Goal: Task Accomplishment & Management: Manage account settings

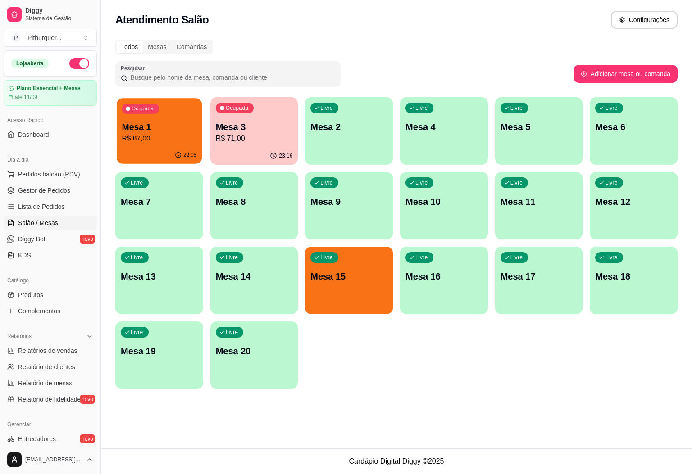
click at [150, 118] on div "Ocupada Mesa 1 R$ 87,00" at bounding box center [159, 122] width 85 height 49
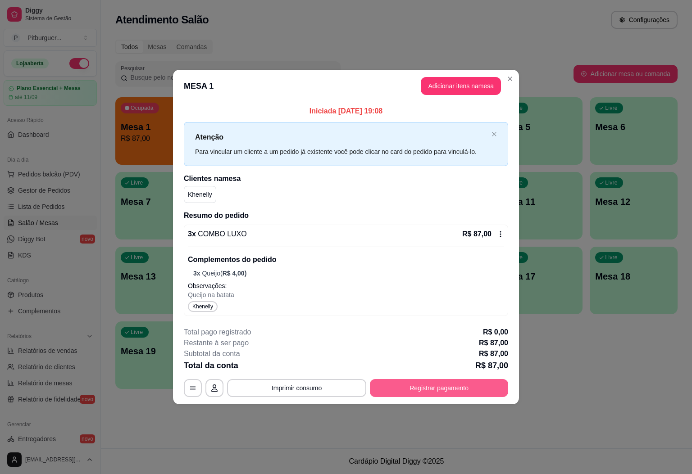
click at [449, 386] on button "Registrar pagamento" at bounding box center [439, 388] width 138 height 18
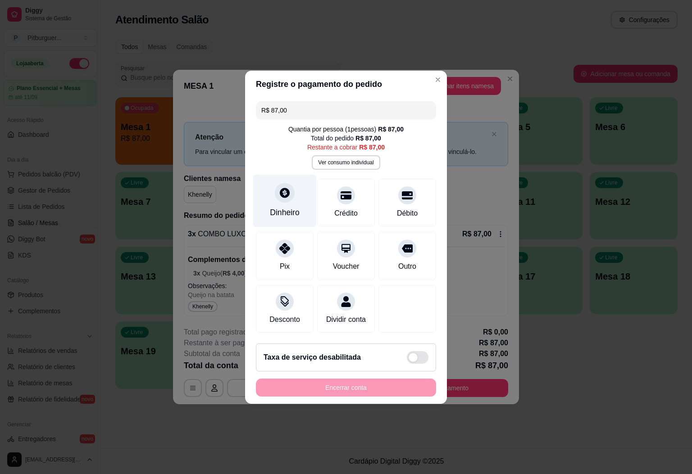
click at [286, 189] on icon at bounding box center [285, 193] width 10 height 10
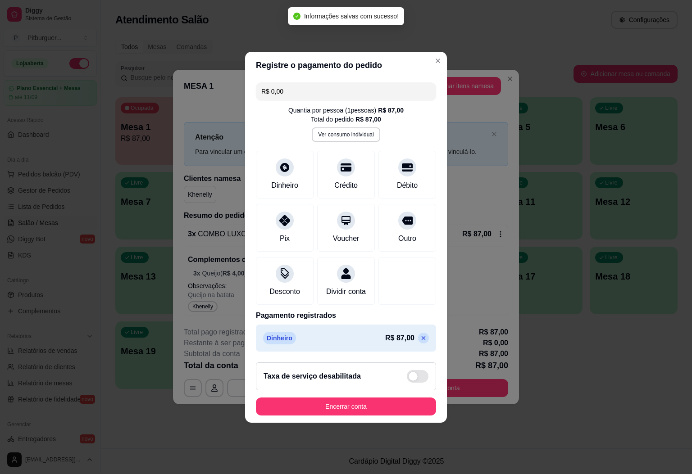
type input "R$ 0,00"
click at [377, 415] on button "Encerrar conta" at bounding box center [346, 407] width 180 height 18
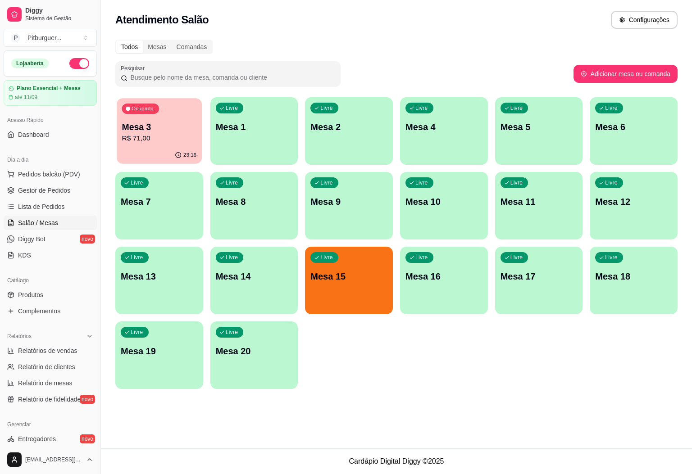
click at [125, 123] on p "Mesa 3" at bounding box center [159, 127] width 75 height 12
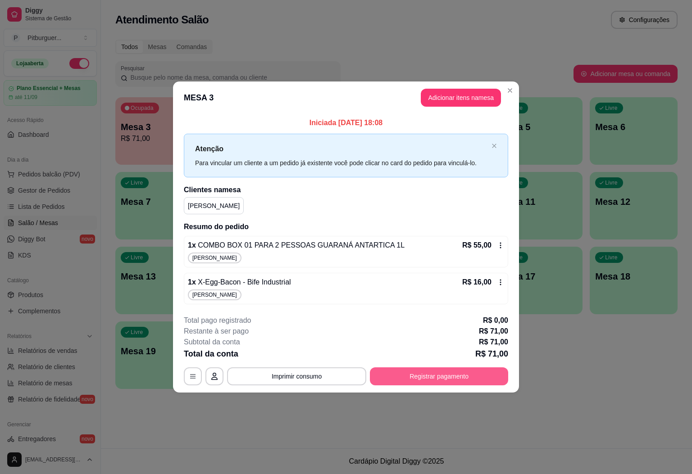
click at [435, 378] on button "Registrar pagamento" at bounding box center [439, 376] width 138 height 18
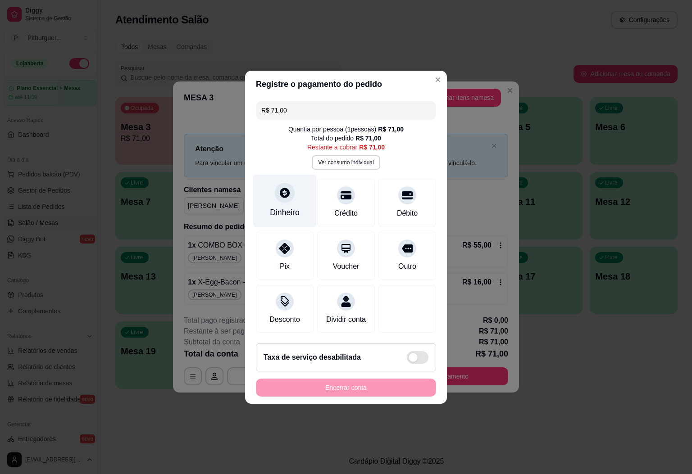
click at [294, 187] on div "Dinheiro" at bounding box center [284, 200] width 63 height 53
click at [411, 271] on footer "Não preciso Continuar" at bounding box center [346, 281] width 202 height 32
type input "R$ 0,00"
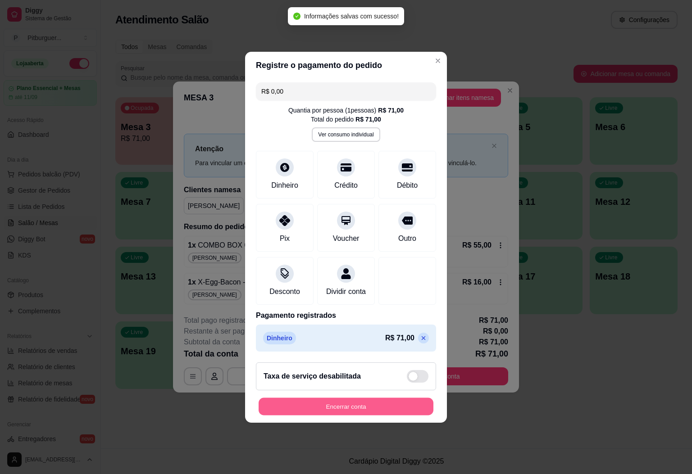
click at [346, 410] on button "Encerrar conta" at bounding box center [345, 407] width 175 height 18
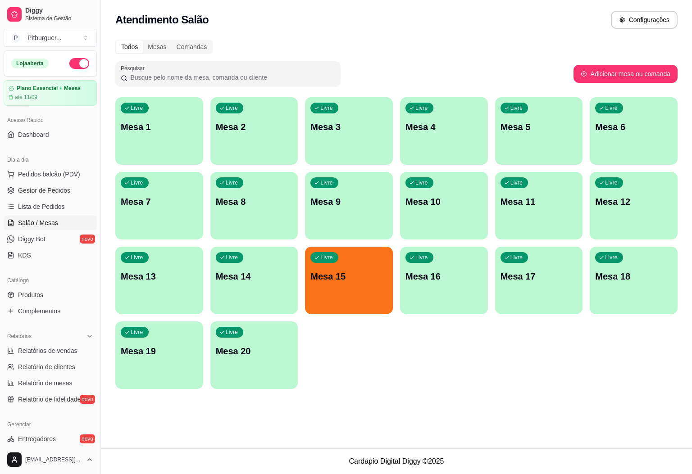
click at [355, 307] on div "button" at bounding box center [349, 308] width 88 height 11
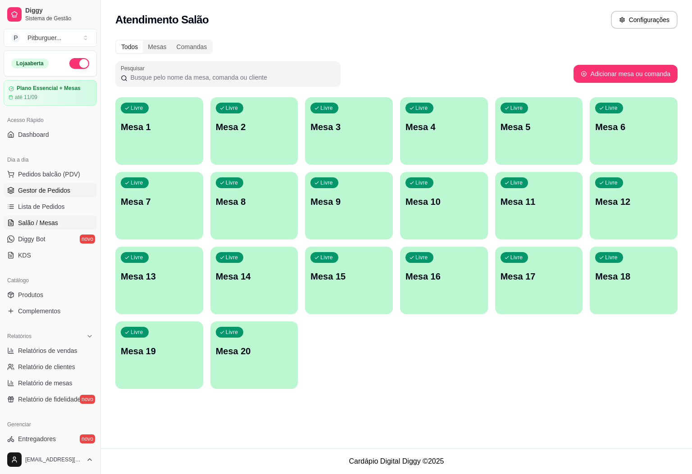
click at [44, 193] on span "Gestor de Pedidos" at bounding box center [44, 190] width 52 height 9
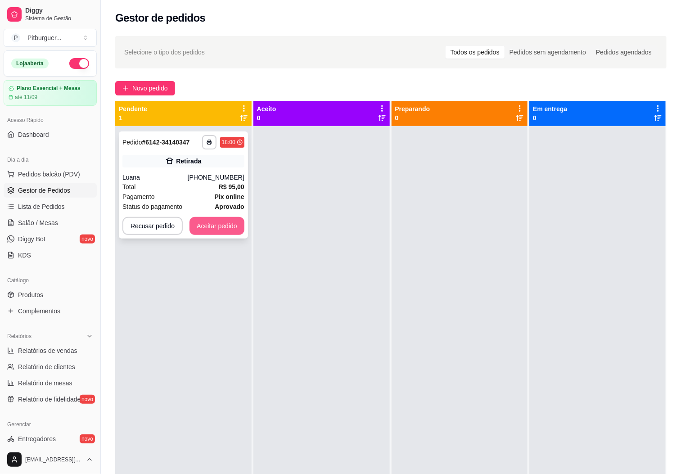
click at [220, 229] on button "Aceitar pedido" at bounding box center [217, 226] width 55 height 18
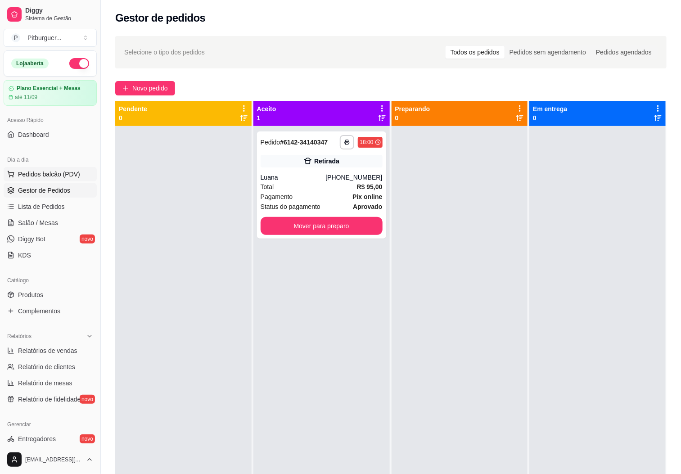
click at [59, 175] on span "Pedidos balcão (PDV)" at bounding box center [49, 174] width 62 height 9
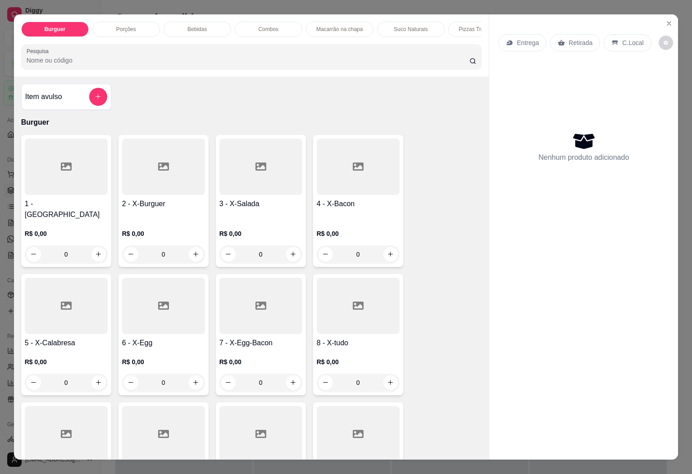
click at [61, 434] on icon at bounding box center [66, 434] width 11 height 11
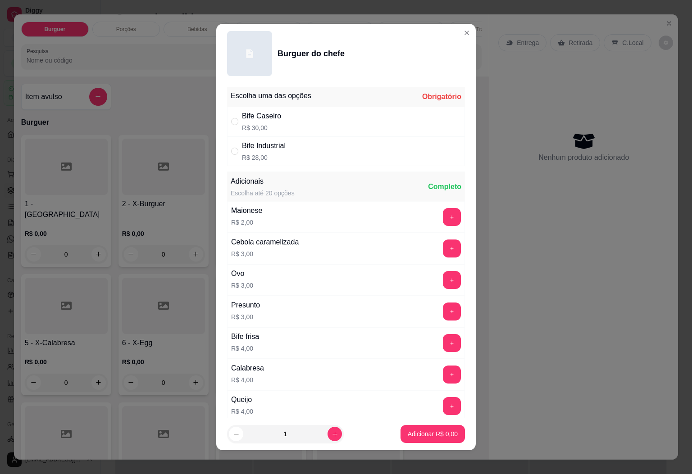
drag, startPoint x: 249, startPoint y: 150, endPoint x: 249, endPoint y: 159, distance: 9.5
click at [249, 150] on div "Bife Industrial" at bounding box center [264, 145] width 44 height 11
radio input "true"
click at [331, 431] on icon "increase-product-quantity" at bounding box center [334, 434] width 7 height 7
type input "2"
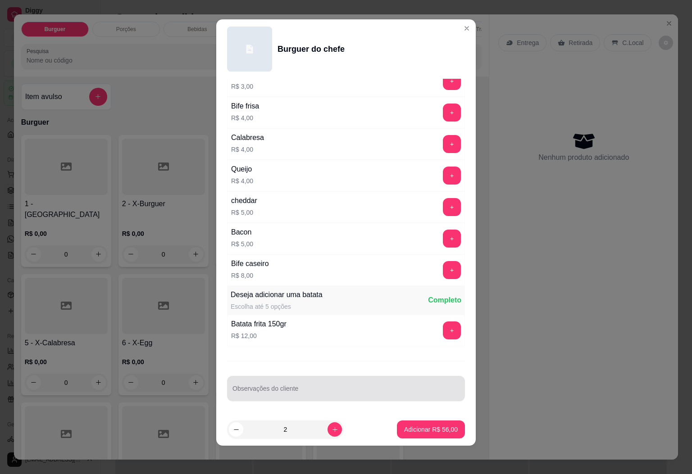
scroll to position [5, 0]
click at [341, 397] on div "Observações do cliente" at bounding box center [346, 387] width 238 height 25
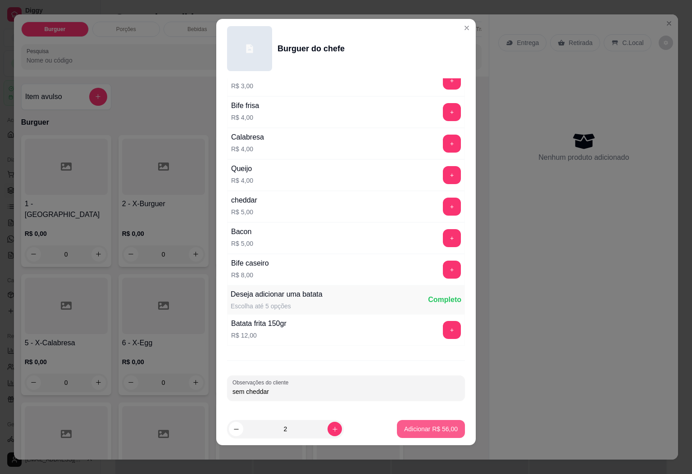
type input "sem cheddar"
click at [398, 420] on button "Adicionar R$ 56,00" at bounding box center [431, 429] width 68 height 18
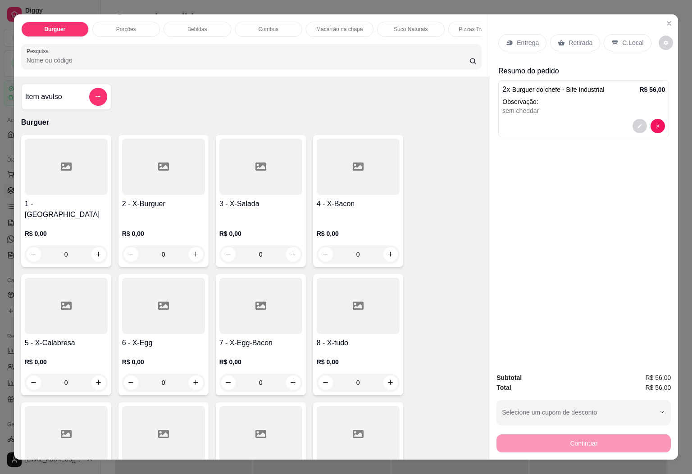
click at [522, 42] on p "Entrega" at bounding box center [527, 42] width 22 height 9
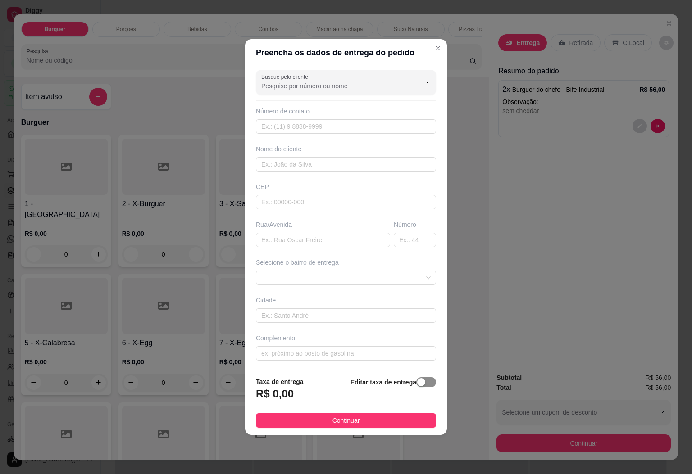
click at [418, 387] on span "button" at bounding box center [426, 382] width 20 height 10
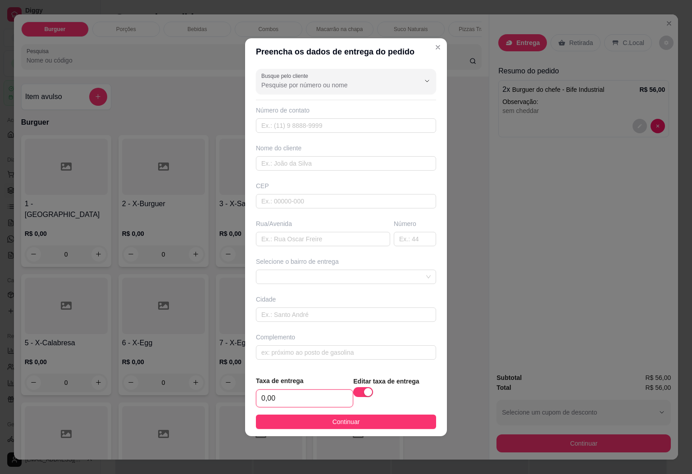
drag, startPoint x: 318, startPoint y: 401, endPoint x: 230, endPoint y: 403, distance: 88.3
click at [228, 406] on div "Preencha os dados de entrega do pedido Busque pelo cliente Número de contato No…" at bounding box center [346, 237] width 692 height 474
type input "15,00"
click at [301, 136] on div "Busque pelo cliente Número de contato Nome do cliente CEP Rua/[GEOGRAPHIC_DATA]…" at bounding box center [346, 216] width 202 height 303
click at [309, 126] on input "text" at bounding box center [346, 125] width 180 height 14
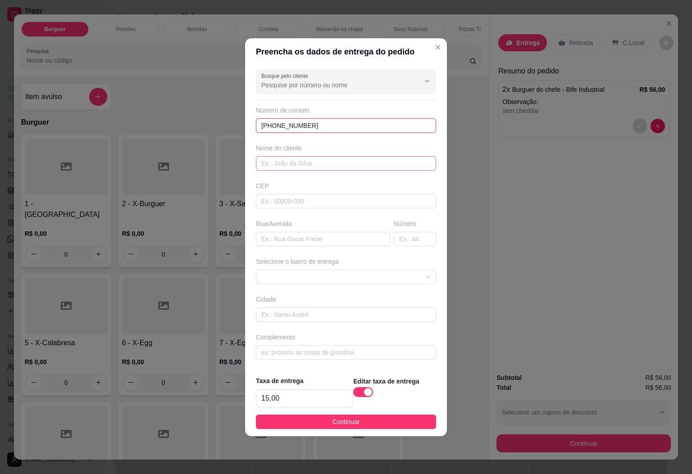
type input "[PHONE_NUMBER]"
click at [316, 169] on input "text" at bounding box center [346, 163] width 180 height 14
type input "a"
type input "VANUZA TOIN DO GINO"
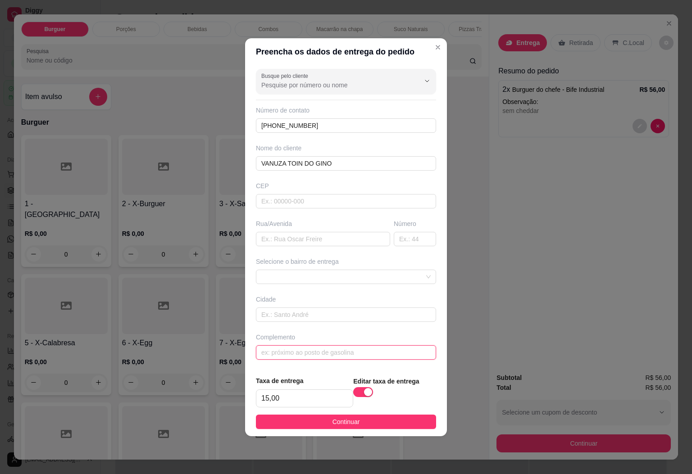
click at [325, 346] on input "text" at bounding box center [346, 352] width 180 height 14
click at [336, 349] on input "DEPOIS DA CASA DO" at bounding box center [346, 352] width 180 height 14
drag, startPoint x: 333, startPoint y: 356, endPoint x: 104, endPoint y: 312, distance: 232.8
click at [104, 312] on div "Preencha os dados de entrega do pedido Busque pelo cliente Número de contato [P…" at bounding box center [346, 237] width 692 height 474
click at [346, 353] on input "DEPOIS DA CASA DO" at bounding box center [346, 352] width 180 height 14
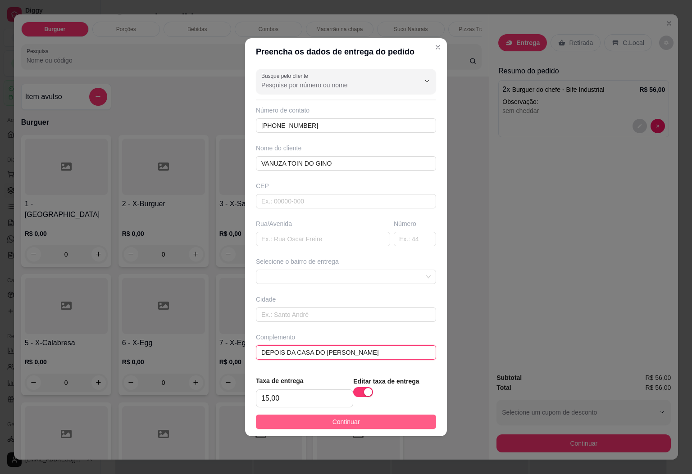
type input "DEPOIS DA CASA DO [PERSON_NAME]"
click at [355, 423] on button "Continuar" at bounding box center [346, 422] width 180 height 14
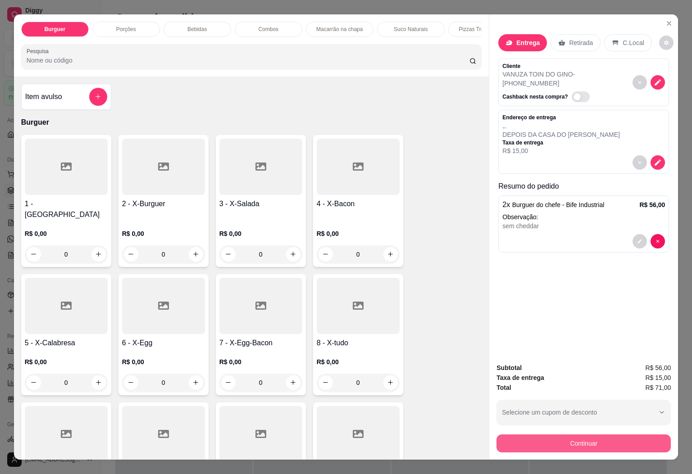
click at [549, 438] on button "Continuar" at bounding box center [583, 443] width 174 height 18
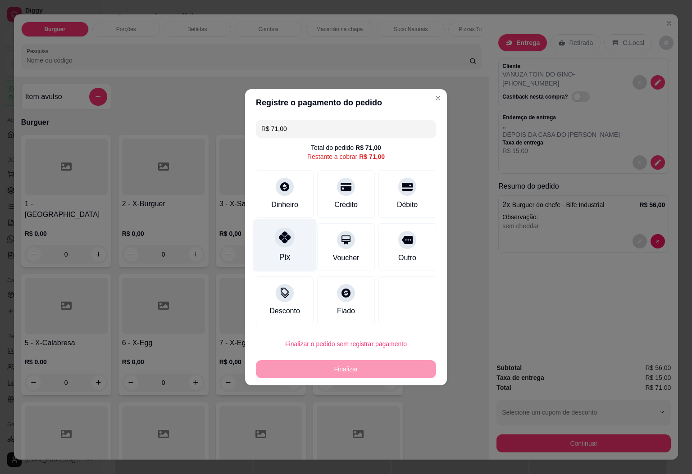
click at [293, 230] on div "Pix" at bounding box center [284, 245] width 63 height 53
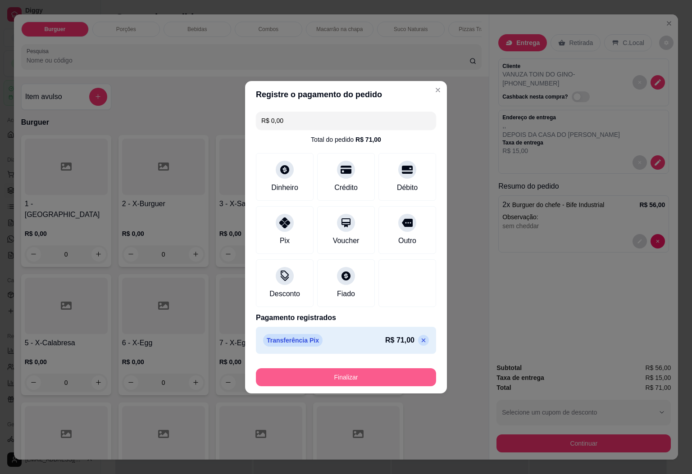
click at [393, 383] on button "Finalizar" at bounding box center [346, 377] width 180 height 18
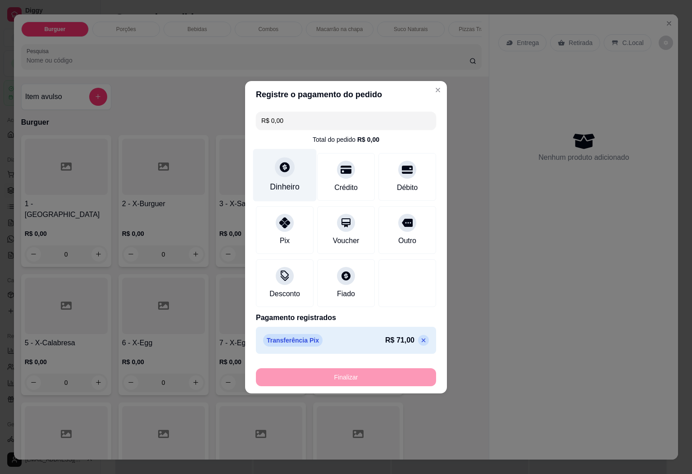
type input "-R$ 71,00"
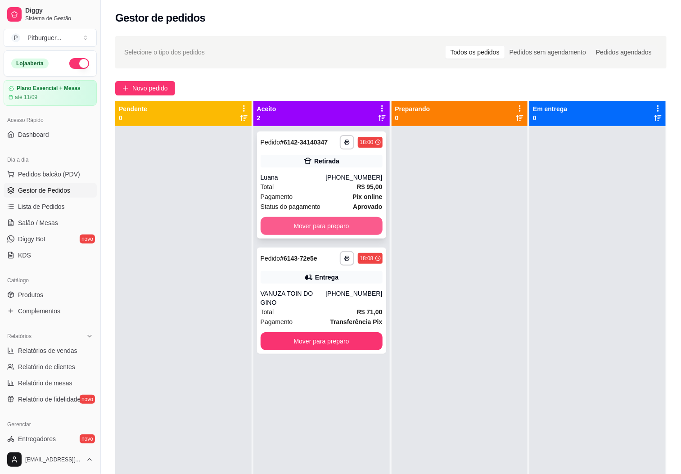
click at [310, 220] on button "Mover para preparo" at bounding box center [322, 226] width 122 height 18
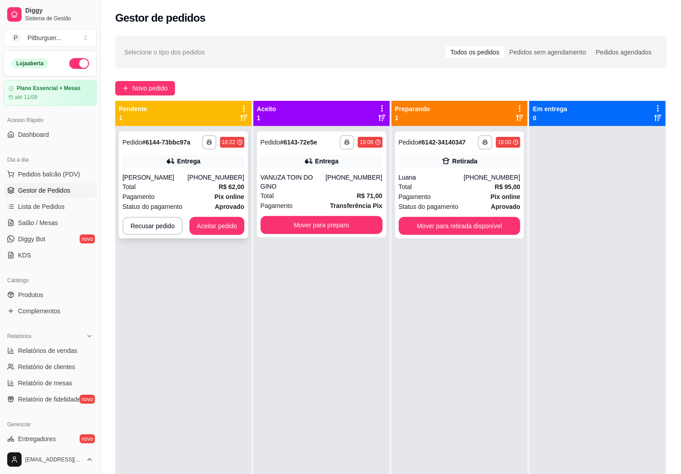
click at [211, 215] on div "**********" at bounding box center [183, 184] width 129 height 107
click at [209, 218] on button "Aceitar pedido" at bounding box center [217, 226] width 55 height 18
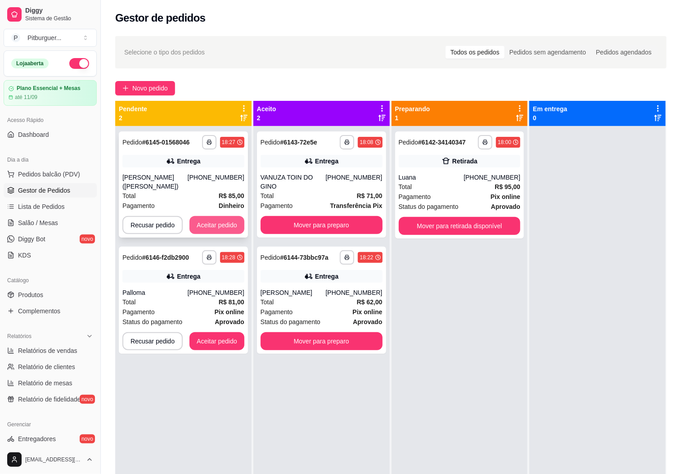
click at [200, 226] on button "Aceitar pedido" at bounding box center [217, 225] width 55 height 18
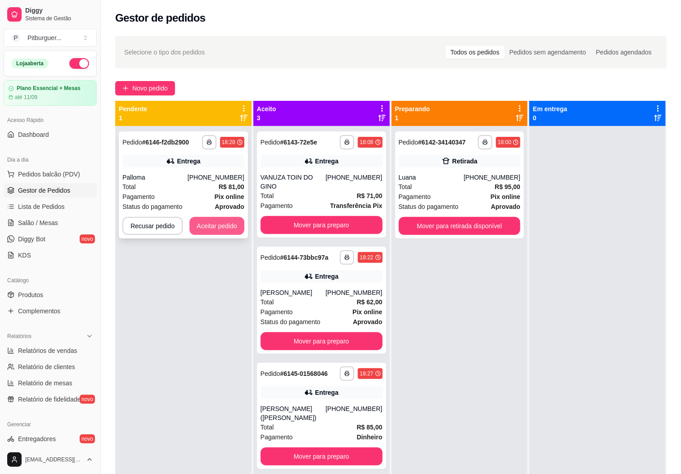
click at [202, 226] on button "Aceitar pedido" at bounding box center [217, 226] width 55 height 18
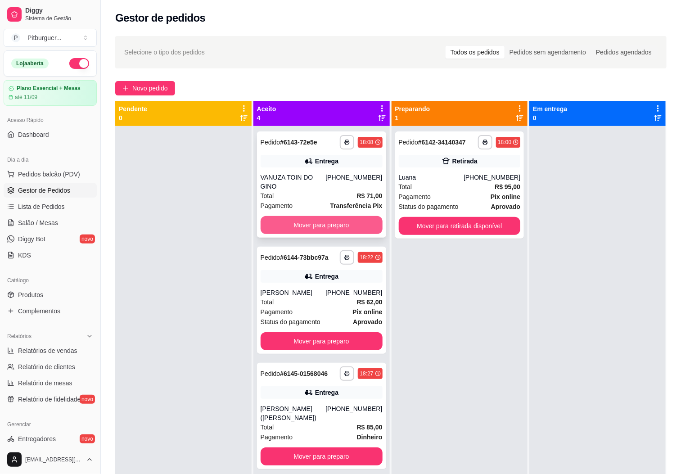
click at [323, 216] on button "Mover para preparo" at bounding box center [322, 225] width 122 height 18
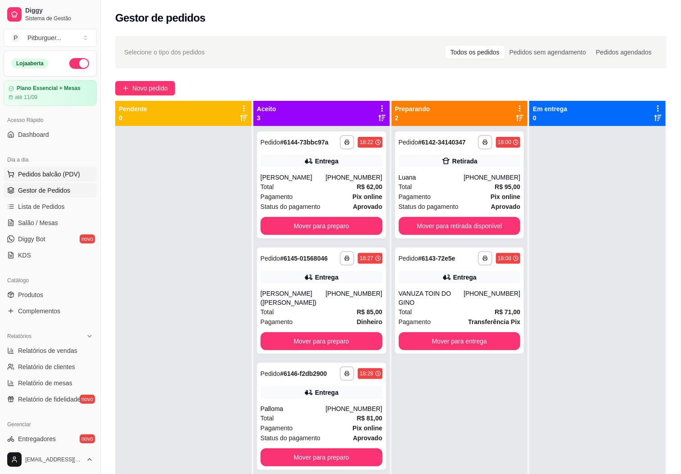
click at [45, 181] on button "Pedidos balcão (PDV)" at bounding box center [50, 174] width 93 height 14
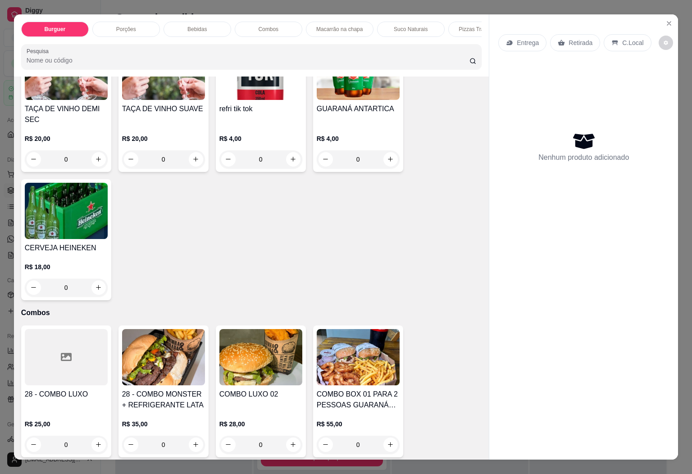
click at [458, 26] on p "Pizzas Tradicionais" at bounding box center [481, 29] width 46 height 7
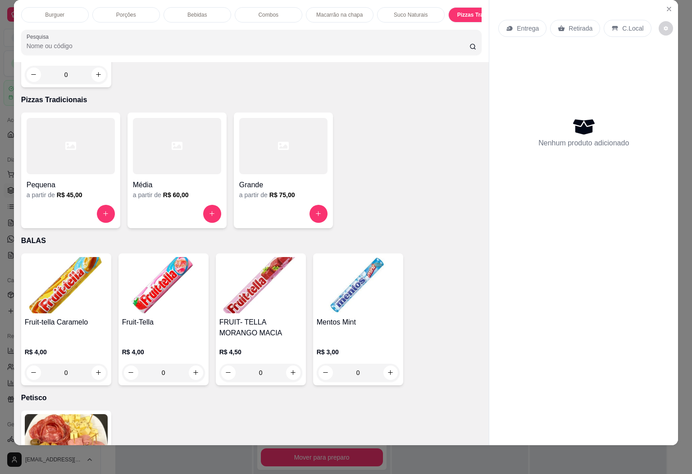
click at [290, 180] on h4 "Grande" at bounding box center [283, 185] width 88 height 11
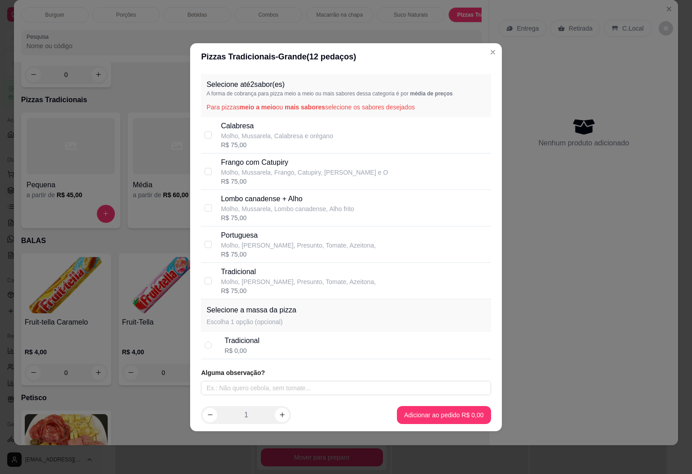
click at [263, 134] on p "Molho, Mussarela, Calabresa e orégano" at bounding box center [277, 135] width 112 height 9
checkbox input "true"
click at [254, 241] on p "Molho, [PERSON_NAME], Presunto, Tomate, Azeitona," at bounding box center [298, 245] width 155 height 9
checkbox input "true"
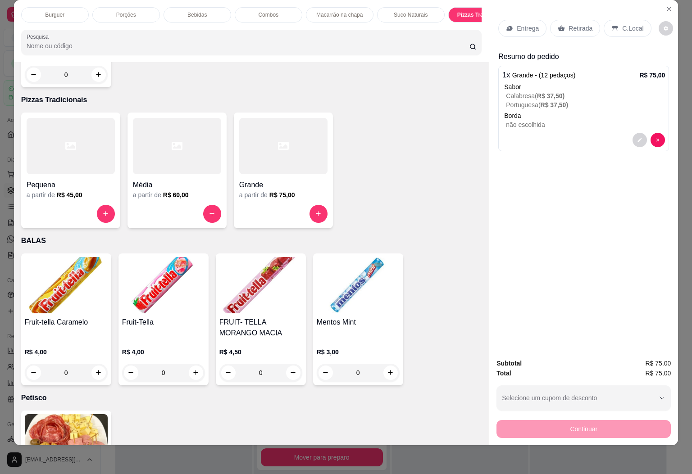
click at [571, 24] on p "Retirada" at bounding box center [580, 28] width 24 height 9
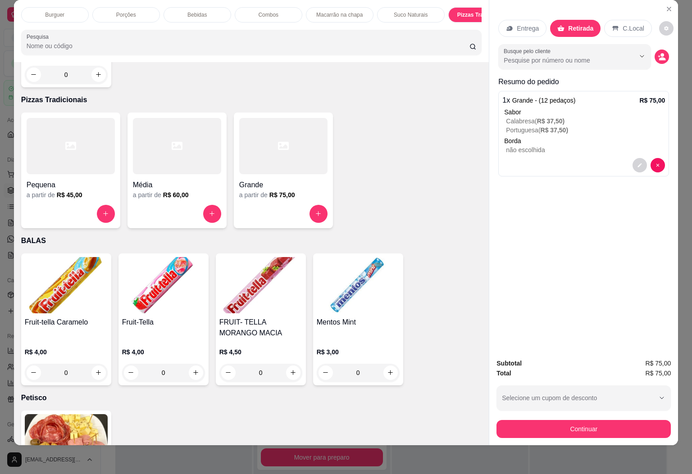
click at [651, 44] on div "Busque pelo cliente" at bounding box center [583, 56] width 171 height 25
click at [656, 50] on button "decrease-product-quantity" at bounding box center [661, 57] width 14 height 14
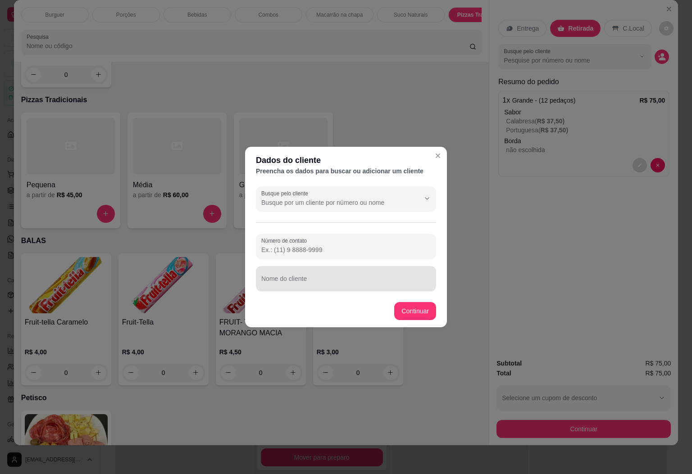
click at [312, 267] on div "Nome do cliente" at bounding box center [346, 278] width 180 height 25
click at [359, 254] on div at bounding box center [345, 246] width 169 height 18
type input "[PHONE_NUMBER]"
click at [348, 276] on div at bounding box center [345, 279] width 169 height 18
type input "[PERSON_NAME]"
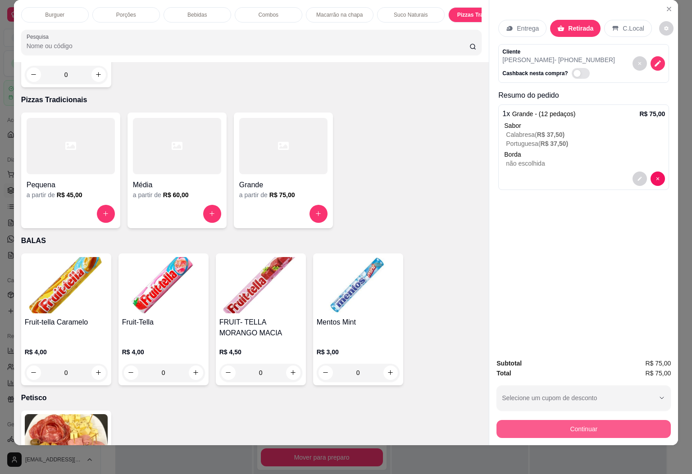
click at [582, 420] on button "Continuar" at bounding box center [583, 429] width 174 height 18
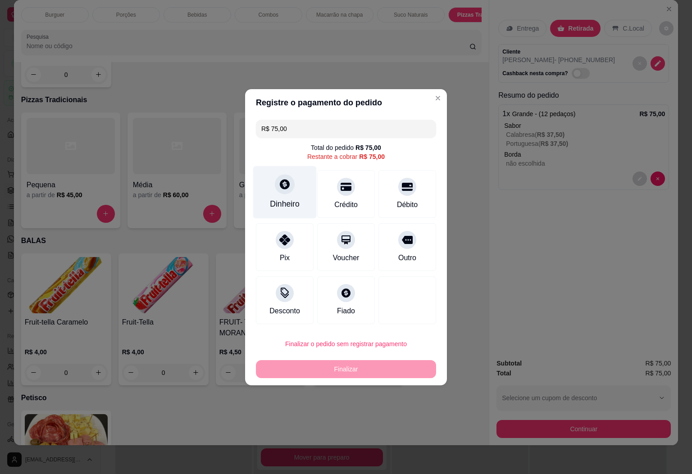
click at [283, 186] on icon at bounding box center [285, 184] width 12 height 12
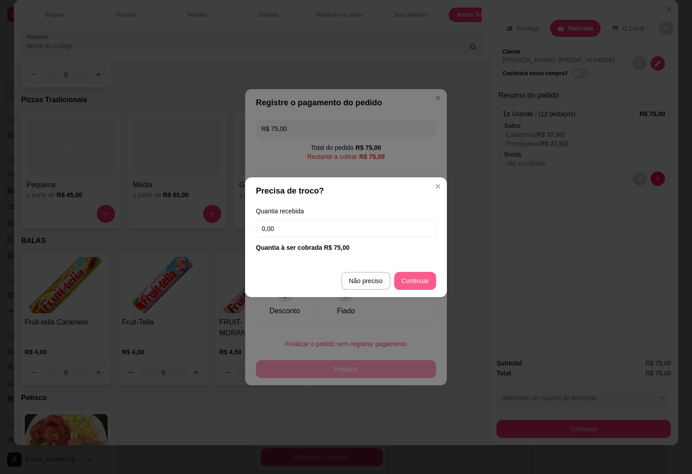
click at [417, 269] on footer "Não preciso Continuar" at bounding box center [346, 281] width 202 height 32
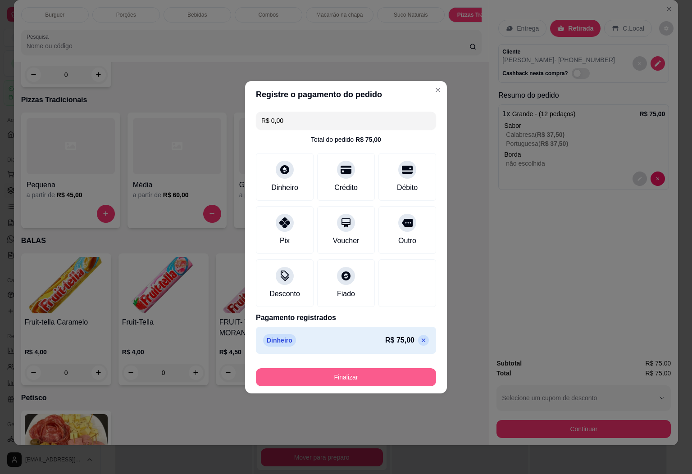
click at [342, 370] on button "Finalizar" at bounding box center [346, 377] width 180 height 18
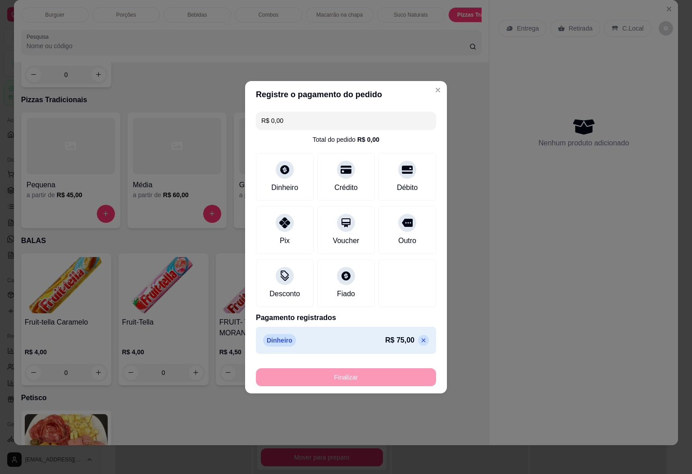
type input "-R$ 75,00"
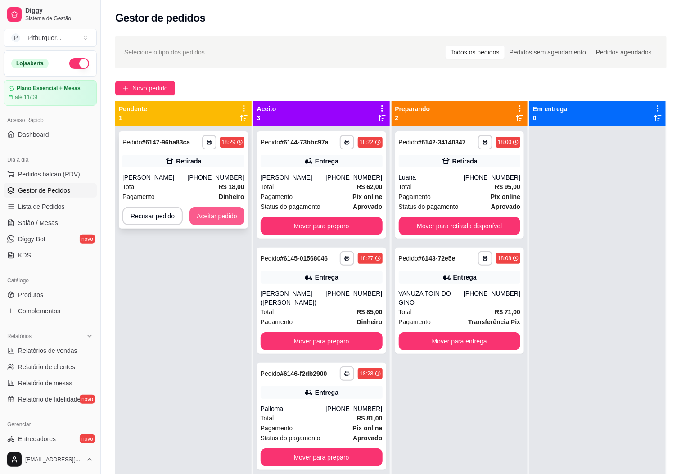
click at [213, 218] on button "Aceitar pedido" at bounding box center [217, 216] width 55 height 18
click at [211, 231] on button "Aceitar pedido" at bounding box center [217, 226] width 55 height 18
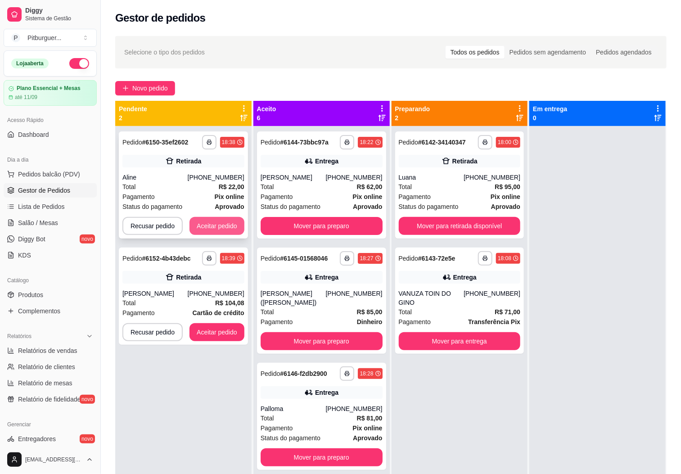
click at [201, 217] on button "Aceitar pedido" at bounding box center [217, 226] width 55 height 18
click at [204, 226] on button "Aceitar pedido" at bounding box center [217, 226] width 55 height 18
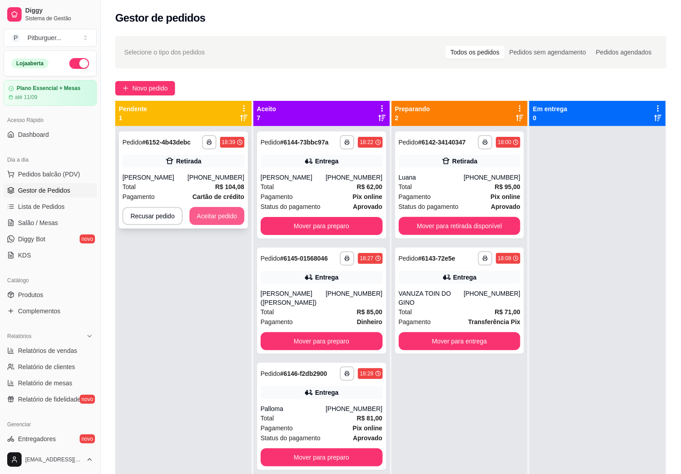
click at [208, 213] on button "Aceitar pedido" at bounding box center [217, 216] width 55 height 18
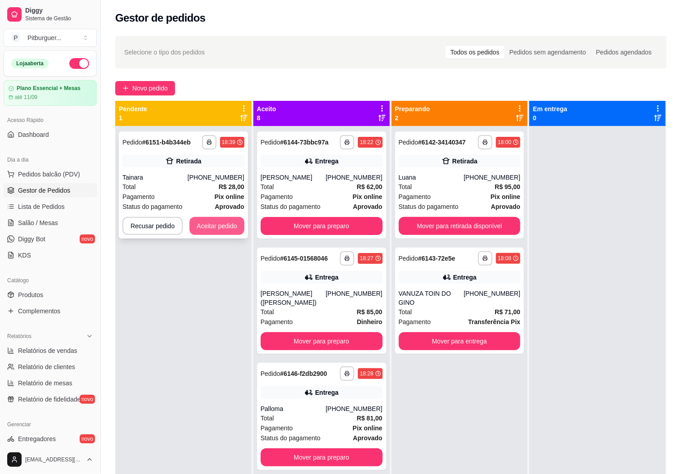
click at [213, 220] on button "Aceitar pedido" at bounding box center [217, 226] width 55 height 18
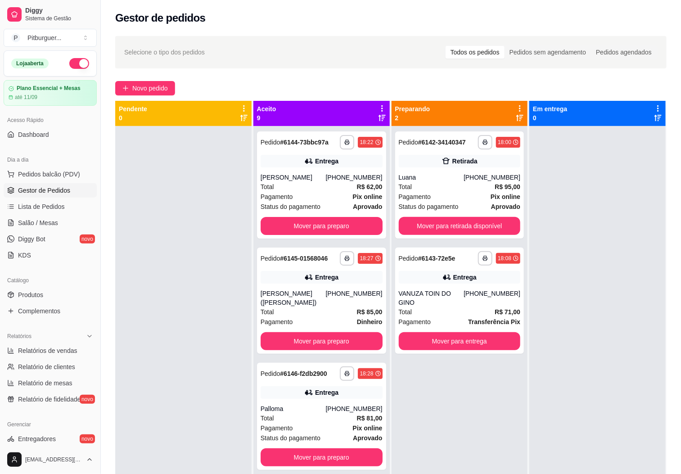
click at [47, 185] on link "Gestor de Pedidos" at bounding box center [50, 190] width 93 height 14
click at [58, 172] on span "Pedidos balcão (PDV)" at bounding box center [49, 174] width 62 height 9
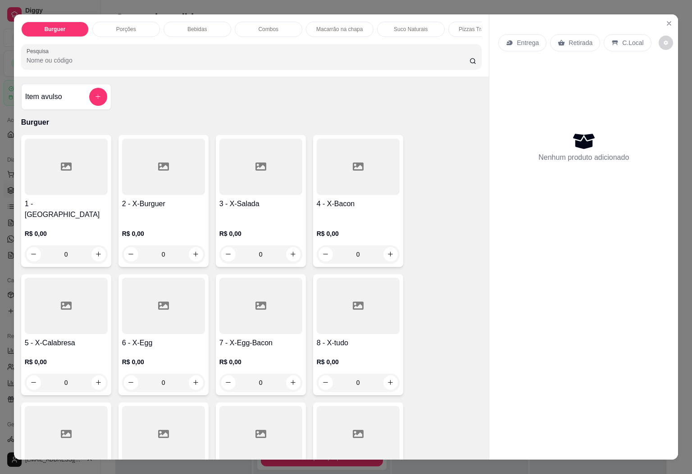
click at [458, 26] on p "Pizzas Tradicionais" at bounding box center [481, 29] width 46 height 7
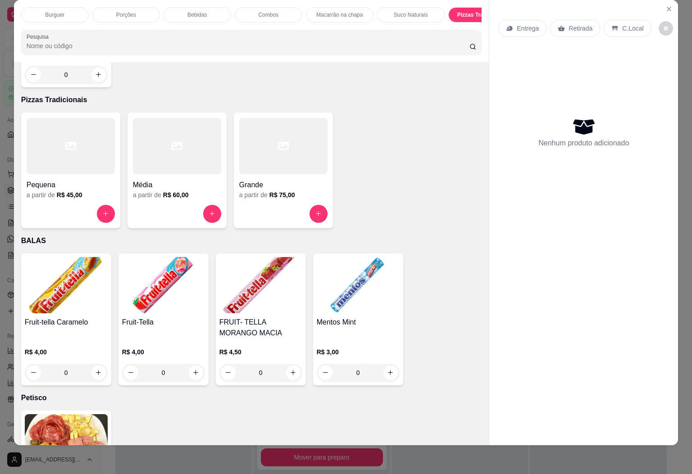
click at [279, 140] on icon at bounding box center [283, 145] width 11 height 11
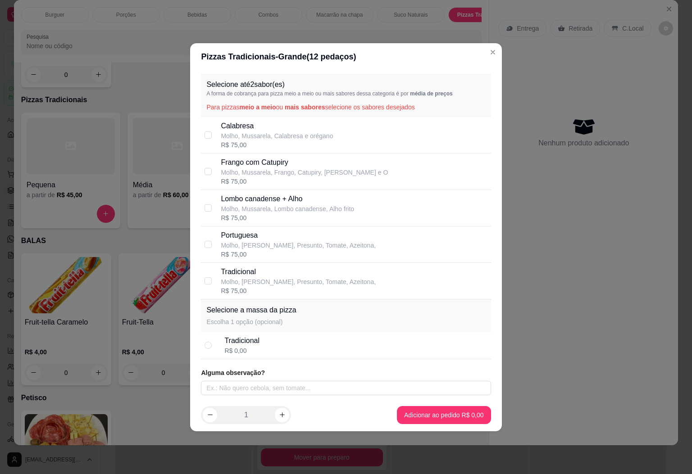
click at [249, 136] on p "Molho, Mussarela, Calabresa e orégano" at bounding box center [277, 135] width 112 height 9
checkbox input "true"
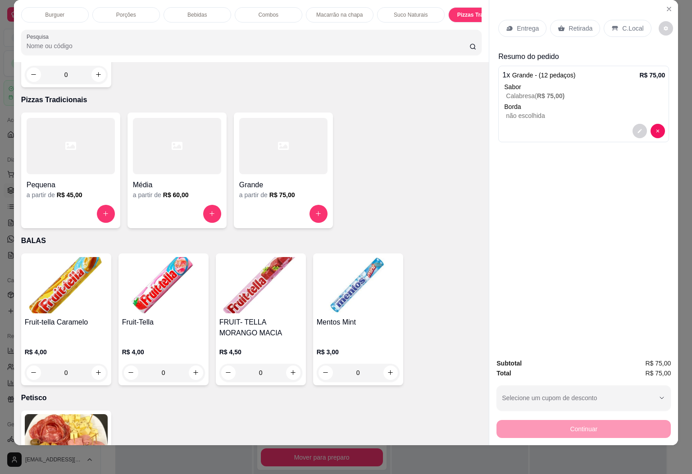
click at [180, 7] on div "Bebidas" at bounding box center [197, 14] width 68 height 15
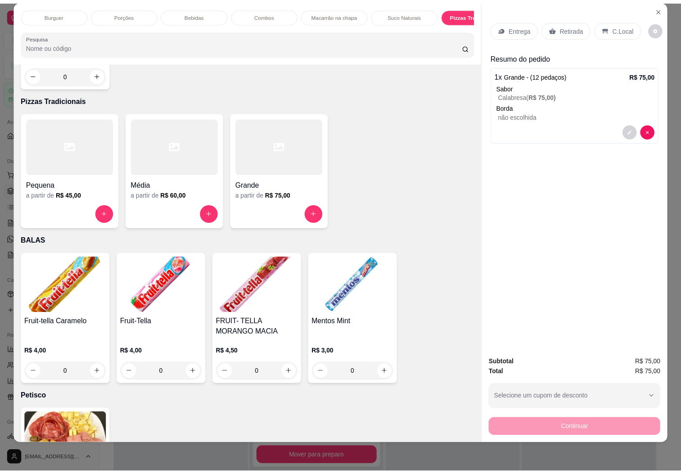
scroll to position [997, 0]
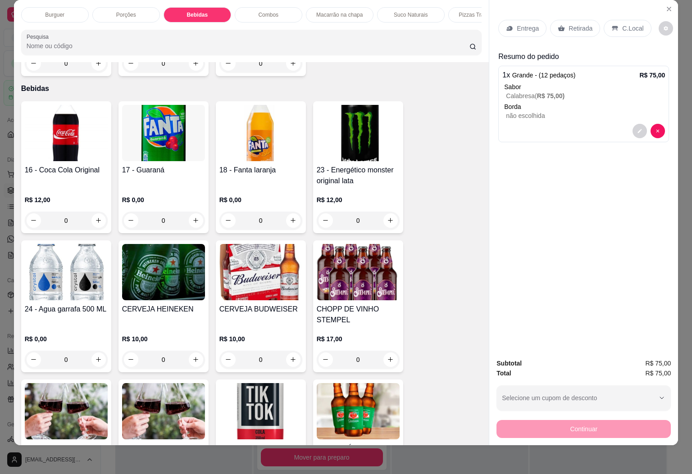
click at [63, 105] on img at bounding box center [66, 133] width 83 height 56
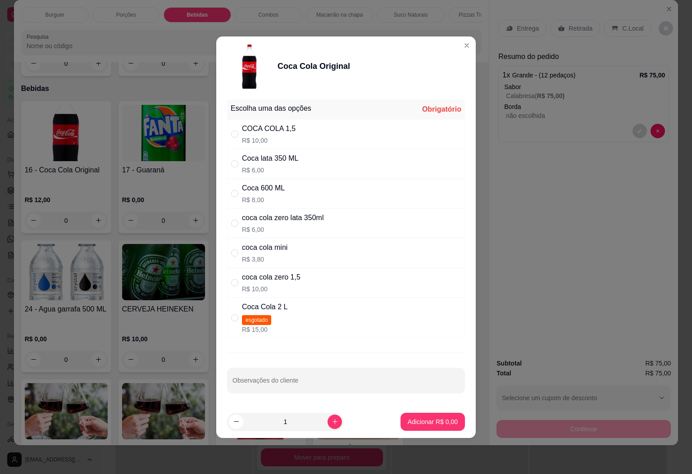
drag, startPoint x: 281, startPoint y: 137, endPoint x: 303, endPoint y: 170, distance: 39.5
click at [282, 138] on p "R$ 10,00" at bounding box center [269, 140] width 54 height 9
radio input "true"
click at [419, 416] on button "Adicionar R$ 10,00" at bounding box center [431, 422] width 68 height 18
type input "1"
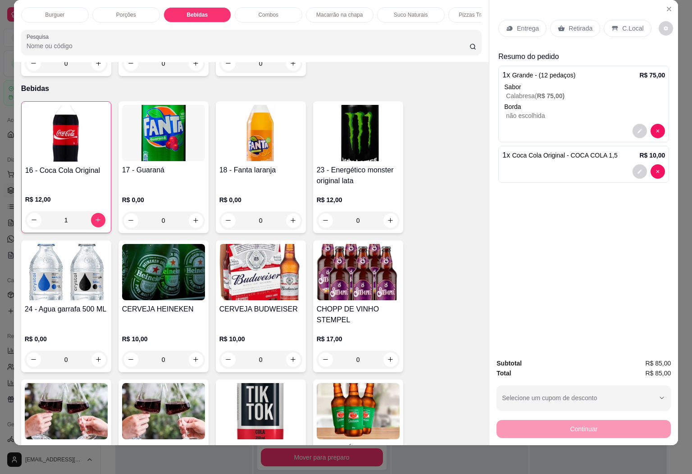
click at [528, 20] on div "Entrega" at bounding box center [522, 28] width 48 height 17
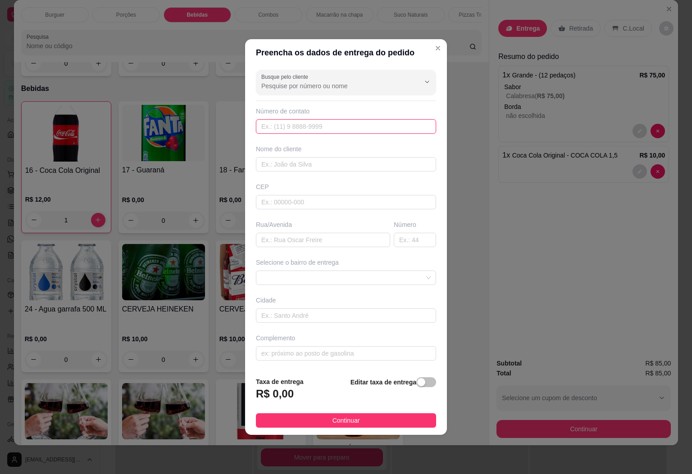
click at [326, 128] on input "text" at bounding box center [346, 126] width 180 height 14
type input "[PHONE_NUMBER]"
click at [320, 163] on input "text" at bounding box center [346, 164] width 180 height 14
type input "ELIELTON"
click at [394, 381] on strong "Editar taxa de entrega" at bounding box center [383, 382] width 66 height 7
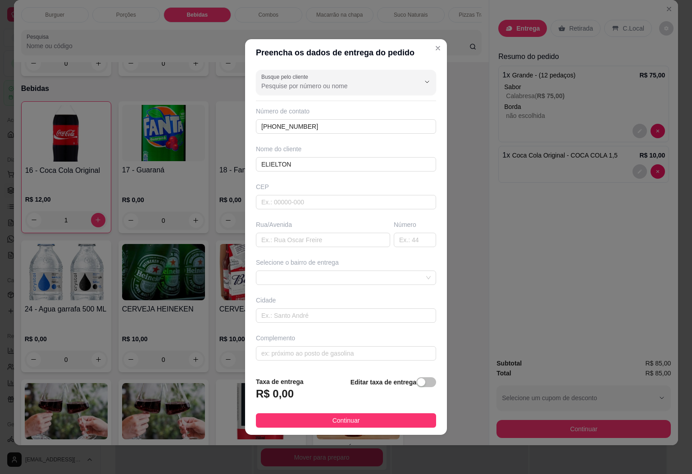
drag, startPoint x: 412, startPoint y: 385, endPoint x: 384, endPoint y: 387, distance: 28.9
click at [417, 385] on div "button" at bounding box center [421, 382] width 8 height 8
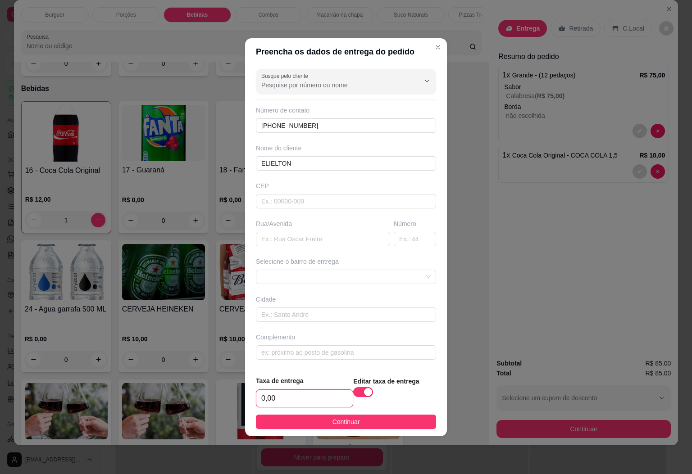
drag, startPoint x: 330, startPoint y: 394, endPoint x: 223, endPoint y: 404, distance: 107.1
click at [223, 404] on div "Preencha os dados de entrega do pedido Busque pelo cliente Número de contato [P…" at bounding box center [346, 237] width 692 height 474
type input "10,00"
click at [297, 351] on input "text" at bounding box center [346, 352] width 180 height 14
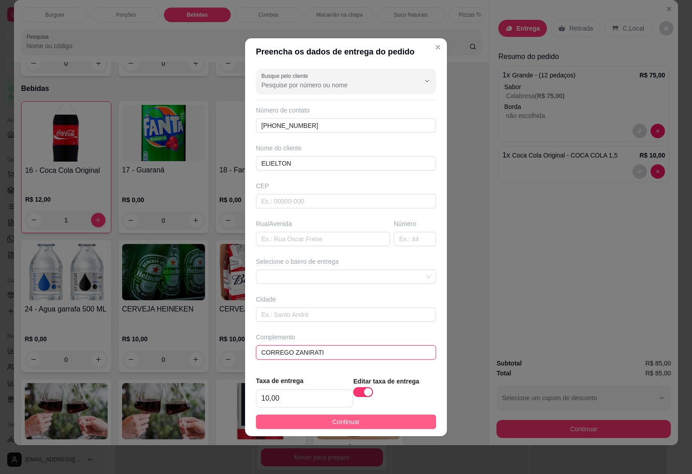
type input "CORREGO ZANIRATI"
click at [377, 421] on button "Continuar" at bounding box center [346, 422] width 180 height 14
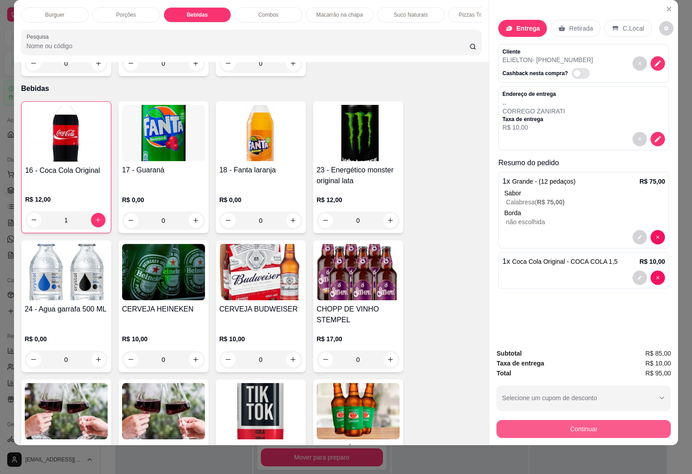
click at [547, 420] on button "Continuar" at bounding box center [583, 429] width 174 height 18
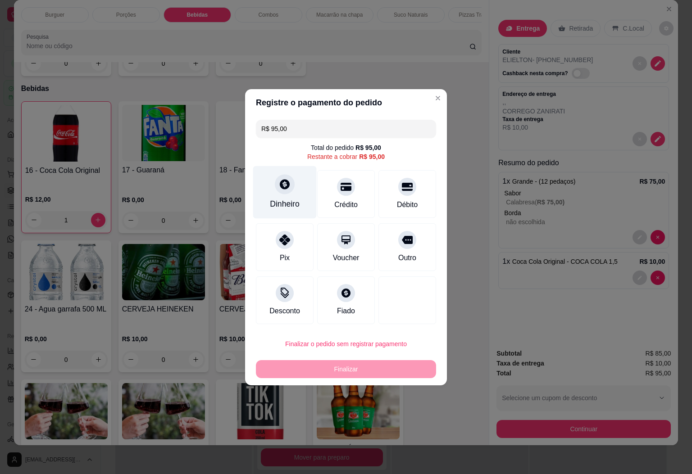
click at [279, 187] on icon at bounding box center [285, 184] width 12 height 12
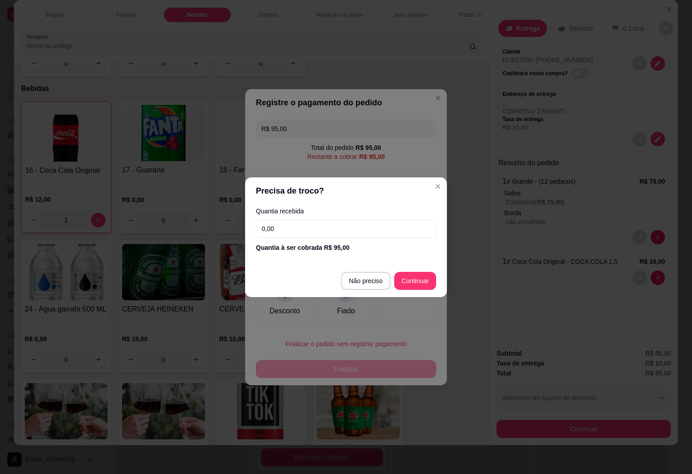
click at [312, 223] on input "0,00" at bounding box center [346, 229] width 180 height 18
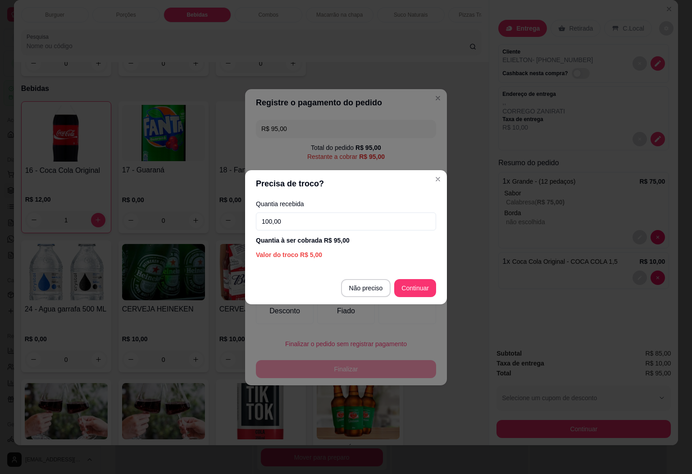
type input "100,00"
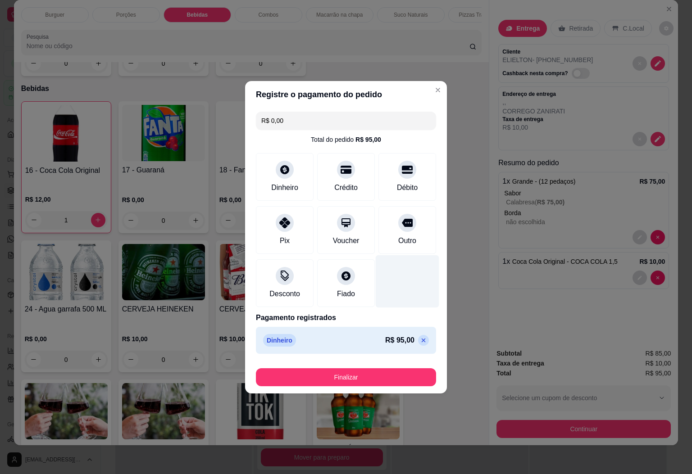
type input "R$ 0,00"
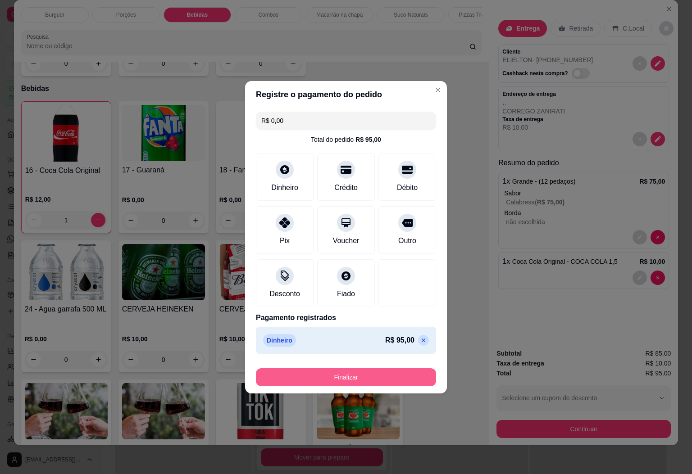
click at [348, 376] on button "Finalizar" at bounding box center [346, 377] width 180 height 18
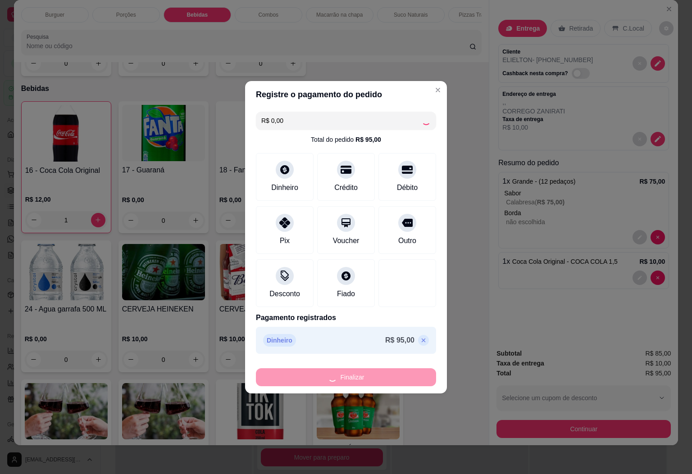
type input "0"
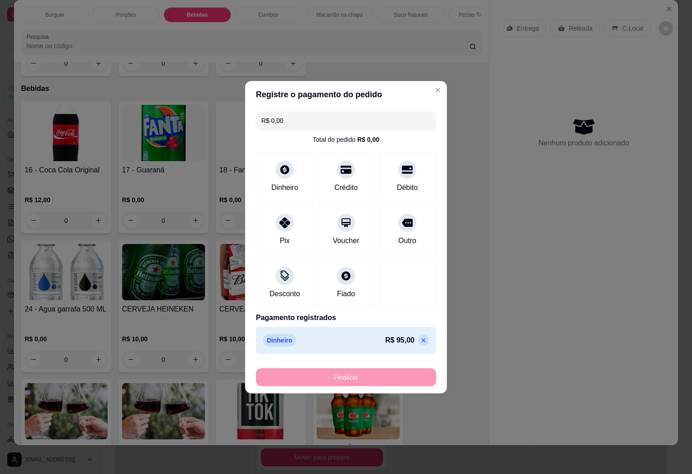
type input "-R$ 95,00"
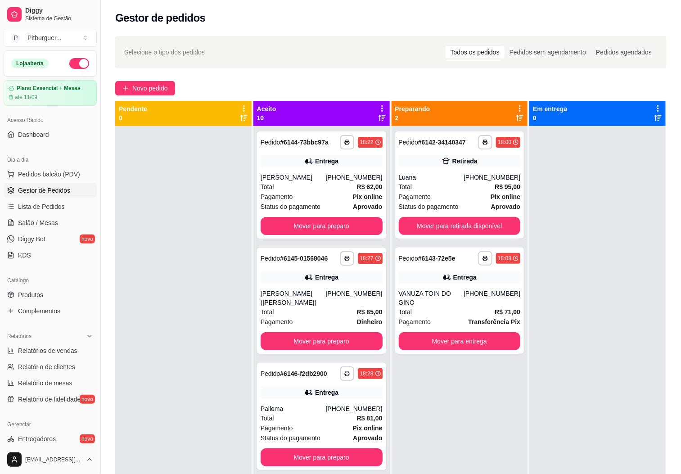
click at [448, 467] on div "**********" at bounding box center [460, 363] width 136 height 474
click at [412, 332] on button "Mover para entrega" at bounding box center [460, 341] width 122 height 18
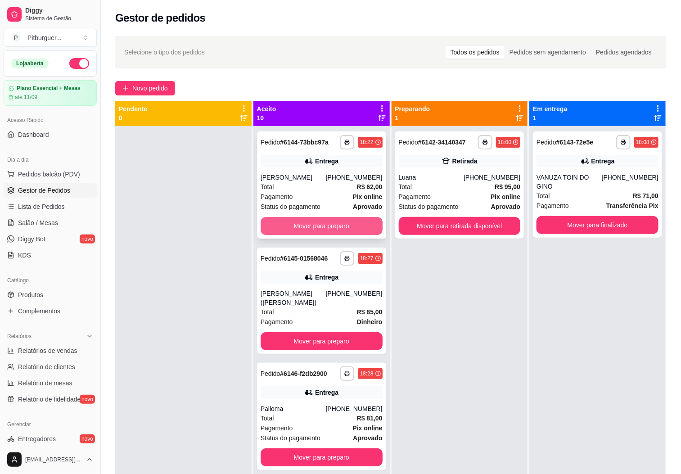
click at [321, 229] on button "Mover para preparo" at bounding box center [322, 226] width 122 height 18
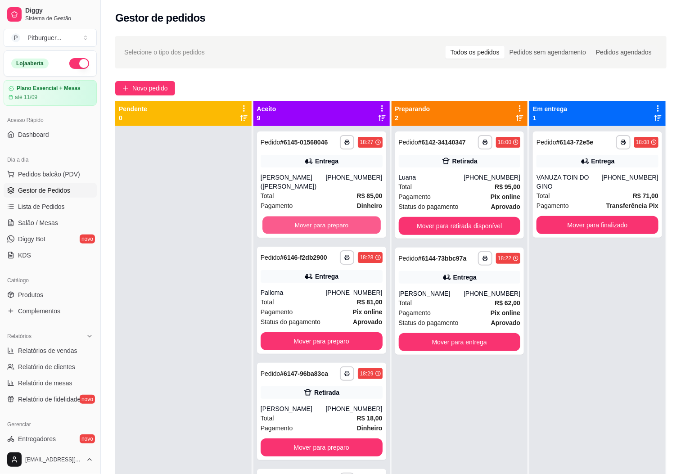
click at [321, 229] on button "Mover para preparo" at bounding box center [321, 226] width 118 height 18
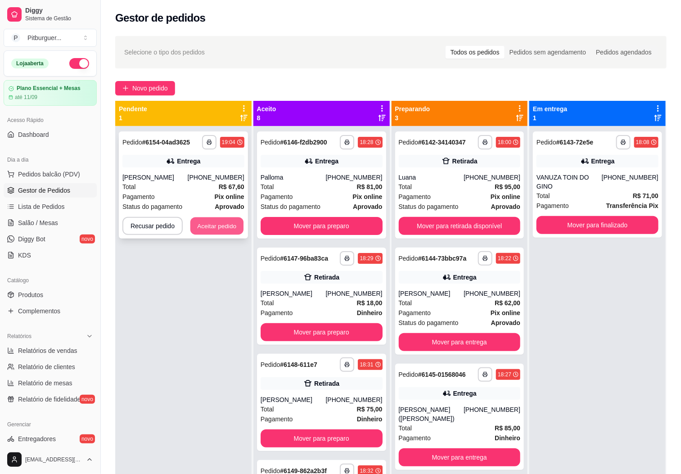
click at [212, 234] on button "Aceitar pedido" at bounding box center [216, 226] width 53 height 18
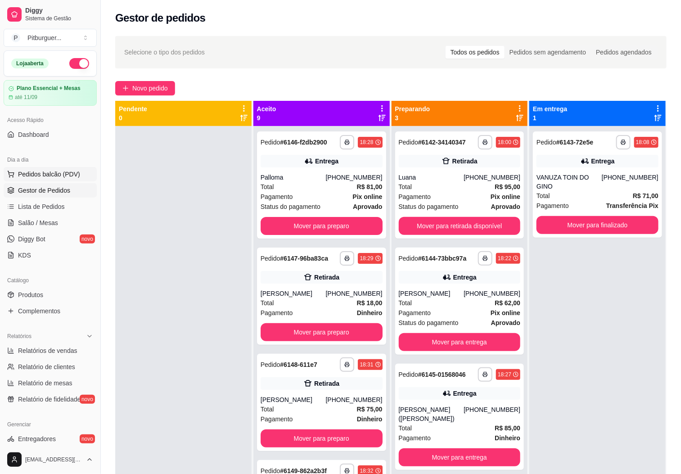
click at [55, 174] on span "Pedidos balcão (PDV)" at bounding box center [49, 174] width 62 height 9
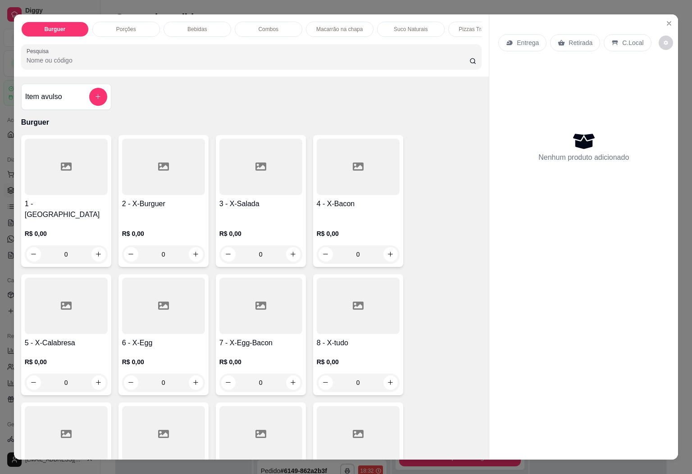
click at [156, 309] on div at bounding box center [163, 306] width 83 height 56
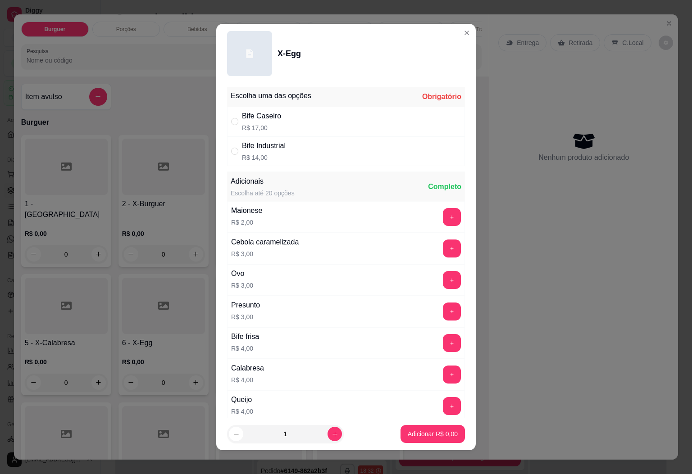
click at [292, 116] on div "Bife Caseiro R$ 17,00" at bounding box center [346, 122] width 238 height 30
radio input "true"
click at [443, 246] on button "+" at bounding box center [452, 249] width 18 height 18
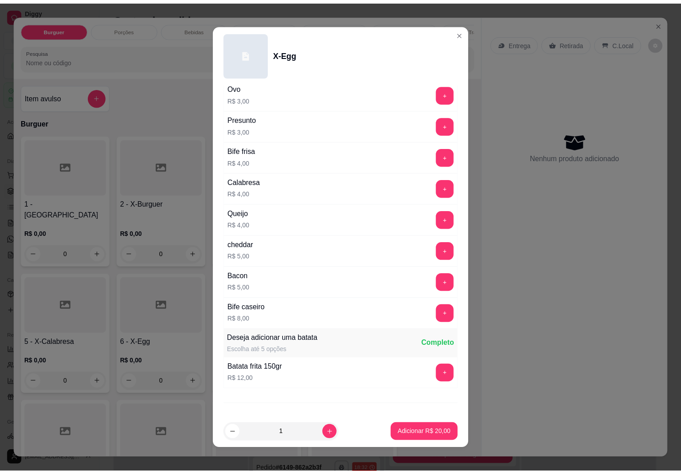
scroll to position [223, 0]
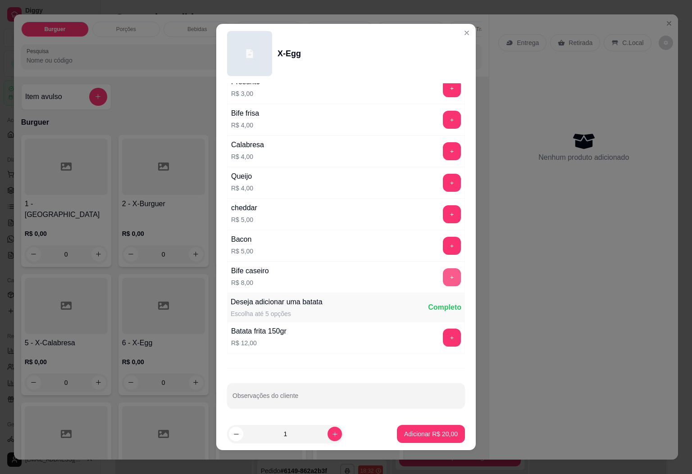
click at [443, 281] on button "+" at bounding box center [452, 277] width 18 height 18
click at [408, 431] on p "Adicionar R$ 28,00" at bounding box center [431, 434] width 54 height 9
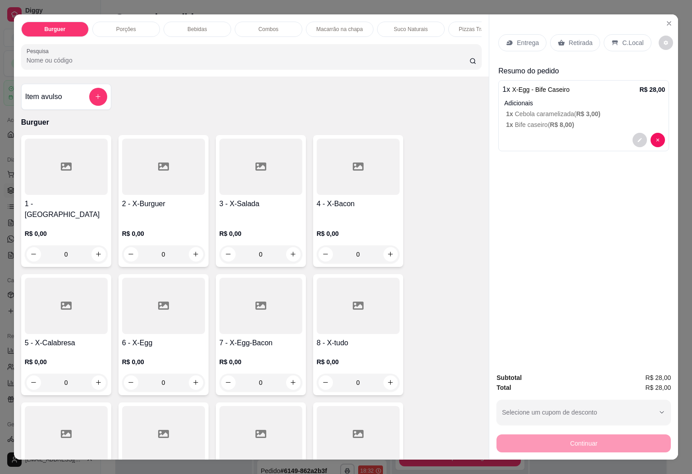
click at [529, 41] on p "Entrega" at bounding box center [527, 42] width 22 height 9
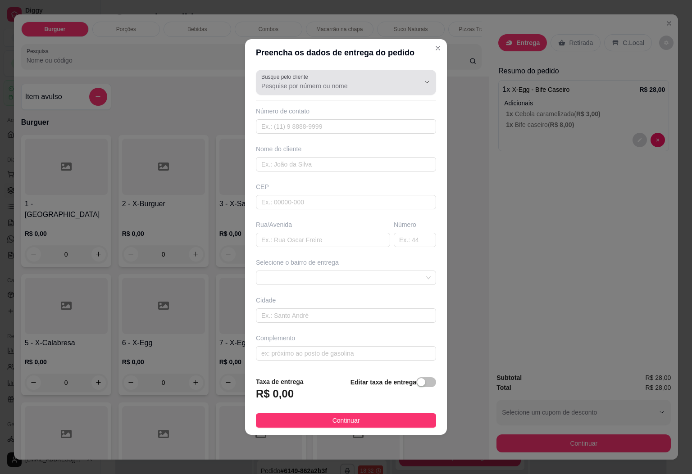
click at [411, 78] on icon "Show suggestions" at bounding box center [414, 81] width 7 height 7
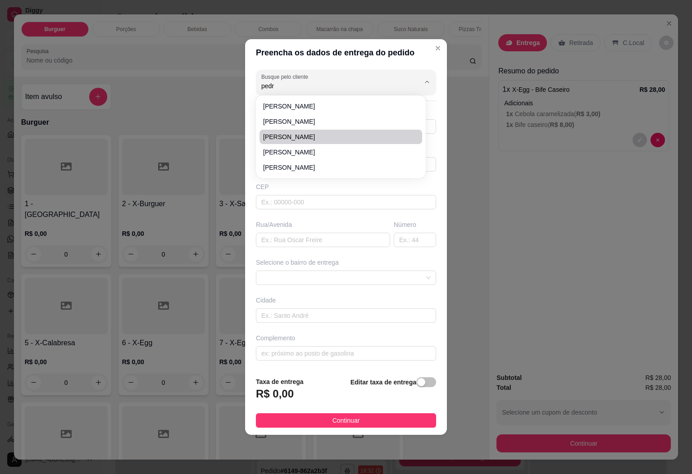
click at [332, 142] on li "[PERSON_NAME]" at bounding box center [340, 137] width 163 height 14
type input "[PERSON_NAME]"
type input "22997718743"
type input "[PERSON_NAME]"
type input "ZONA RURAL"
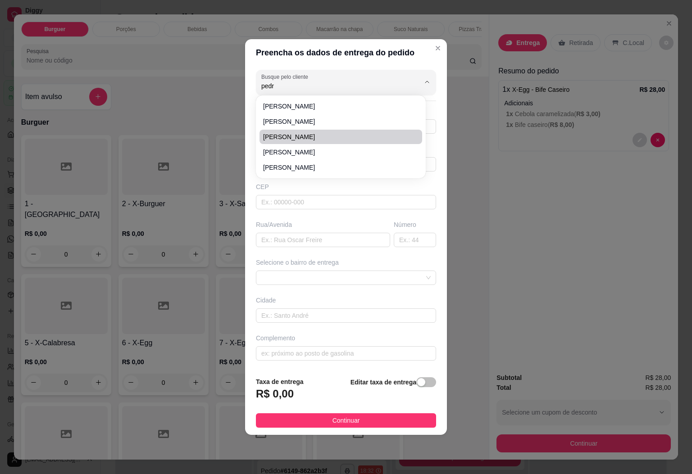
type input "00"
type input "CERRA"
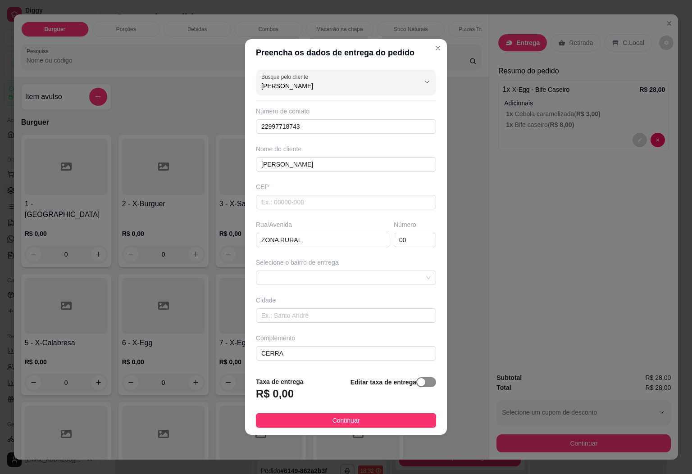
type input "[PERSON_NAME]"
click at [417, 384] on div "button" at bounding box center [421, 382] width 8 height 8
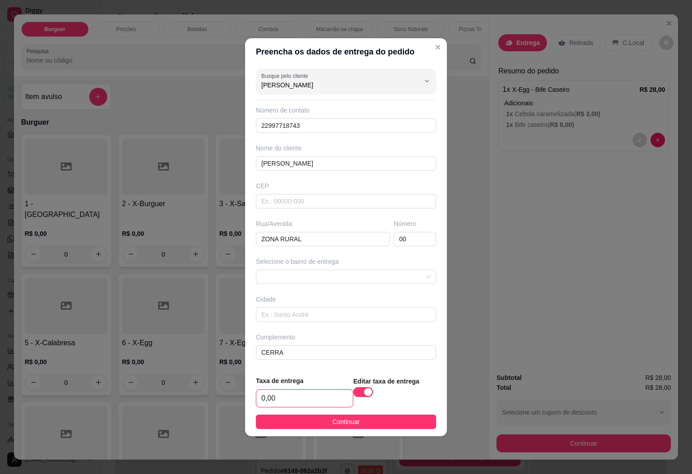
drag, startPoint x: 320, startPoint y: 397, endPoint x: 226, endPoint y: 405, distance: 94.9
click at [226, 405] on div "Preencha os dados de entrega do pedido Busque pelo cliente [PERSON_NAME] Número…" at bounding box center [346, 237] width 692 height 474
type input "15,00"
click at [286, 423] on button "Continuar" at bounding box center [346, 422] width 180 height 14
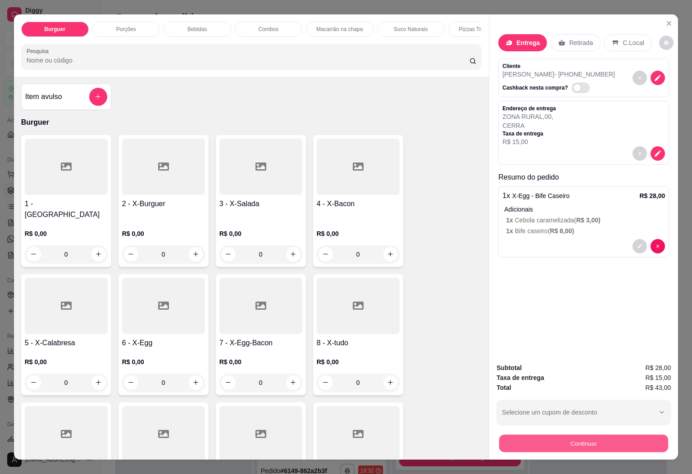
click at [593, 443] on button "Continuar" at bounding box center [583, 444] width 169 height 18
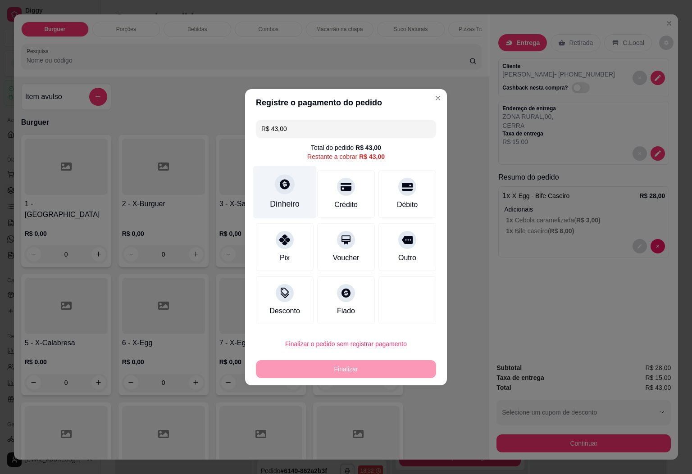
click at [273, 177] on div "Dinheiro" at bounding box center [284, 192] width 63 height 53
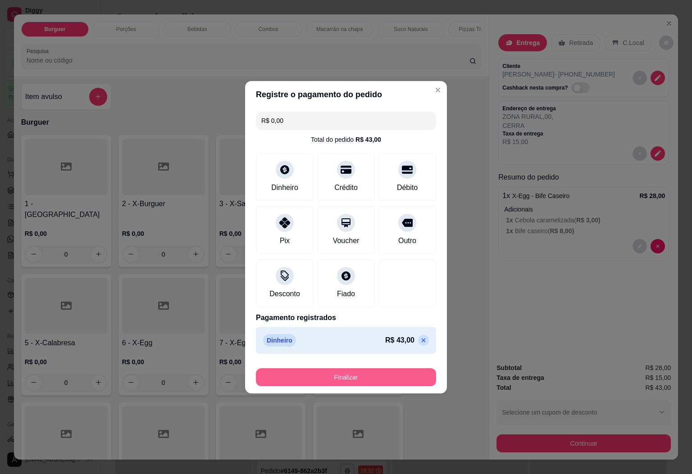
click at [331, 375] on button "Finalizar" at bounding box center [346, 377] width 180 height 18
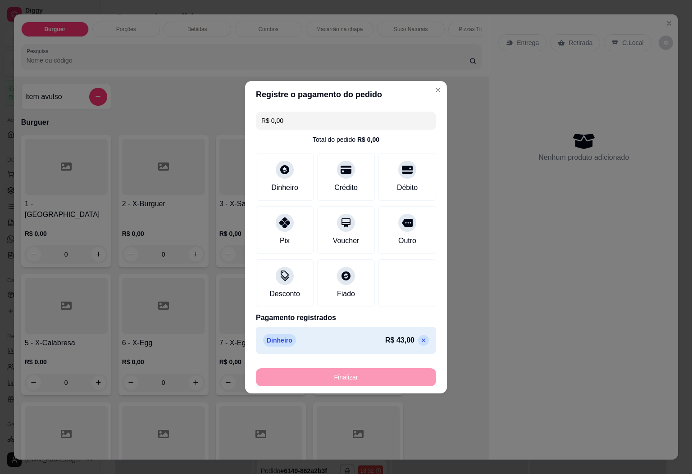
type input "-R$ 43,00"
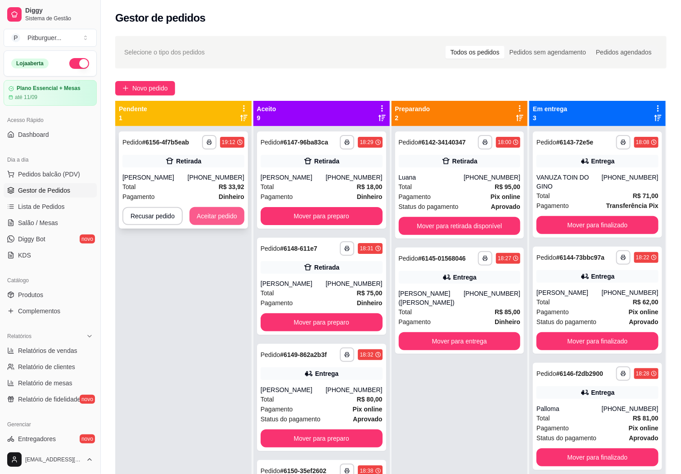
click at [199, 217] on button "Aceitar pedido" at bounding box center [217, 216] width 55 height 18
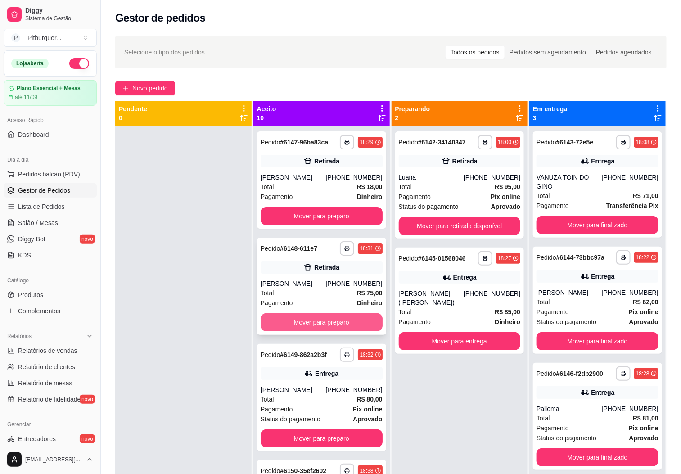
click at [276, 326] on button "Mover para preparo" at bounding box center [322, 322] width 122 height 18
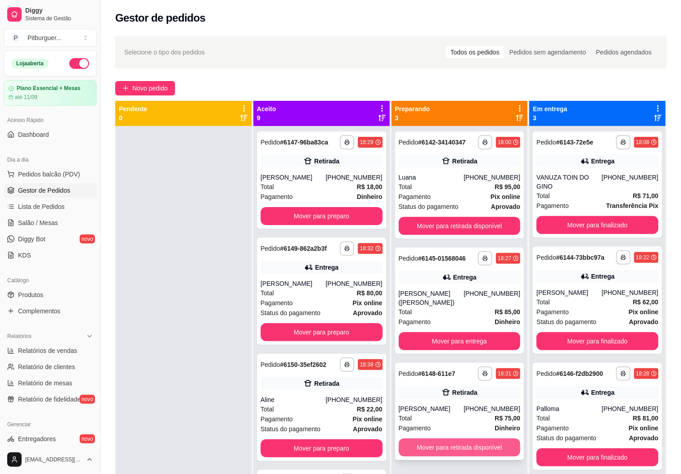
click at [407, 450] on button "Mover para retirada disponível" at bounding box center [460, 448] width 122 height 18
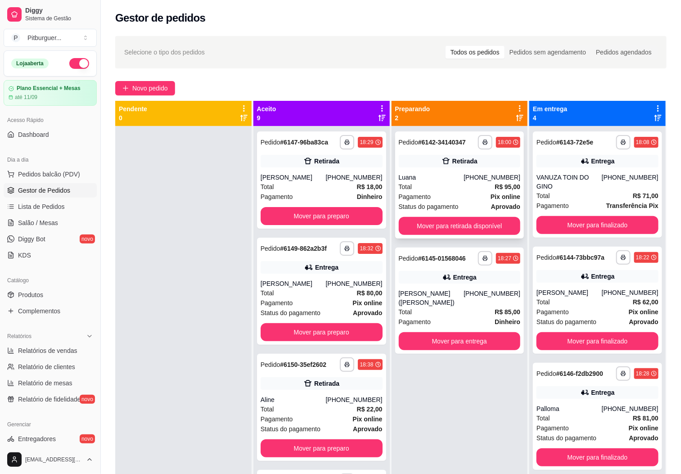
click at [435, 221] on button "Mover para retirada disponível" at bounding box center [460, 226] width 122 height 18
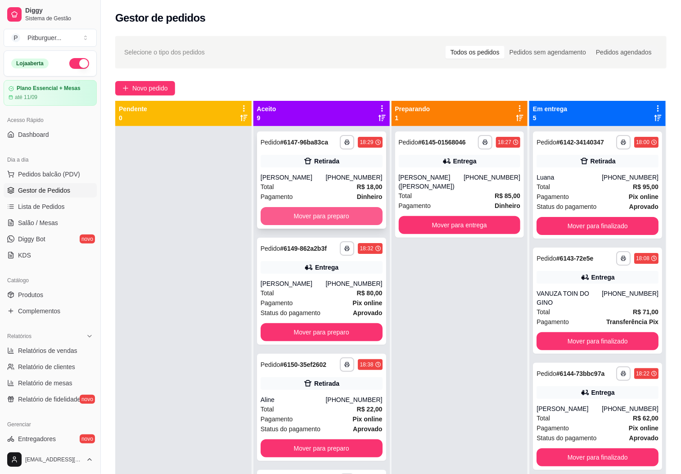
click at [325, 219] on button "Mover para preparo" at bounding box center [322, 216] width 122 height 18
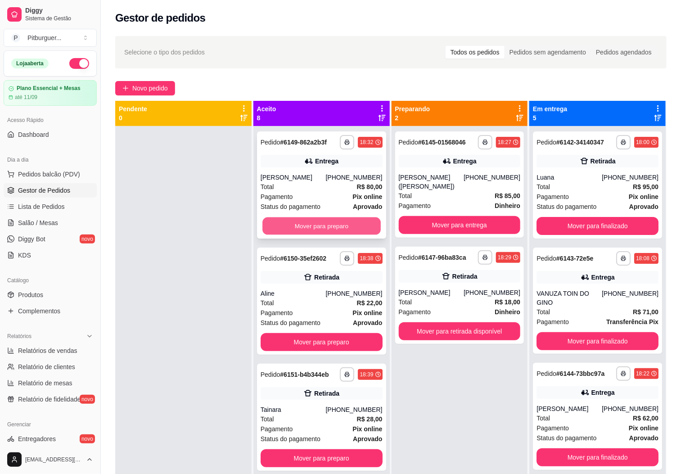
click at [324, 220] on button "Mover para preparo" at bounding box center [321, 226] width 118 height 18
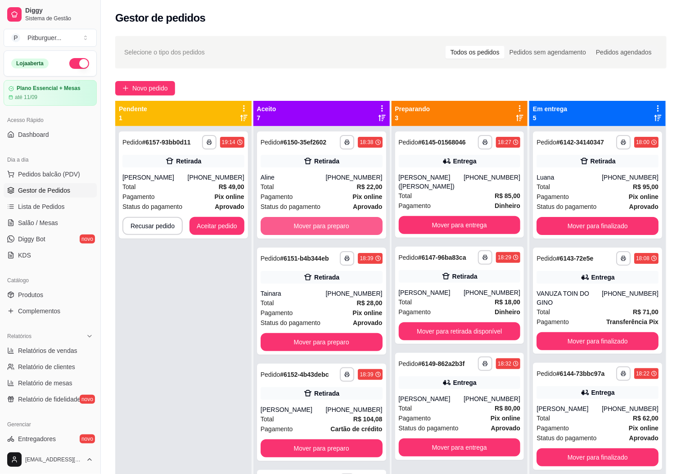
click at [324, 220] on button "Mover para preparo" at bounding box center [322, 226] width 122 height 18
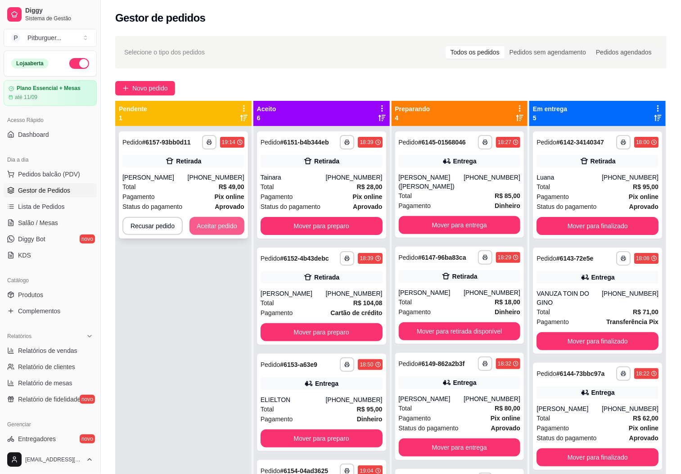
click at [208, 224] on button "Aceitar pedido" at bounding box center [217, 226] width 55 height 18
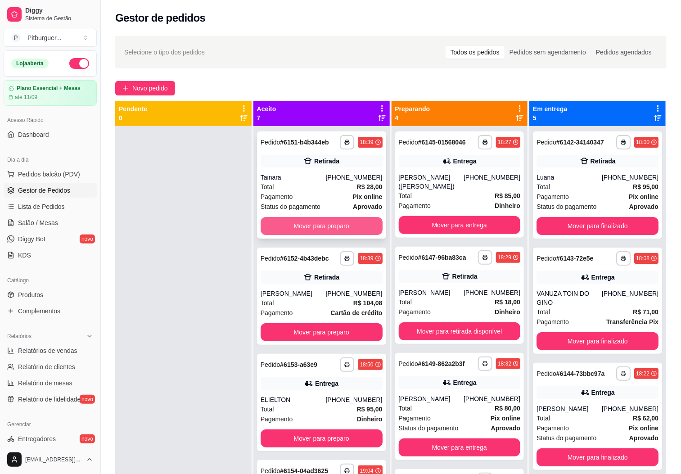
click at [325, 231] on button "Mover para preparo" at bounding box center [322, 226] width 122 height 18
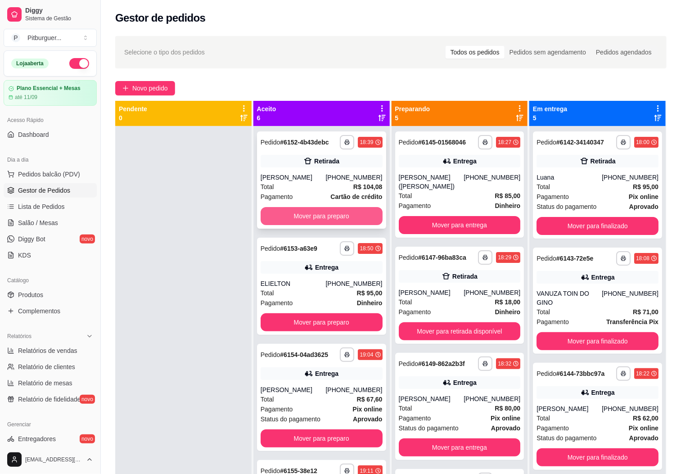
click at [326, 219] on button "Mover para preparo" at bounding box center [322, 216] width 122 height 18
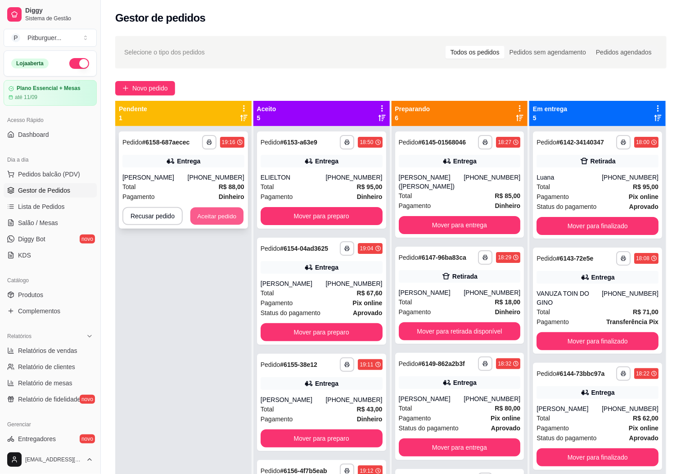
click at [231, 217] on button "Aceitar pedido" at bounding box center [216, 217] width 53 height 18
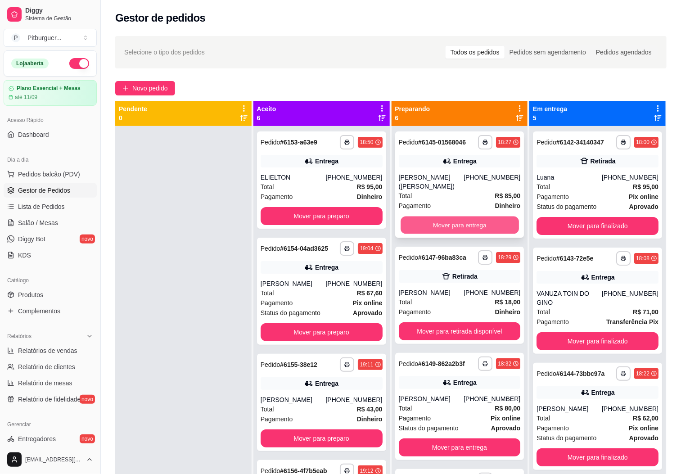
click at [419, 229] on button "Mover para entrega" at bounding box center [460, 226] width 118 height 18
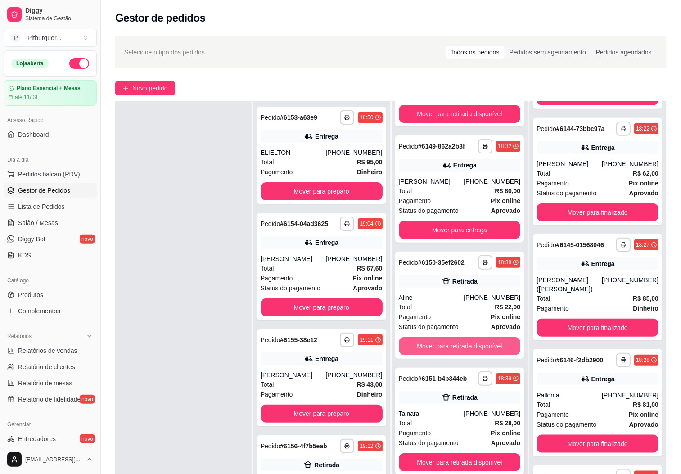
scroll to position [109, 0]
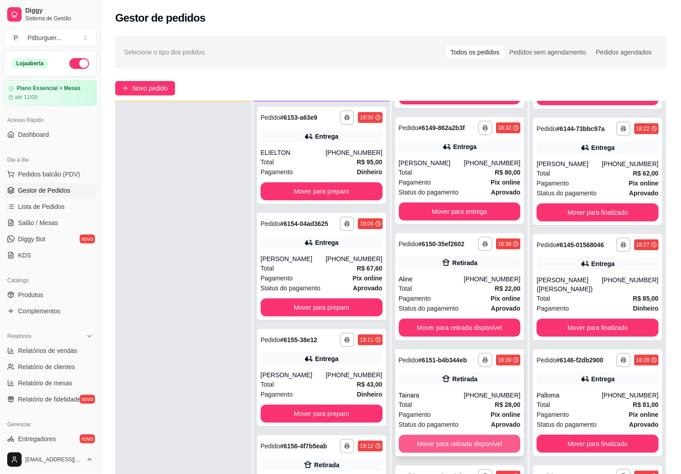
click at [443, 435] on button "Mover para retirada disponível" at bounding box center [460, 444] width 122 height 18
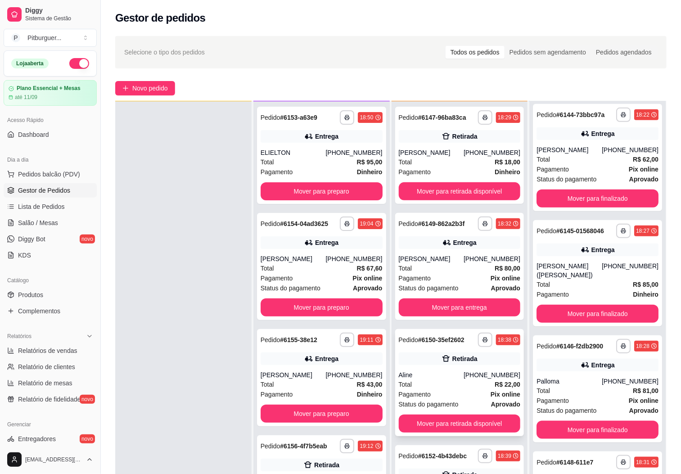
scroll to position [227, 0]
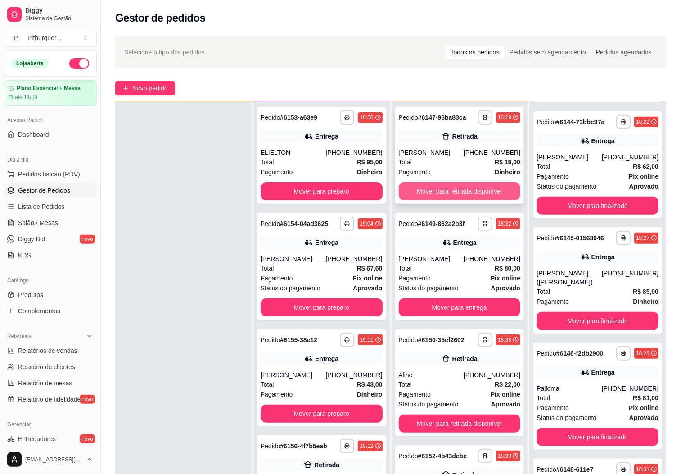
click at [462, 192] on button "Mover para retirada disponível" at bounding box center [460, 191] width 122 height 18
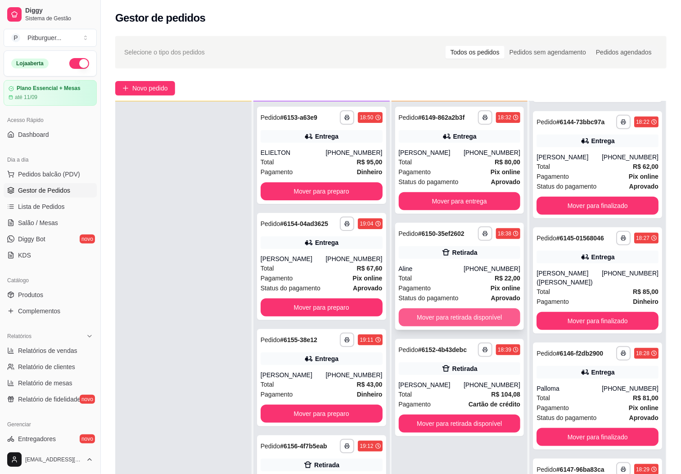
click at [442, 316] on button "Mover para retirada disponível" at bounding box center [460, 317] width 122 height 18
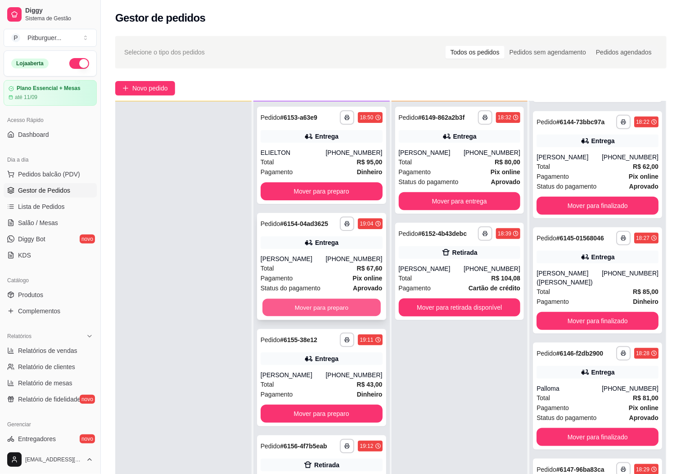
click at [320, 311] on button "Mover para preparo" at bounding box center [321, 308] width 118 height 18
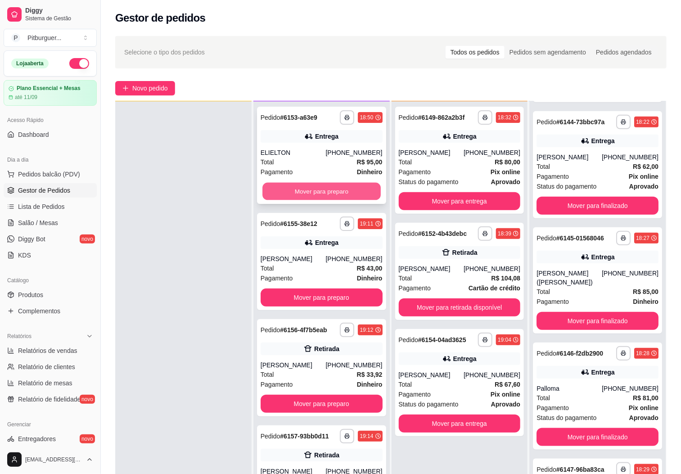
click at [321, 192] on button "Mover para preparo" at bounding box center [321, 192] width 118 height 18
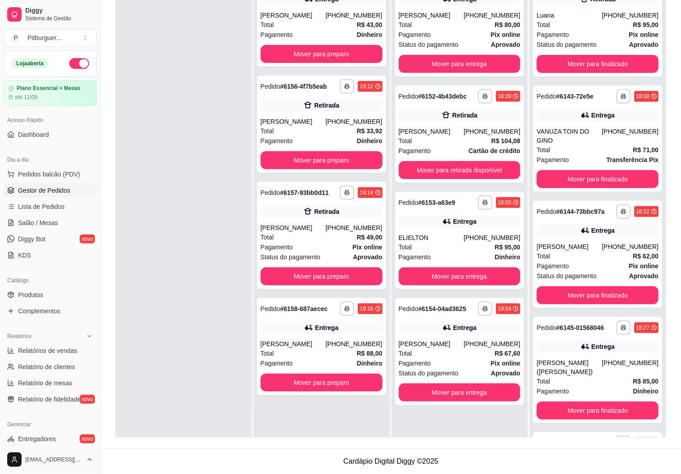
scroll to position [415, 0]
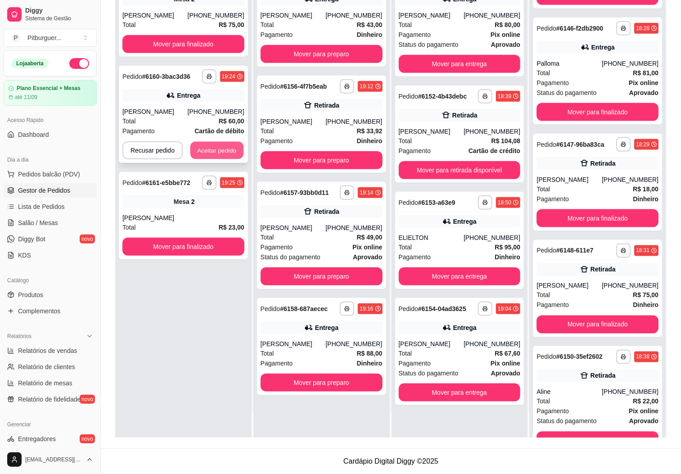
click at [211, 149] on button "Aceitar pedido" at bounding box center [216, 151] width 53 height 18
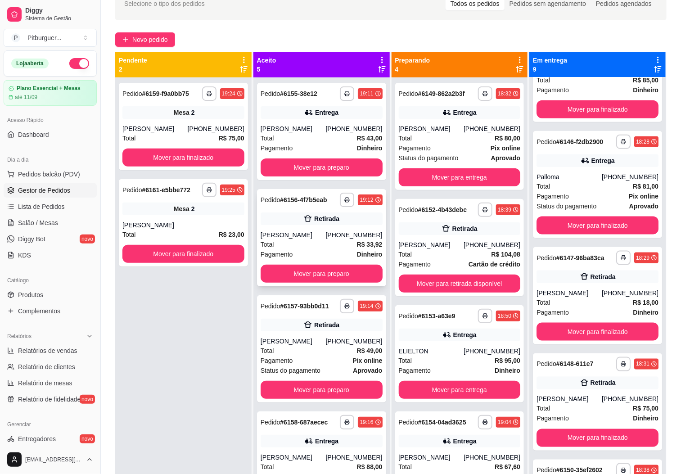
scroll to position [0, 0]
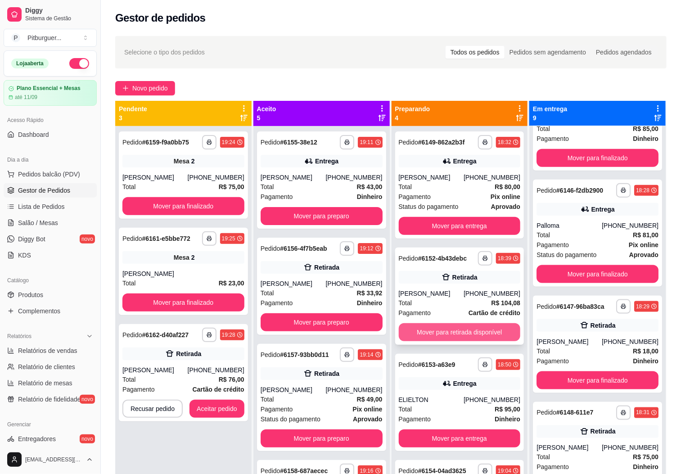
click at [430, 327] on button "Mover para retirada disponível" at bounding box center [460, 332] width 122 height 18
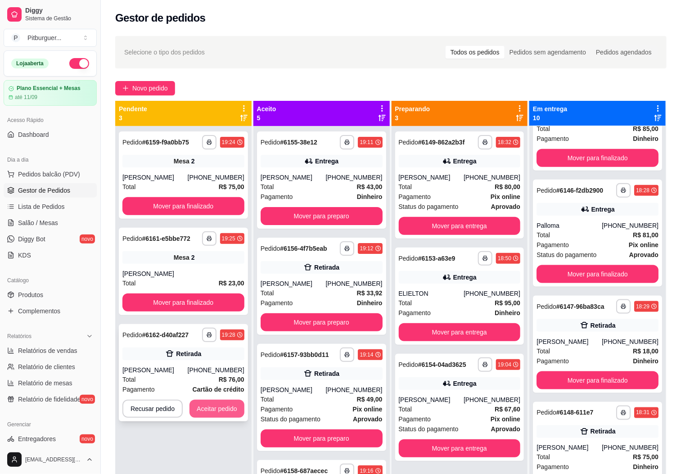
click at [231, 405] on button "Aceitar pedido" at bounding box center [217, 409] width 55 height 18
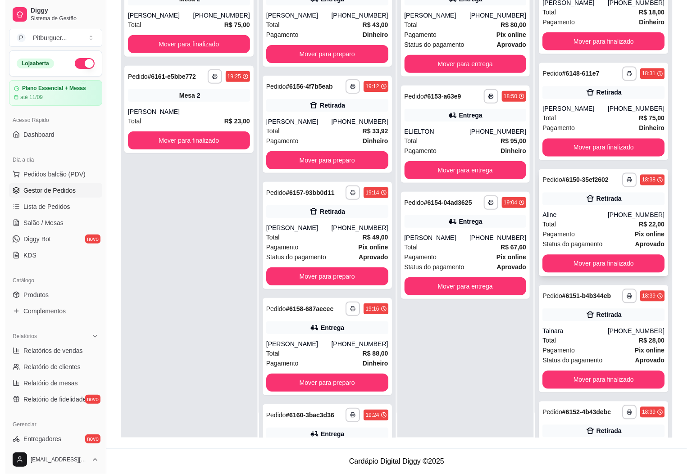
scroll to position [589, 0]
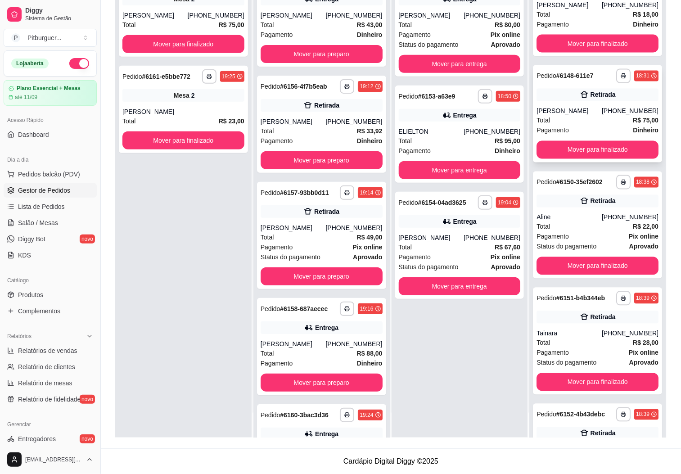
click at [560, 136] on span "Pagamento" at bounding box center [553, 131] width 32 height 10
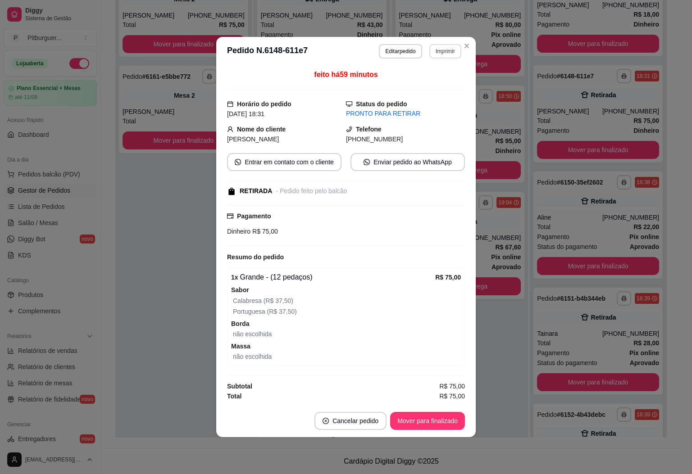
click at [448, 50] on button "Imprimir" at bounding box center [445, 51] width 32 height 14
click at [403, 51] on button "Editar pedido" at bounding box center [400, 51] width 43 height 14
click at [400, 49] on button "Editar pedido" at bounding box center [400, 51] width 43 height 14
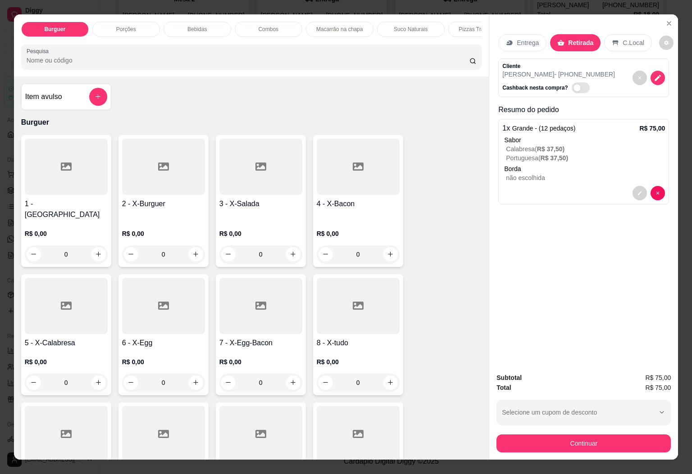
click at [187, 26] on p "Bebidas" at bounding box center [196, 29] width 19 height 7
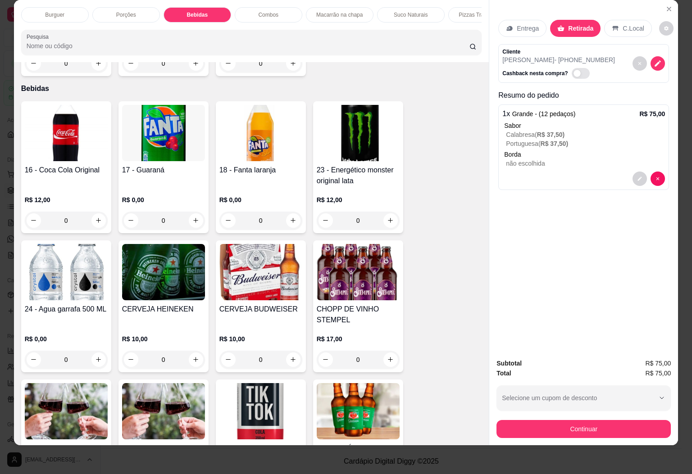
click at [72, 107] on img at bounding box center [66, 133] width 83 height 56
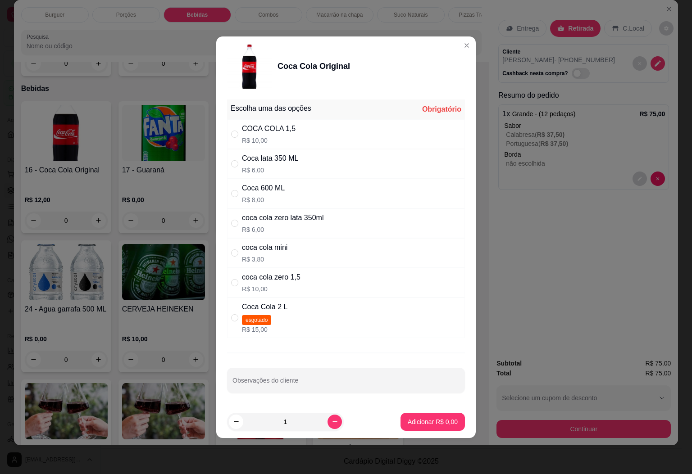
click at [249, 123] on div "COCA COLA 1,5" at bounding box center [269, 128] width 54 height 11
radio input "true"
click at [409, 423] on p "Adicionar R$ 10,00" at bounding box center [431, 421] width 52 height 9
type input "1"
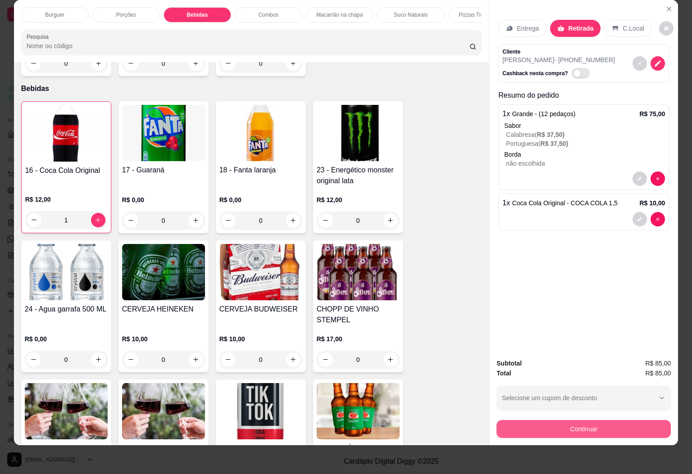
click at [596, 421] on button "Continuar" at bounding box center [583, 429] width 174 height 18
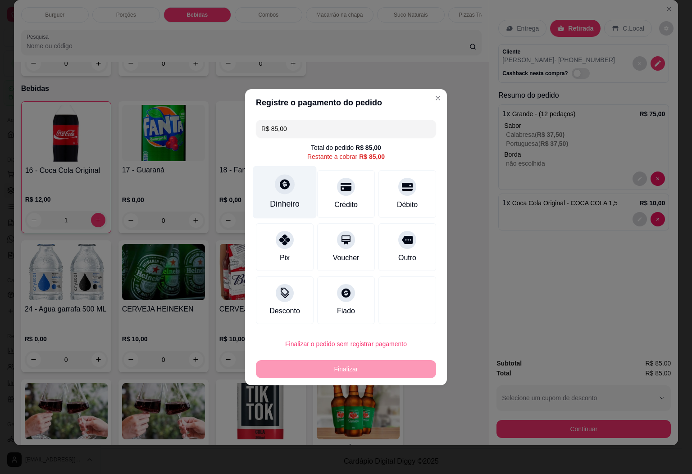
click at [282, 193] on div at bounding box center [285, 184] width 20 height 20
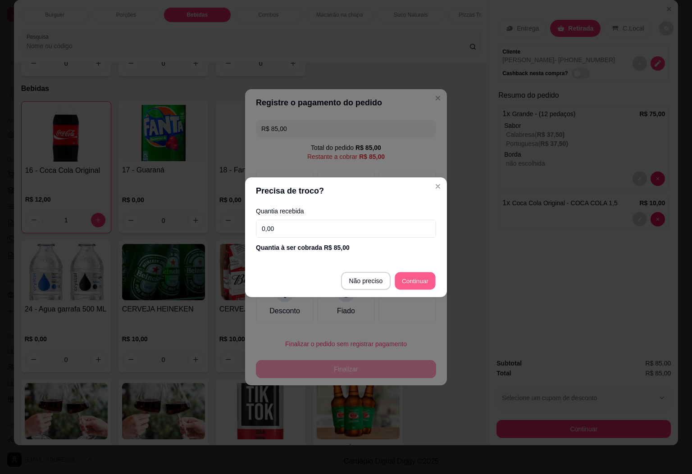
type input "R$ 0,00"
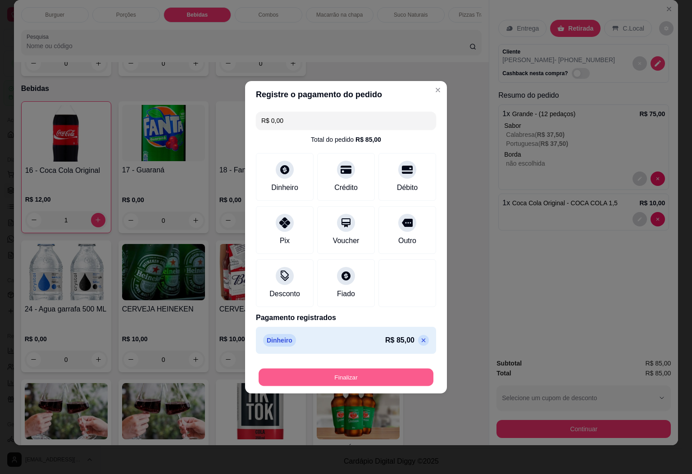
click at [362, 372] on button "Finalizar" at bounding box center [345, 377] width 175 height 18
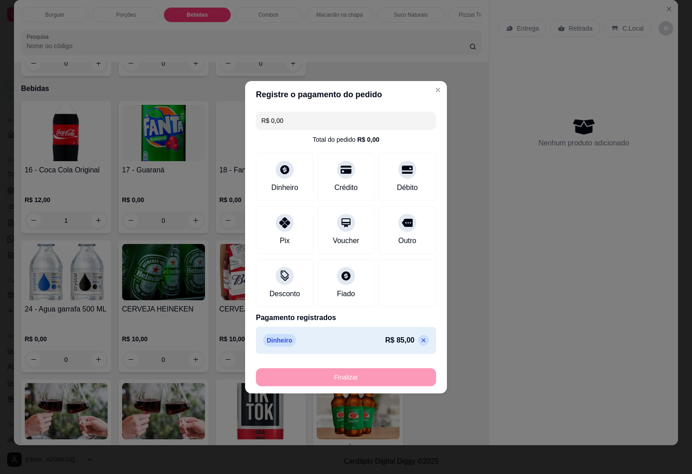
type input "0"
type input "-R$ 85,00"
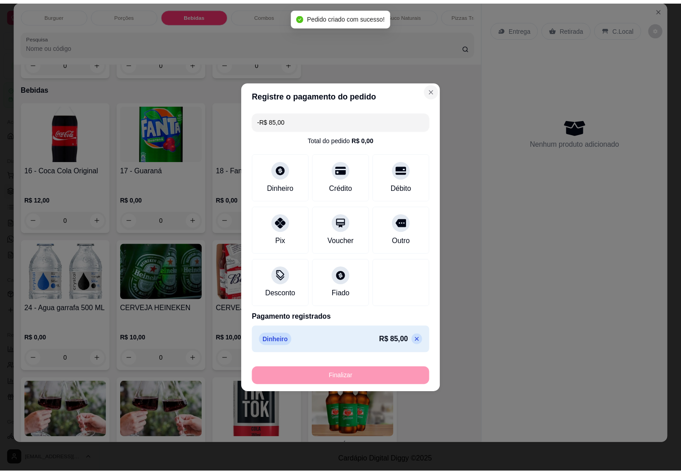
scroll to position [580, 0]
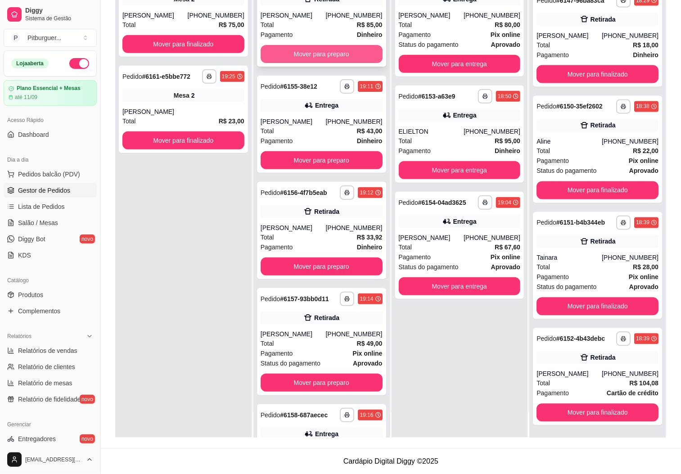
click at [297, 48] on button "Mover para preparo" at bounding box center [322, 54] width 122 height 18
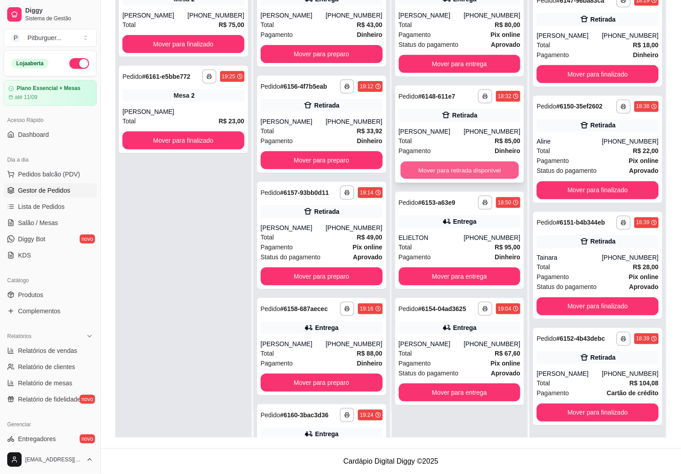
click at [426, 165] on button "Mover para retirada disponível" at bounding box center [460, 171] width 118 height 18
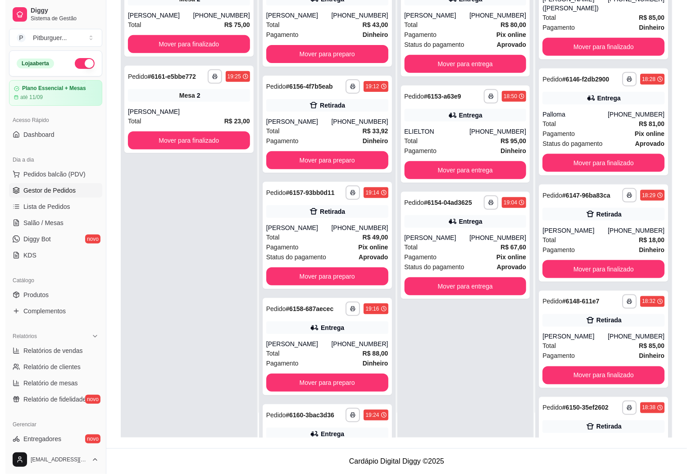
scroll to position [405, 0]
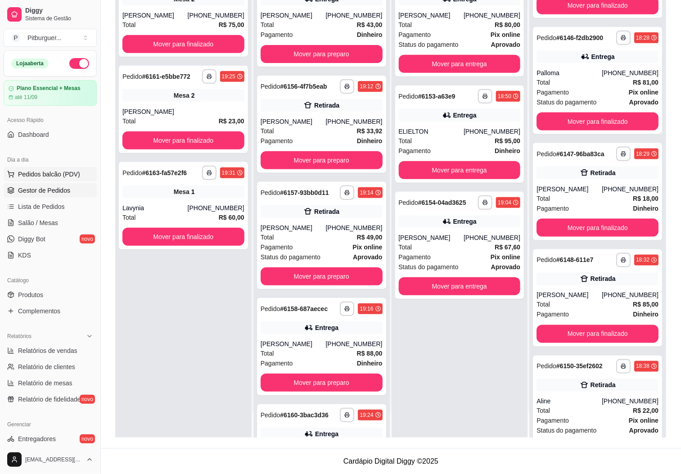
click at [32, 176] on span "Pedidos balcão (PDV)" at bounding box center [49, 174] width 62 height 9
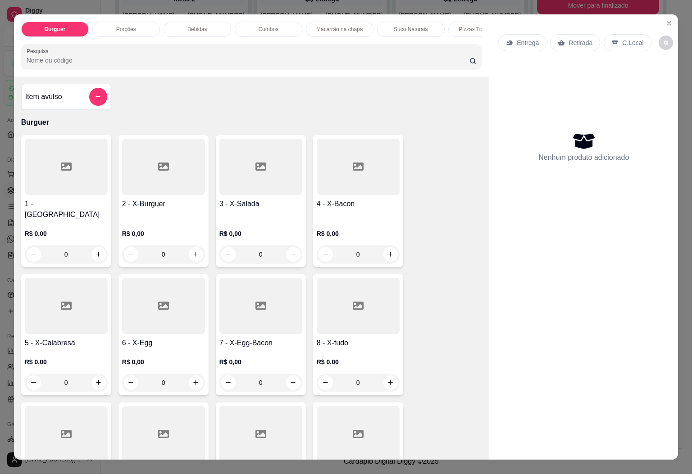
click at [252, 23] on div "Combos" at bounding box center [269, 29] width 68 height 15
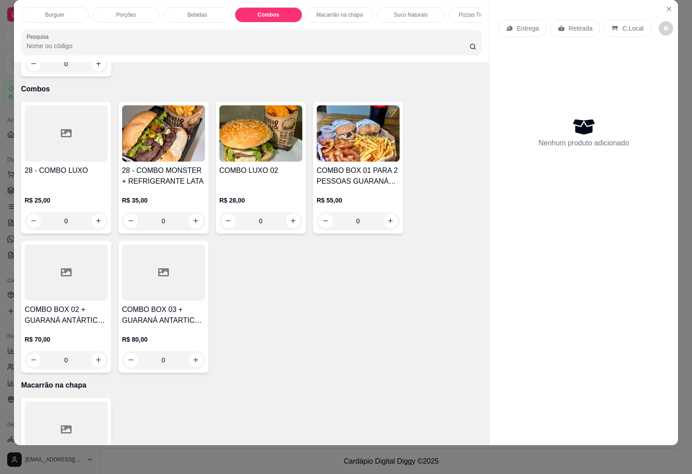
click at [132, 9] on div "Porções" at bounding box center [126, 14] width 68 height 15
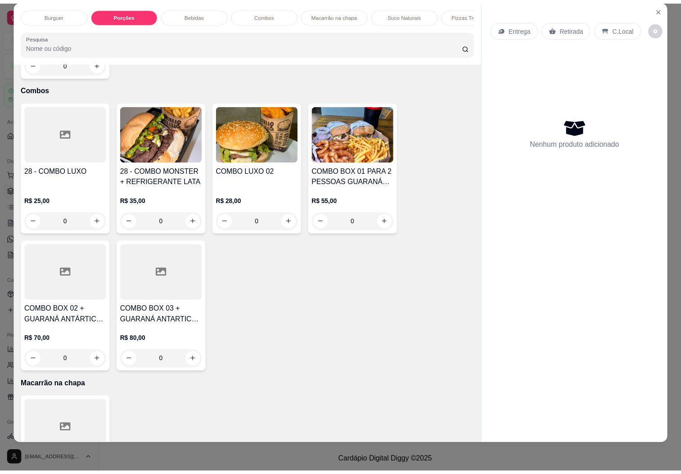
scroll to position [572, 0]
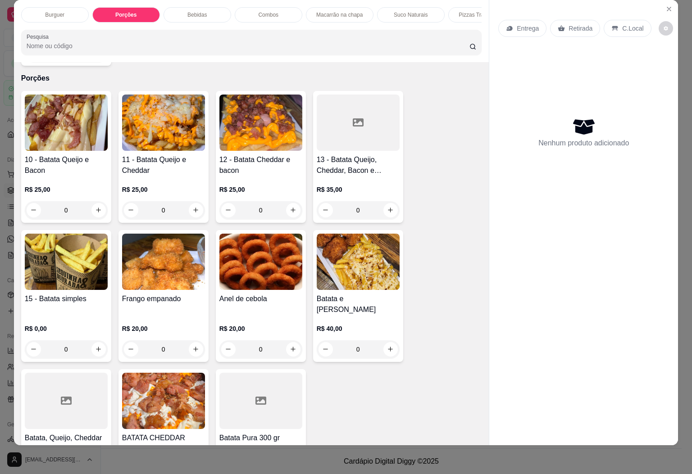
click at [155, 124] on img at bounding box center [163, 123] width 83 height 56
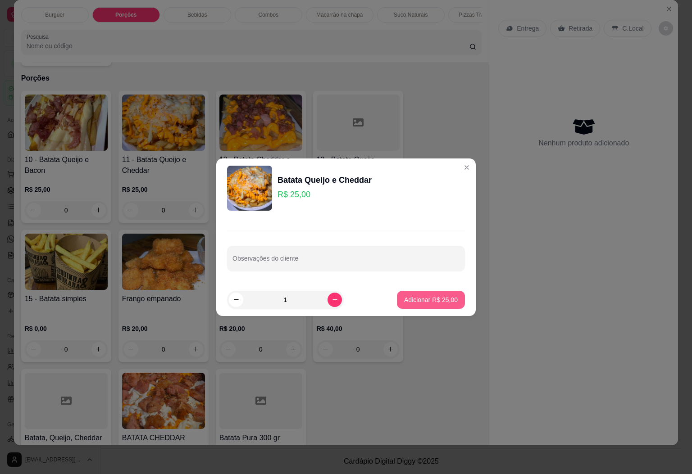
click at [404, 296] on p "Adicionar R$ 25,00" at bounding box center [431, 299] width 54 height 9
type input "1"
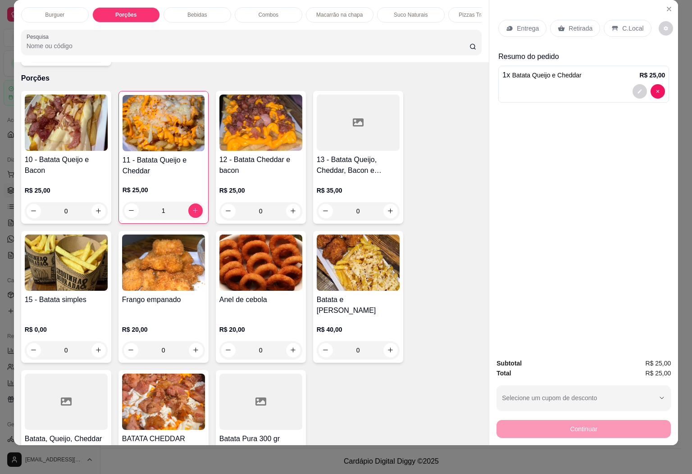
click at [577, 24] on p "Retirada" at bounding box center [580, 28] width 24 height 9
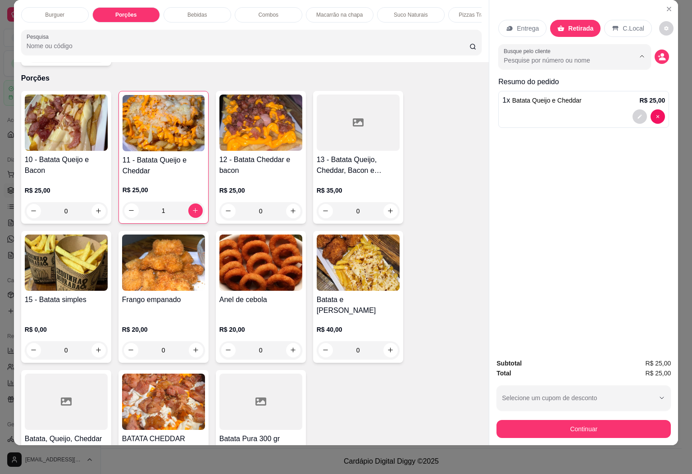
click at [597, 56] on input "Busque pelo cliente" at bounding box center [561, 60] width 117 height 9
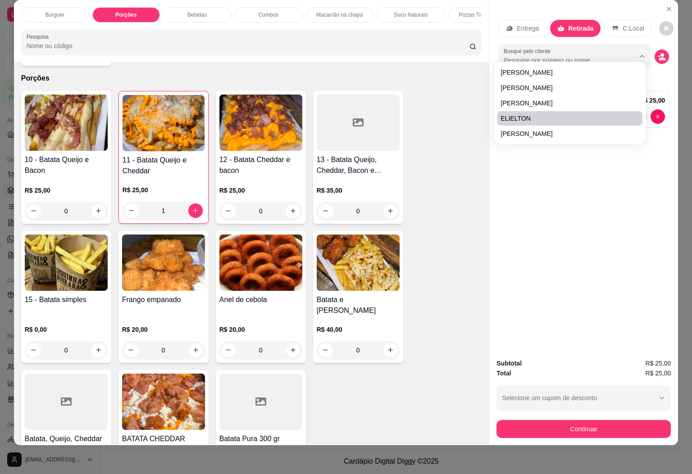
click at [587, 150] on div "Entrega Retirada C.Local Busque pelo cliente Resumo do pedido 1 x Batata Queijo…" at bounding box center [583, 176] width 189 height 352
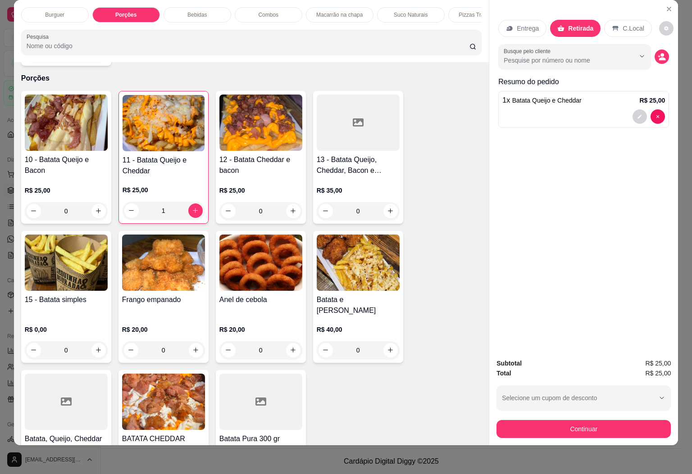
click at [583, 56] on input "Busque pelo cliente" at bounding box center [561, 60] width 117 height 9
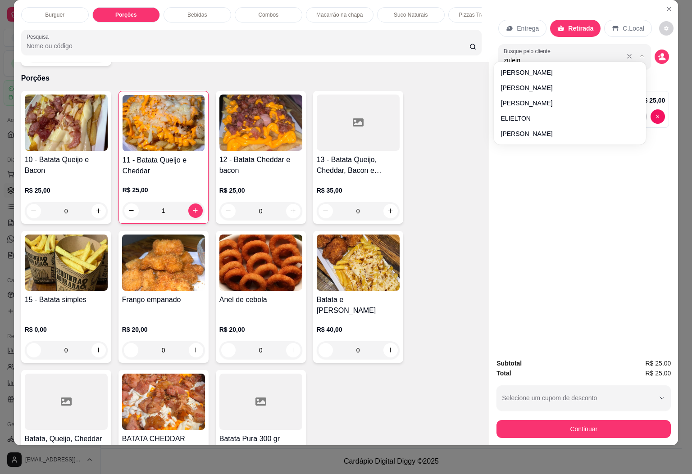
type input "zuleiga"
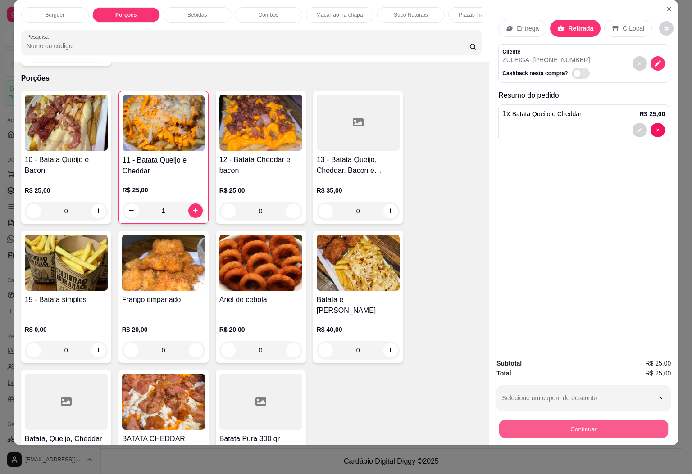
click at [562, 421] on button "Continuar" at bounding box center [583, 430] width 169 height 18
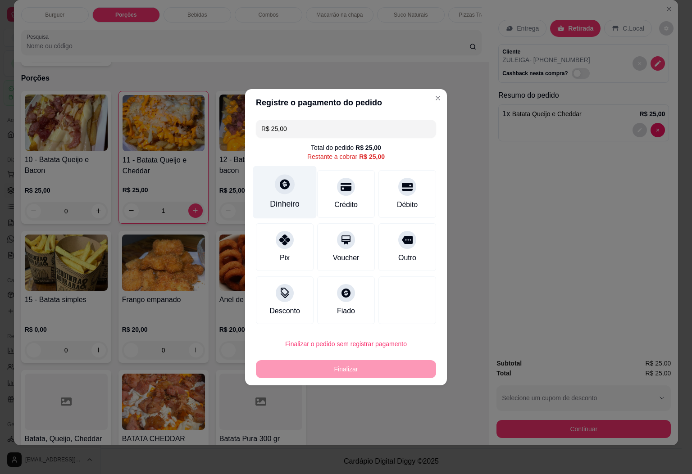
click at [297, 204] on div "Dinheiro" at bounding box center [285, 204] width 30 height 12
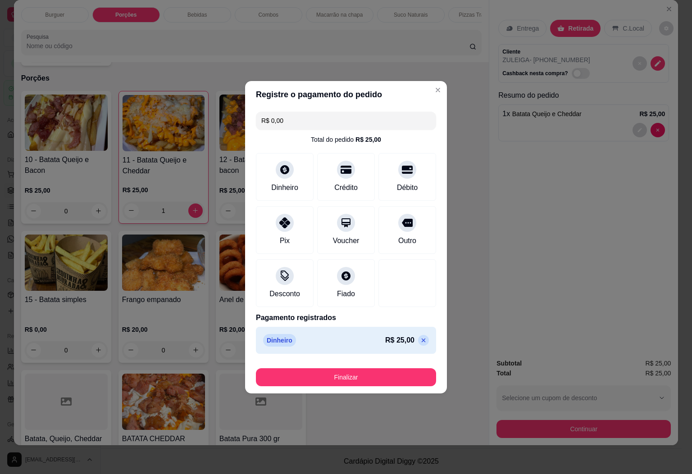
type input "R$ 0,00"
click at [369, 375] on button "Finalizar" at bounding box center [346, 377] width 180 height 18
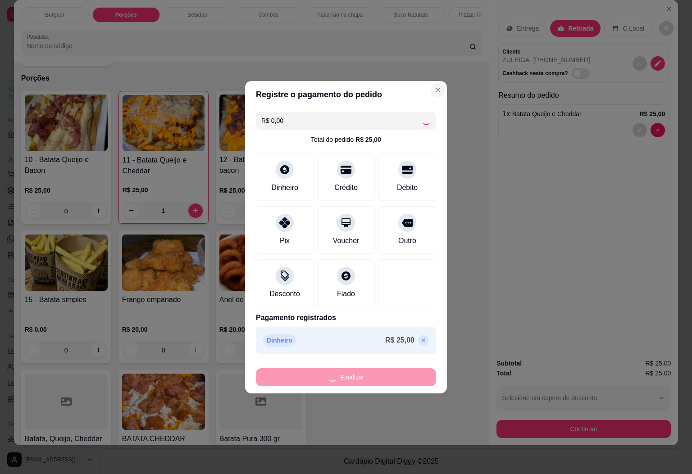
type input "0"
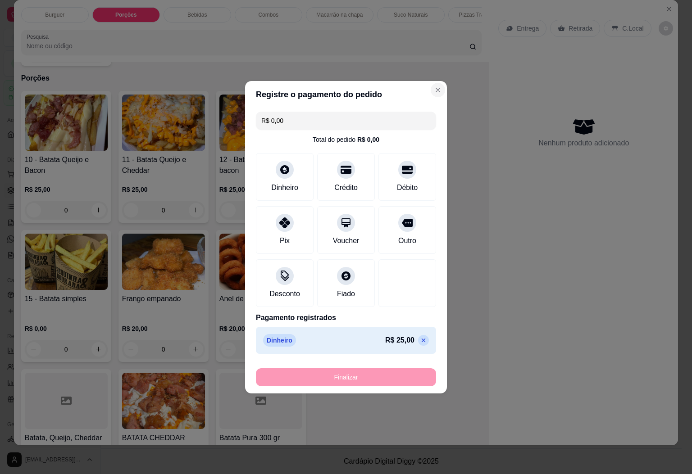
type input "-R$ 25,00"
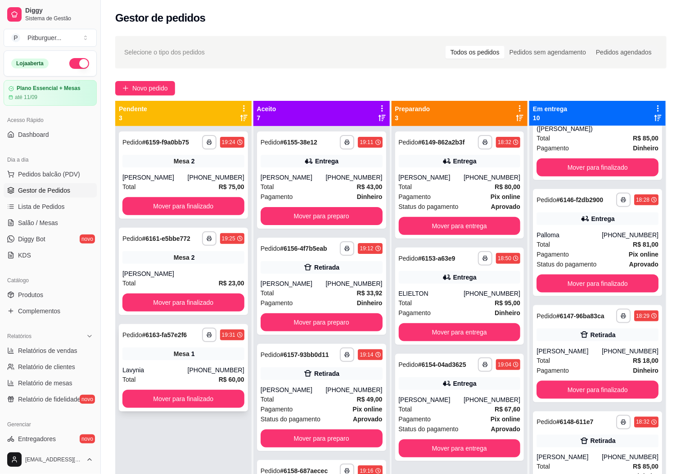
click at [217, 374] on div "[PHONE_NUMBER]" at bounding box center [216, 370] width 57 height 9
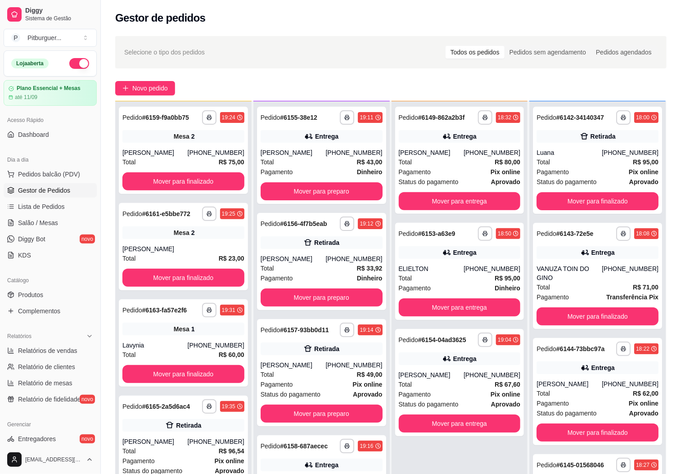
scroll to position [138, 0]
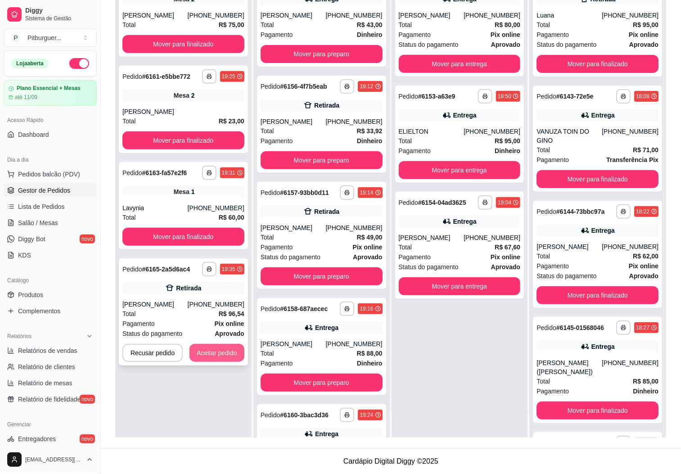
click at [213, 353] on button "Aceitar pedido" at bounding box center [217, 353] width 55 height 18
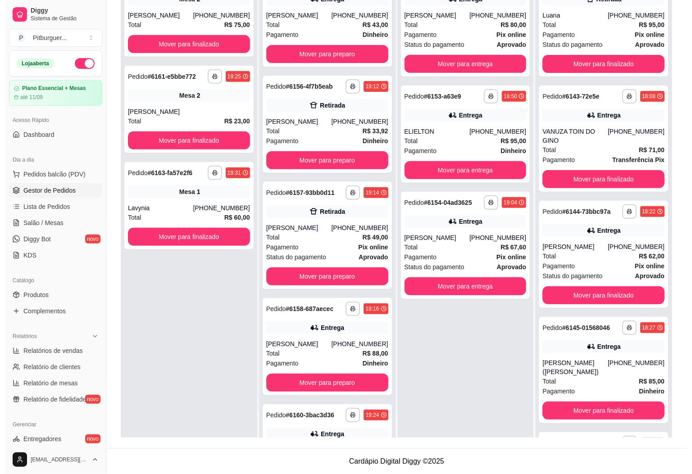
scroll to position [0, 0]
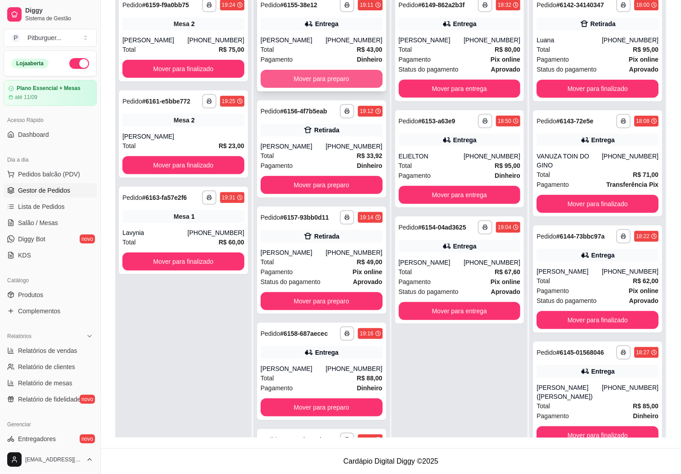
click at [308, 83] on button "Mover para preparo" at bounding box center [322, 79] width 122 height 18
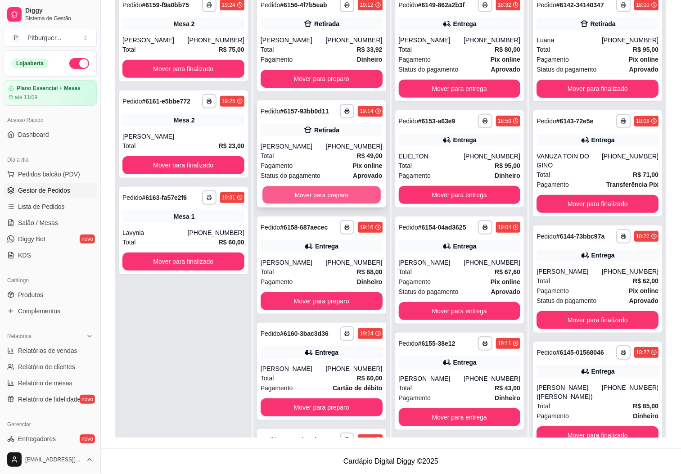
click at [289, 204] on button "Mover para preparo" at bounding box center [321, 195] width 118 height 18
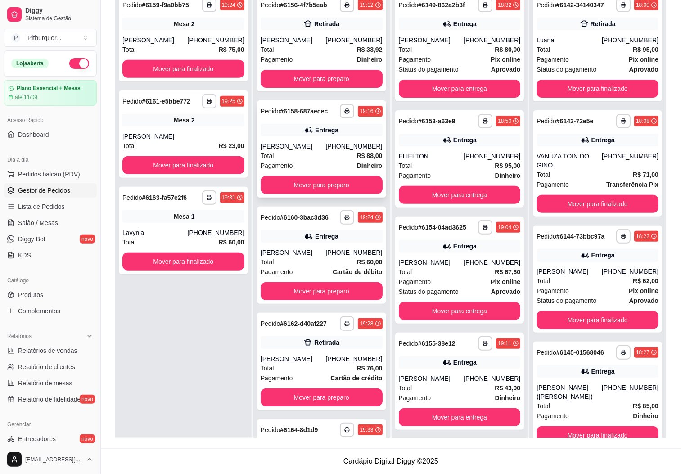
click at [306, 171] on div "Pagamento Dinheiro" at bounding box center [322, 166] width 122 height 10
click at [296, 171] on div "Pagamento Dinheiro" at bounding box center [322, 166] width 122 height 10
click at [311, 194] on button "Mover para preparo" at bounding box center [322, 185] width 122 height 18
click at [326, 161] on div "Total R$ 60,00" at bounding box center [322, 156] width 122 height 10
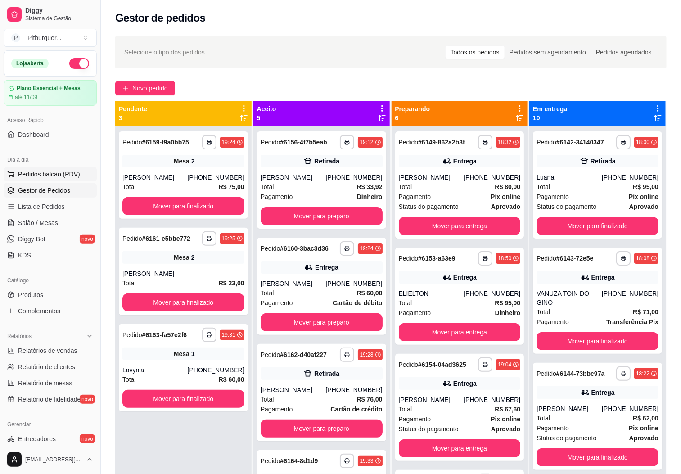
click at [38, 176] on span "Pedidos balcão (PDV)" at bounding box center [49, 174] width 62 height 9
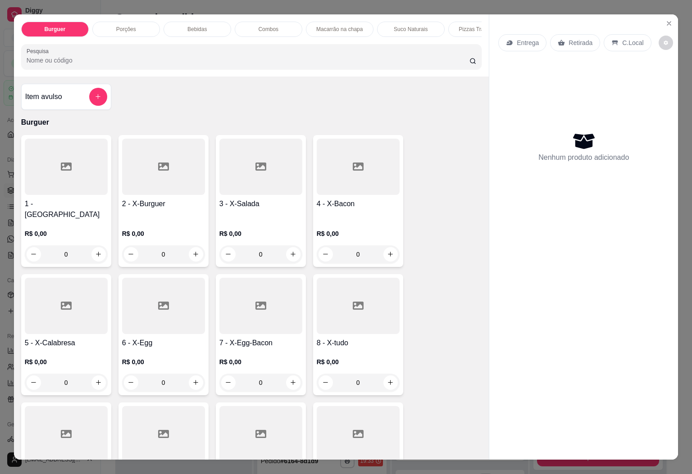
click at [185, 317] on div at bounding box center [163, 306] width 83 height 56
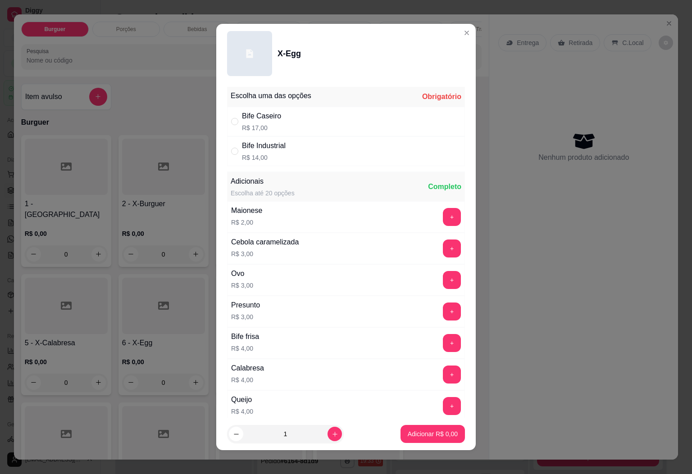
click at [250, 167] on div "Escolha uma das opções Obrigatório Bife Caseiro R$ 17,00 Bife Industrial R$ 14,…" at bounding box center [345, 250] width 259 height 335
click at [261, 154] on p "R$ 14,00" at bounding box center [264, 157] width 44 height 9
radio input "true"
click at [413, 436] on p "Adicionar R$ 14,00" at bounding box center [431, 434] width 54 height 9
type input "1"
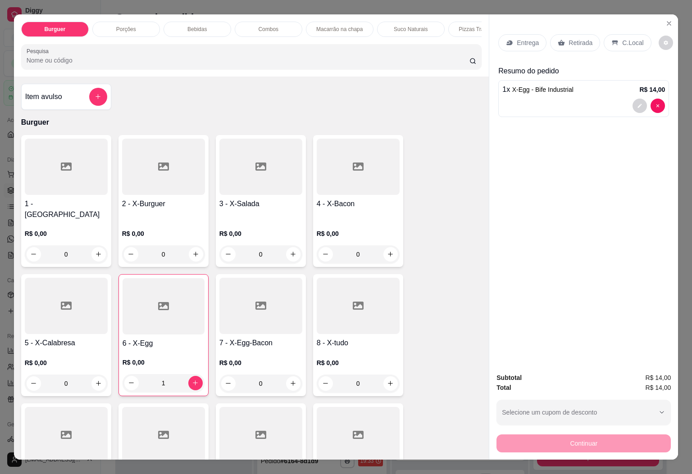
click at [635, 38] on p "C.Local" at bounding box center [632, 42] width 21 height 9
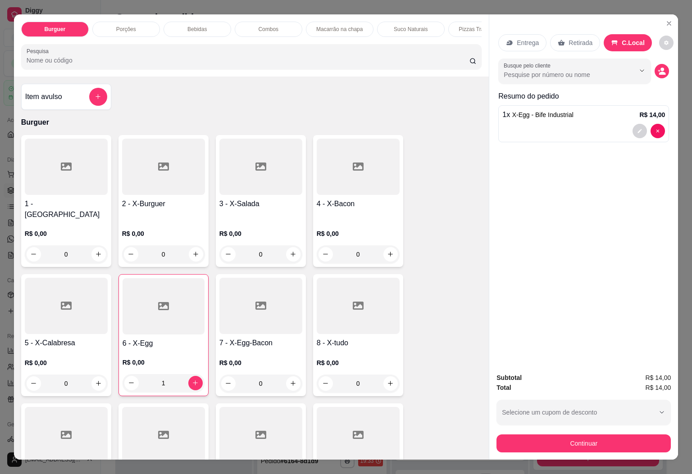
click at [662, 66] on button "decrease-product-quantity" at bounding box center [661, 71] width 14 height 14
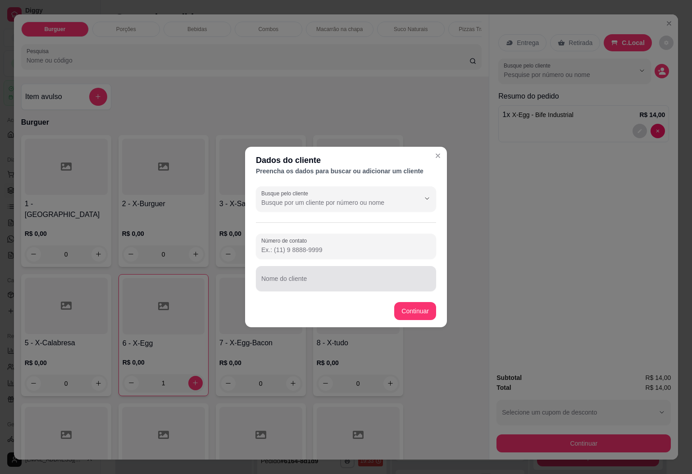
click at [365, 276] on div at bounding box center [345, 279] width 169 height 18
type input "[PERSON_NAME]"
click at [394, 307] on button "Continuar" at bounding box center [415, 311] width 42 height 18
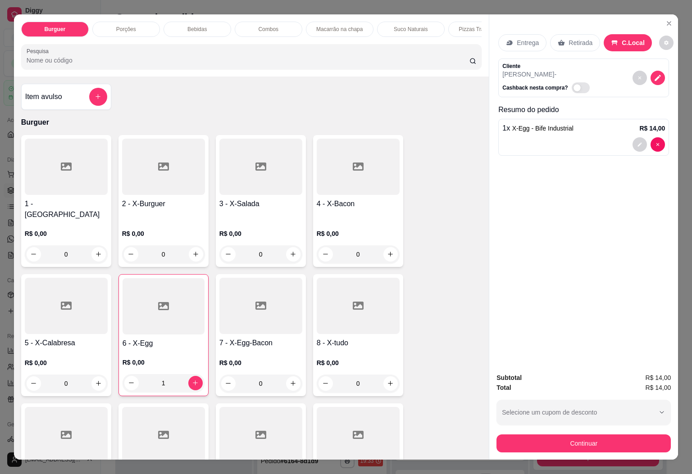
click at [512, 434] on button "Continuar" at bounding box center [583, 443] width 174 height 18
click at [294, 202] on div "Dinheiro" at bounding box center [285, 204] width 30 height 12
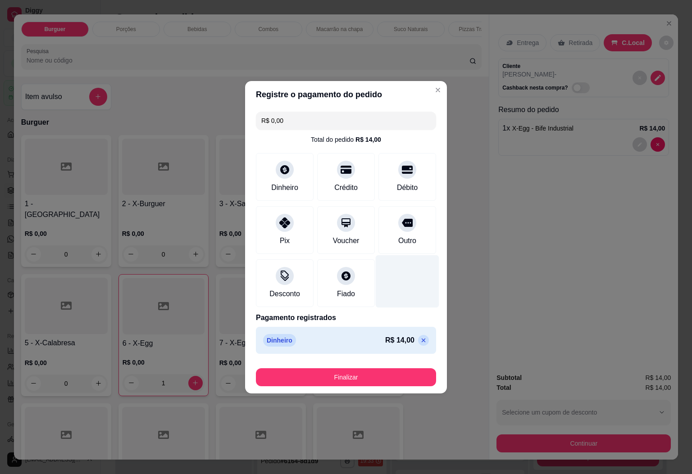
type input "R$ 0,00"
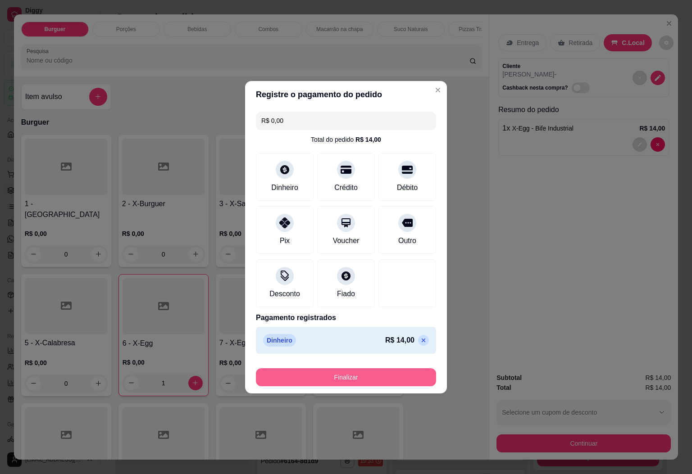
click at [381, 373] on button "Finalizar" at bounding box center [346, 377] width 180 height 18
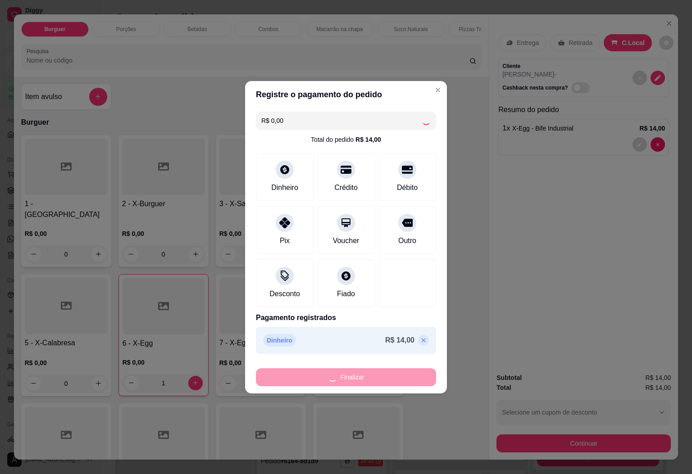
type input "0"
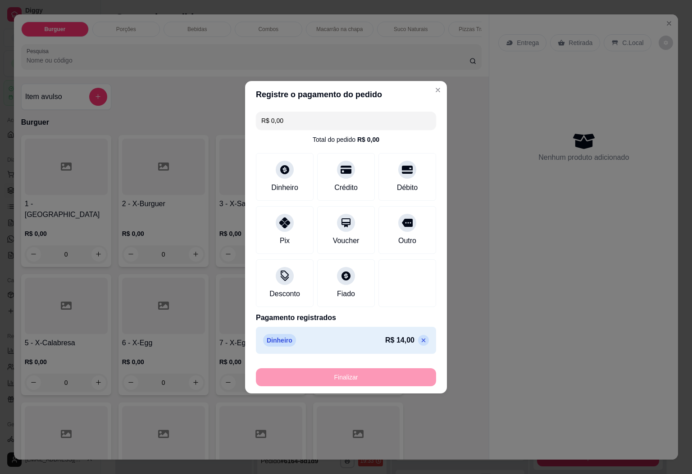
type input "-R$ 14,00"
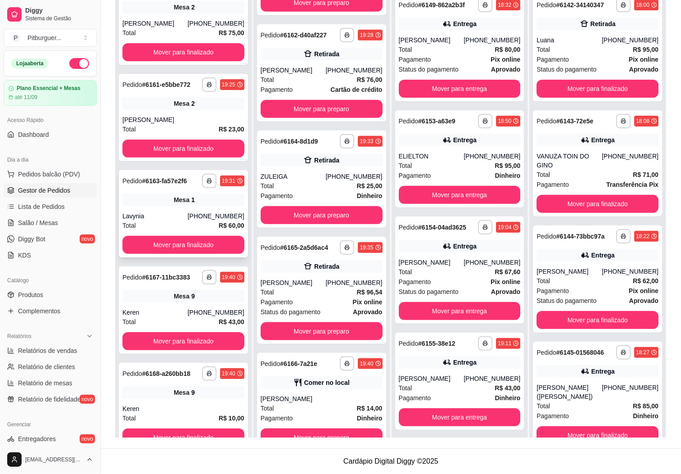
click at [158, 217] on div "Lavynia" at bounding box center [154, 216] width 65 height 9
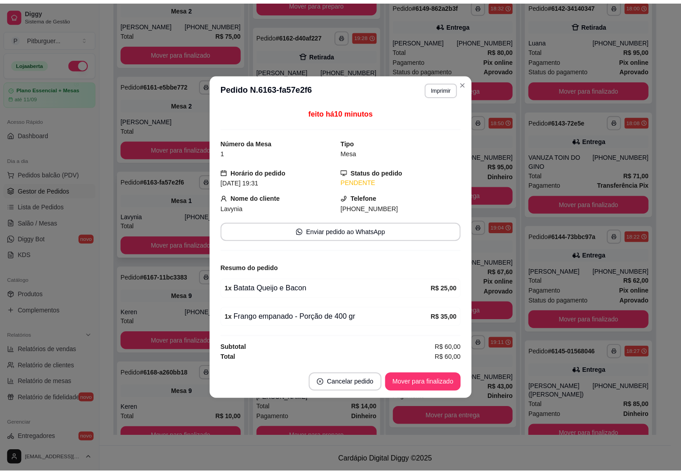
scroll to position [198, 0]
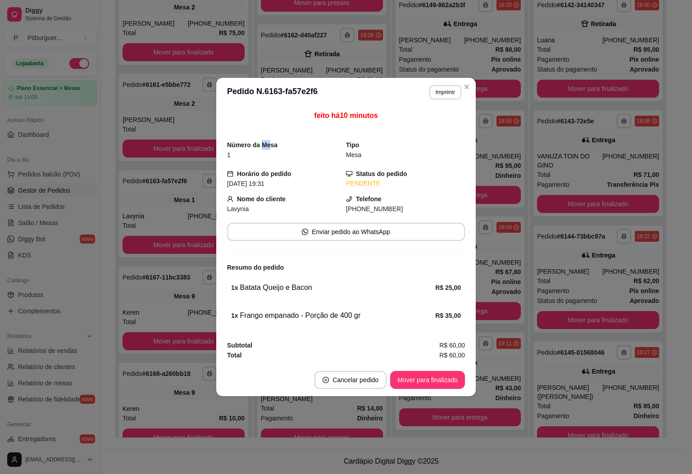
drag, startPoint x: 262, startPoint y: 146, endPoint x: 272, endPoint y: 149, distance: 10.3
click at [272, 149] on div "Número da Mesa 1" at bounding box center [286, 150] width 119 height 20
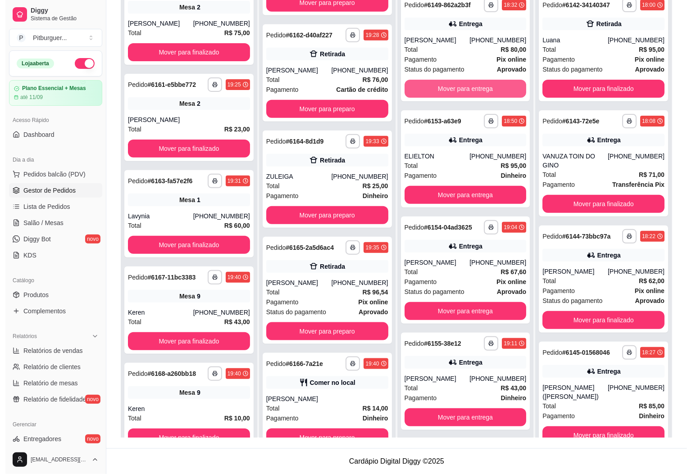
scroll to position [190, 0]
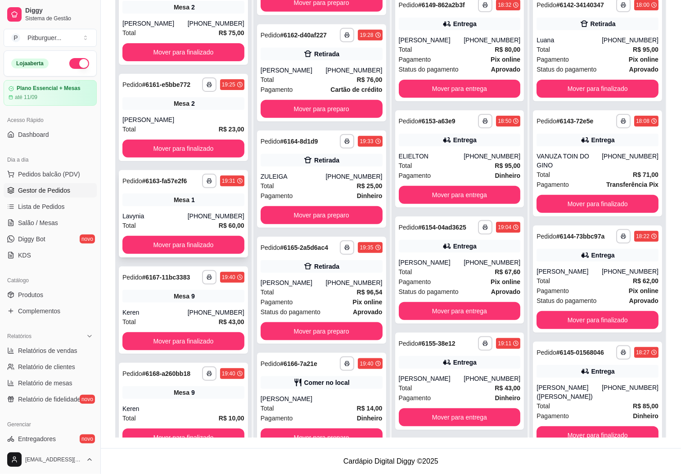
click at [146, 207] on div "**********" at bounding box center [183, 213] width 129 height 87
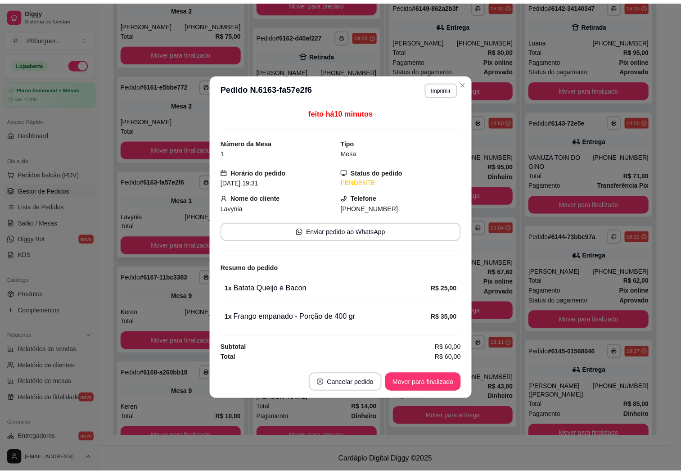
scroll to position [198, 0]
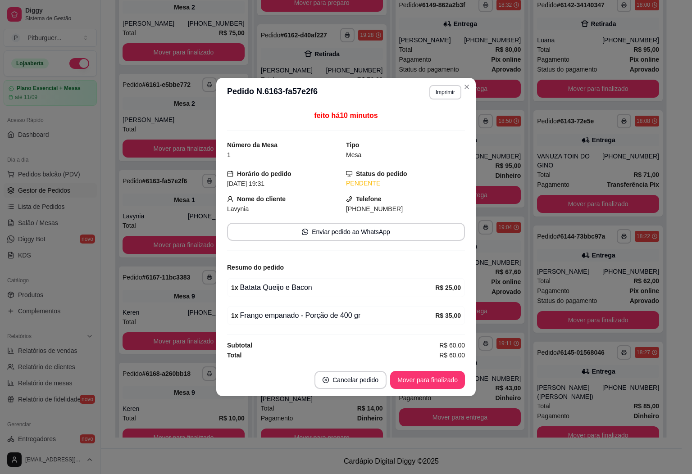
click at [343, 310] on div "1 x Frango empanado - Porção de 400 gr R$ 35,00" at bounding box center [346, 315] width 238 height 19
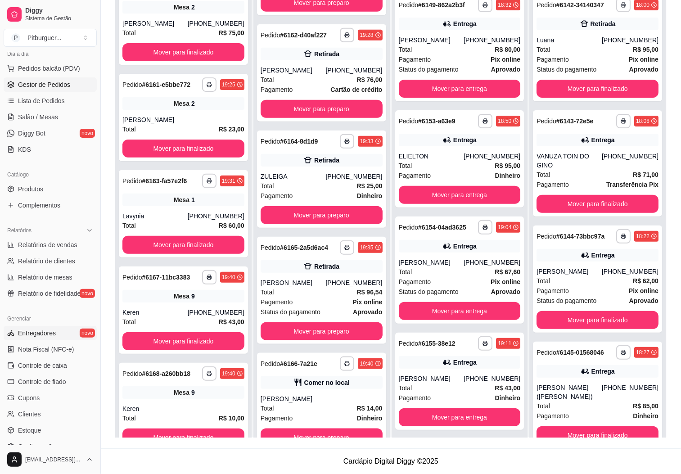
scroll to position [0, 0]
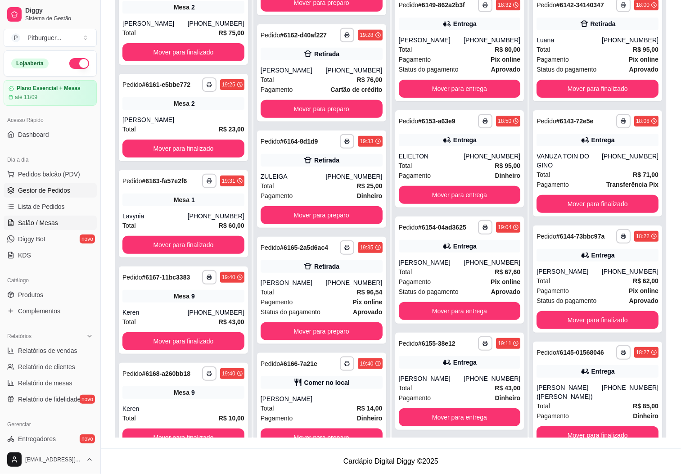
click at [57, 226] on link "Salão / Mesas" at bounding box center [50, 223] width 93 height 14
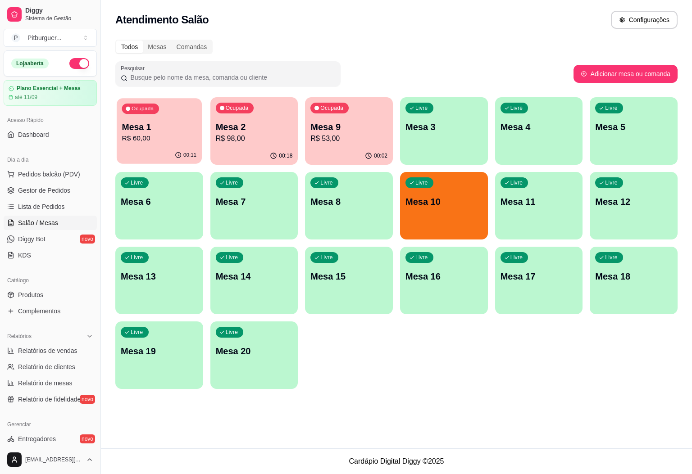
click at [169, 127] on p "Mesa 1" at bounding box center [159, 127] width 75 height 12
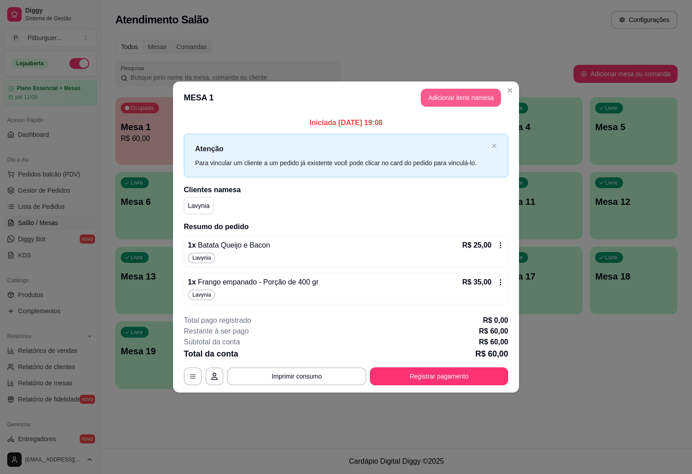
click at [465, 98] on button "Adicionar itens na mesa" at bounding box center [461, 98] width 80 height 18
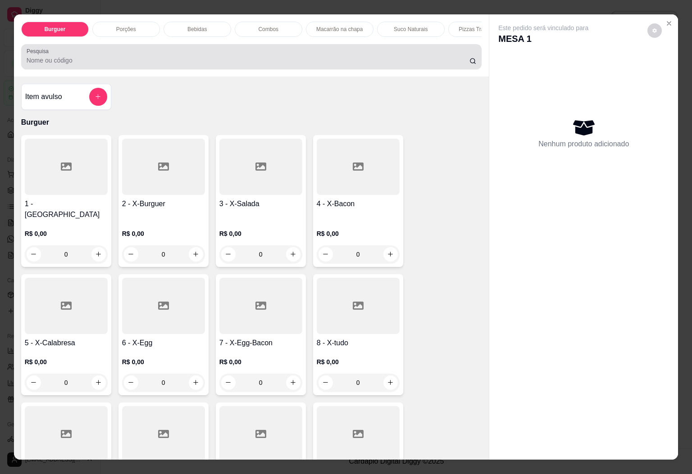
click at [219, 61] on input "Pesquisa" at bounding box center [248, 60] width 443 height 9
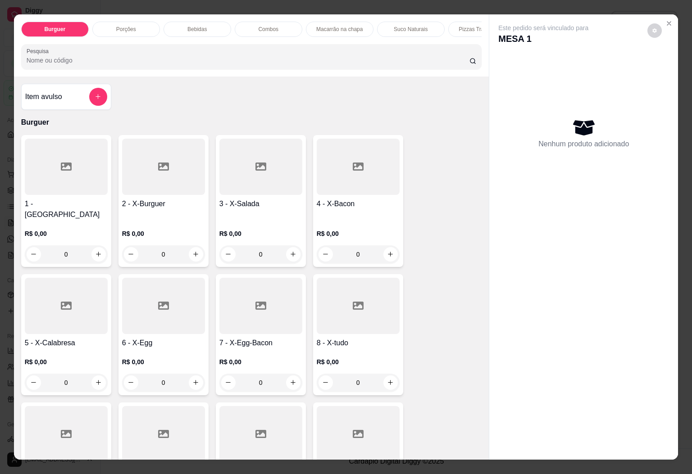
click at [450, 22] on div "Pizzas Tradicionais" at bounding box center [482, 29] width 68 height 15
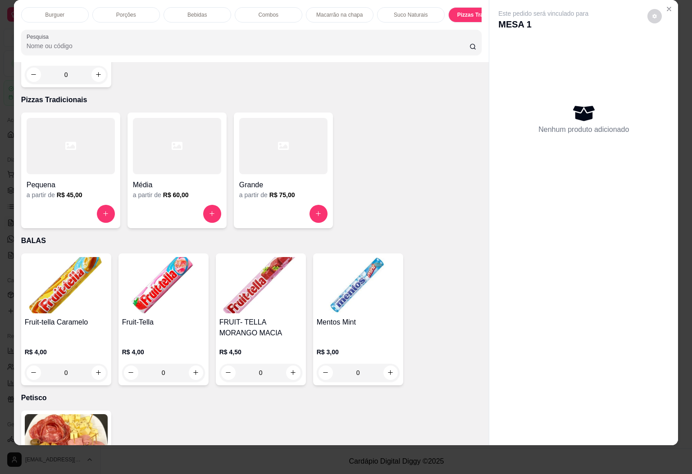
click at [159, 126] on div at bounding box center [177, 146] width 88 height 56
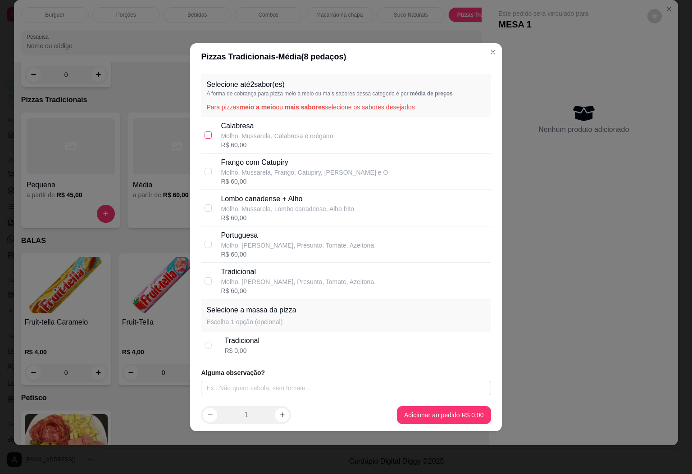
click at [211, 133] on input "checkbox" at bounding box center [207, 134] width 7 height 7
checkbox input "true"
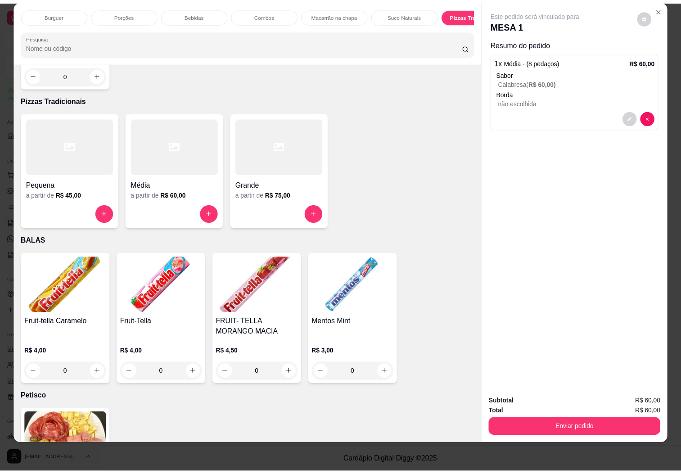
scroll to position [0, 0]
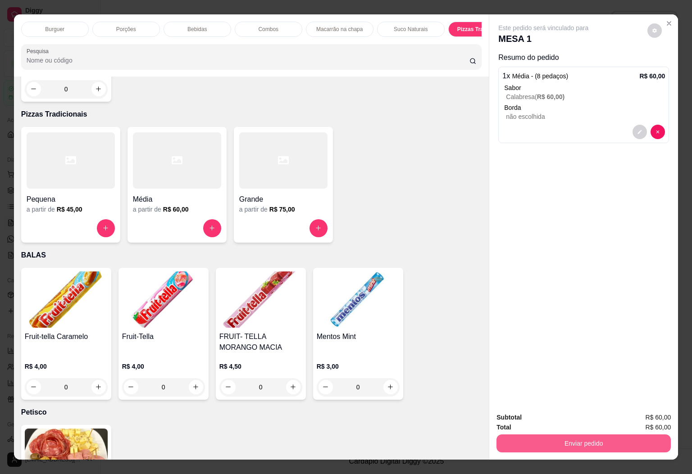
click at [551, 438] on button "Enviar pedido" at bounding box center [583, 443] width 174 height 18
click at [628, 419] on button "Sim, quero registrar" at bounding box center [637, 416] width 67 height 17
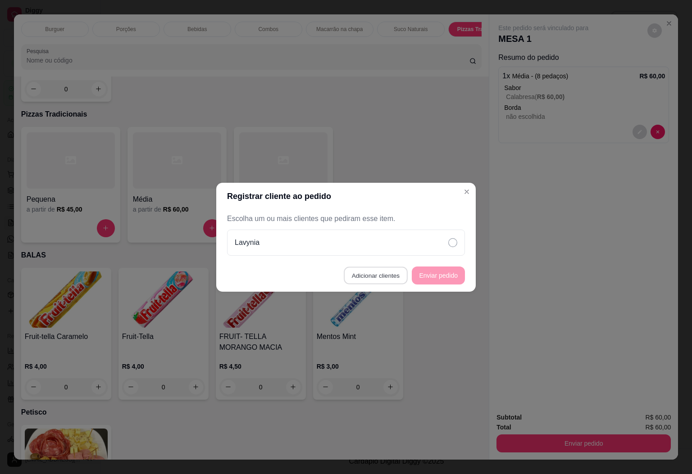
click at [398, 271] on button "Adicionar clientes" at bounding box center [375, 276] width 63 height 18
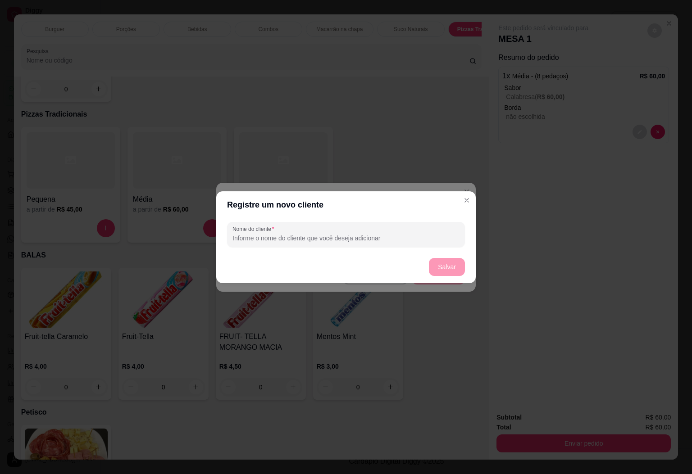
click at [385, 235] on input "Nome do cliente" at bounding box center [345, 238] width 227 height 9
type input "mesa de cima"
click at [442, 267] on button "Salvar" at bounding box center [447, 267] width 36 height 18
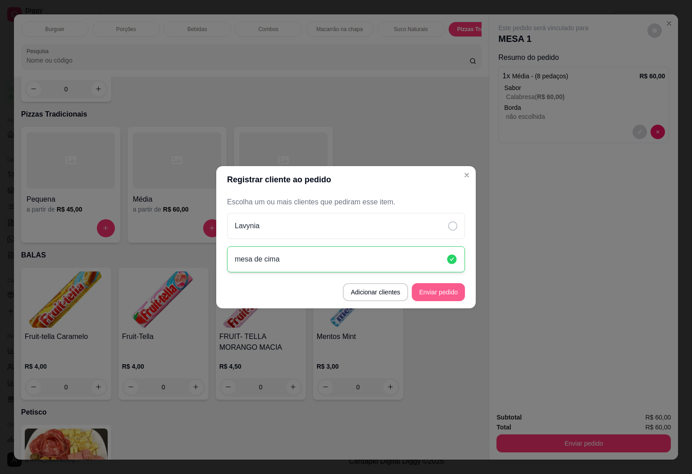
click at [438, 292] on button "Enviar pedido" at bounding box center [438, 292] width 53 height 18
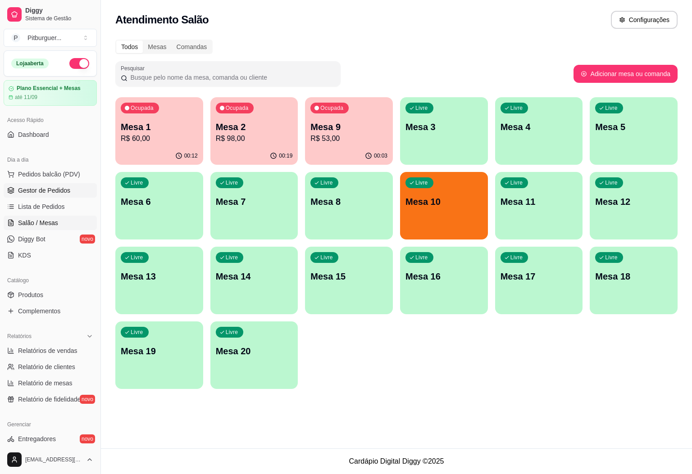
click at [61, 189] on span "Gestor de Pedidos" at bounding box center [44, 190] width 52 height 9
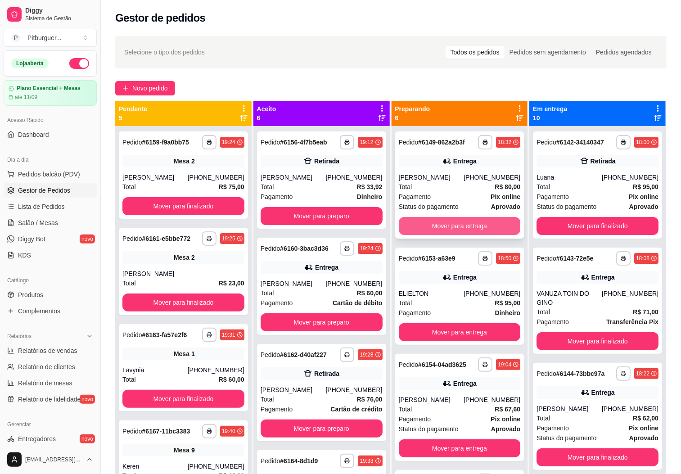
click at [431, 232] on button "Mover para entrega" at bounding box center [460, 226] width 122 height 18
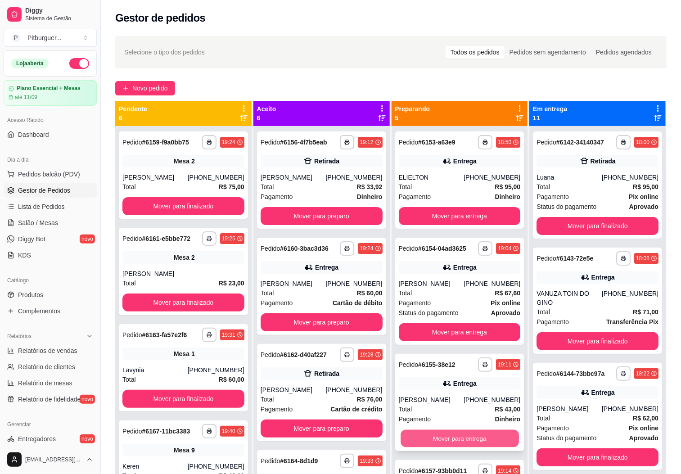
click at [435, 448] on button "Mover para entrega" at bounding box center [460, 439] width 118 height 18
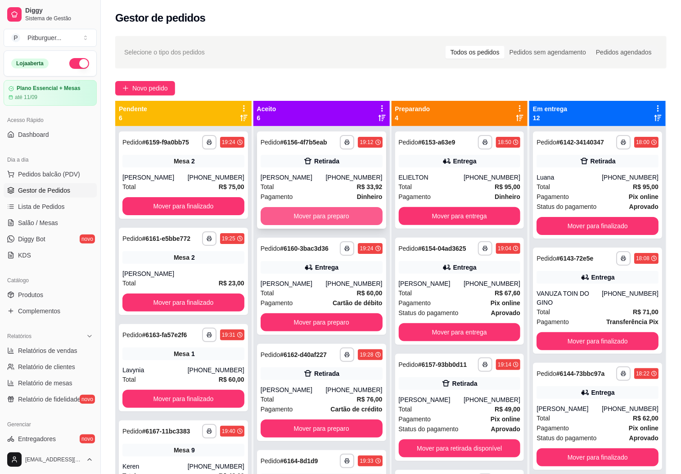
click at [294, 225] on button "Mover para preparo" at bounding box center [322, 216] width 122 height 18
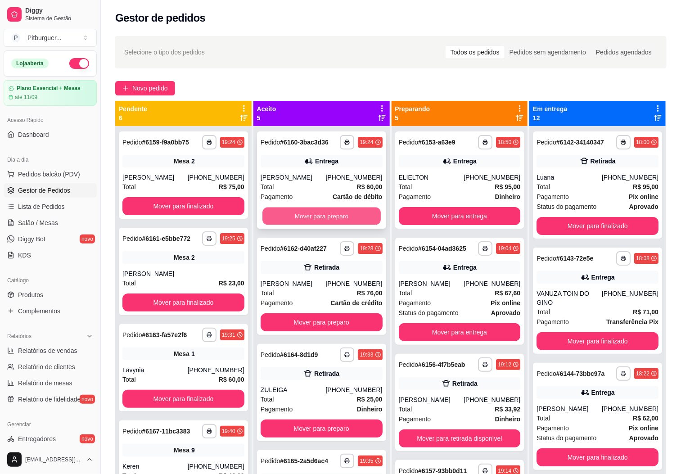
click at [295, 222] on button "Mover para preparo" at bounding box center [321, 217] width 118 height 18
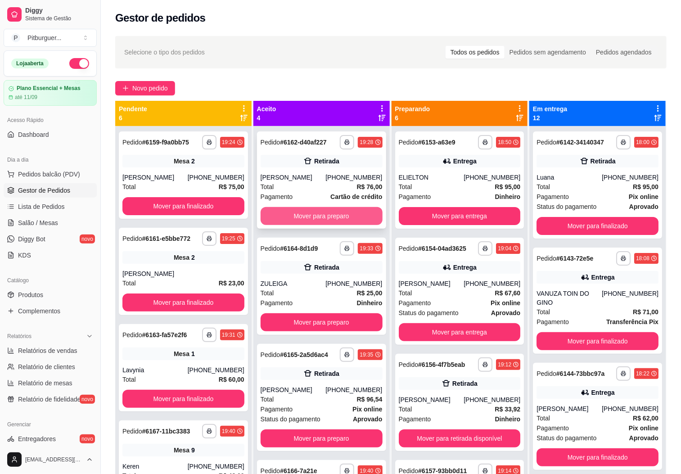
click at [301, 212] on button "Mover para preparo" at bounding box center [322, 216] width 122 height 18
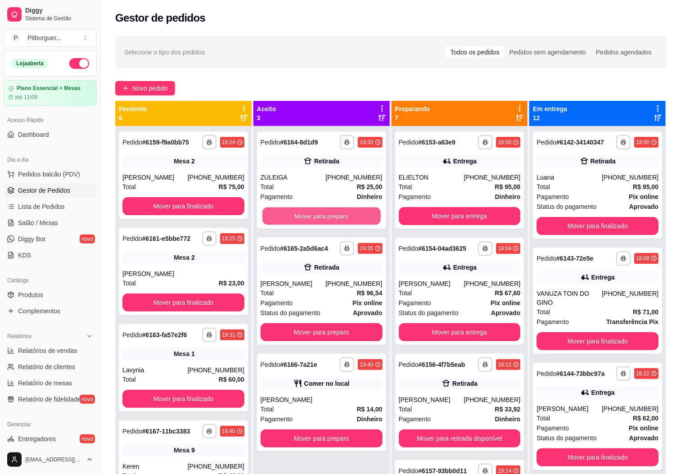
click at [301, 212] on button "Mover para preparo" at bounding box center [321, 217] width 118 height 18
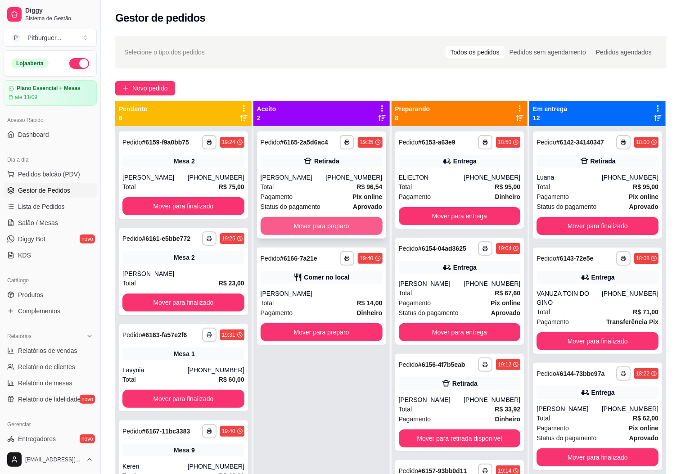
click at [304, 223] on button "Mover para preparo" at bounding box center [322, 226] width 122 height 18
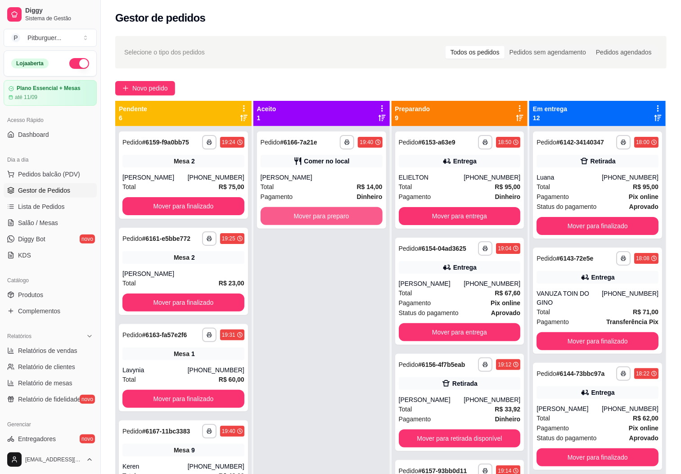
click at [304, 223] on button "Mover para preparo" at bounding box center [322, 216] width 122 height 18
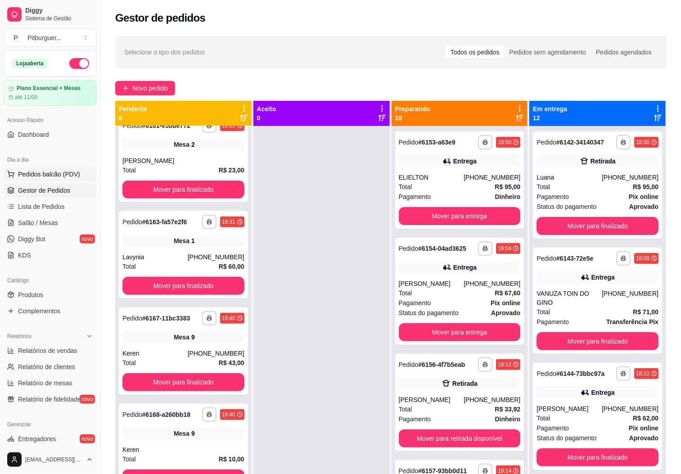
click at [73, 174] on span "Pedidos balcão (PDV)" at bounding box center [49, 174] width 62 height 9
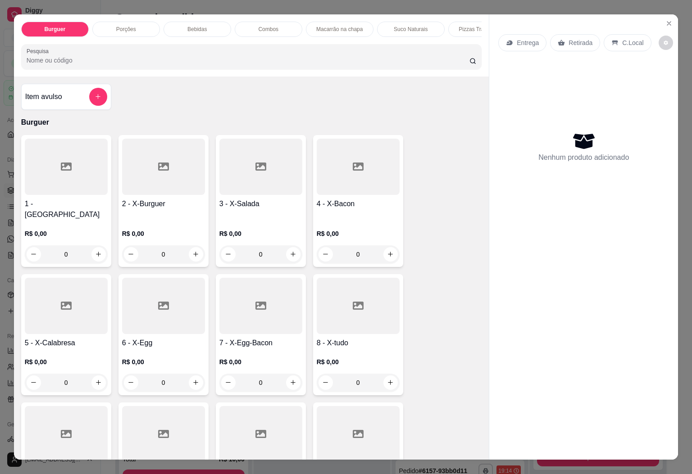
click at [322, 300] on div at bounding box center [358, 306] width 83 height 56
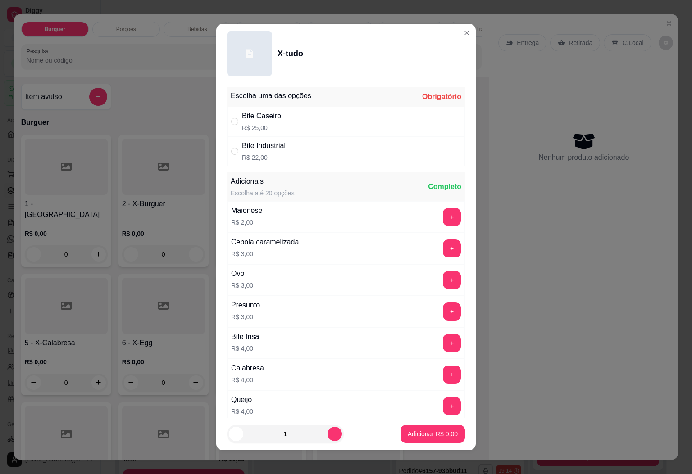
click at [294, 120] on div "Bife Caseiro R$ 25,00" at bounding box center [346, 122] width 238 height 30
radio input "true"
click at [404, 433] on p "Adicionar R$ 25,00" at bounding box center [431, 434] width 54 height 9
type input "1"
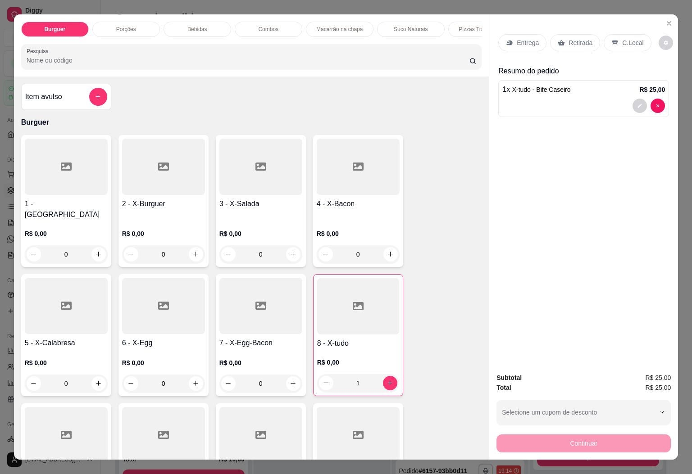
drag, startPoint x: 180, startPoint y: 23, endPoint x: 178, endPoint y: 27, distance: 4.7
click at [180, 23] on div "Bebidas" at bounding box center [197, 29] width 68 height 15
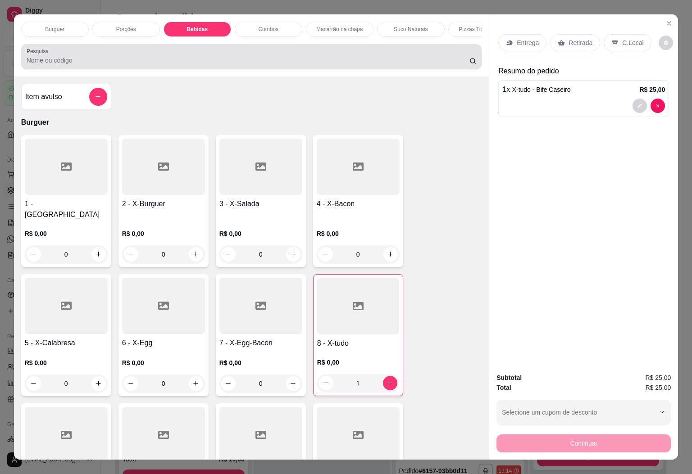
scroll to position [19, 0]
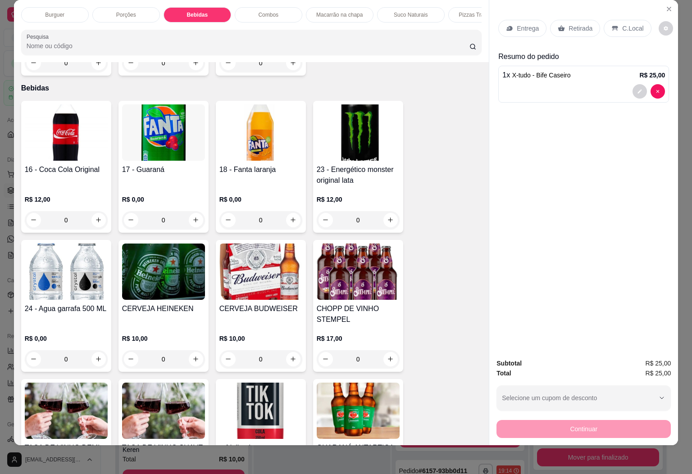
click at [77, 113] on img at bounding box center [66, 132] width 83 height 56
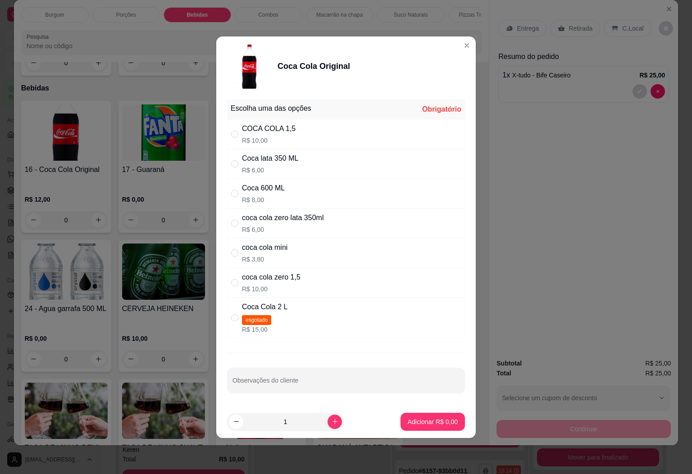
drag, startPoint x: 281, startPoint y: 130, endPoint x: 304, endPoint y: 206, distance: 79.5
click at [282, 130] on div "COCA COLA 1,5" at bounding box center [269, 128] width 54 height 11
radio input "true"
click at [412, 419] on p "Adicionar R$ 10,00" at bounding box center [431, 421] width 54 height 9
type input "1"
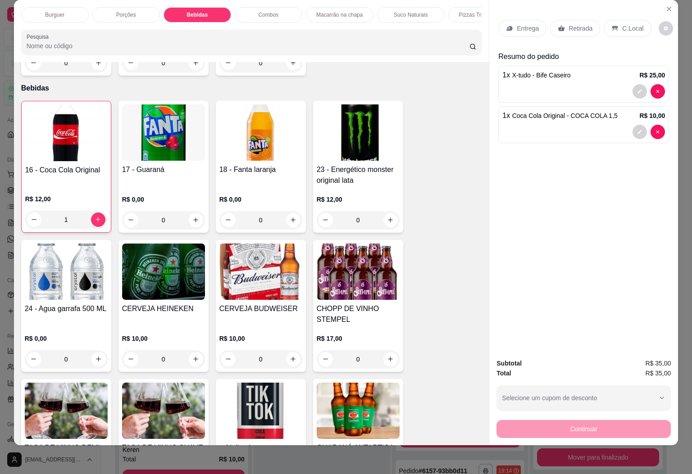
click at [518, 24] on p "Entrega" at bounding box center [527, 28] width 22 height 9
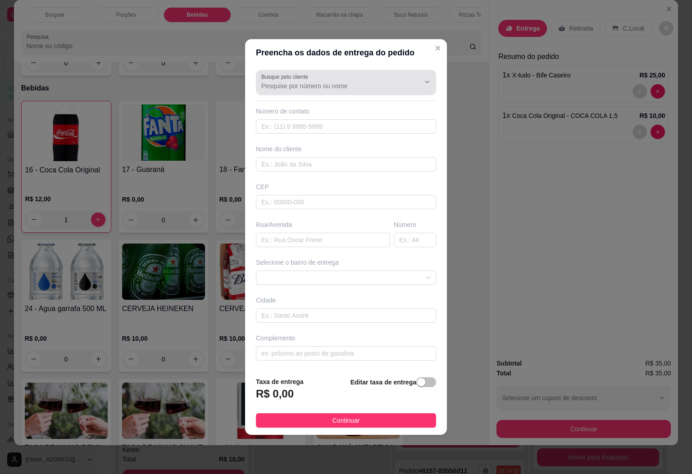
click at [362, 86] on input "Busque pelo cliente" at bounding box center [333, 85] width 144 height 9
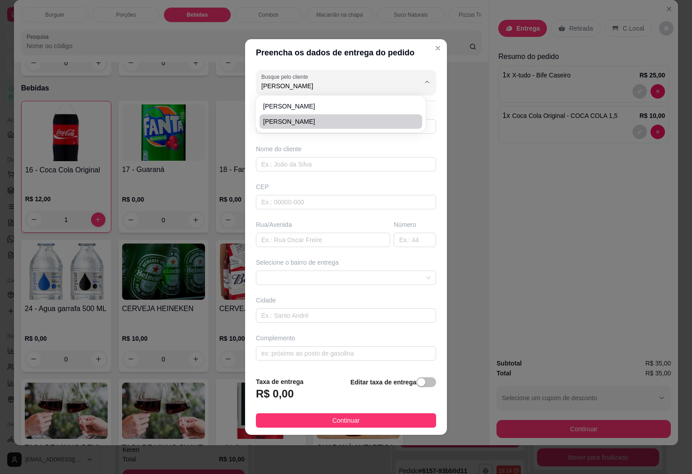
click at [312, 124] on span "[PERSON_NAME]" at bounding box center [336, 121] width 146 height 9
type input "[PERSON_NAME]"
type input "27998871926"
type input "[PERSON_NAME]"
type input "[GEOGRAPHIC_DATA]"
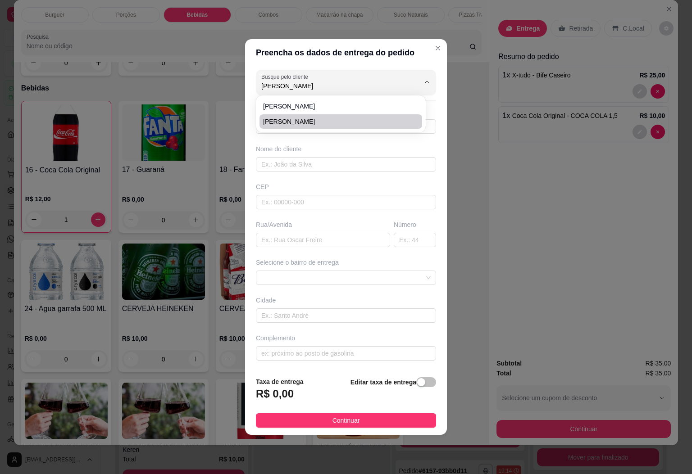
type input "Roça"
type input "Fabim da ambulância"
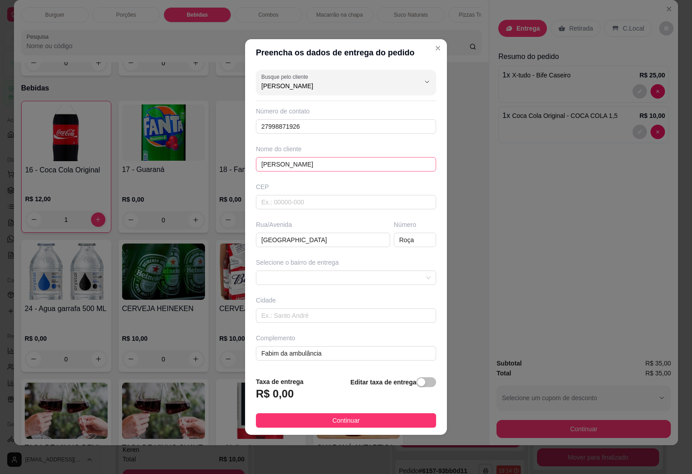
type input "[PERSON_NAME]"
drag, startPoint x: 295, startPoint y: 163, endPoint x: 235, endPoint y: 164, distance: 59.4
click at [235, 164] on div "Preencha os dados de entrega do pedido Busque pelo cliente [PERSON_NAME] Número…" at bounding box center [346, 237] width 692 height 474
drag, startPoint x: 307, startPoint y: 122, endPoint x: 217, endPoint y: 119, distance: 90.5
click at [217, 119] on div "Preencha os dados de entrega do pedido Busque pelo cliente [PERSON_NAME] Número…" at bounding box center [346, 237] width 692 height 474
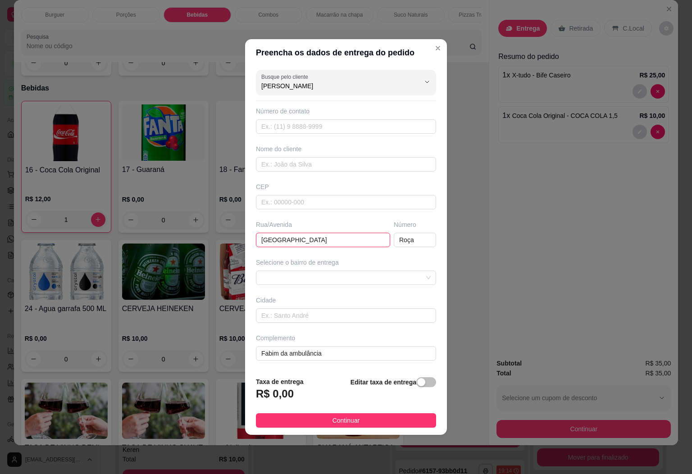
drag, startPoint x: 310, startPoint y: 238, endPoint x: 243, endPoint y: 202, distance: 75.7
click at [235, 238] on div "Preencha os dados de entrega do pedido Busque pelo cliente [PERSON_NAME] Número…" at bounding box center [346, 237] width 692 height 474
click at [278, 158] on input "text" at bounding box center [346, 164] width 180 height 14
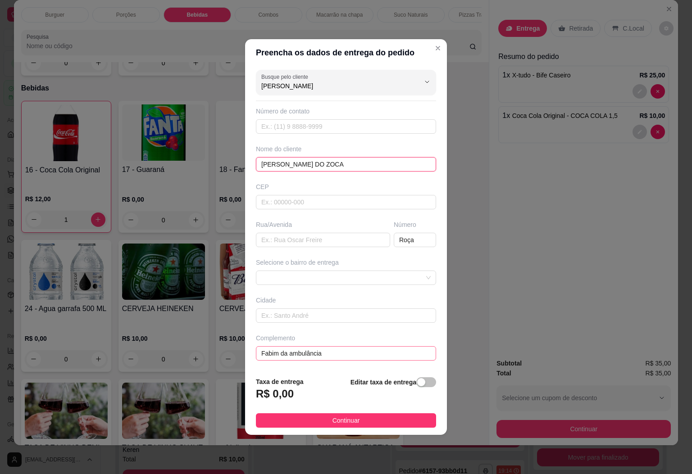
type input "[PERSON_NAME] DO ZOCA"
drag, startPoint x: 362, startPoint y: 357, endPoint x: 249, endPoint y: 348, distance: 114.3
click at [249, 348] on div "Busque pelo cliente [PERSON_NAME] Número de contato Nome do cliente [PERSON_NAM…" at bounding box center [346, 217] width 202 height 303
click at [417, 386] on div "button" at bounding box center [421, 382] width 8 height 8
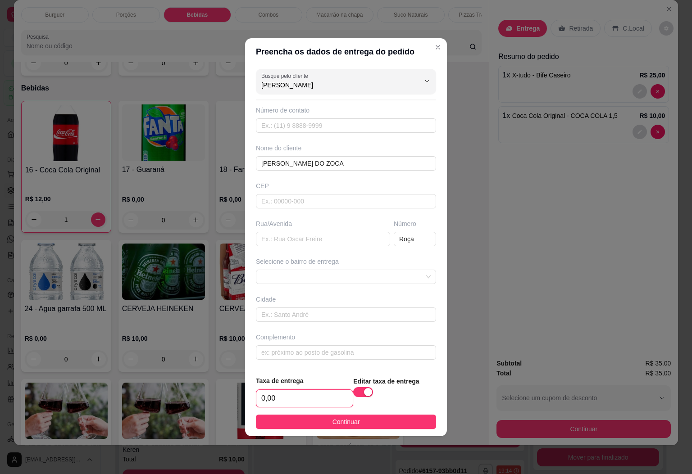
drag, startPoint x: 280, startPoint y: 398, endPoint x: 225, endPoint y: 394, distance: 55.1
click at [225, 394] on div "Preencha os dados de entrega do pedido Busque pelo cliente [PERSON_NAME] Número…" at bounding box center [346, 237] width 692 height 474
type input "10,00"
click at [291, 416] on button "Continuar" at bounding box center [346, 422] width 180 height 14
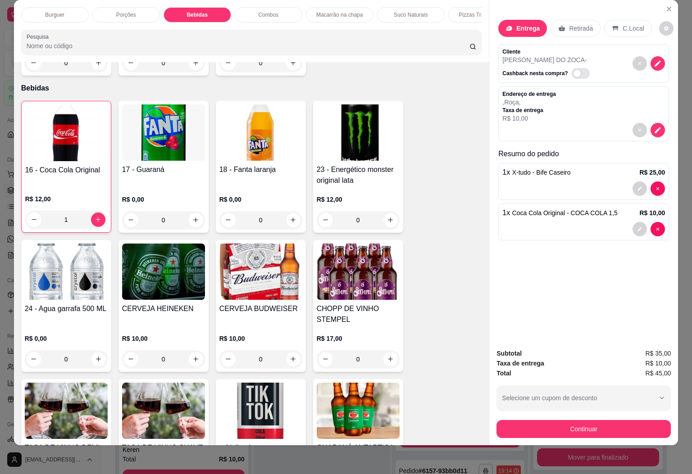
click at [529, 424] on button "Continuar" at bounding box center [583, 429] width 174 height 18
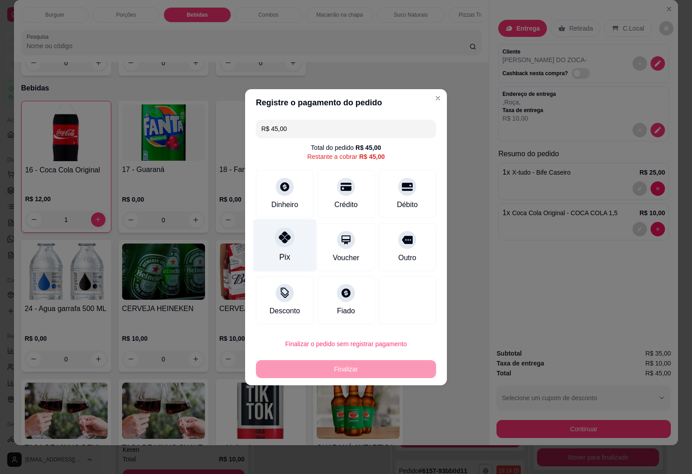
drag, startPoint x: 287, startPoint y: 239, endPoint x: 288, endPoint y: 230, distance: 9.0
click at [287, 240] on icon at bounding box center [285, 237] width 12 height 12
type input "R$ 0,00"
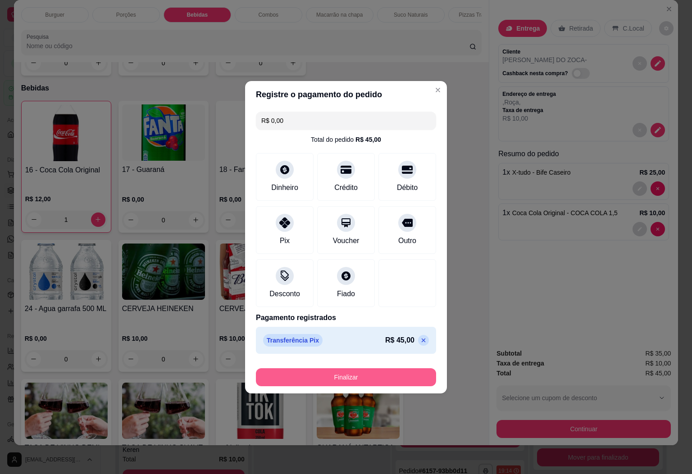
click at [373, 380] on button "Finalizar" at bounding box center [346, 377] width 180 height 18
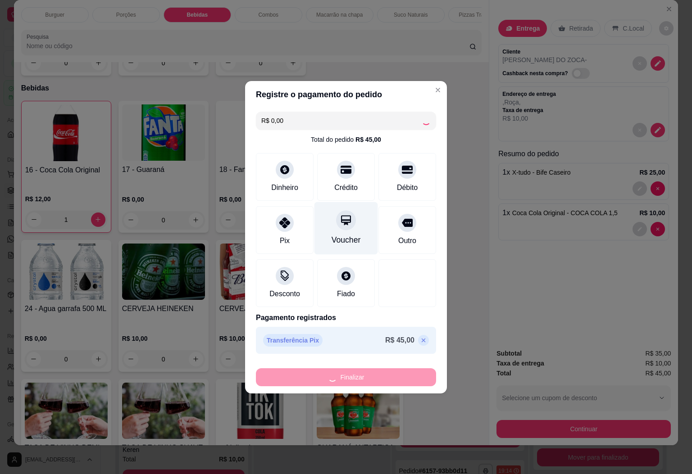
type input "0"
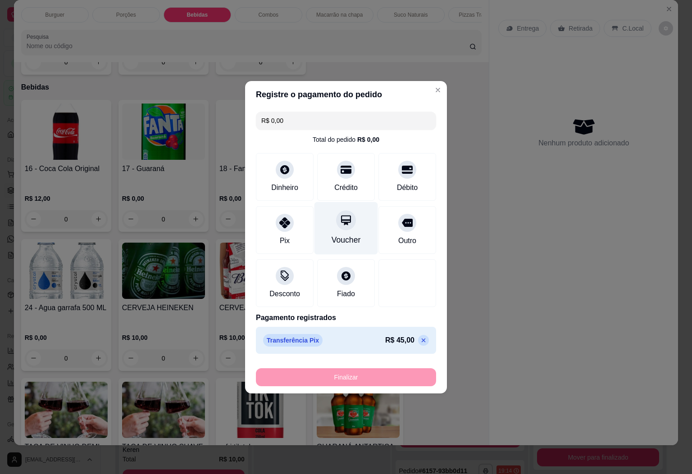
type input "-R$ 45,00"
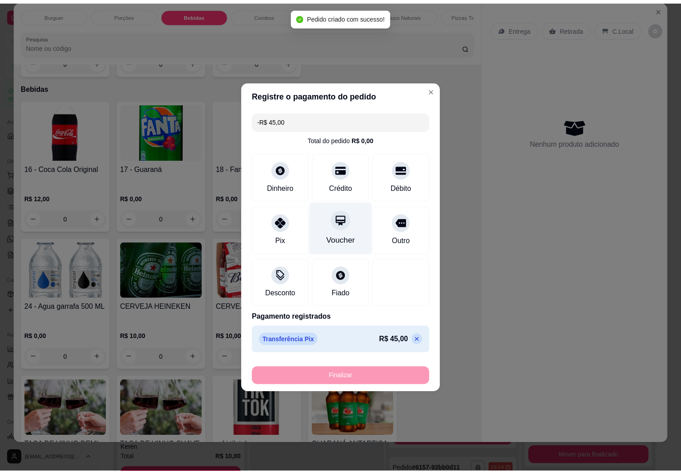
scroll to position [997, 0]
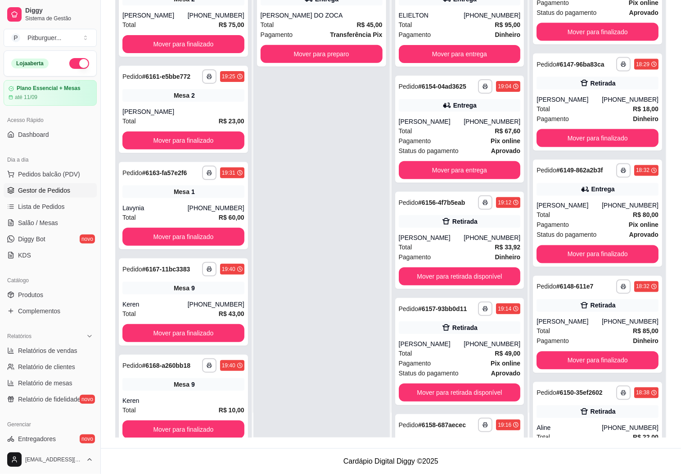
scroll to position [315, 0]
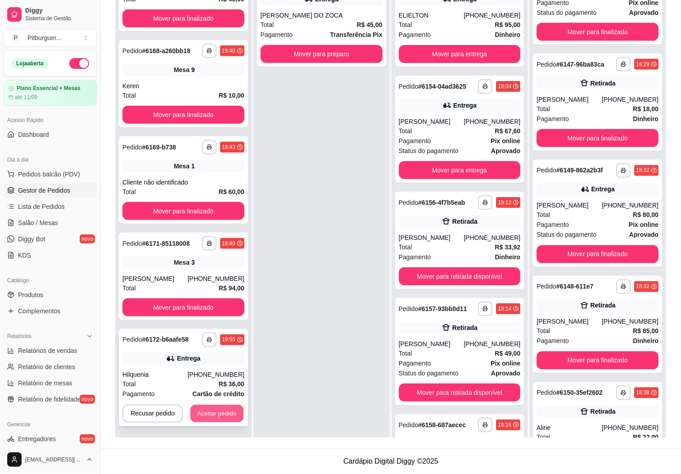
click at [213, 412] on button "Aceitar pedido" at bounding box center [216, 414] width 53 height 18
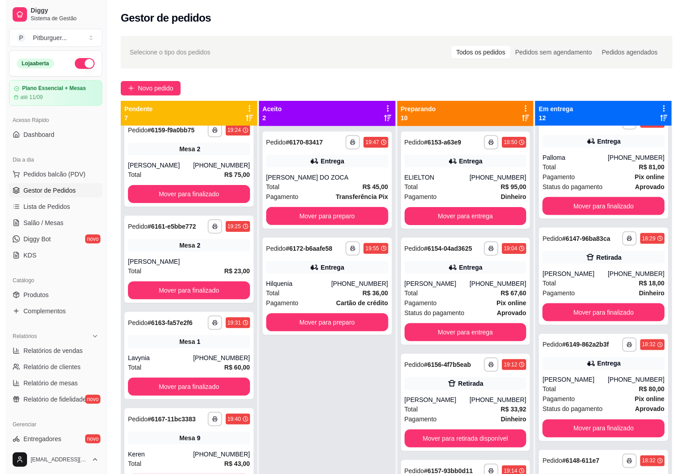
scroll to position [0, 0]
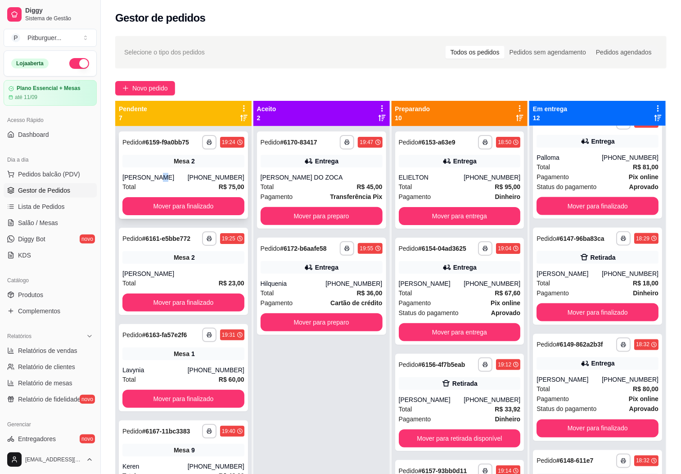
click at [153, 181] on div "[PERSON_NAME]" at bounding box center [154, 177] width 65 height 9
click at [43, 229] on link "Salão / Mesas" at bounding box center [50, 223] width 93 height 14
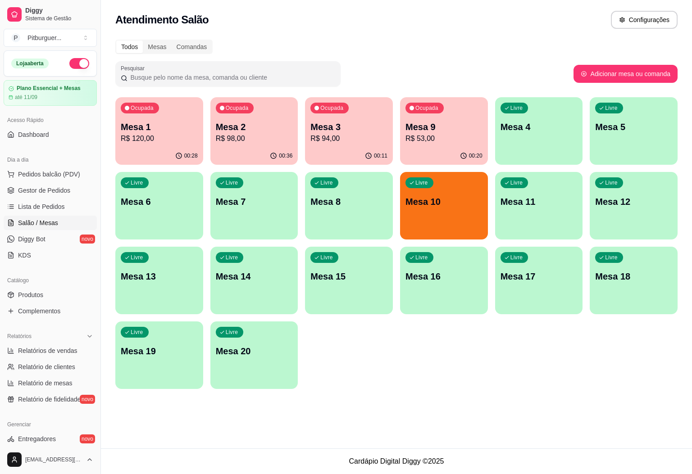
click at [245, 121] on p "Mesa 2" at bounding box center [254, 127] width 77 height 13
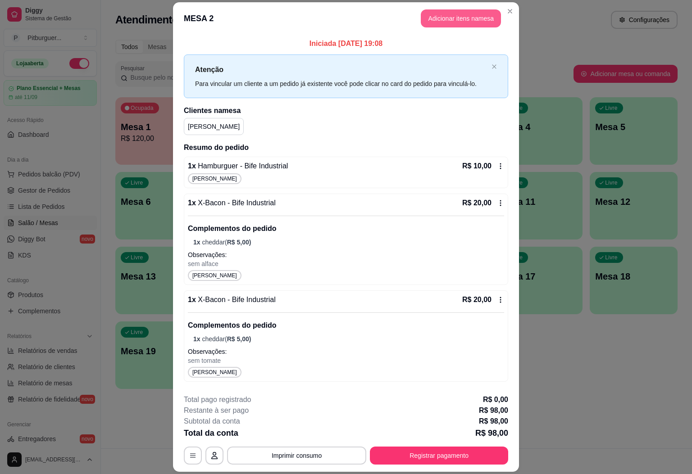
click at [441, 12] on button "Adicionar itens na mesa" at bounding box center [461, 18] width 80 height 18
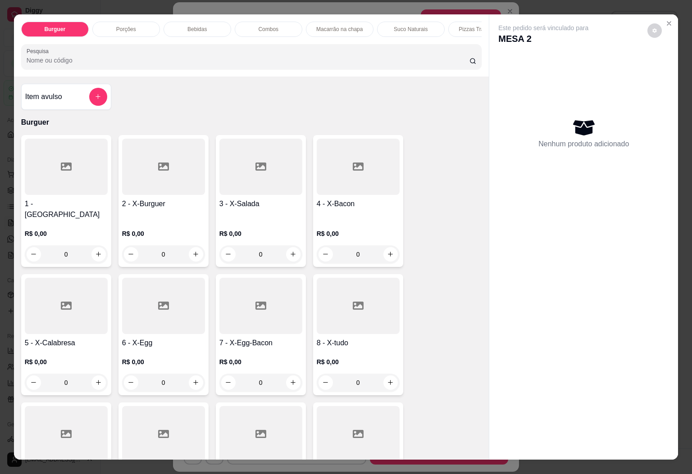
click at [203, 22] on div "Bebidas" at bounding box center [197, 29] width 68 height 15
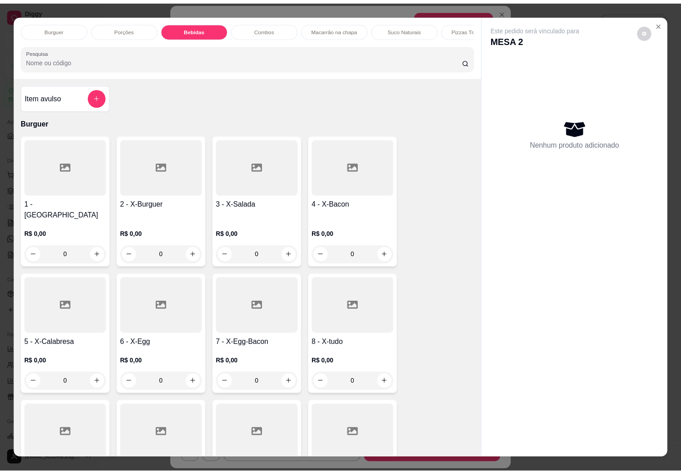
scroll to position [19, 0]
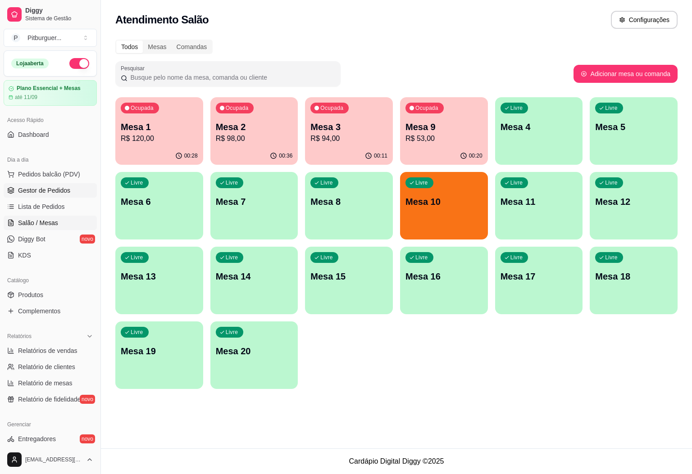
click at [47, 192] on span "Gestor de Pedidos" at bounding box center [44, 190] width 52 height 9
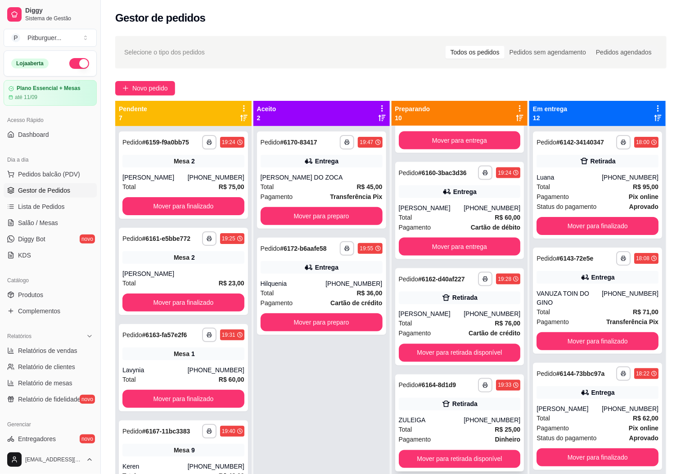
scroll to position [608, 0]
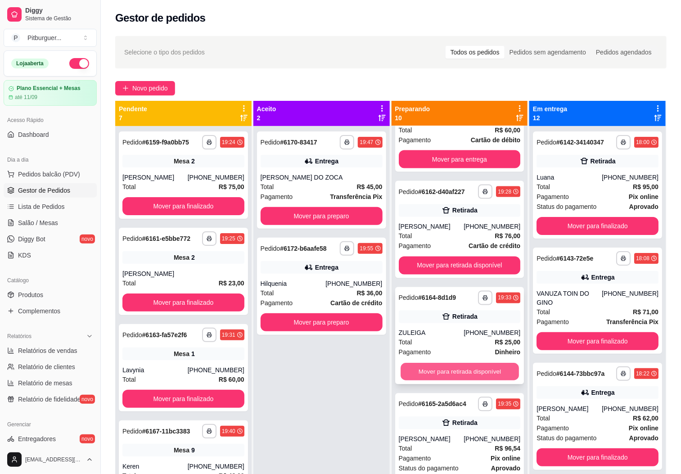
click at [434, 381] on button "Mover para retirada disponível" at bounding box center [460, 372] width 118 height 18
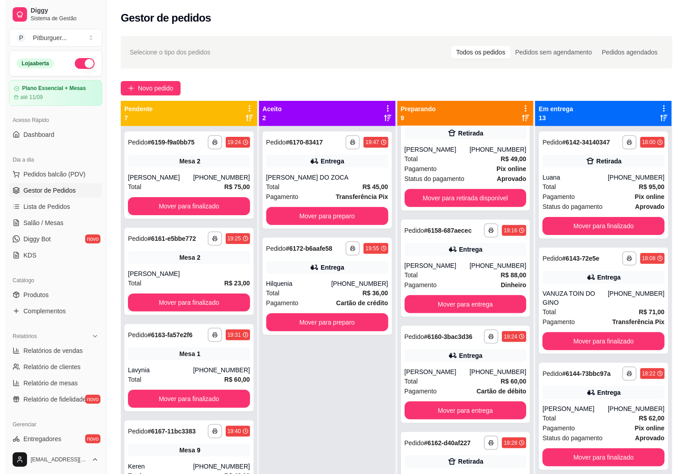
scroll to position [0, 0]
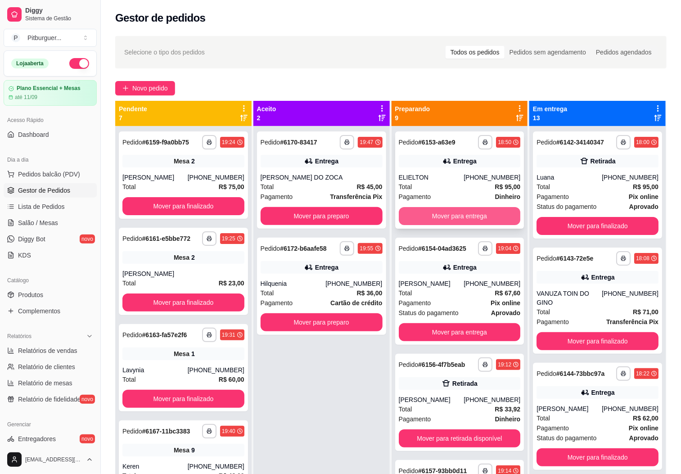
click at [419, 211] on button "Mover para entrega" at bounding box center [460, 216] width 122 height 18
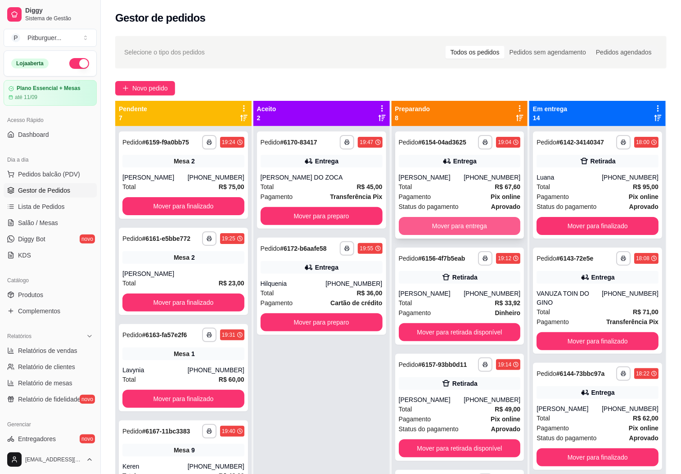
click at [434, 231] on button "Mover para entrega" at bounding box center [460, 226] width 122 height 18
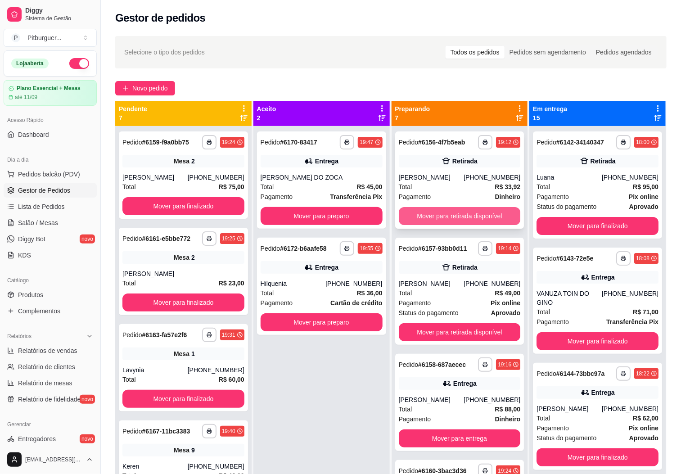
click at [430, 222] on button "Mover para retirada disponível" at bounding box center [460, 216] width 122 height 18
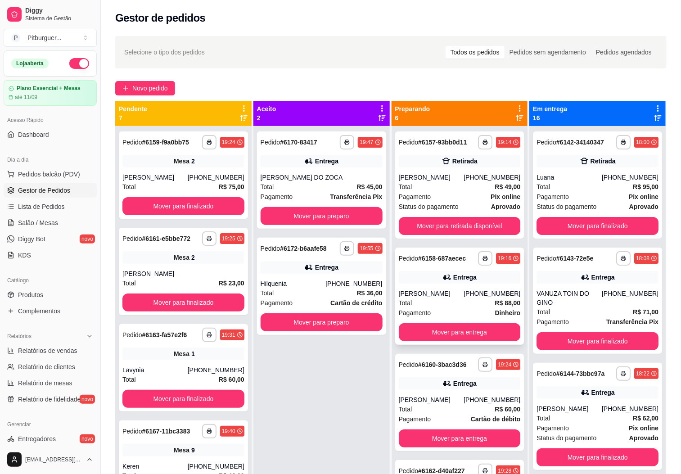
click at [451, 308] on div "Total R$ 88,00" at bounding box center [460, 303] width 122 height 10
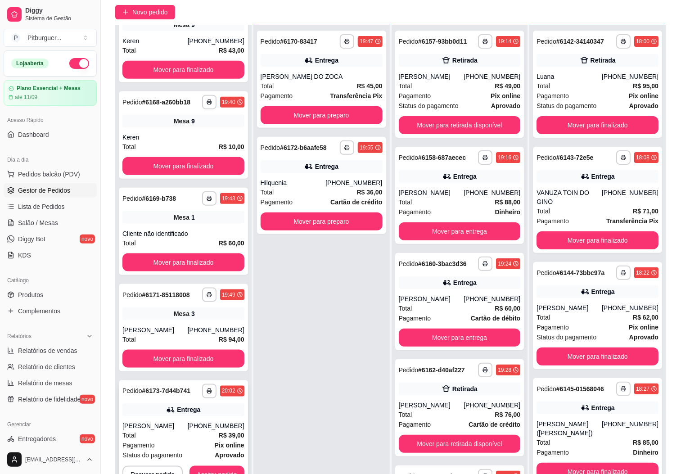
scroll to position [138, 0]
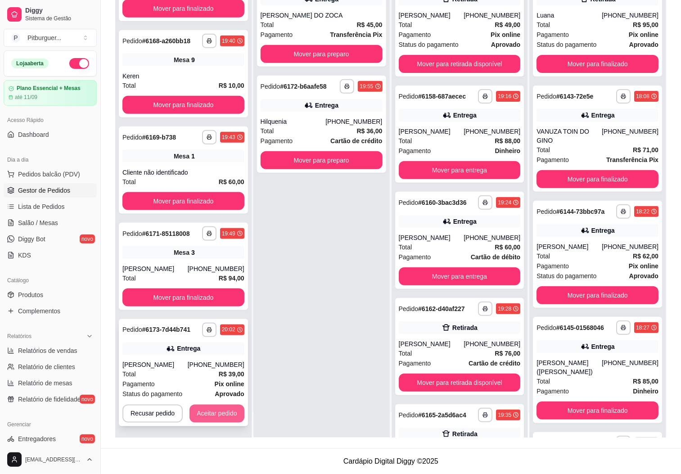
click at [230, 412] on button "Aceitar pedido" at bounding box center [217, 414] width 55 height 18
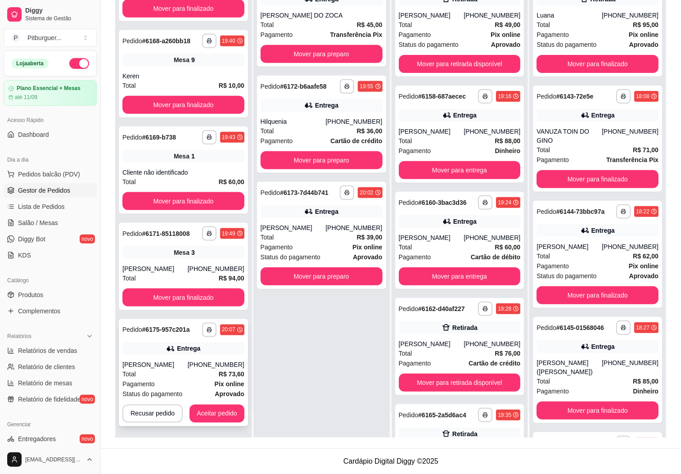
scroll to position [334, 0]
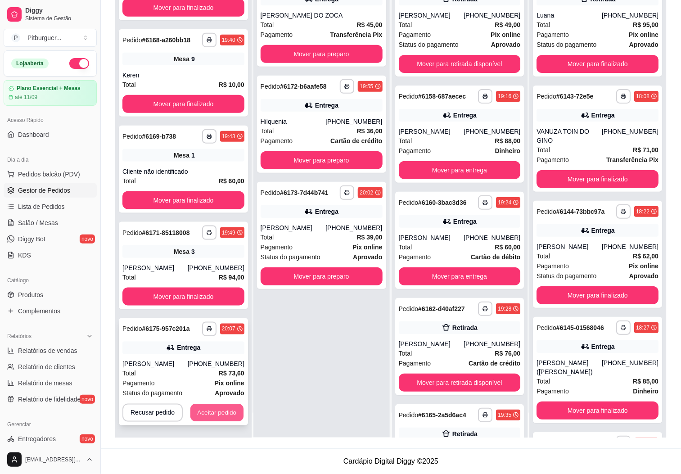
click at [214, 407] on button "Aceitar pedido" at bounding box center [216, 413] width 53 height 18
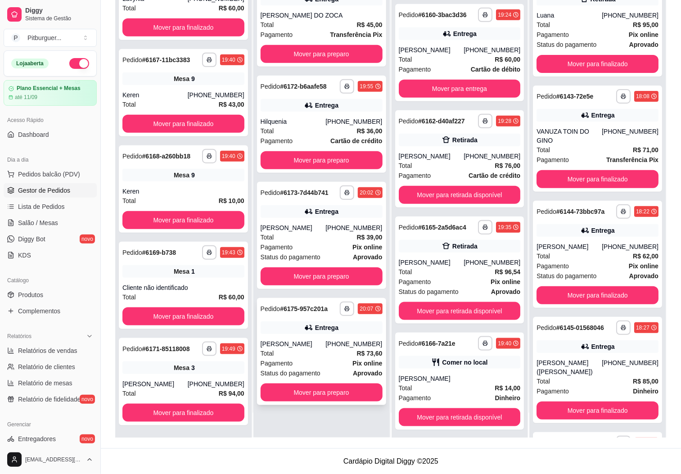
scroll to position [200, 0]
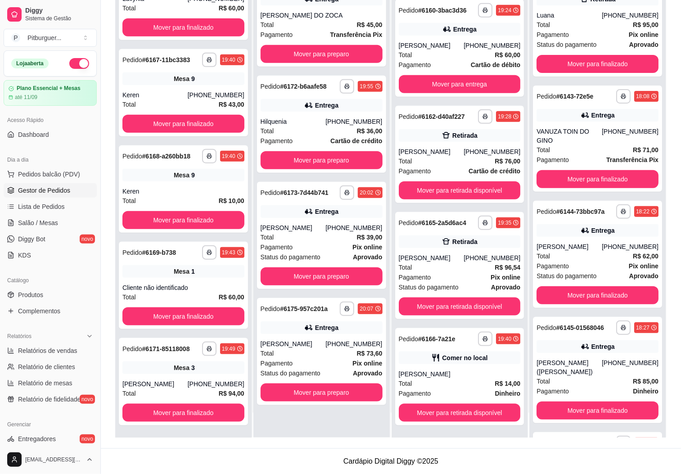
click at [322, 435] on div "**********" at bounding box center [321, 201] width 136 height 474
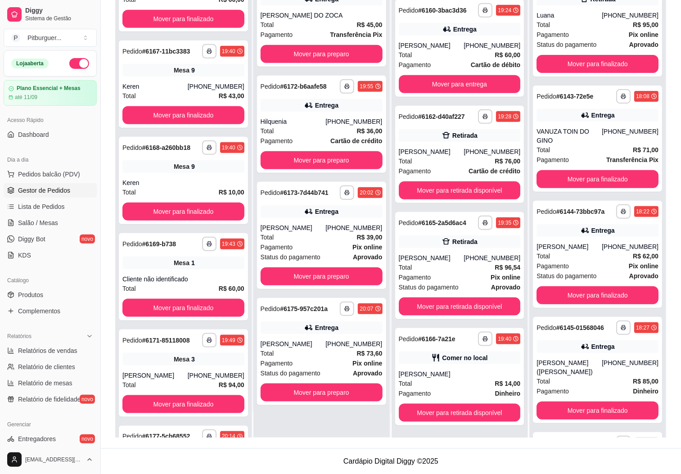
scroll to position [215, 0]
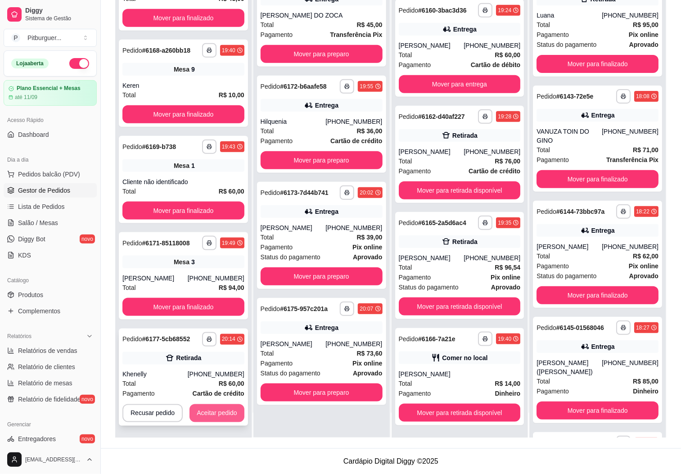
click at [208, 410] on button "Aceitar pedido" at bounding box center [217, 413] width 55 height 18
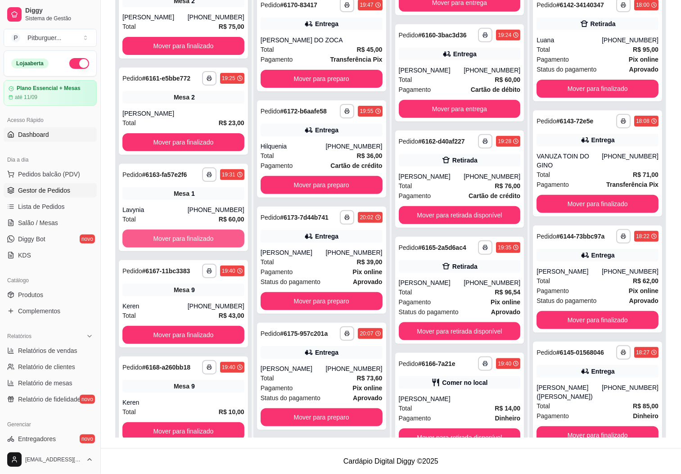
scroll to position [15, 0]
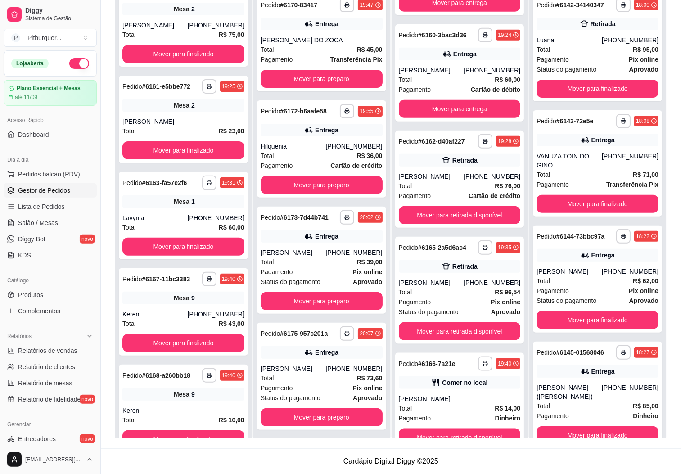
click at [36, 184] on link "Gestor de Pedidos" at bounding box center [50, 190] width 93 height 14
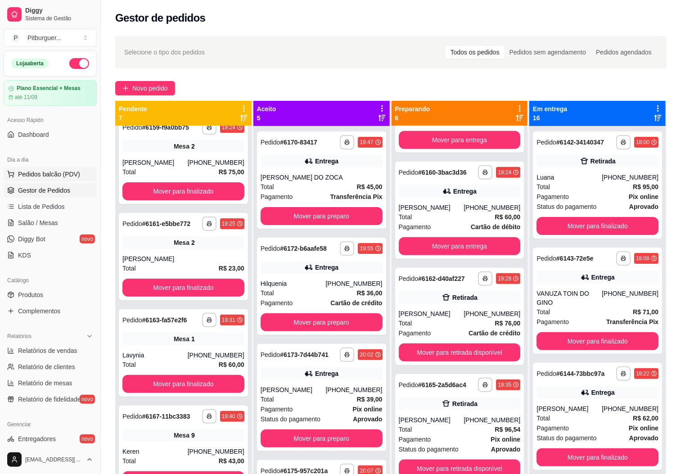
click at [39, 172] on span "Pedidos balcão (PDV)" at bounding box center [49, 174] width 62 height 9
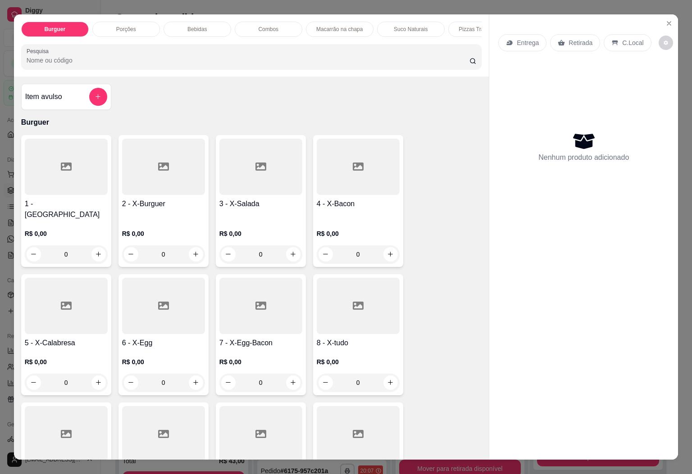
click at [351, 195] on div at bounding box center [358, 167] width 83 height 56
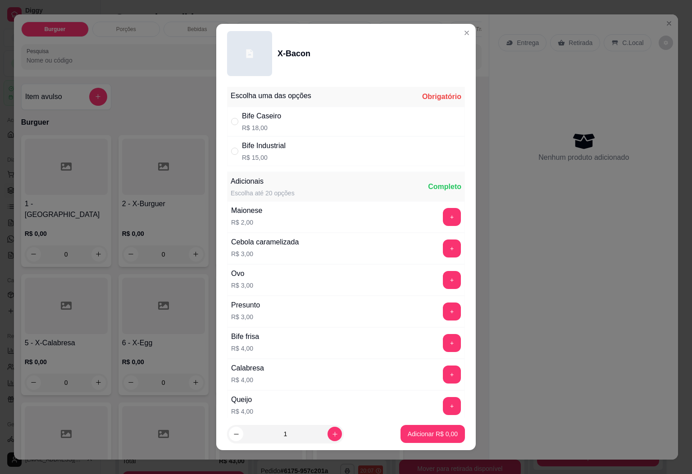
click at [281, 119] on div "Bife Caseiro R$ 18,00" at bounding box center [346, 122] width 238 height 30
radio input "true"
click at [404, 428] on button "Adicionar R$ 18,00" at bounding box center [431, 434] width 68 height 18
type input "1"
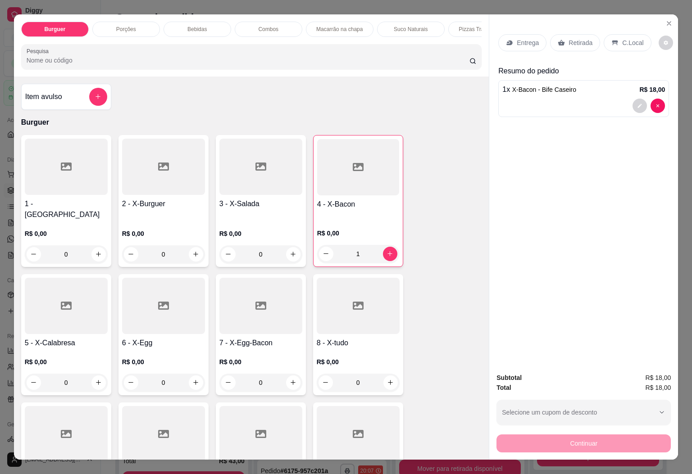
click at [633, 38] on p "C.Local" at bounding box center [632, 42] width 21 height 9
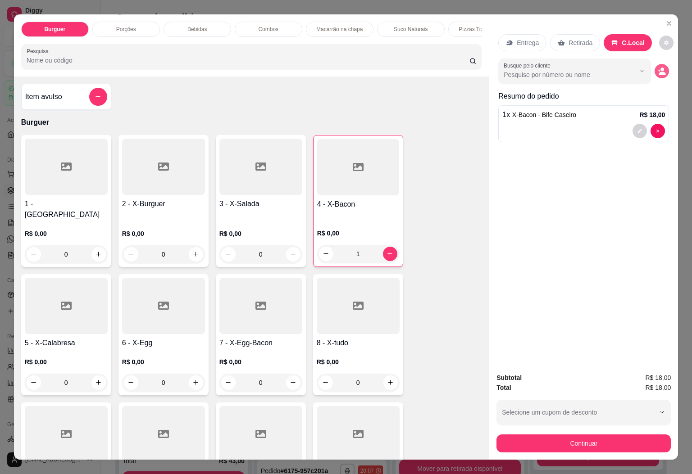
click at [657, 68] on icon "decrease-product-quantity" at bounding box center [661, 71] width 8 height 8
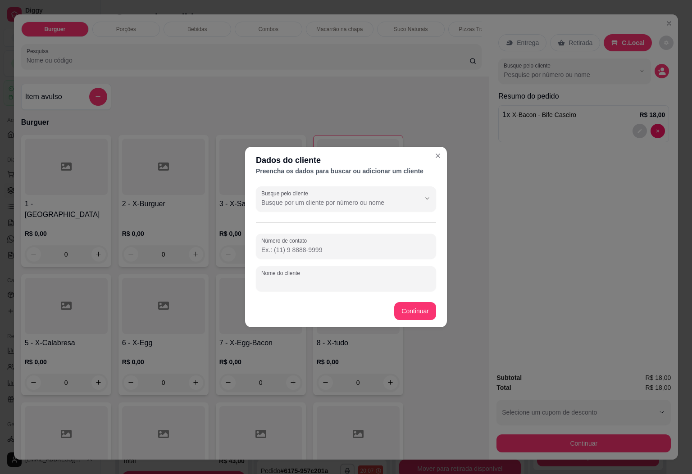
click at [330, 278] on input "Nome do cliente" at bounding box center [345, 282] width 169 height 9
type input "[PERSON_NAME]"
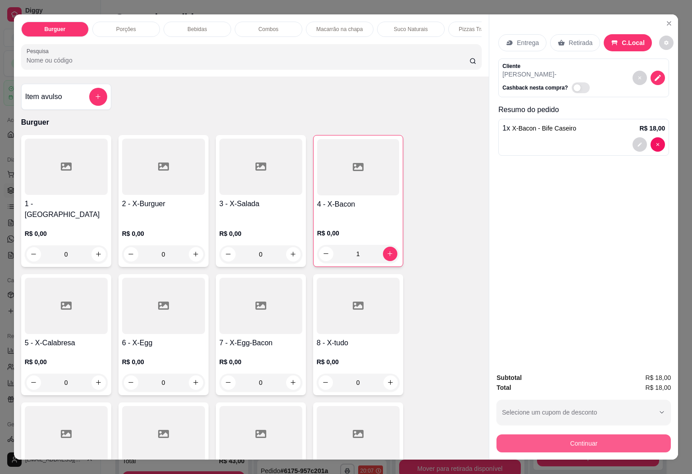
click at [551, 444] on button "Continuar" at bounding box center [583, 443] width 174 height 18
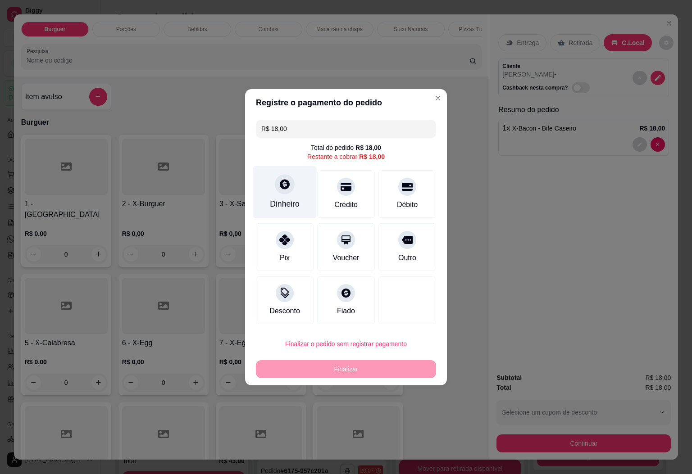
click at [295, 203] on div "Dinheiro" at bounding box center [285, 204] width 30 height 12
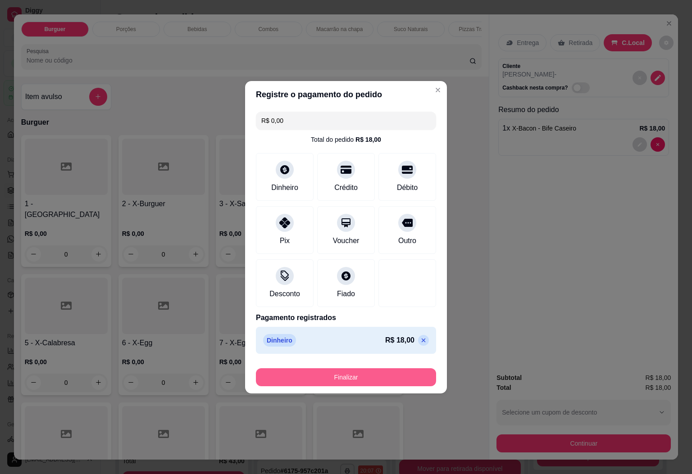
type input "R$ 0,00"
click at [388, 371] on button "Finalizar" at bounding box center [346, 377] width 180 height 18
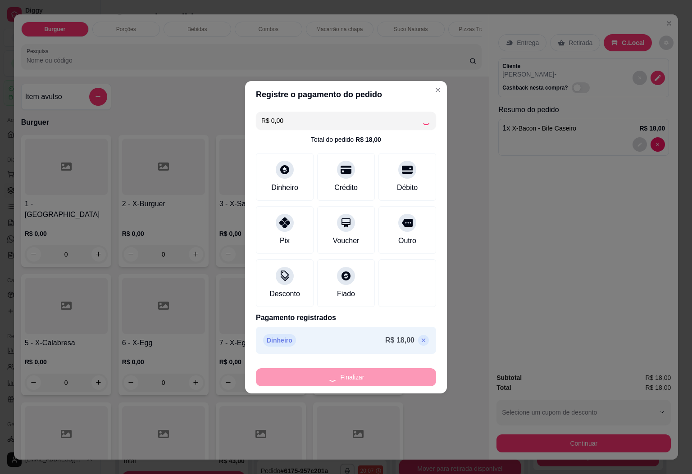
type input "0"
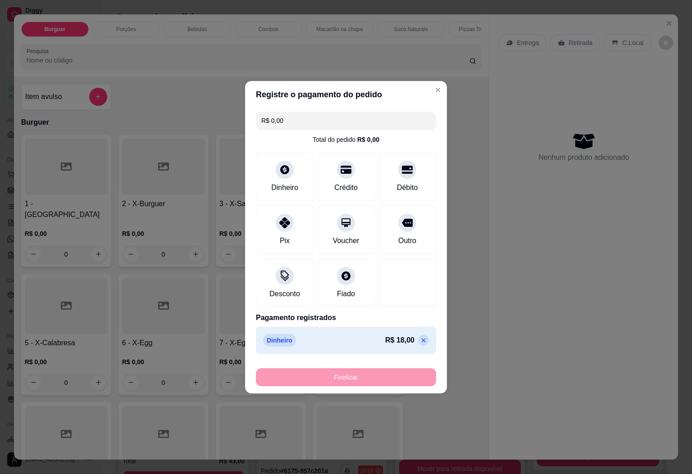
type input "-R$ 18,00"
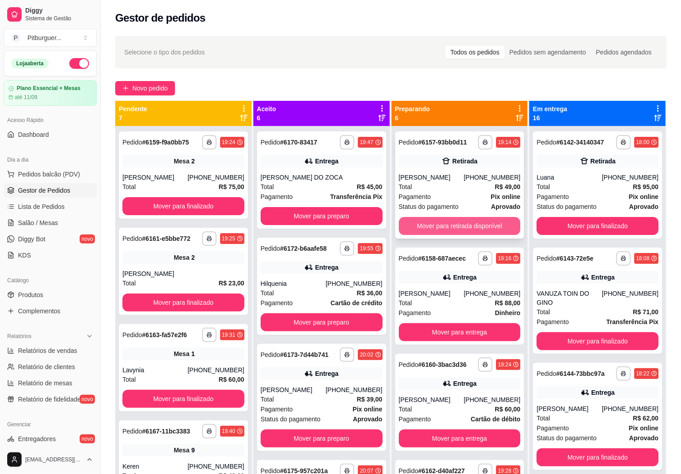
click at [435, 232] on button "Mover para retirada disponível" at bounding box center [460, 226] width 122 height 18
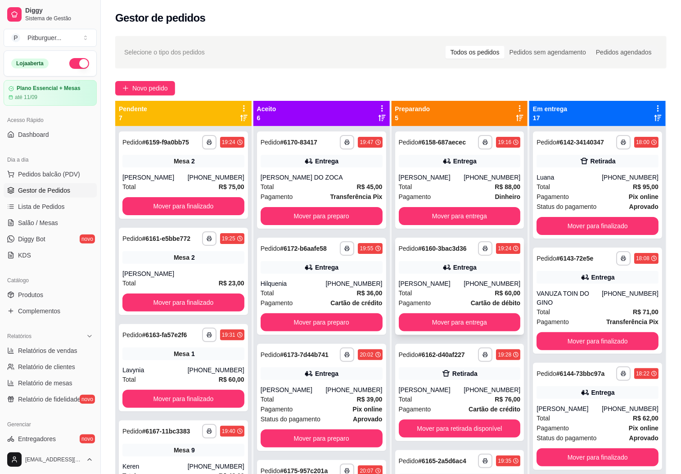
click at [437, 288] on div "Total R$ 60,00" at bounding box center [460, 293] width 122 height 10
click at [414, 315] on button "Mover para entrega" at bounding box center [460, 322] width 122 height 18
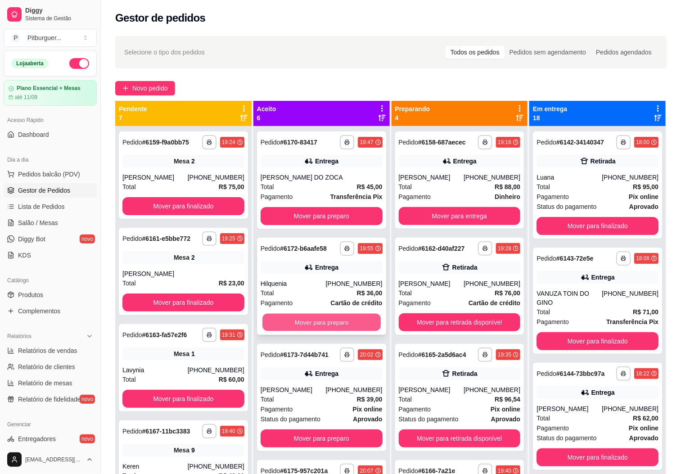
click at [341, 319] on button "Mover para preparo" at bounding box center [321, 323] width 118 height 18
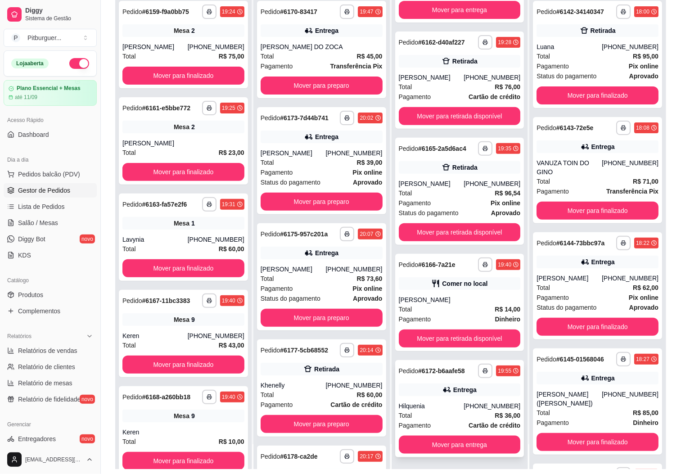
scroll to position [138, 0]
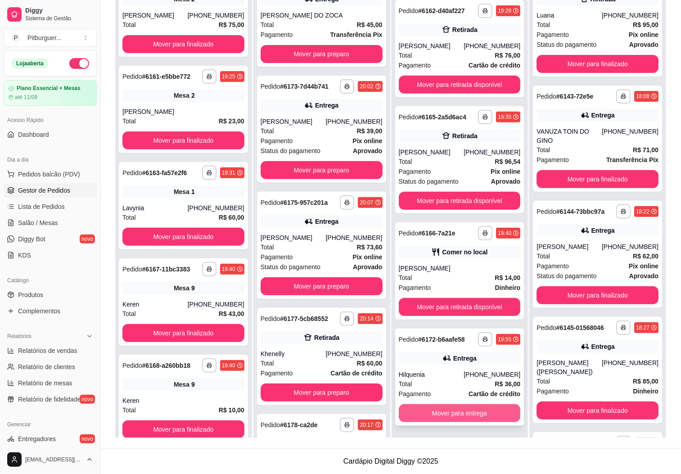
click at [442, 415] on button "Mover para entrega" at bounding box center [460, 413] width 122 height 18
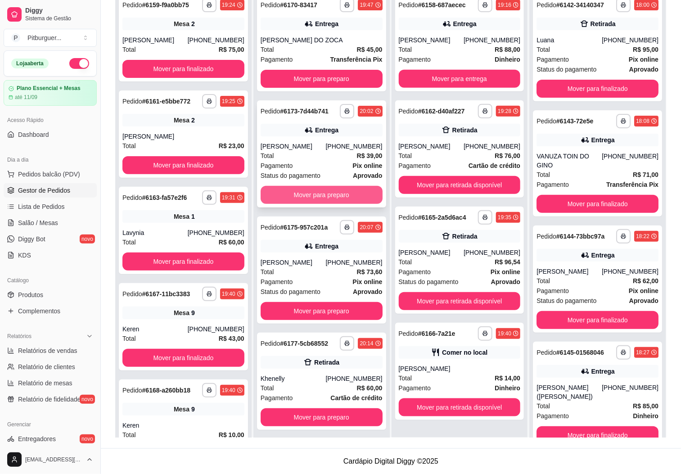
scroll to position [0, 0]
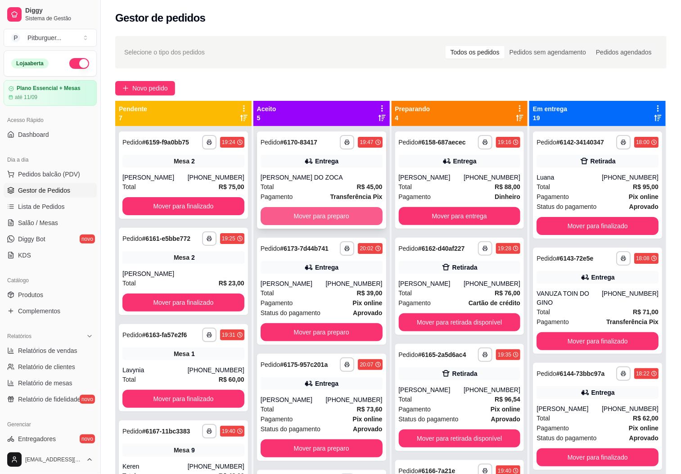
click at [317, 222] on button "Mover para preparo" at bounding box center [322, 216] width 122 height 18
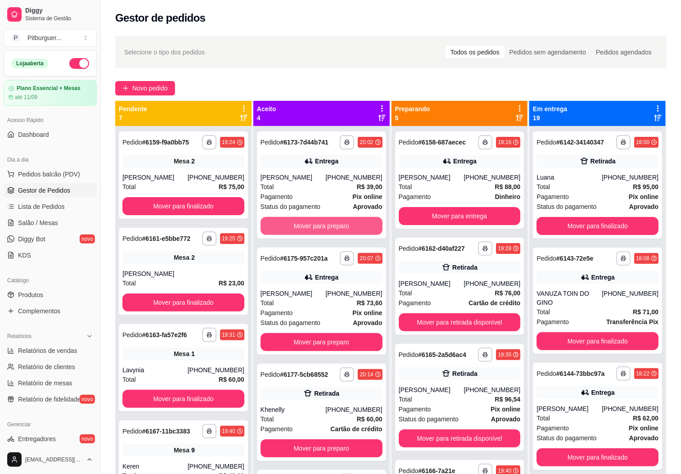
click at [317, 222] on button "Mover para preparo" at bounding box center [322, 226] width 122 height 18
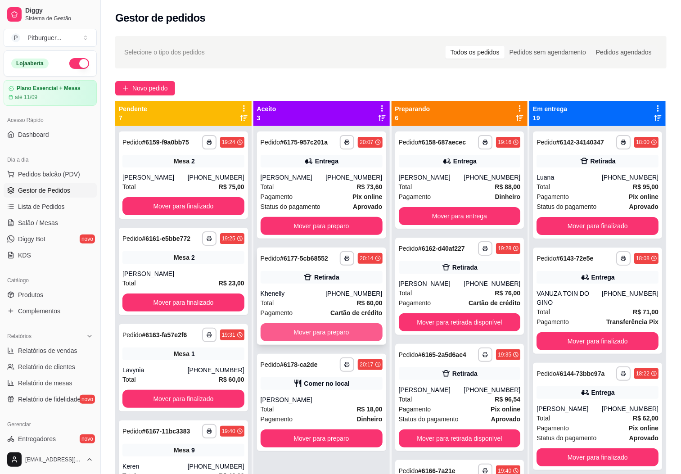
click at [310, 341] on button "Mover para preparo" at bounding box center [322, 332] width 122 height 18
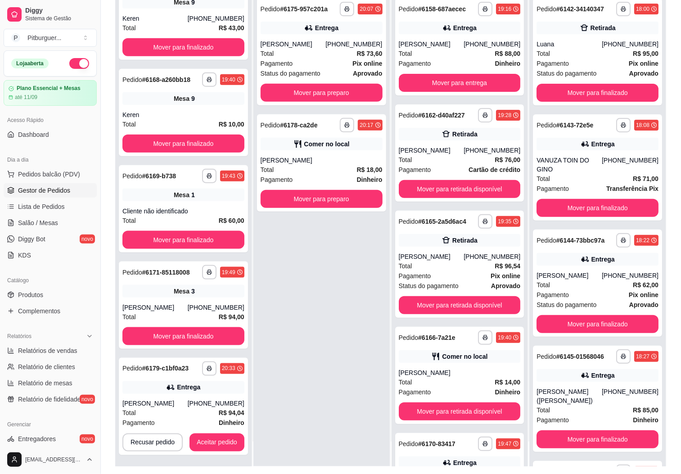
scroll to position [138, 0]
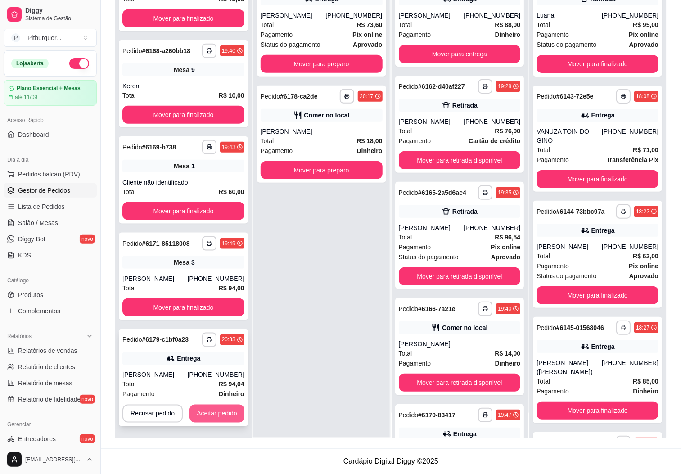
click at [217, 416] on button "Aceitar pedido" at bounding box center [217, 414] width 55 height 18
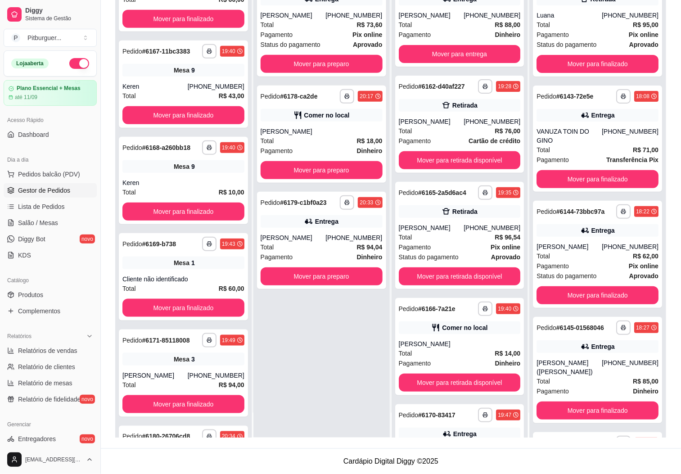
scroll to position [315, 0]
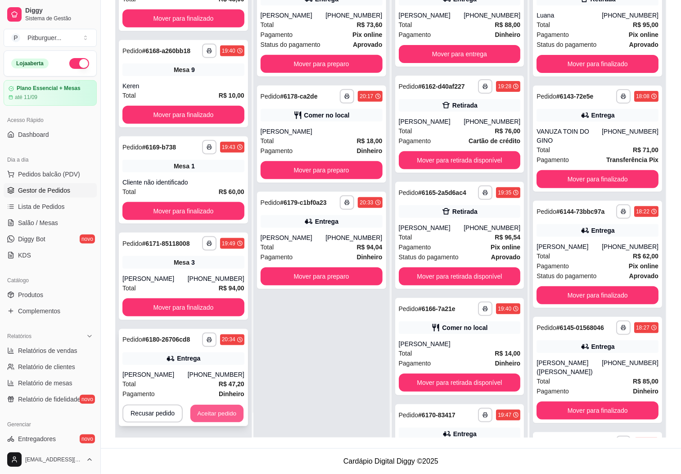
click at [210, 412] on button "Aceitar pedido" at bounding box center [216, 414] width 53 height 18
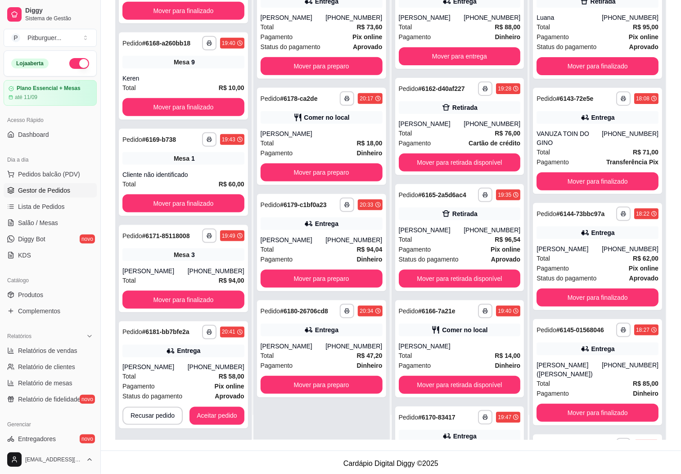
scroll to position [138, 0]
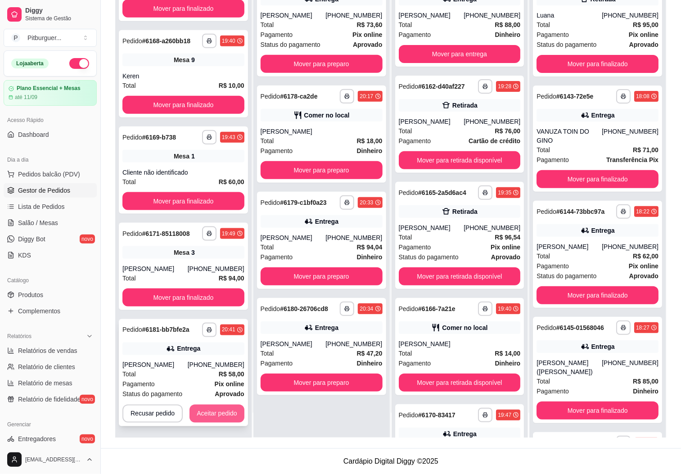
click at [203, 415] on button "Aceitar pedido" at bounding box center [217, 414] width 55 height 18
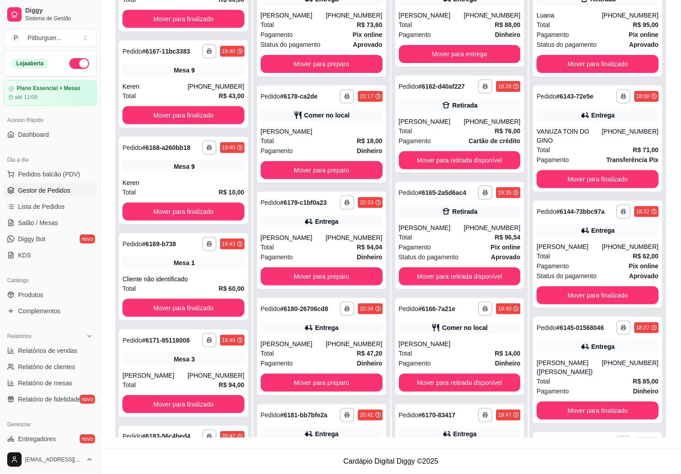
scroll to position [315, 0]
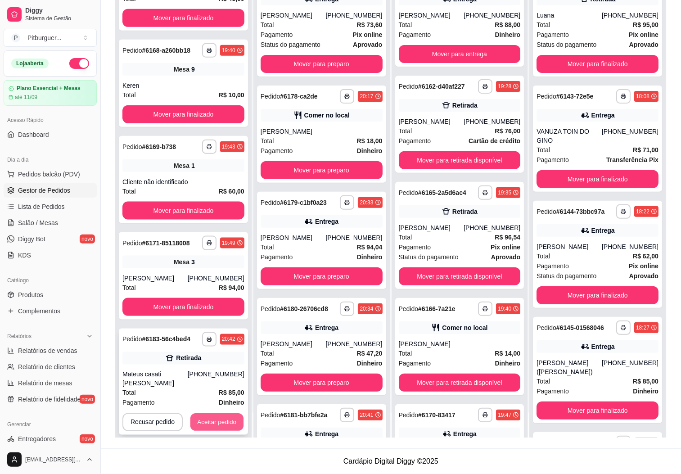
click at [190, 414] on button "Aceitar pedido" at bounding box center [216, 423] width 53 height 18
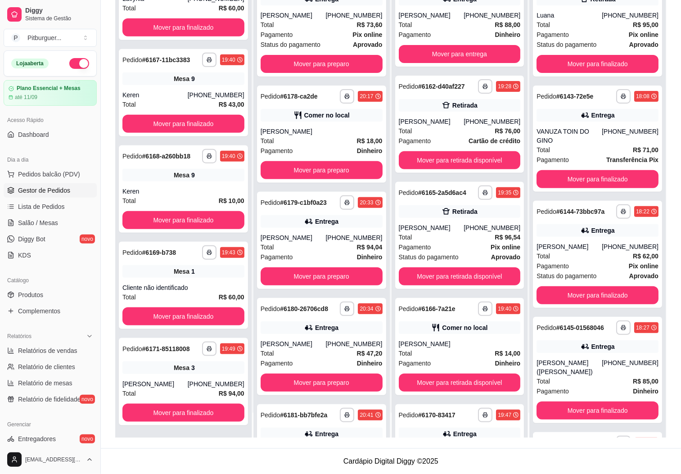
scroll to position [218, 0]
click at [411, 281] on button "Mover para retirada disponível" at bounding box center [460, 276] width 122 height 18
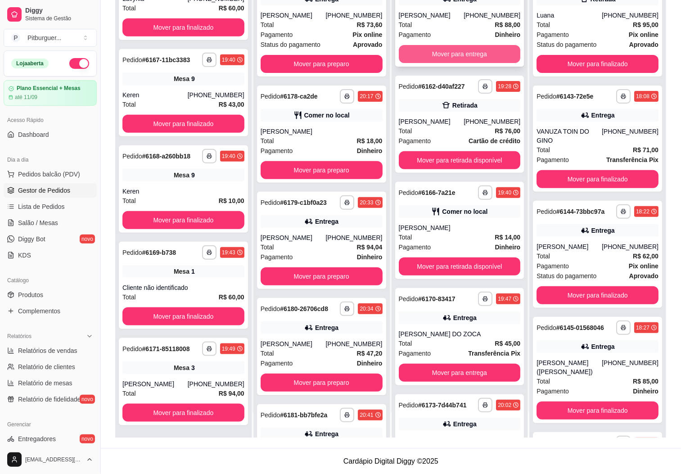
click at [466, 54] on button "Mover para entrega" at bounding box center [460, 54] width 122 height 18
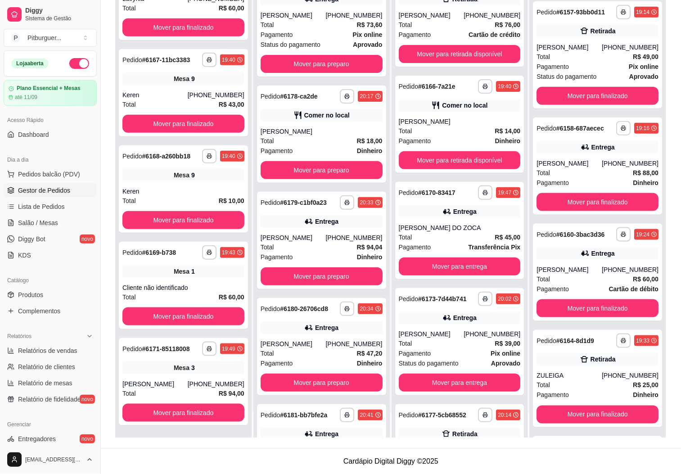
scroll to position [1624, 0]
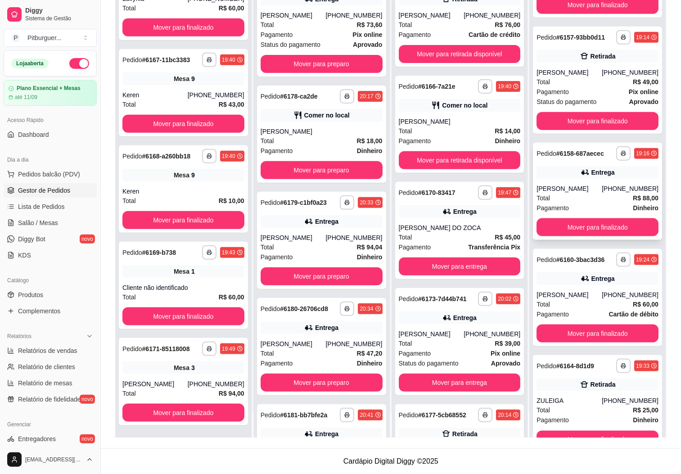
click at [556, 193] on div "[PERSON_NAME]" at bounding box center [569, 188] width 65 height 9
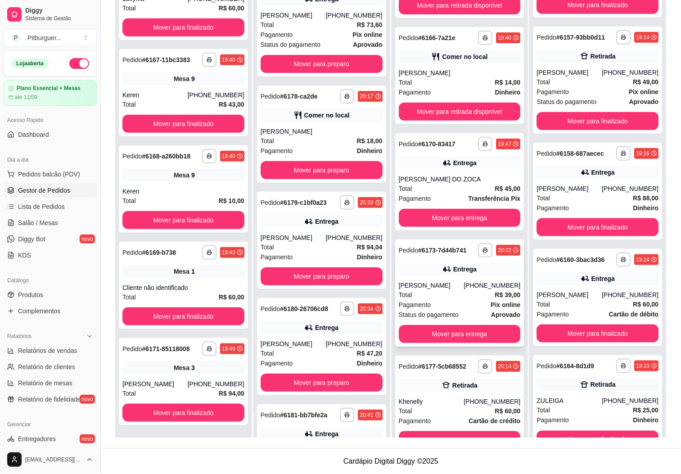
scroll to position [76, 0]
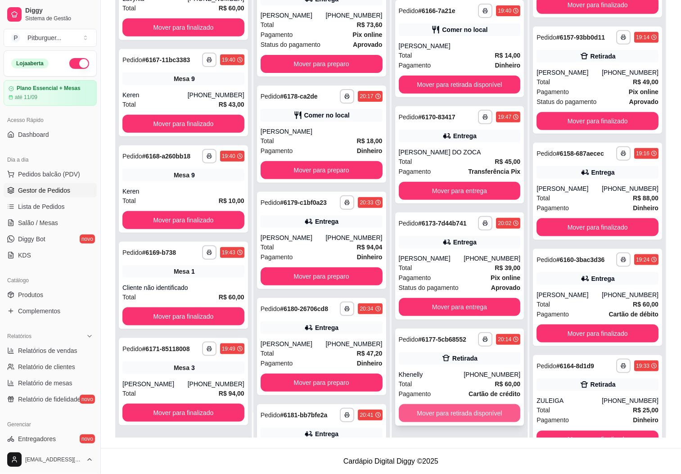
click at [424, 413] on button "Mover para retirada disponível" at bounding box center [460, 413] width 122 height 18
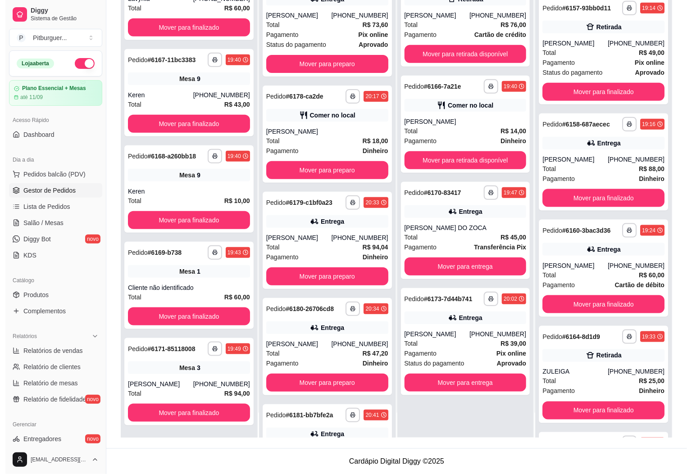
scroll to position [1624, 0]
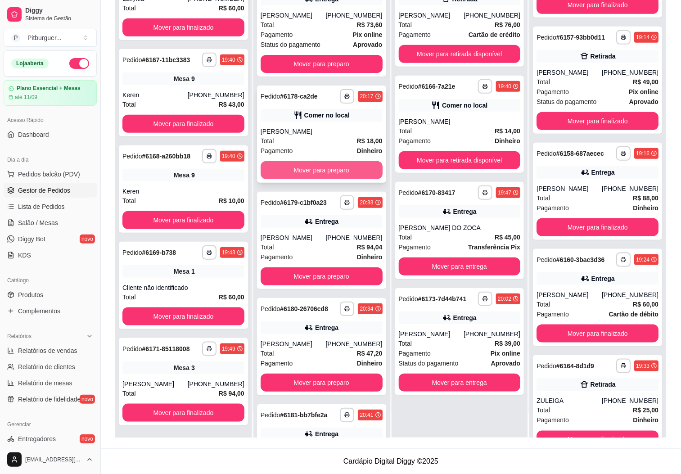
click at [299, 171] on button "Mover para preparo" at bounding box center [322, 170] width 122 height 18
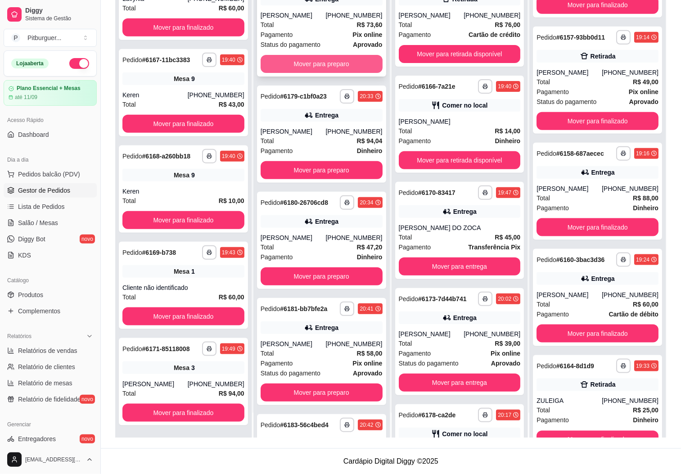
click at [307, 72] on button "Mover para preparo" at bounding box center [322, 64] width 122 height 18
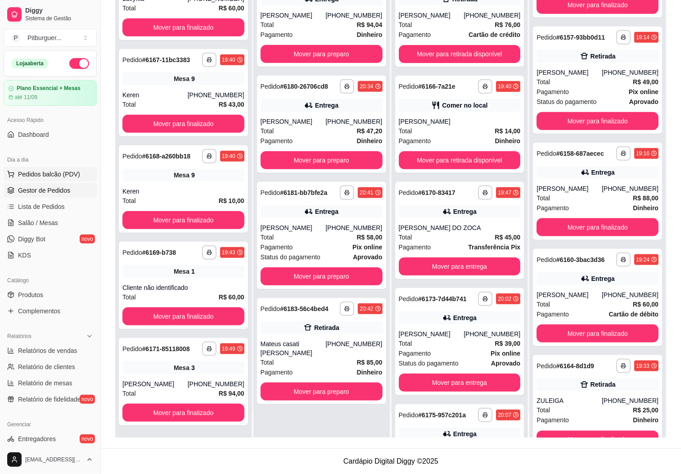
click at [35, 173] on span "Pedidos balcão (PDV)" at bounding box center [49, 174] width 62 height 9
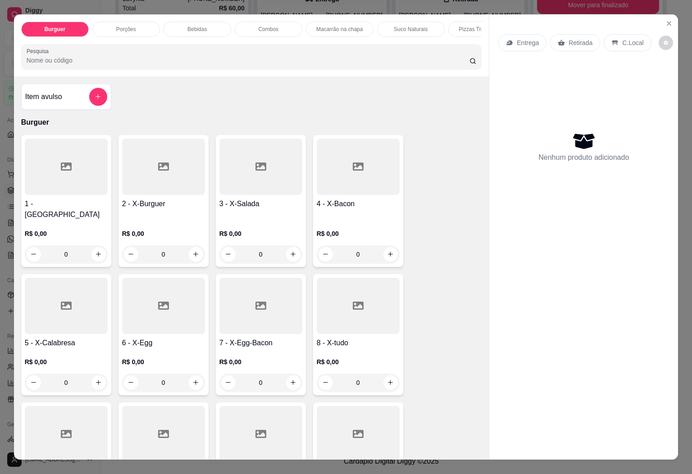
click at [332, 301] on div at bounding box center [358, 306] width 83 height 56
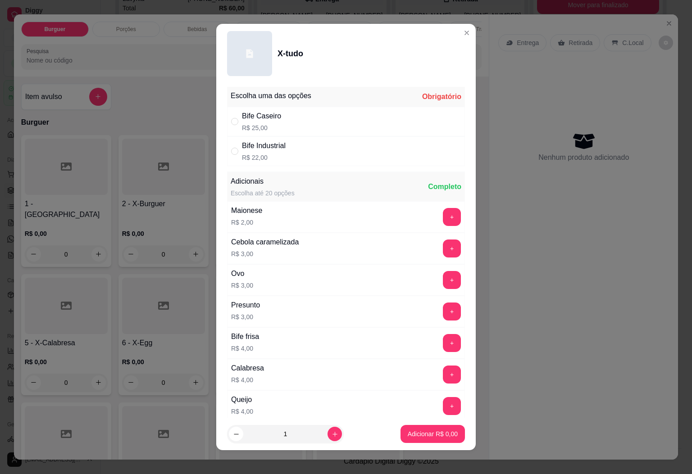
click at [305, 160] on div "Bife Industrial R$ 22,00" at bounding box center [346, 151] width 238 height 30
radio input "true"
click at [405, 434] on p "Adicionar R$ 22,00" at bounding box center [431, 434] width 52 height 9
type input "1"
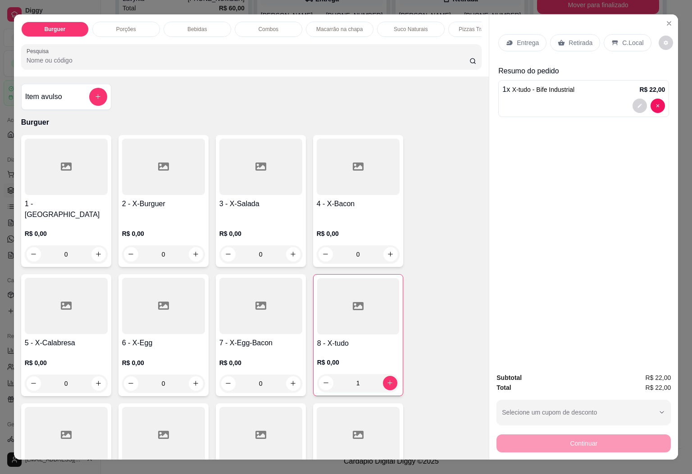
click at [187, 27] on p "Bebidas" at bounding box center [196, 29] width 19 height 7
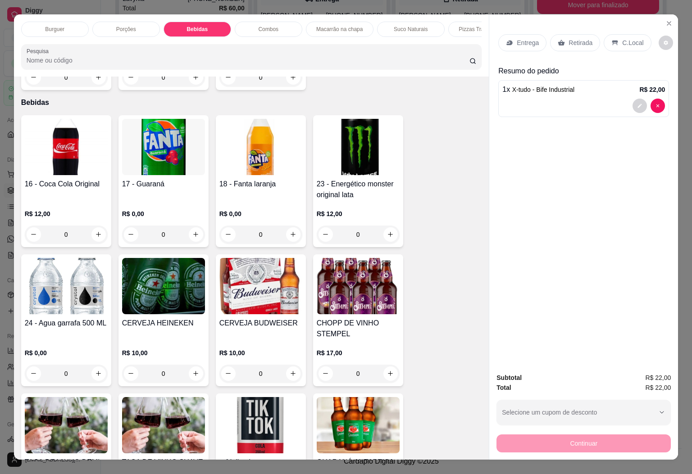
scroll to position [19, 0]
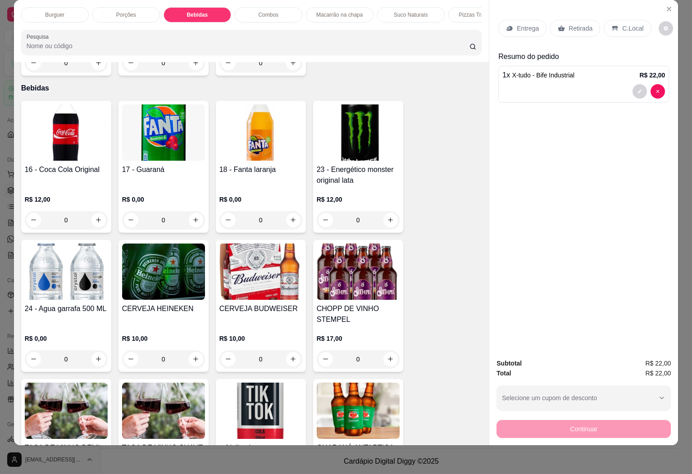
click at [371, 134] on img at bounding box center [358, 132] width 83 height 56
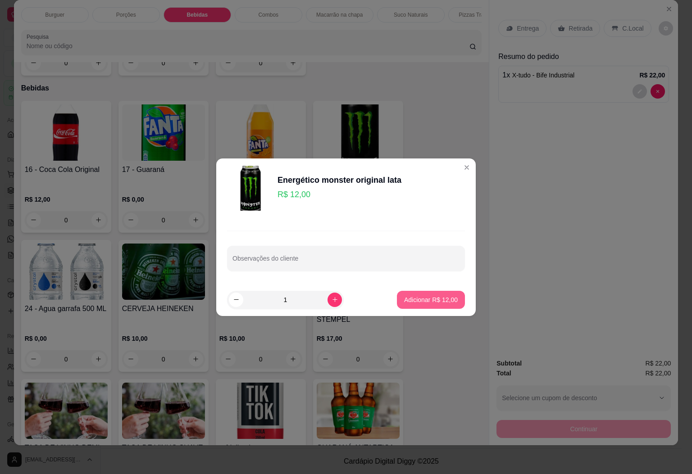
click at [398, 292] on button "Adicionar R$ 12,00" at bounding box center [431, 300] width 68 height 18
type input "1"
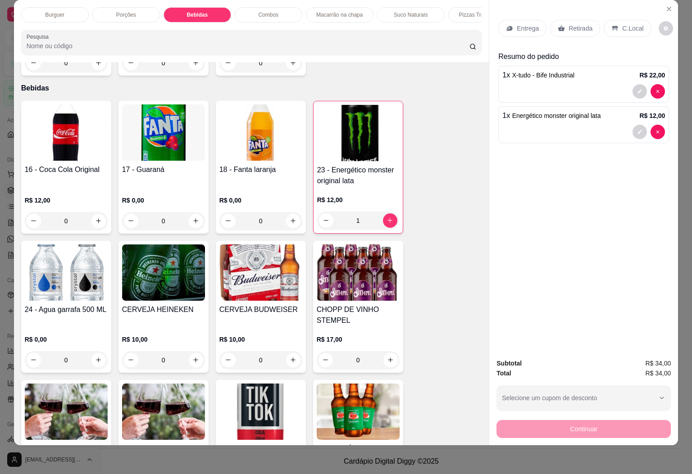
click at [520, 24] on p "Entrega" at bounding box center [527, 28] width 22 height 9
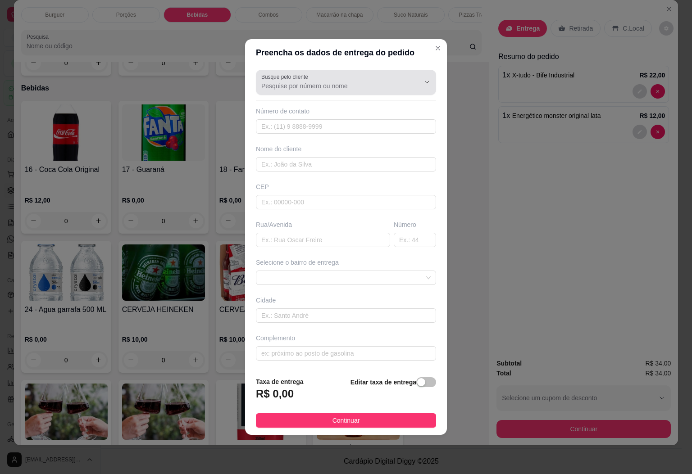
click at [311, 84] on input "Busque pelo cliente" at bounding box center [333, 85] width 144 height 9
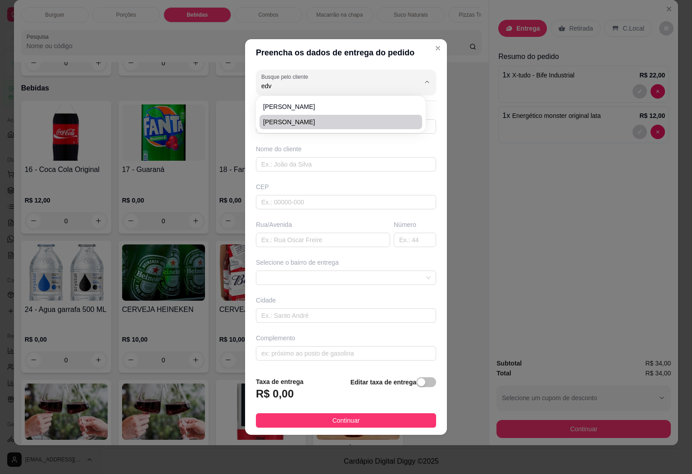
click at [301, 118] on span "[PERSON_NAME]" at bounding box center [336, 122] width 146 height 9
type input "[PERSON_NAME]"
type input "28999051374"
type input "[PERSON_NAME]"
type input "DORES DO [GEOGRAPHIC_DATA]"
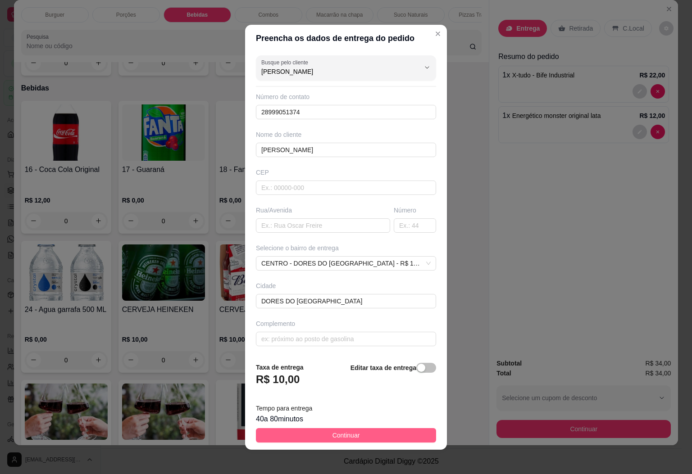
type input "[PERSON_NAME]"
click at [344, 433] on span "Continuar" at bounding box center [345, 435] width 27 height 10
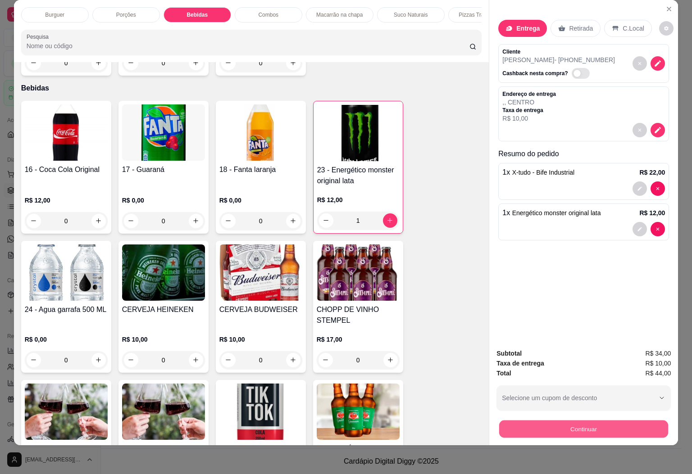
click at [514, 421] on button "Continuar" at bounding box center [583, 430] width 169 height 18
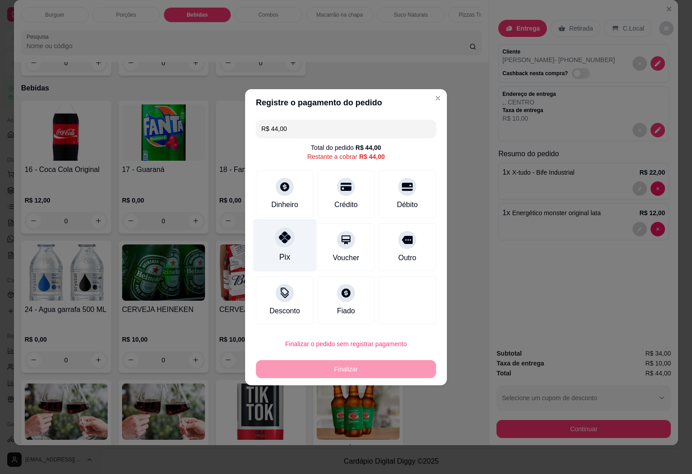
click at [289, 239] on div at bounding box center [285, 237] width 20 height 20
type input "R$ 0,00"
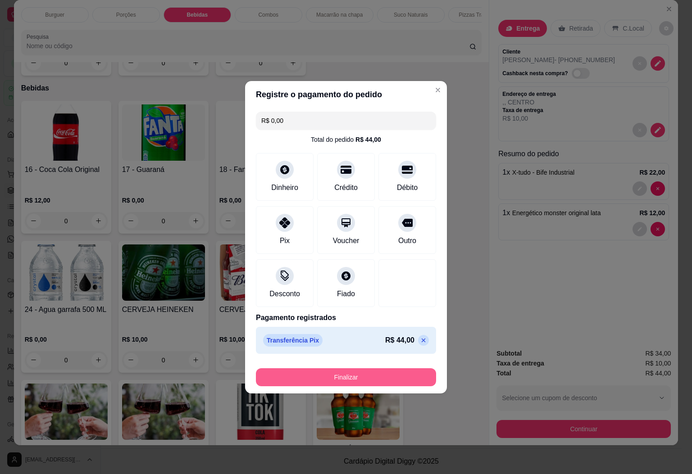
click at [373, 372] on button "Finalizar" at bounding box center [346, 377] width 180 height 18
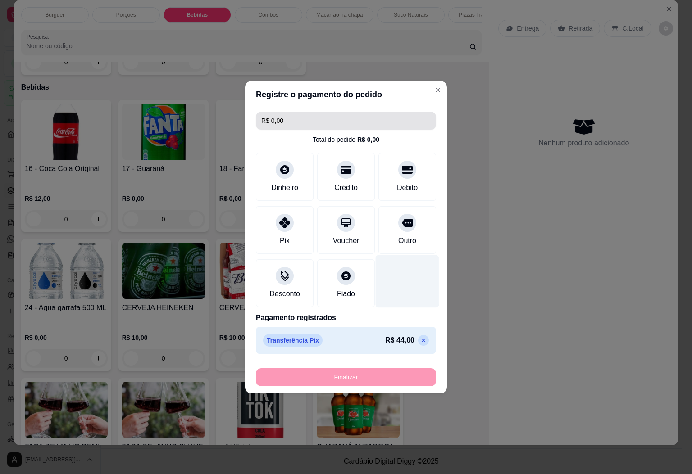
type input "0"
type input "-R$ 44,00"
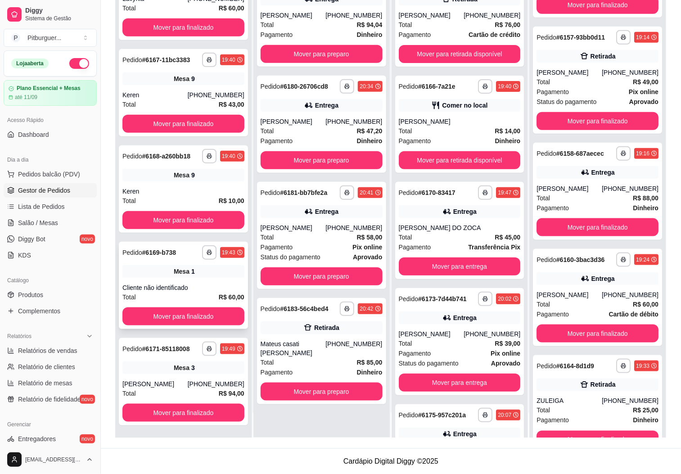
click at [175, 289] on div "Cliente não identificado" at bounding box center [183, 287] width 122 height 9
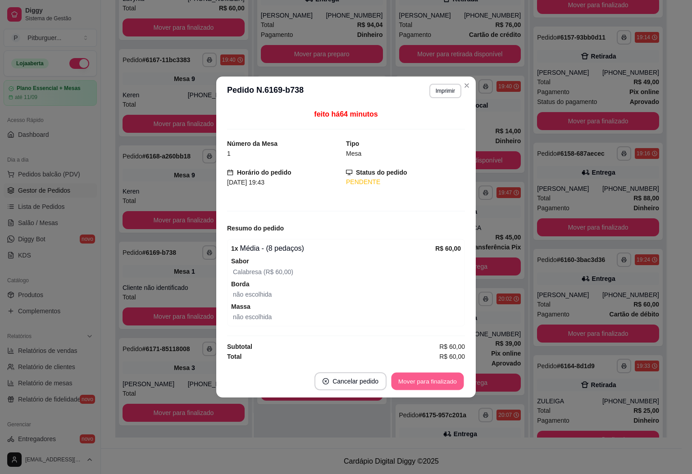
click at [405, 382] on button "Mover para finalizado" at bounding box center [427, 382] width 72 height 18
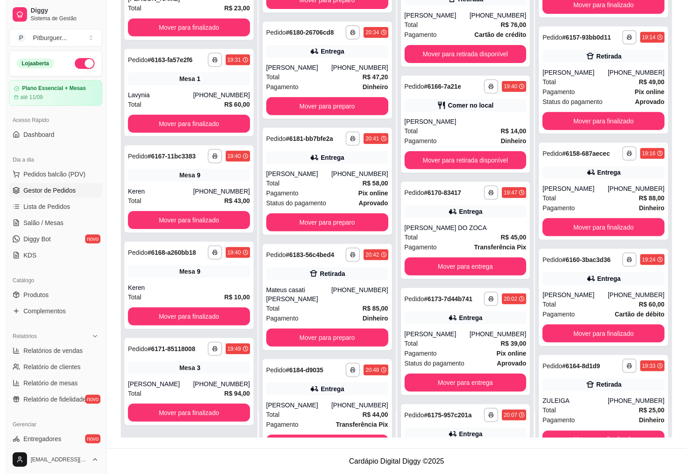
scroll to position [83, 0]
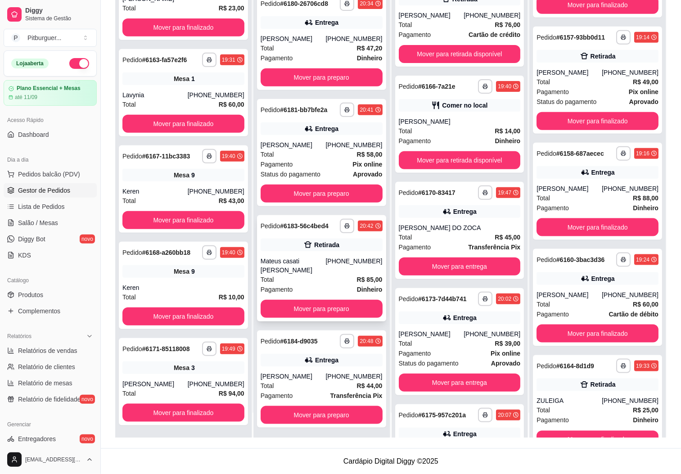
click at [288, 251] on div "Retirada" at bounding box center [322, 245] width 122 height 13
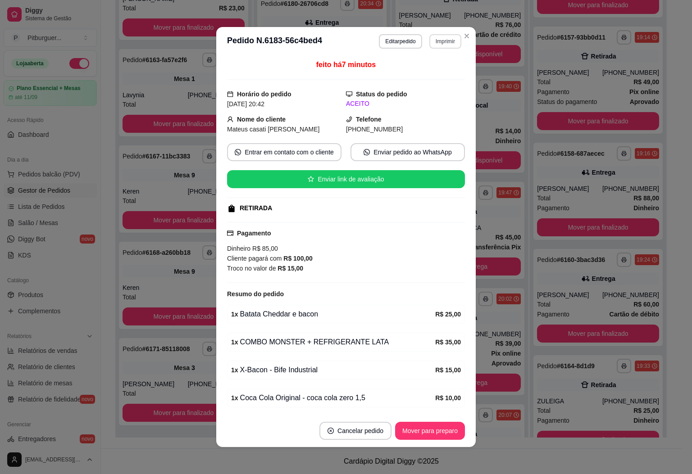
click at [438, 46] on button "Imprimir" at bounding box center [445, 41] width 32 height 14
click at [427, 95] on button "IMPRESSORA" at bounding box center [424, 92] width 63 height 14
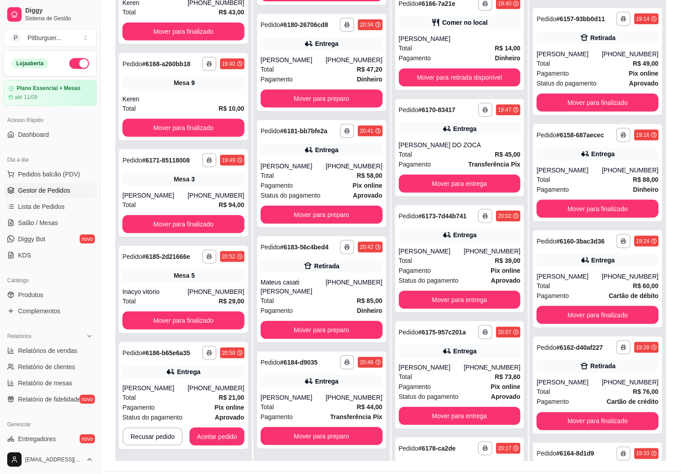
scroll to position [120, 0]
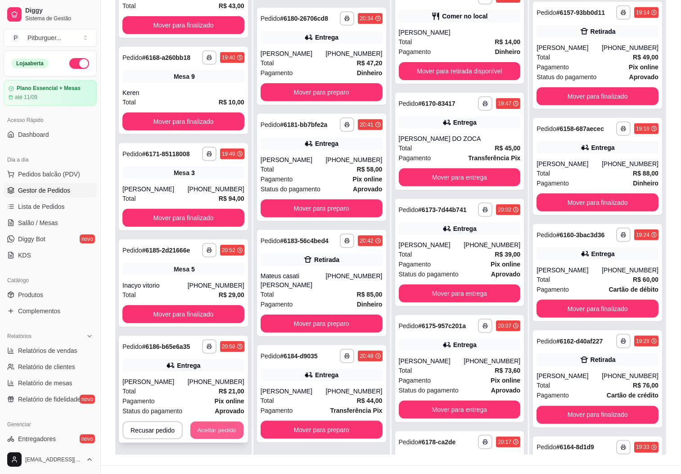
click at [213, 431] on button "Aceitar pedido" at bounding box center [216, 431] width 53 height 18
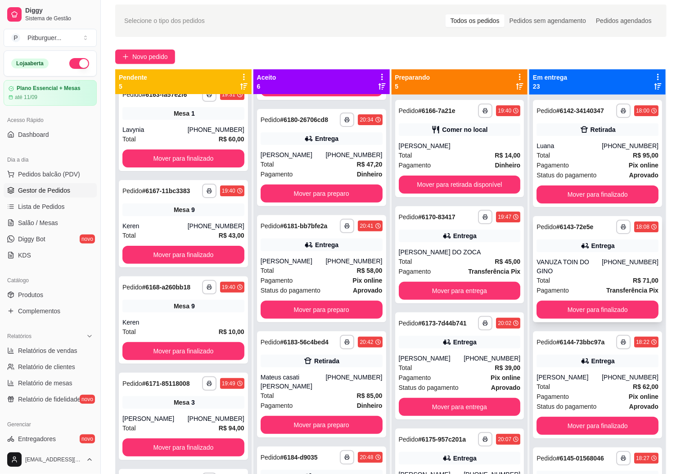
scroll to position [0, 0]
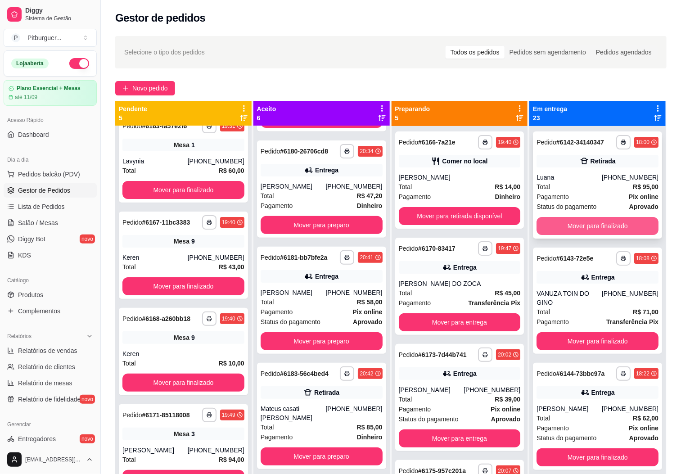
click at [596, 231] on button "Mover para finalizado" at bounding box center [598, 226] width 122 height 18
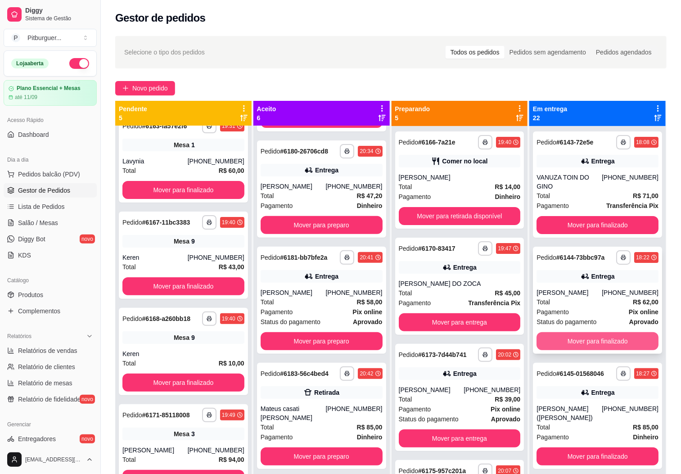
click at [594, 350] on button "Mover para finalizado" at bounding box center [598, 341] width 122 height 18
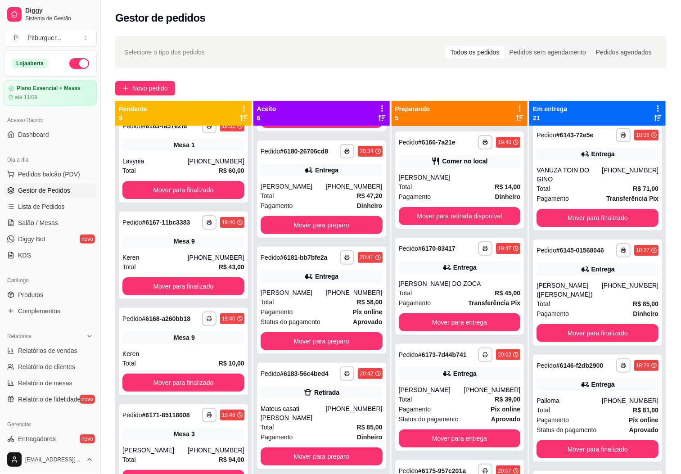
scroll to position [39, 0]
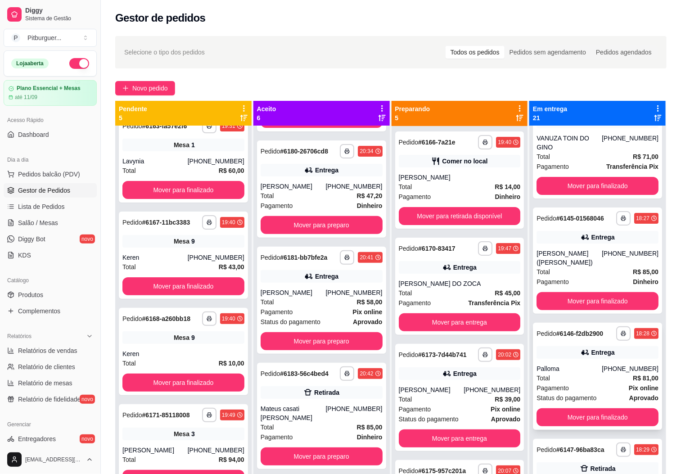
click at [604, 404] on div "**********" at bounding box center [597, 376] width 129 height 107
click at [608, 415] on button "Mover para finalizado" at bounding box center [597, 418] width 118 height 18
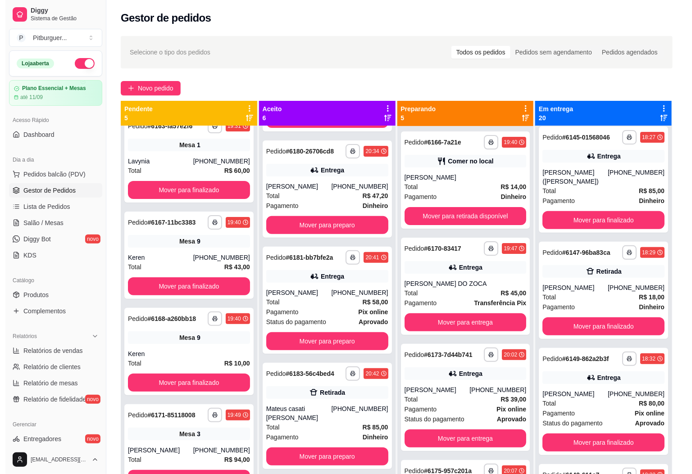
scroll to position [164, 0]
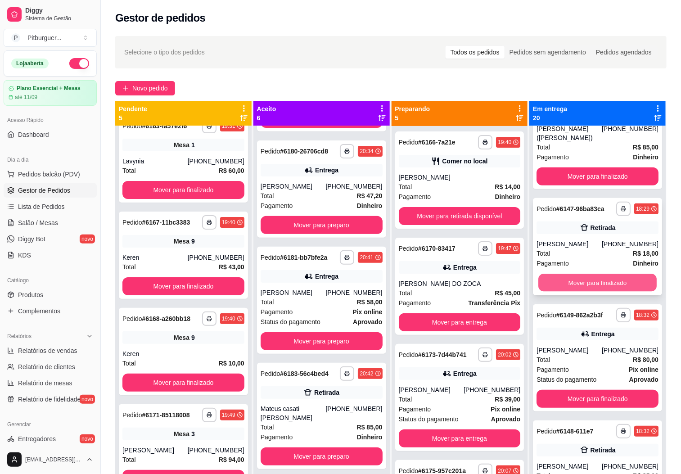
click at [615, 281] on button "Mover para finalizado" at bounding box center [597, 283] width 118 height 18
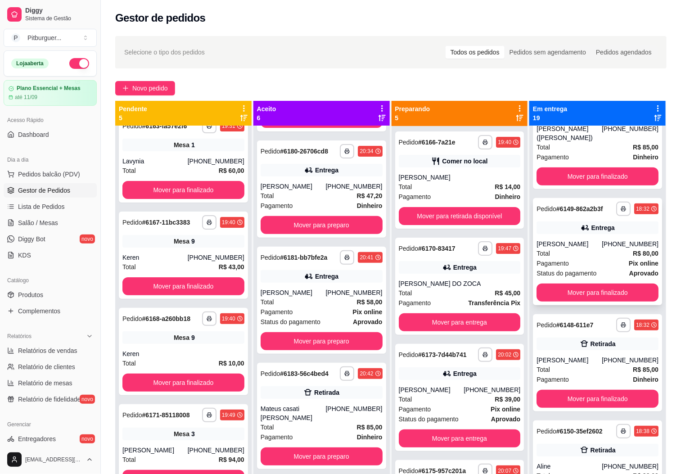
click at [593, 249] on div "Total R$ 80,00" at bounding box center [598, 254] width 122 height 10
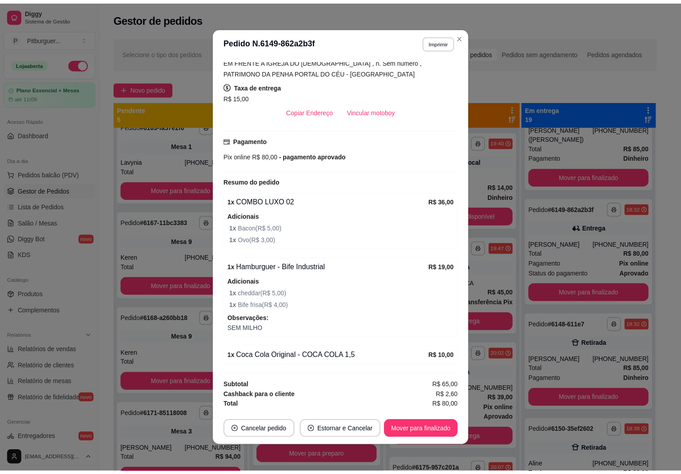
scroll to position [2, 0]
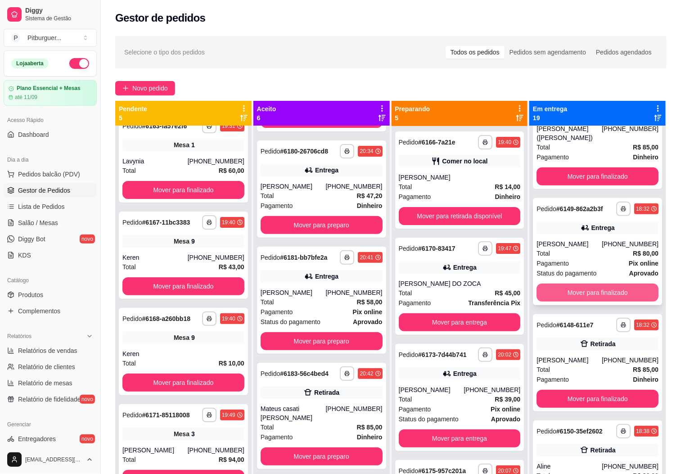
click at [585, 293] on button "Mover para finalizado" at bounding box center [598, 293] width 122 height 18
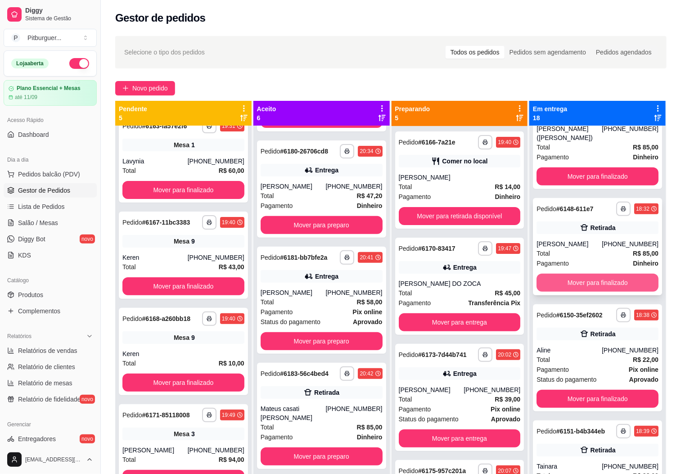
click at [589, 277] on button "Mover para finalizado" at bounding box center [598, 283] width 122 height 18
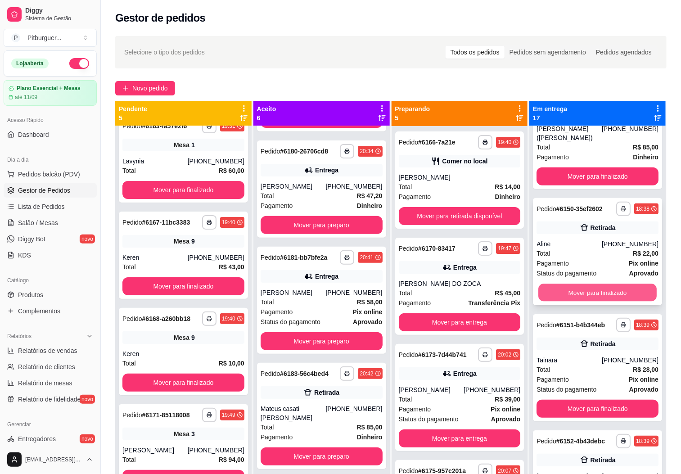
click at [585, 286] on button "Mover para finalizado" at bounding box center [597, 293] width 118 height 18
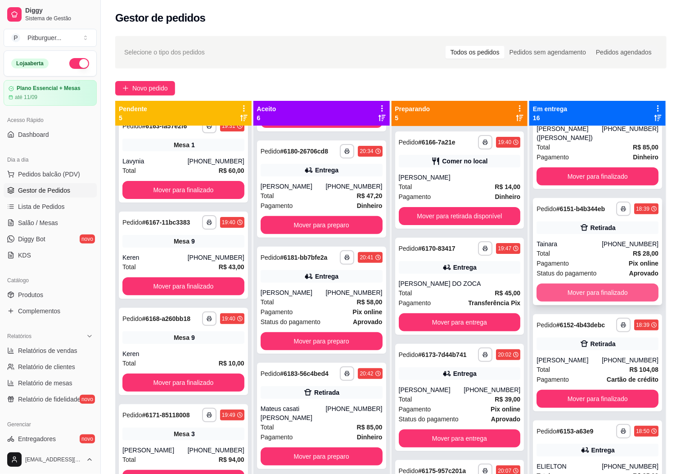
click at [576, 301] on button "Mover para finalizado" at bounding box center [598, 293] width 122 height 18
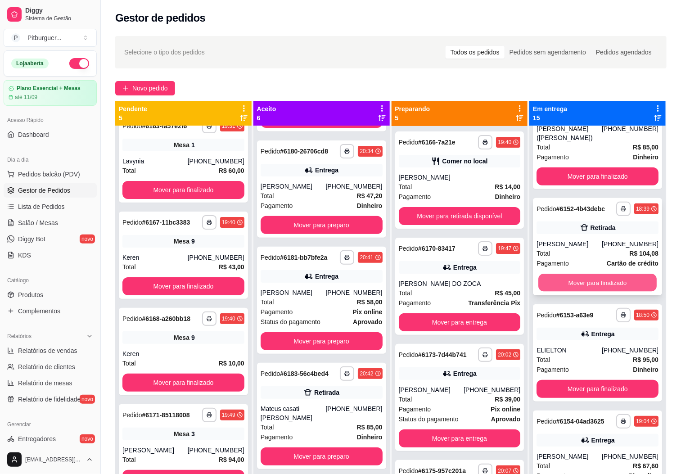
click at [567, 292] on button "Mover para finalizado" at bounding box center [597, 283] width 118 height 18
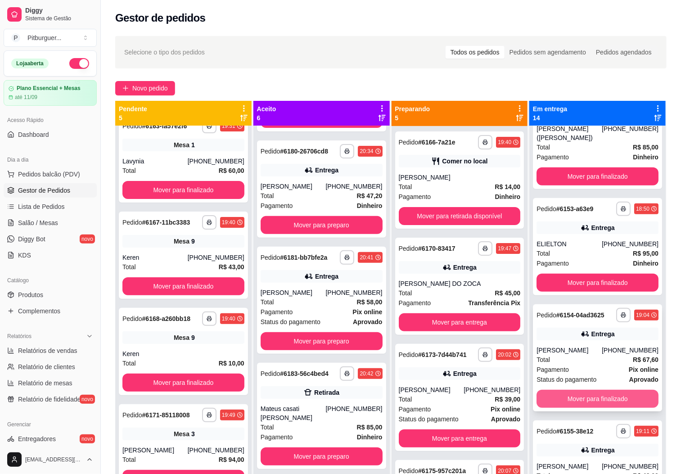
click at [581, 402] on button "Mover para finalizado" at bounding box center [598, 399] width 122 height 18
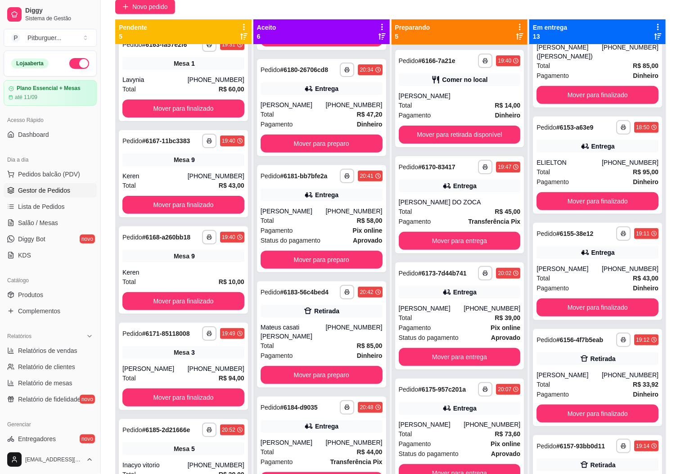
scroll to position [91, 0]
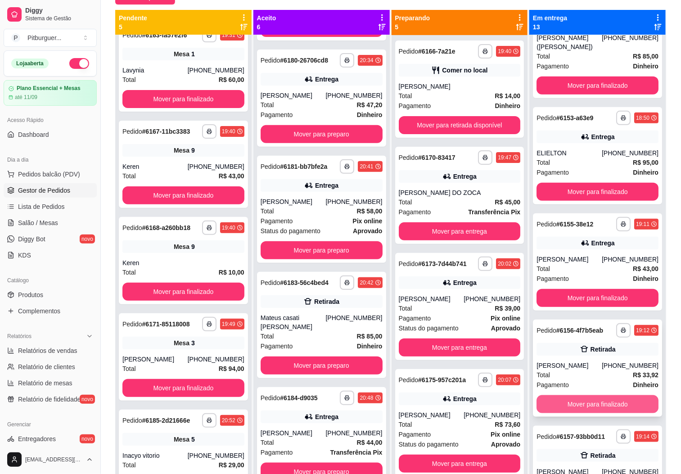
click at [606, 407] on button "Mover para finalizado" at bounding box center [598, 404] width 122 height 18
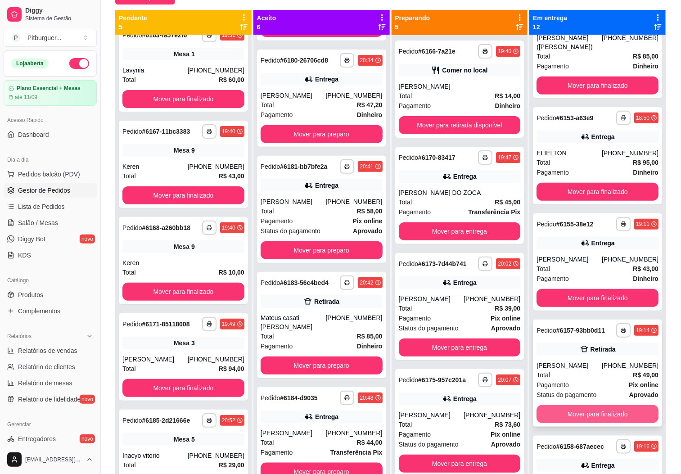
click at [596, 419] on button "Mover para finalizado" at bounding box center [598, 414] width 122 height 18
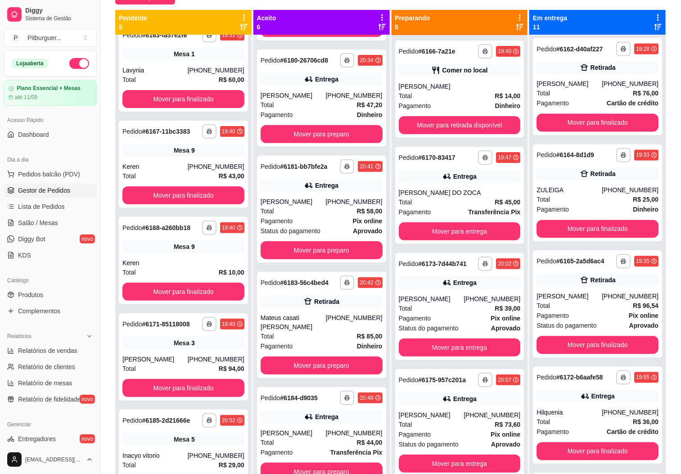
scroll to position [669, 0]
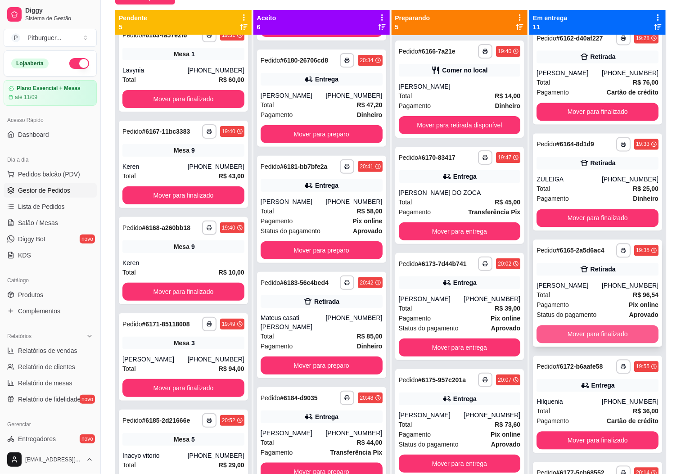
click at [569, 337] on button "Mover para finalizado" at bounding box center [598, 335] width 122 height 18
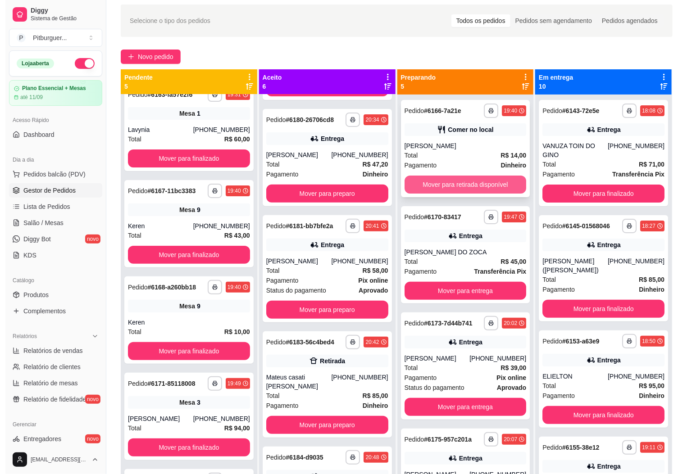
scroll to position [0, 0]
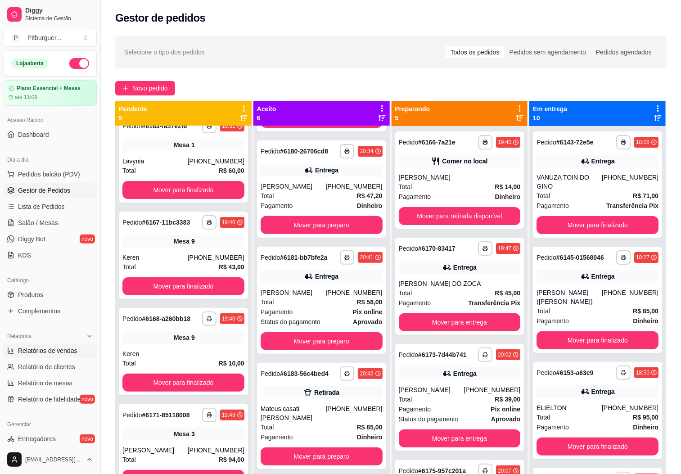
click at [41, 353] on span "Relatórios de vendas" at bounding box center [47, 350] width 59 height 9
select select "ALL"
select select "0"
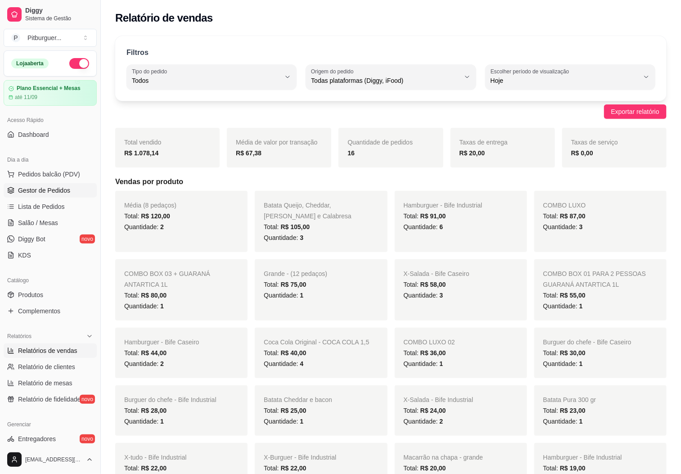
click at [30, 195] on span "Gestor de Pedidos" at bounding box center [44, 190] width 52 height 9
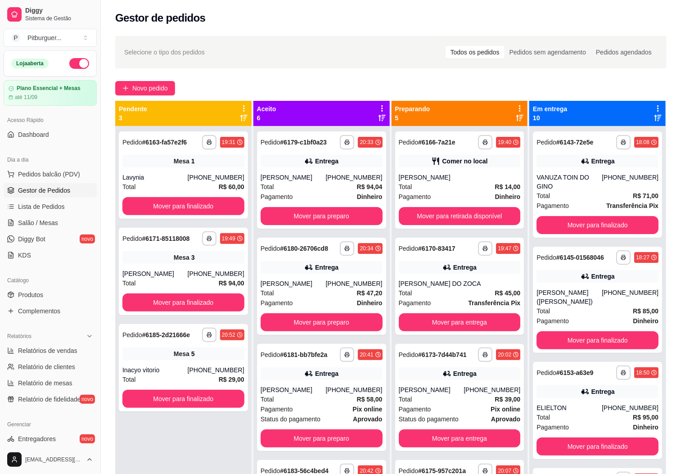
click at [677, 150] on div "**********" at bounding box center [391, 308] width 580 height 555
click at [36, 179] on span "Pedidos balcão (PDV)" at bounding box center [49, 174] width 62 height 9
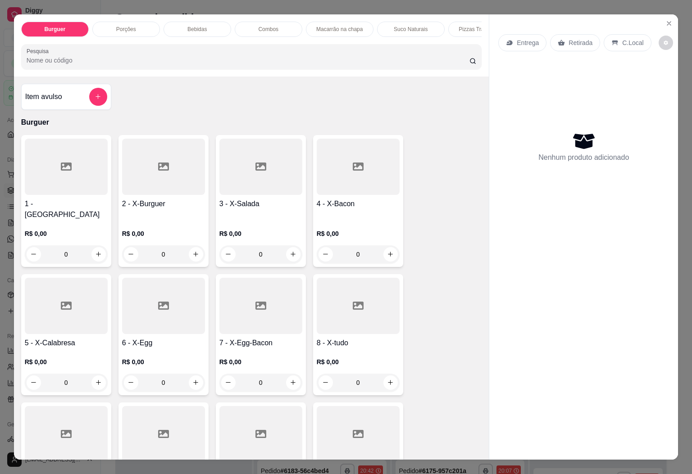
click at [454, 27] on div "Pizzas Tradicionais" at bounding box center [482, 29] width 68 height 15
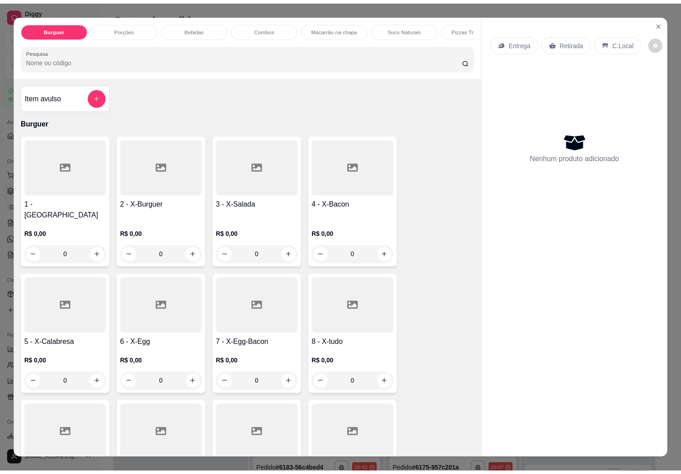
scroll to position [19, 0]
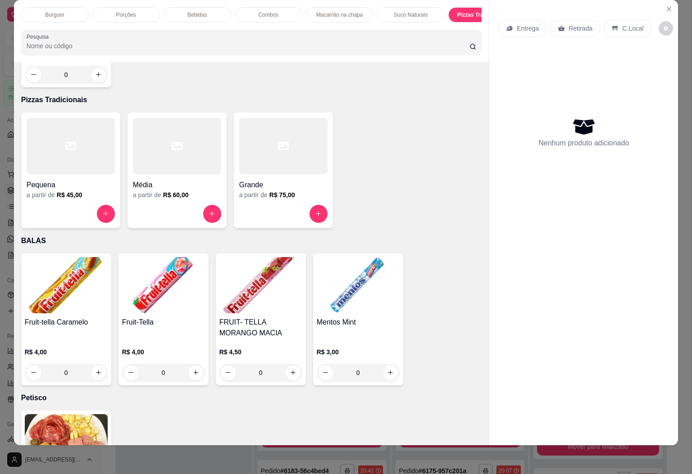
click at [204, 174] on div "Média" at bounding box center [177, 182] width 88 height 16
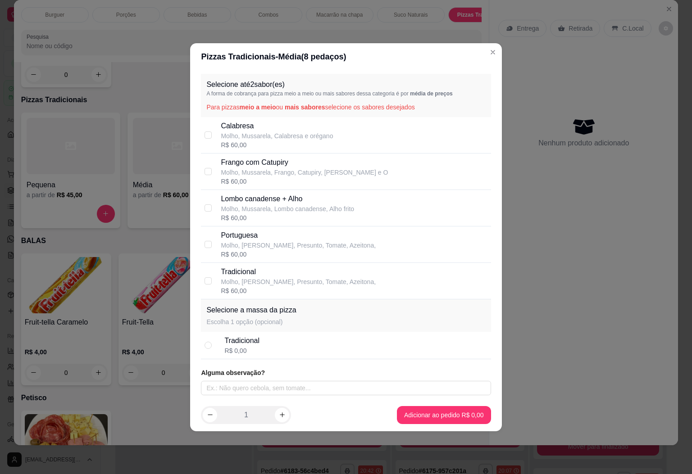
click at [278, 177] on div "R$ 60,00" at bounding box center [304, 181] width 167 height 9
checkbox input "true"
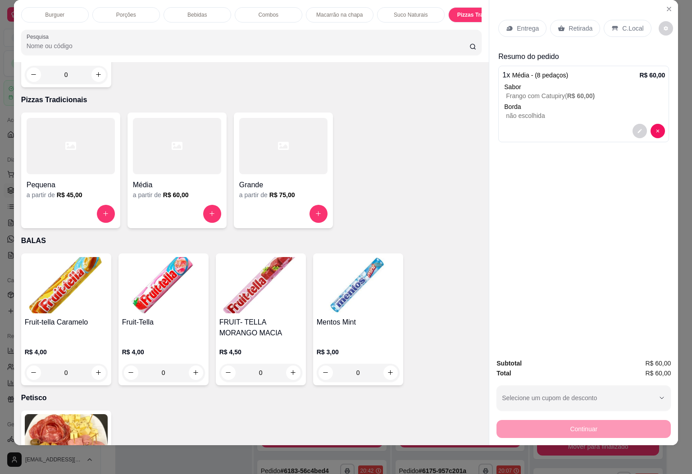
click at [574, 24] on p "Retirada" at bounding box center [580, 28] width 24 height 9
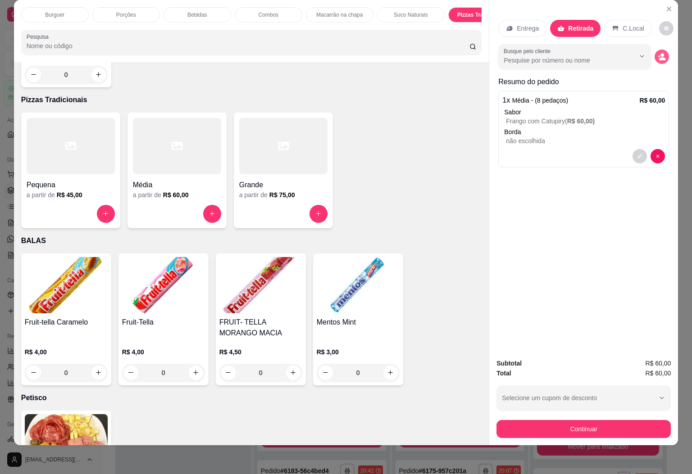
click at [659, 57] on icon "decrease-product-quantity" at bounding box center [662, 58] width 7 height 3
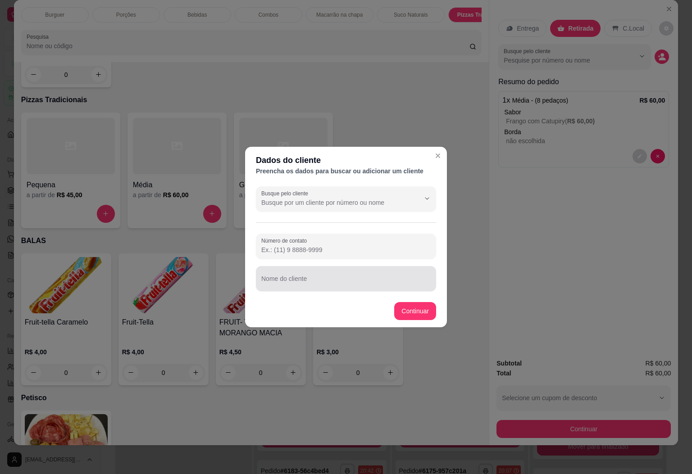
click at [322, 273] on div at bounding box center [345, 279] width 169 height 18
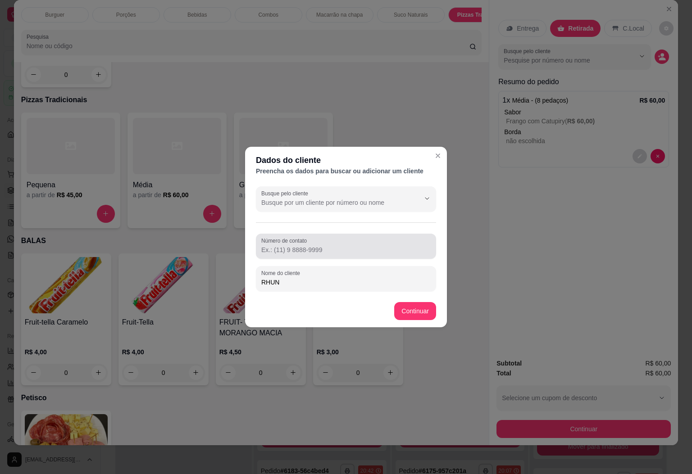
type input "RHUN"
click at [323, 249] on input "Número de contato" at bounding box center [345, 249] width 169 height 9
type input "[PHONE_NUMBER]"
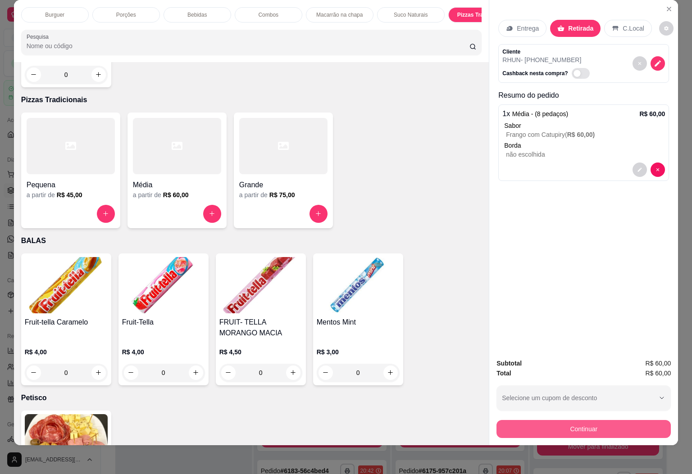
click at [574, 423] on button "Continuar" at bounding box center [583, 429] width 174 height 18
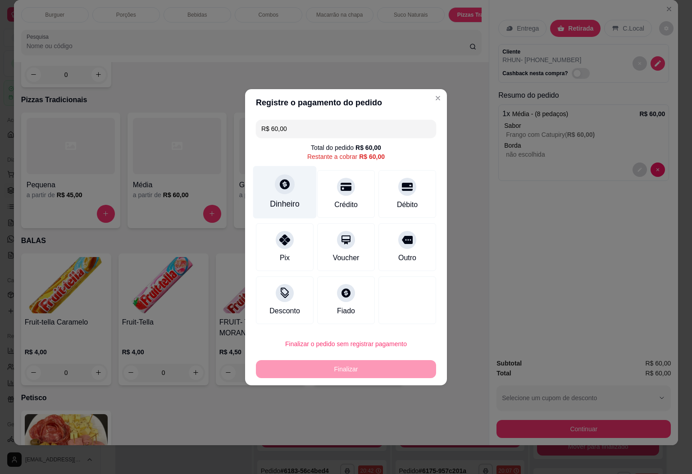
click at [303, 198] on div "Dinheiro" at bounding box center [284, 192] width 63 height 53
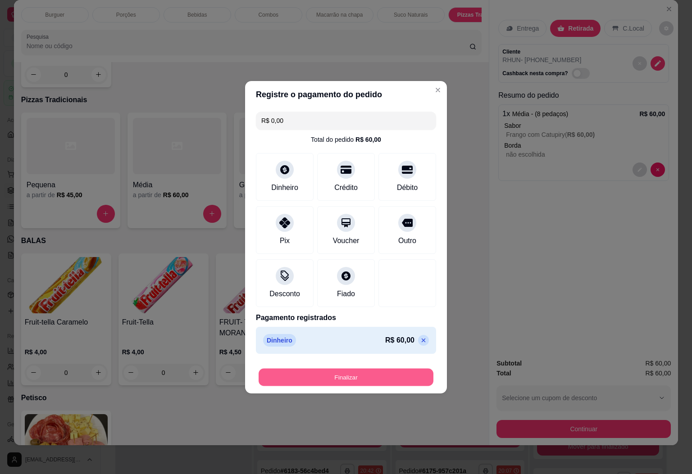
click at [362, 377] on button "Finalizar" at bounding box center [345, 377] width 175 height 18
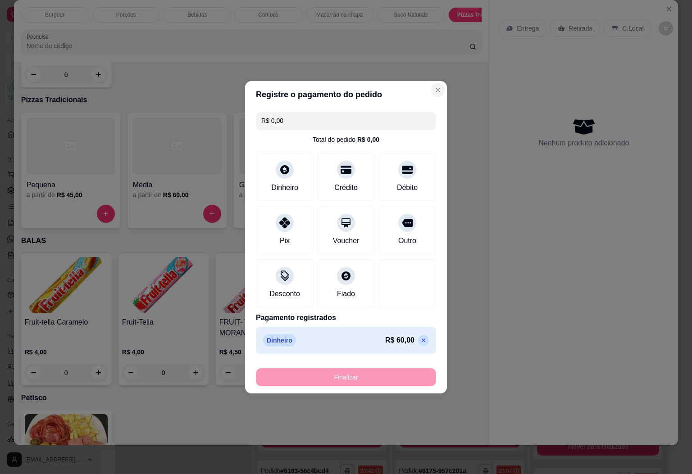
type input "-R$ 60,00"
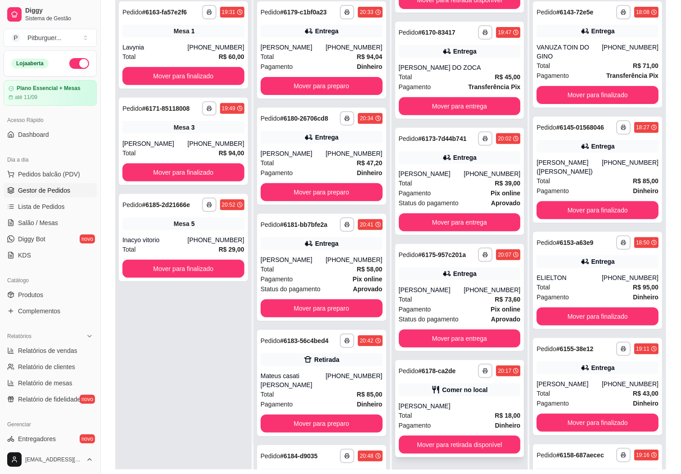
scroll to position [138, 0]
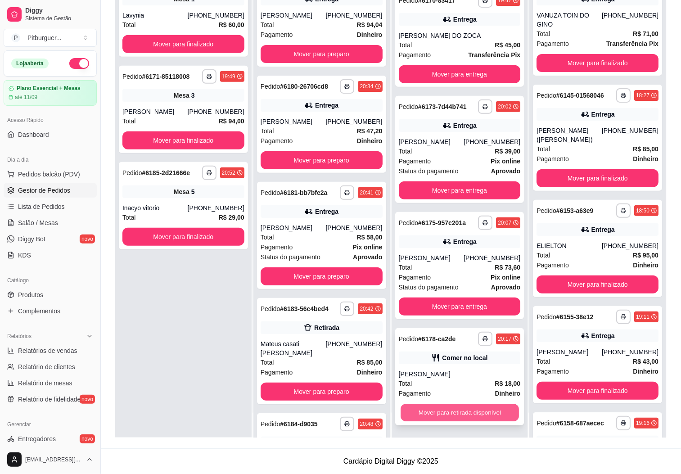
click at [438, 413] on button "Mover para retirada disponível" at bounding box center [460, 413] width 118 height 18
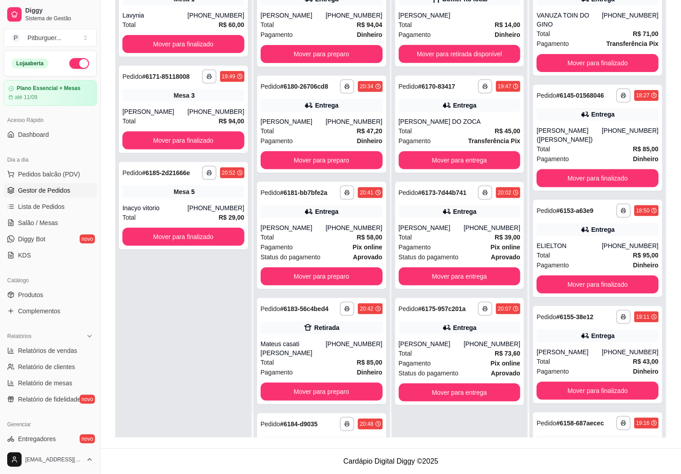
scroll to position [0, 0]
click at [206, 353] on div "**********" at bounding box center [183, 201] width 136 height 474
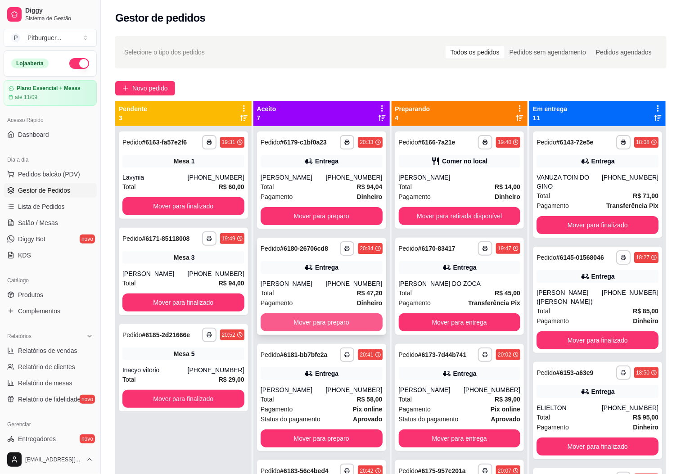
click at [307, 323] on button "Mover para preparo" at bounding box center [322, 322] width 122 height 18
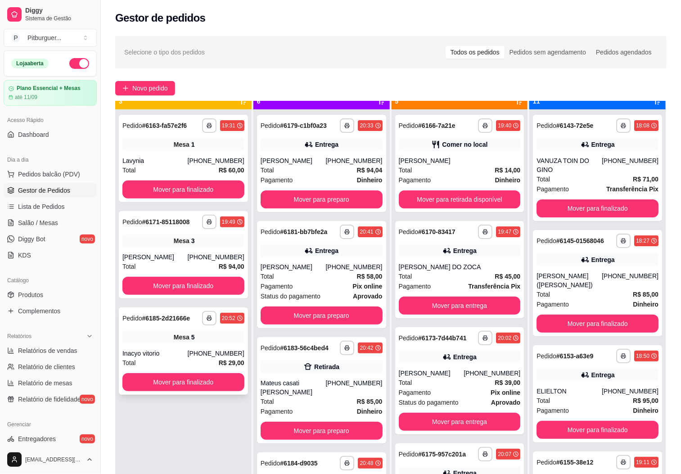
scroll to position [25, 0]
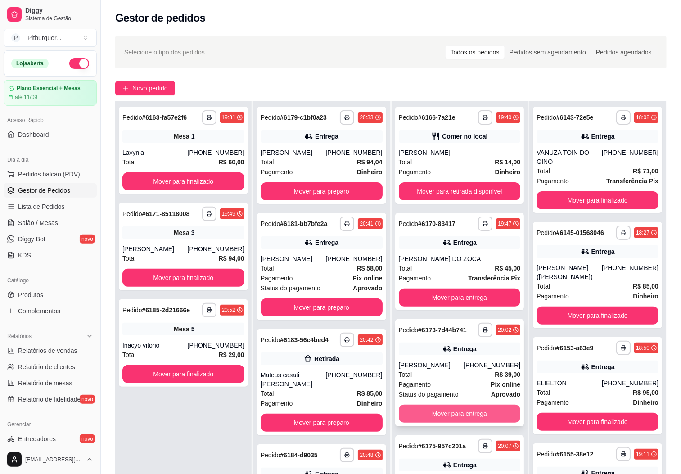
click at [430, 412] on button "Mover para entrega" at bounding box center [460, 414] width 122 height 18
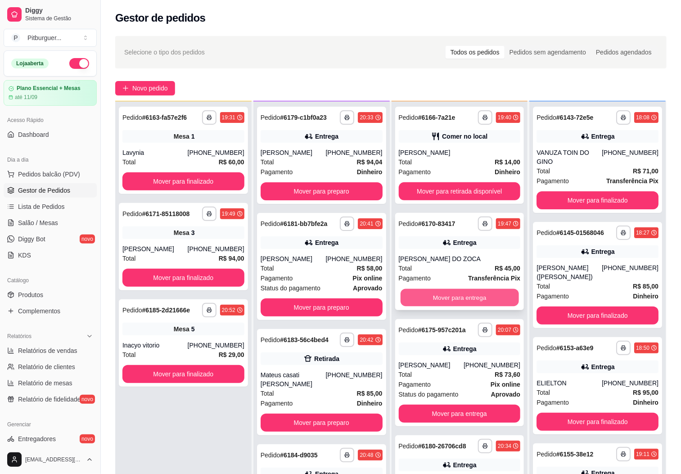
click at [460, 294] on button "Mover para entrega" at bounding box center [460, 298] width 118 height 18
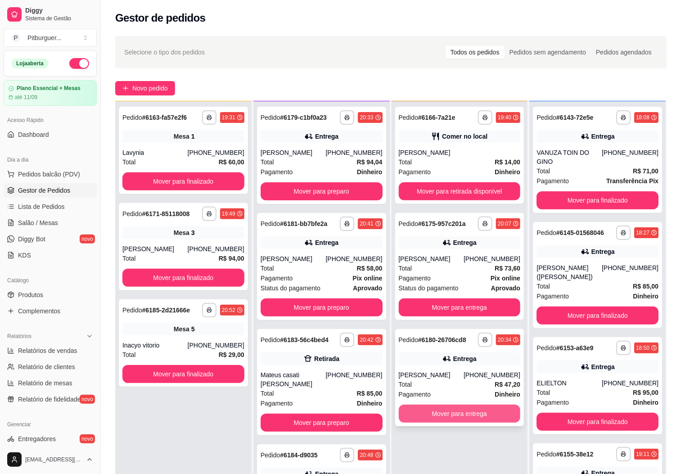
click at [465, 423] on button "Mover para entrega" at bounding box center [460, 414] width 122 height 18
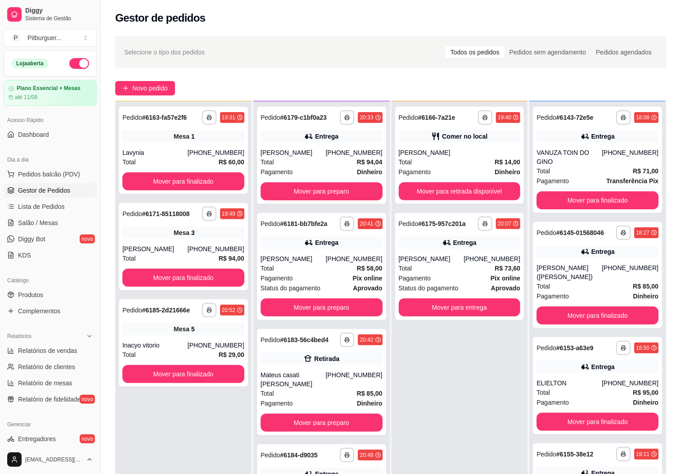
click at [198, 414] on div "**********" at bounding box center [183, 338] width 136 height 474
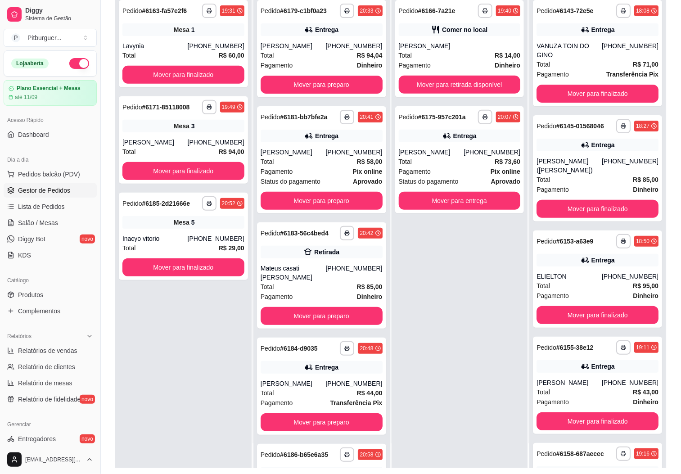
scroll to position [108, 0]
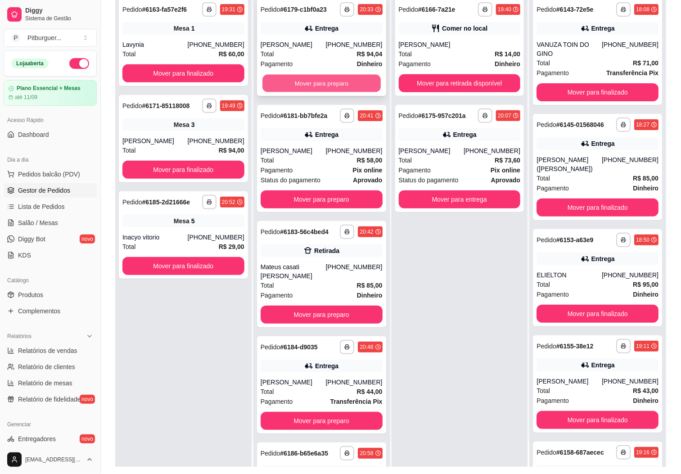
click at [294, 90] on button "Mover para preparo" at bounding box center [321, 84] width 118 height 18
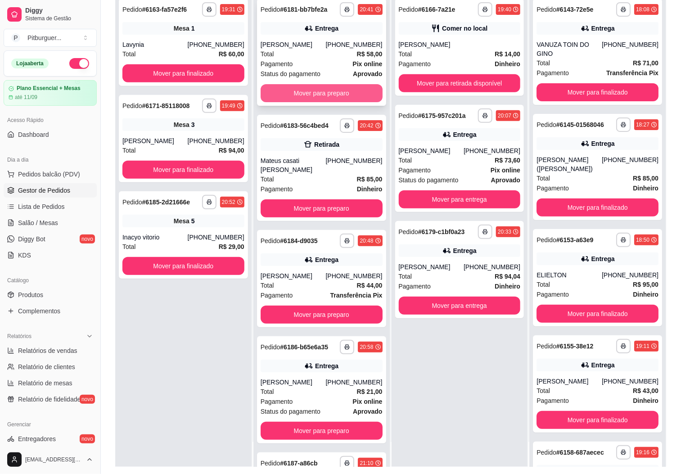
click at [300, 94] on button "Mover para preparo" at bounding box center [322, 93] width 122 height 18
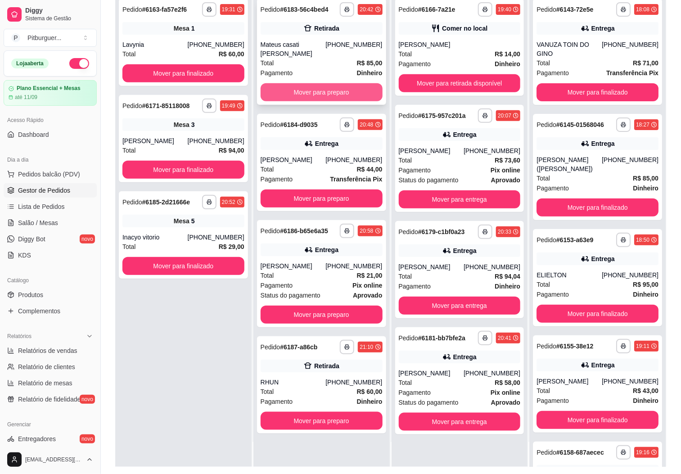
click at [321, 83] on button "Mover para preparo" at bounding box center [322, 92] width 122 height 18
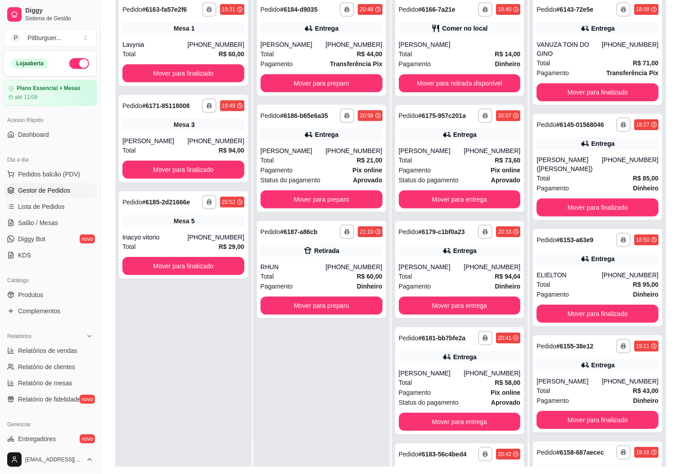
click at [167, 306] on div "**********" at bounding box center [183, 230] width 136 height 474
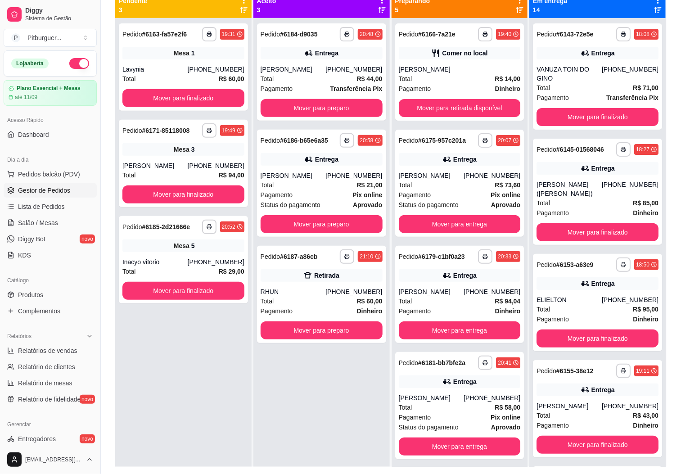
click at [200, 401] on div "**********" at bounding box center [183, 255] width 136 height 474
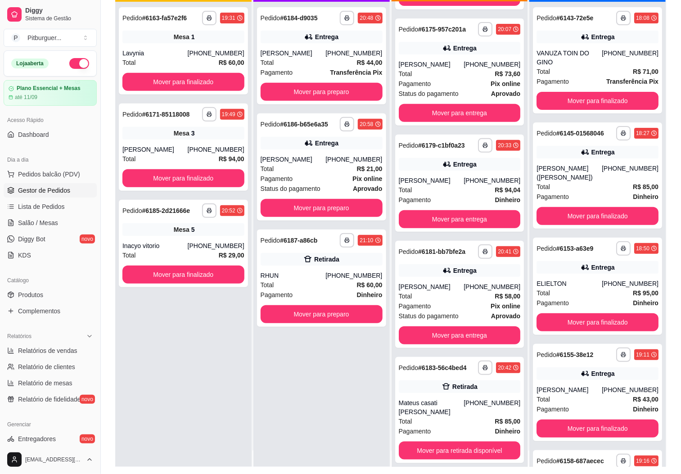
scroll to position [25, 0]
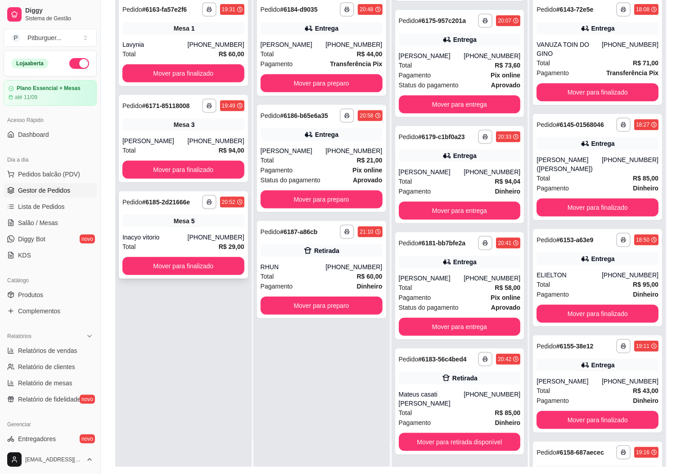
click at [172, 229] on div "**********" at bounding box center [183, 234] width 129 height 87
click at [172, 50] on div "Total R$ 60,00" at bounding box center [183, 54] width 122 height 10
click at [180, 314] on div "**********" at bounding box center [183, 230] width 136 height 474
click at [200, 46] on div "[PHONE_NUMBER]" at bounding box center [216, 44] width 57 height 9
click at [213, 346] on div "**********" at bounding box center [183, 230] width 136 height 474
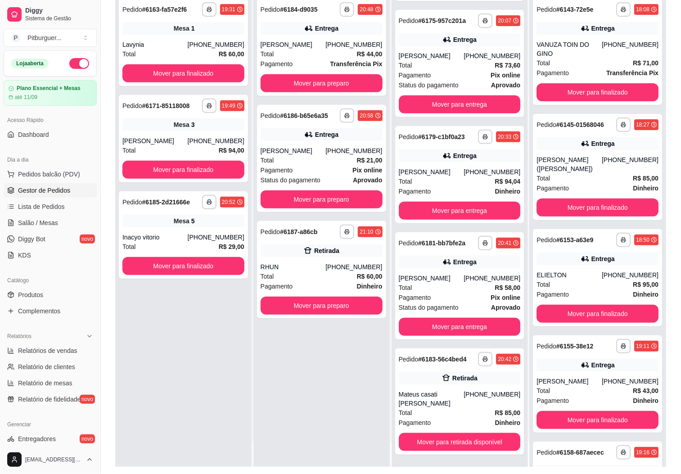
click at [205, 385] on div "**********" at bounding box center [183, 230] width 136 height 474
click at [157, 51] on div "Total R$ 60,00" at bounding box center [183, 54] width 122 height 10
click at [199, 235] on div "[PHONE_NUMBER]" at bounding box center [216, 237] width 57 height 9
click at [199, 72] on button "Mover para finalizado" at bounding box center [183, 73] width 122 height 18
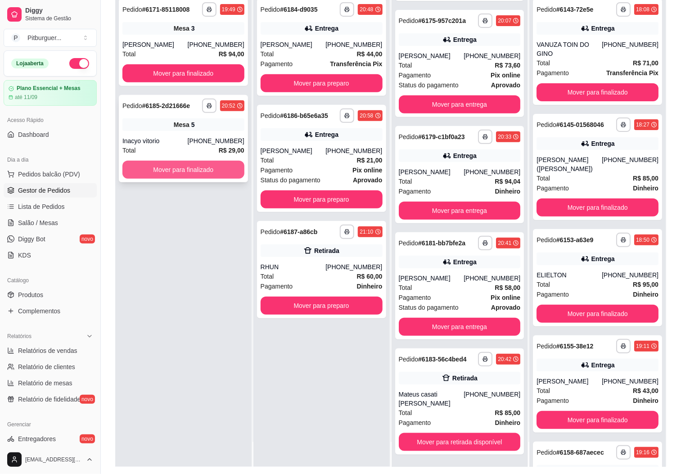
click at [177, 172] on button "Mover para finalizado" at bounding box center [183, 170] width 122 height 18
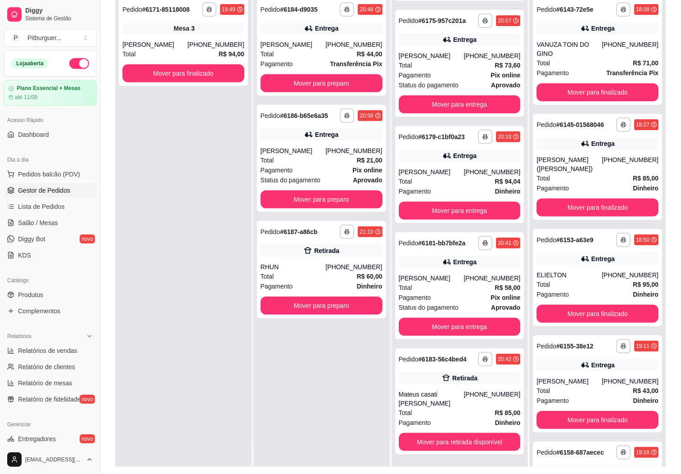
click at [189, 238] on div "**********" at bounding box center [183, 230] width 136 height 474
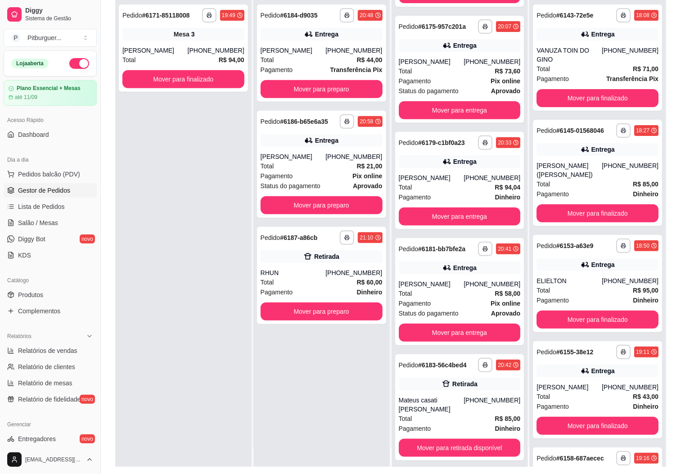
scroll to position [0, 0]
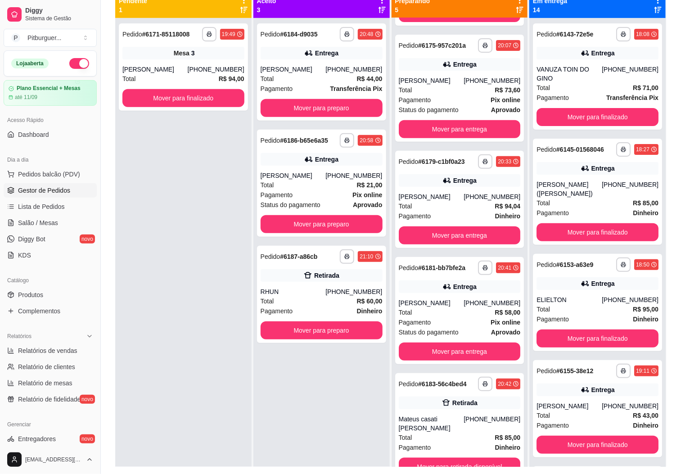
click at [207, 211] on div "**********" at bounding box center [183, 255] width 136 height 474
click at [275, 398] on div "**********" at bounding box center [321, 255] width 136 height 474
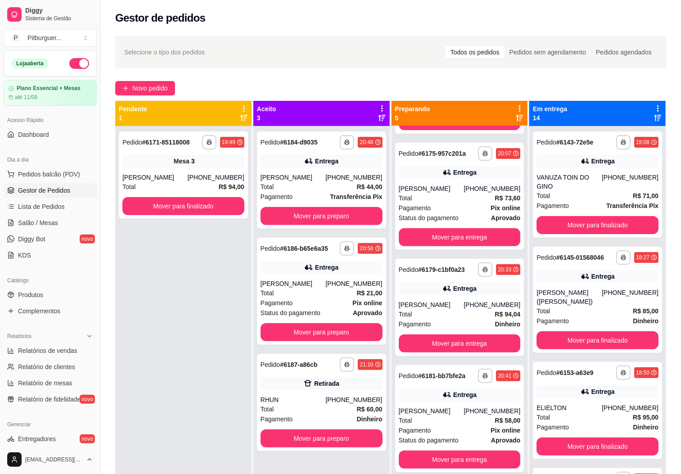
click at [179, 296] on div "**********" at bounding box center [183, 363] width 136 height 474
click at [299, 214] on button "Mover para preparo" at bounding box center [322, 216] width 122 height 18
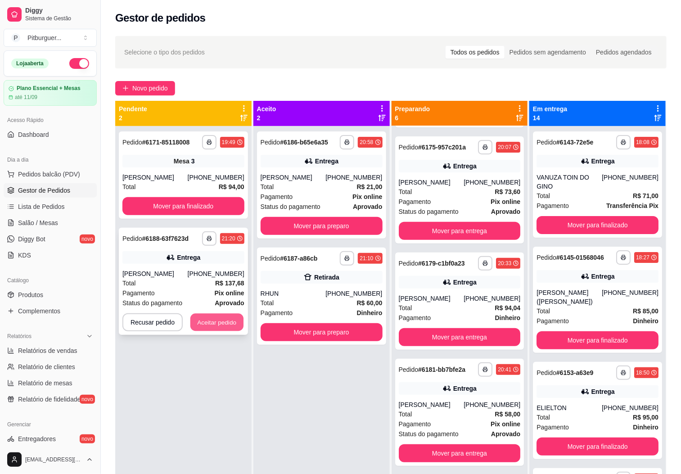
click at [215, 327] on button "Aceitar pedido" at bounding box center [216, 323] width 53 height 18
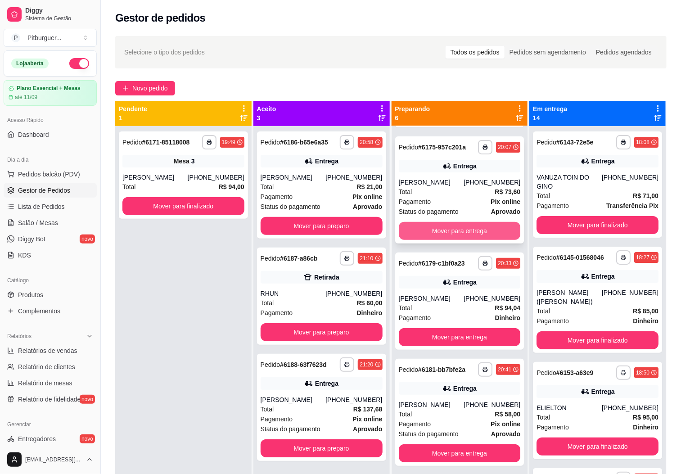
click at [453, 236] on button "Mover para entrega" at bounding box center [460, 231] width 122 height 18
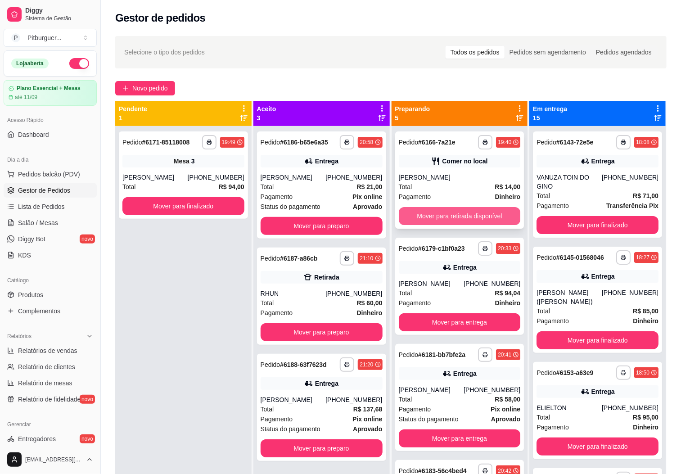
click at [418, 213] on button "Mover para retirada disponível" at bounding box center [460, 216] width 122 height 18
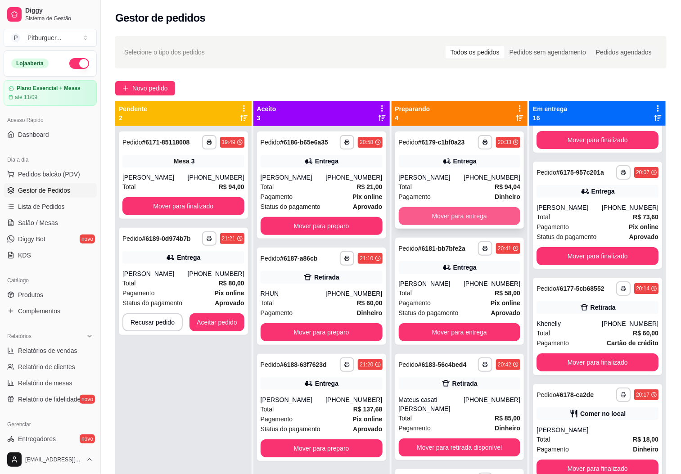
click at [420, 216] on button "Mover para entrega" at bounding box center [460, 216] width 122 height 18
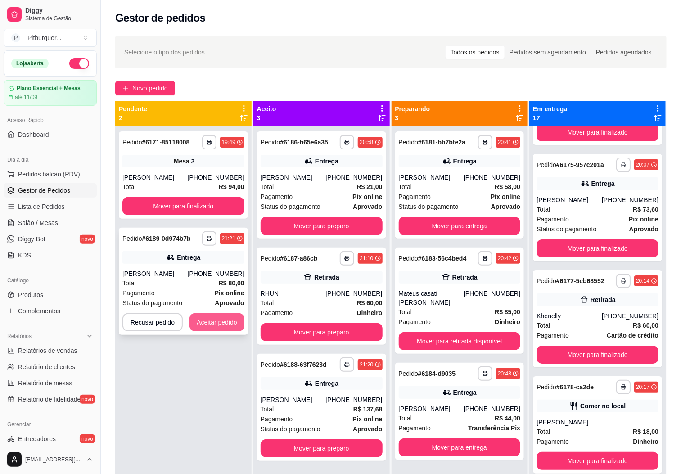
click at [227, 321] on button "Aceitar pedido" at bounding box center [217, 322] width 55 height 18
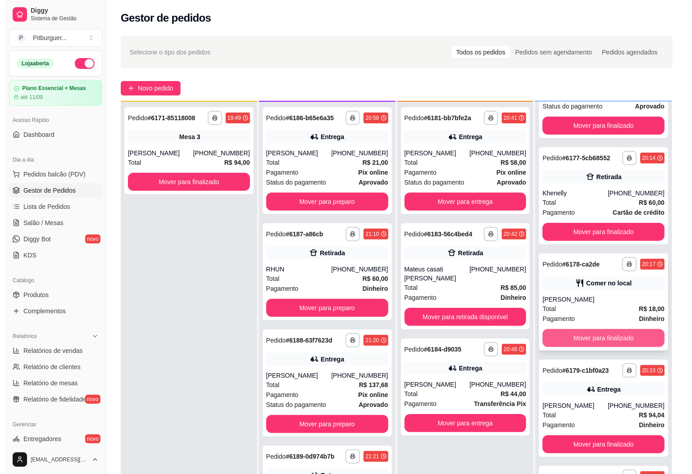
scroll to position [25, 0]
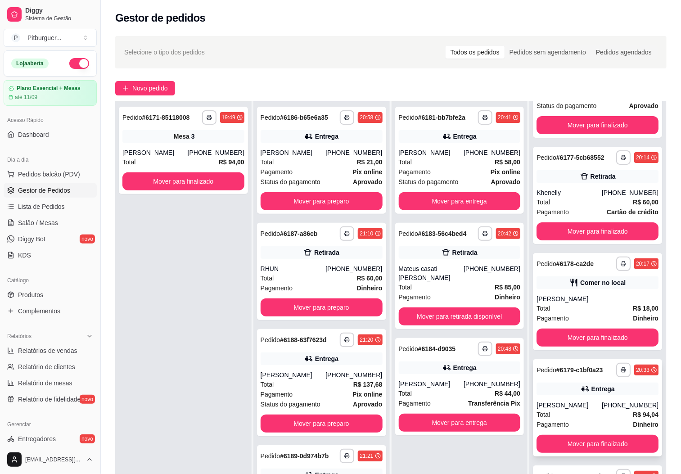
click at [588, 404] on div "[PERSON_NAME]" at bounding box center [569, 405] width 65 height 9
click at [465, 414] on button "Mover para entrega" at bounding box center [460, 423] width 122 height 18
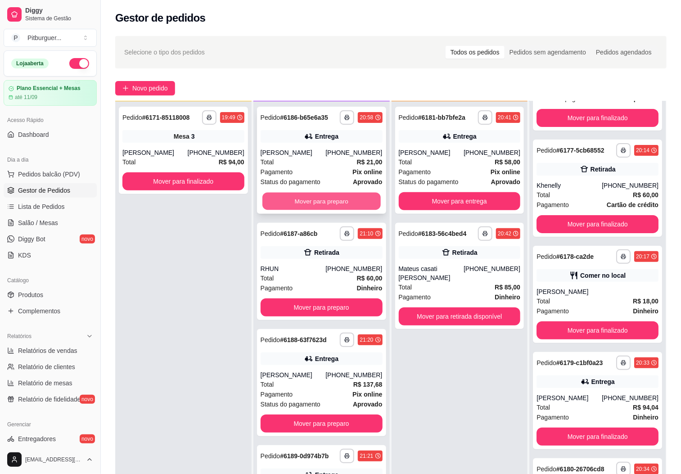
click at [334, 203] on button "Mover para preparo" at bounding box center [321, 202] width 118 height 18
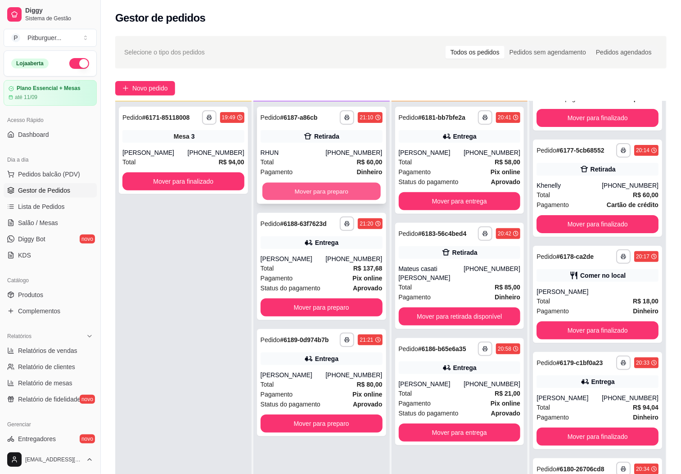
click at [335, 193] on button "Mover para preparo" at bounding box center [321, 192] width 118 height 18
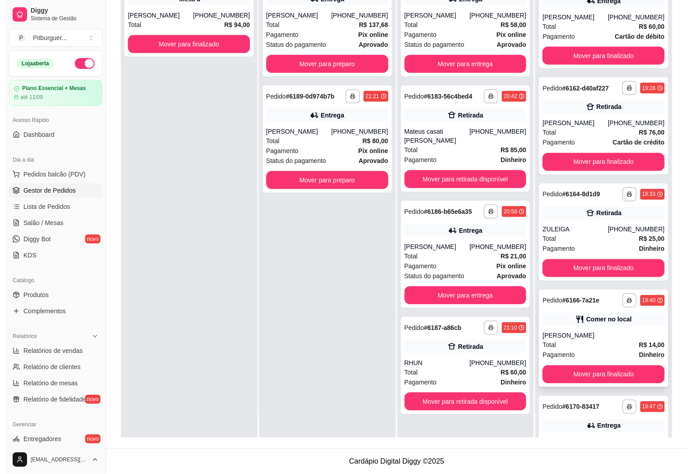
scroll to position [953, 0]
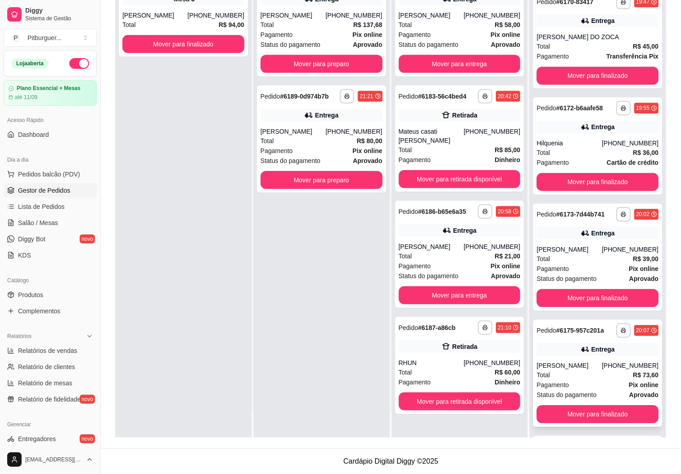
click at [572, 377] on div "**********" at bounding box center [597, 373] width 129 height 107
click at [55, 196] on link "Gestor de Pedidos" at bounding box center [50, 190] width 93 height 14
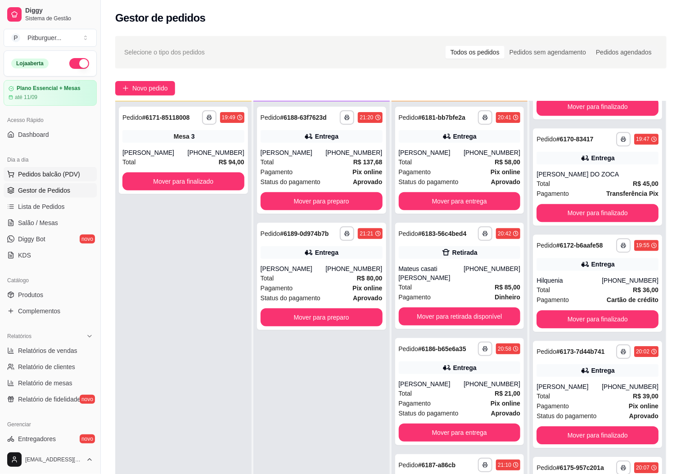
click at [59, 168] on button "Pedidos balcão (PDV)" at bounding box center [50, 174] width 93 height 14
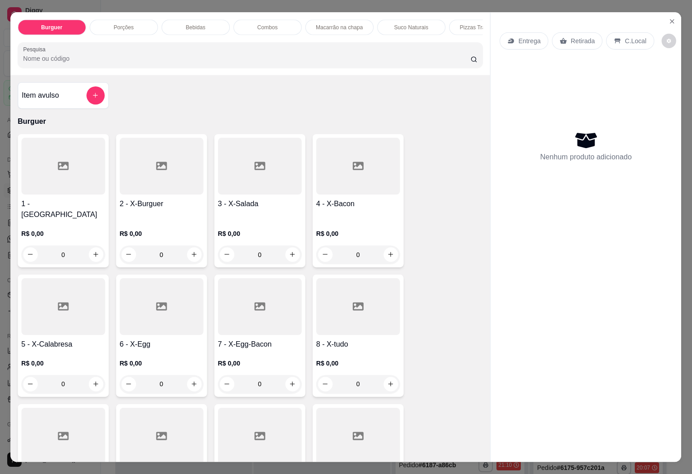
scroll to position [960, 0]
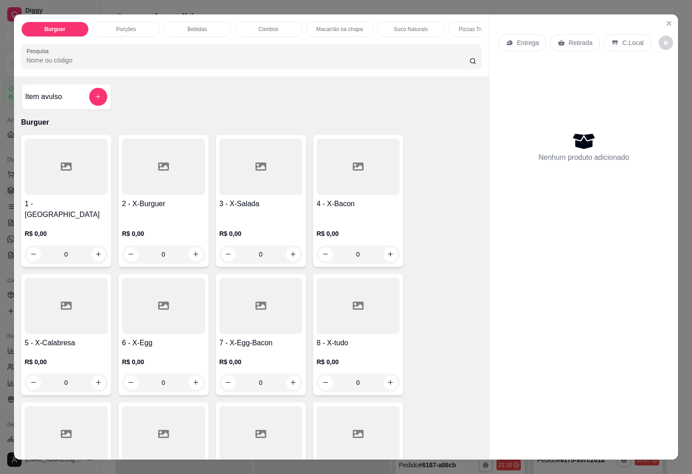
click at [269, 26] on p "Combos" at bounding box center [268, 29] width 20 height 7
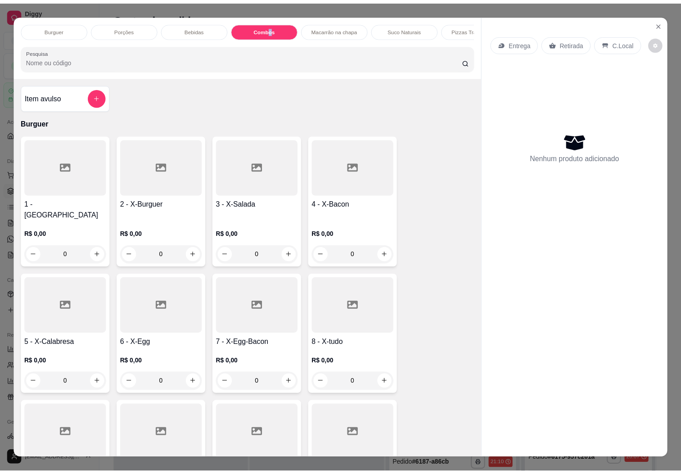
scroll to position [19, 0]
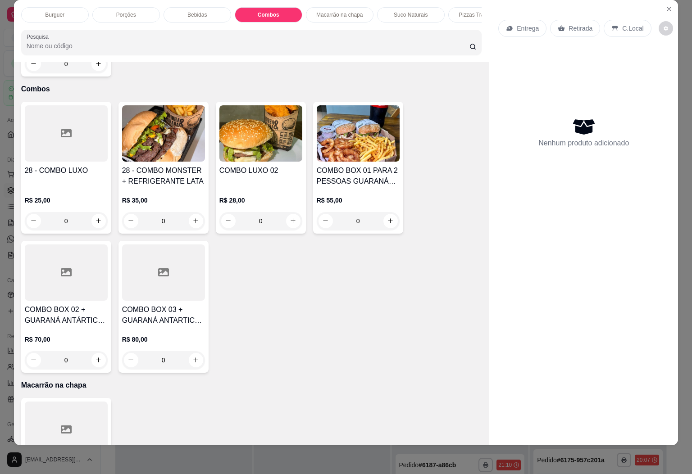
click at [66, 280] on div "COMBO BOX 02 + GUARANÁ ANTÁRTICA 1L R$ 70,00 0" at bounding box center [66, 307] width 90 height 132
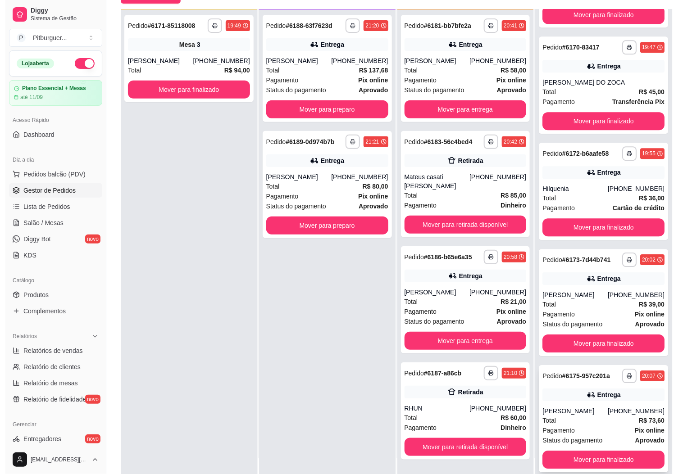
scroll to position [104, 0]
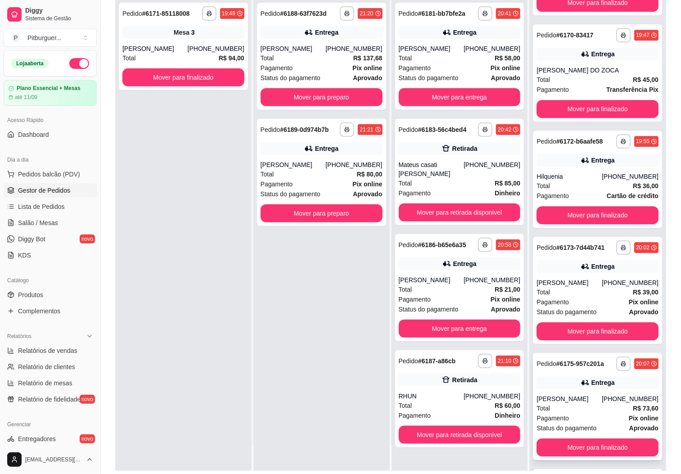
click at [581, 384] on icon at bounding box center [585, 382] width 9 height 9
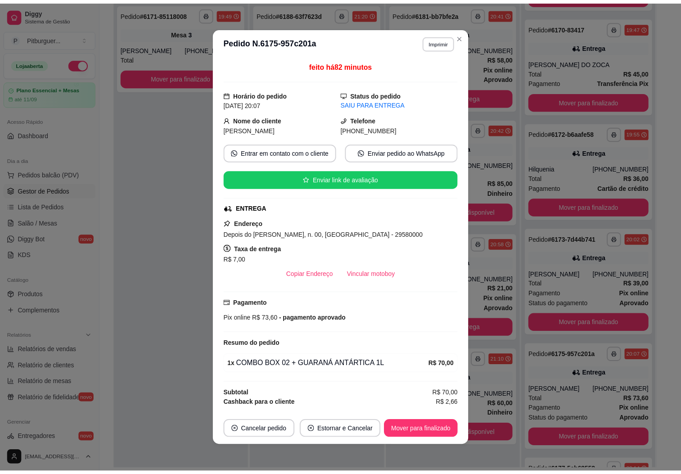
scroll to position [22, 0]
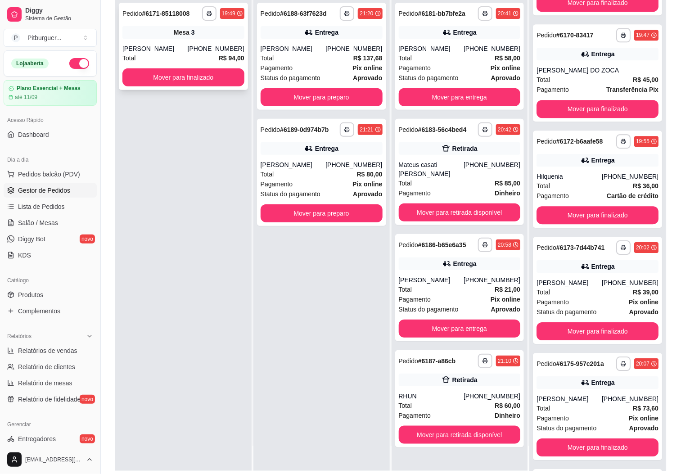
click at [204, 52] on div "[PHONE_NUMBER]" at bounding box center [216, 48] width 57 height 9
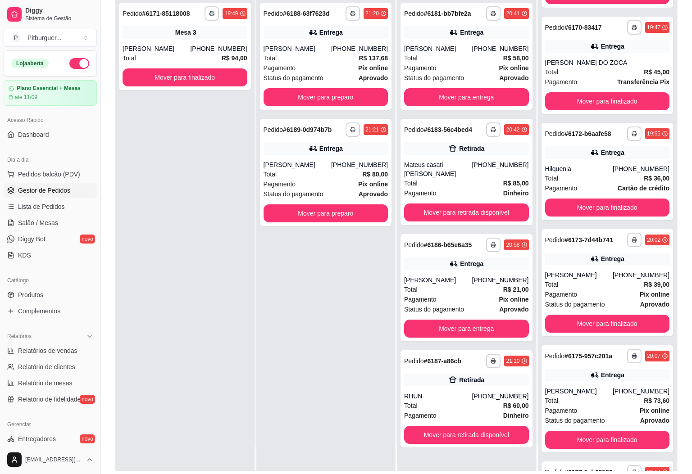
scroll to position [953, 0]
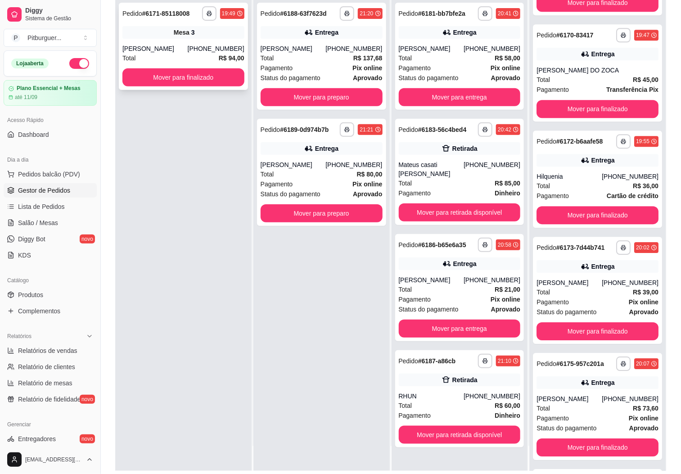
click at [140, 67] on div "**********" at bounding box center [183, 46] width 129 height 87
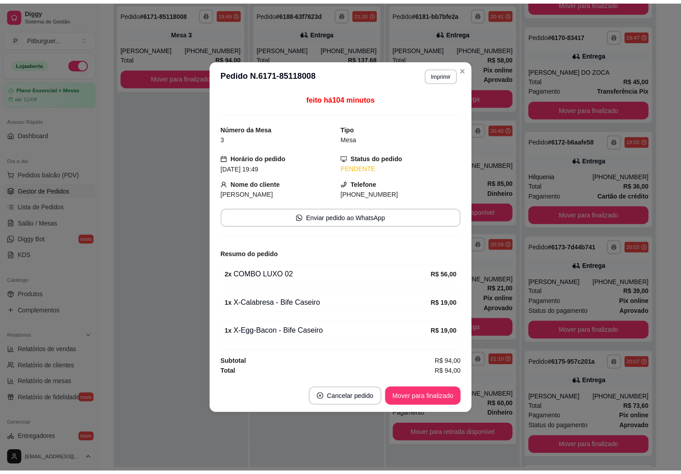
scroll to position [960, 0]
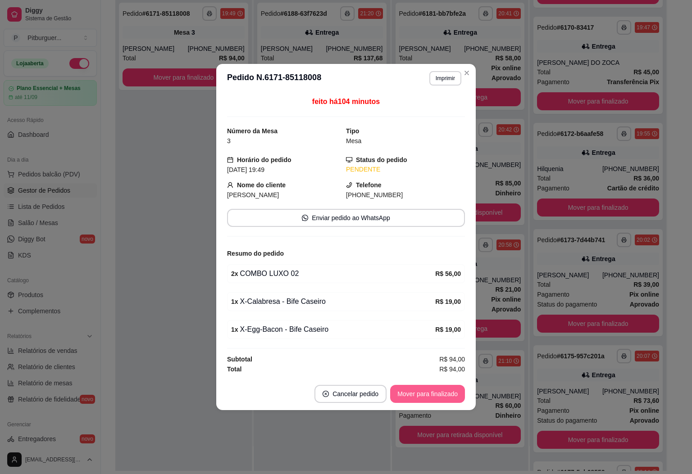
click at [450, 389] on button "Mover para finalizado" at bounding box center [427, 394] width 75 height 18
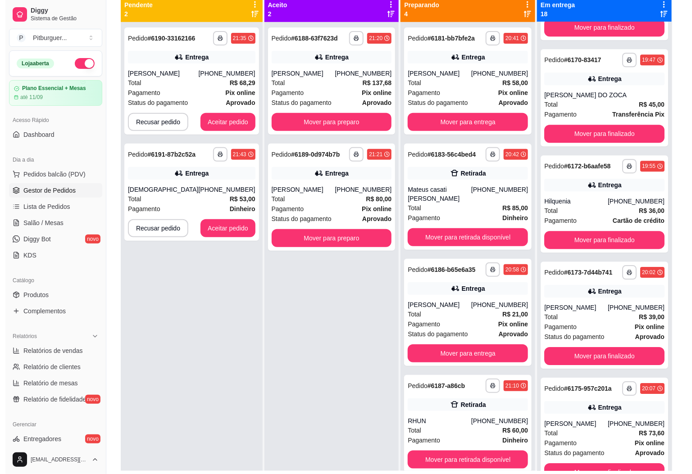
scroll to position [0, 0]
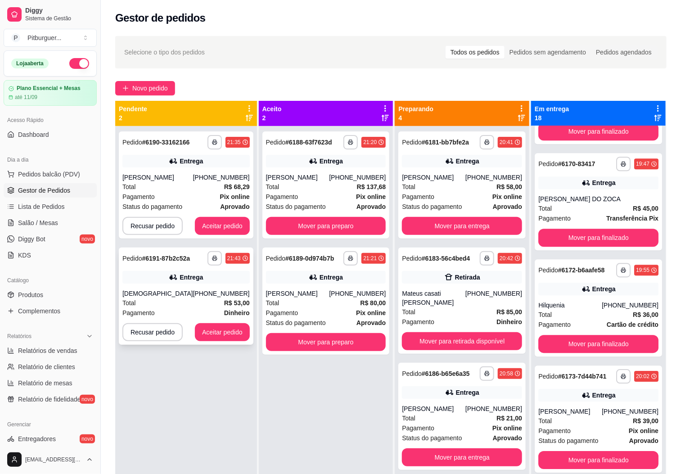
click at [127, 276] on div "Entrega" at bounding box center [185, 277] width 127 height 13
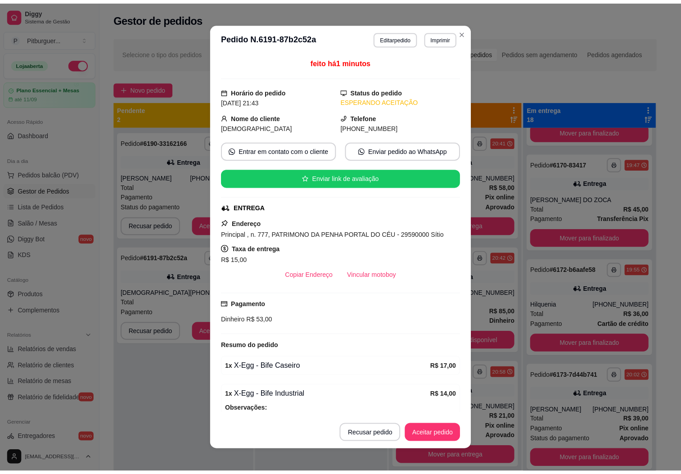
scroll to position [960, 0]
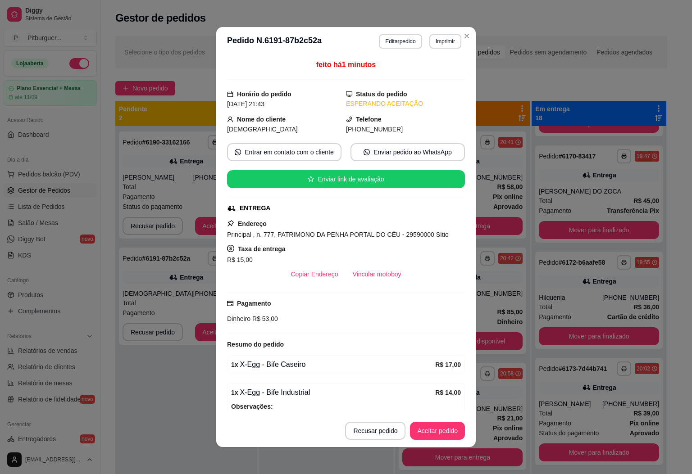
click at [438, 49] on div "**********" at bounding box center [420, 41] width 82 height 14
click at [429, 88] on button "IMPRESSORA" at bounding box center [424, 91] width 65 height 14
click at [441, 36] on button "Imprimir" at bounding box center [445, 41] width 32 height 14
click at [435, 90] on button "IMPRESSORA" at bounding box center [424, 91] width 65 height 14
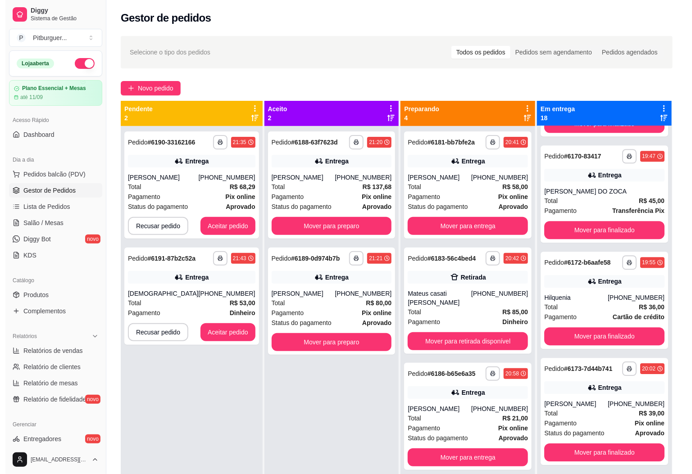
scroll to position [953, 0]
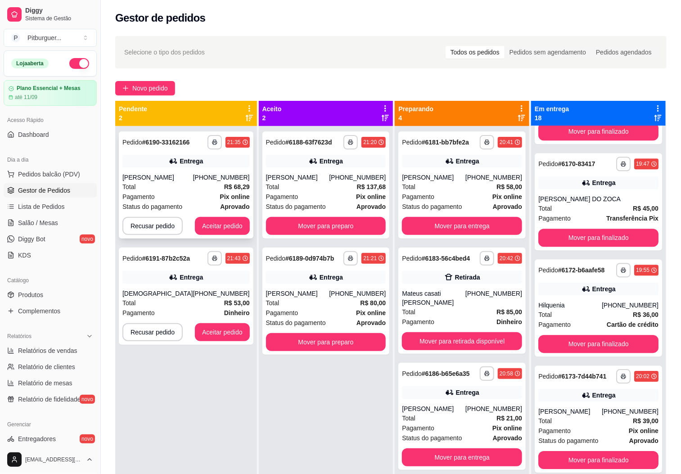
click at [215, 215] on div "**********" at bounding box center [186, 184] width 135 height 107
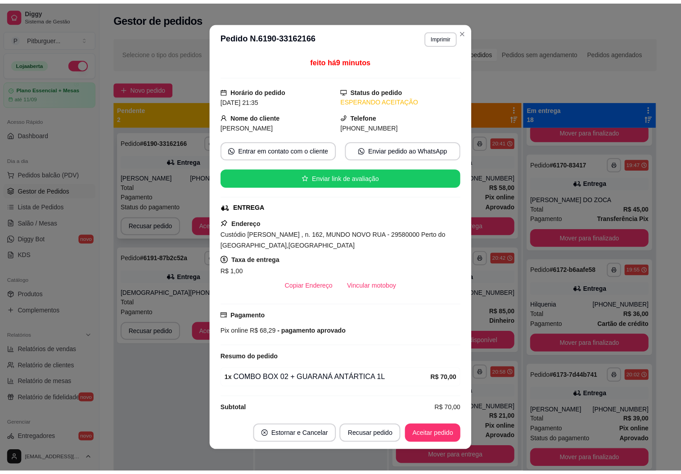
scroll to position [960, 0]
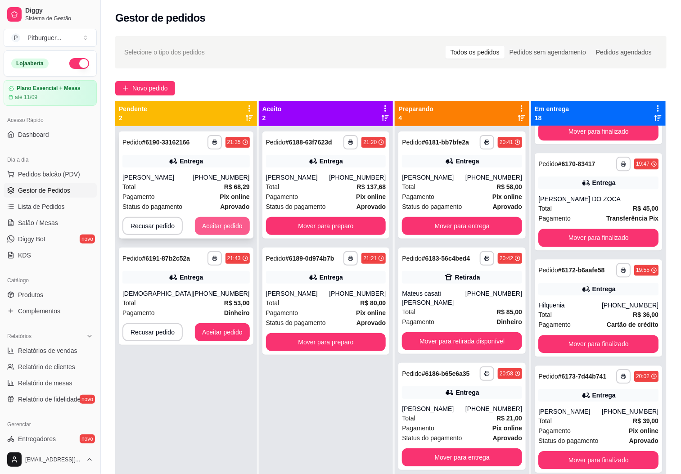
click at [212, 231] on button "Aceitar pedido" at bounding box center [222, 226] width 55 height 18
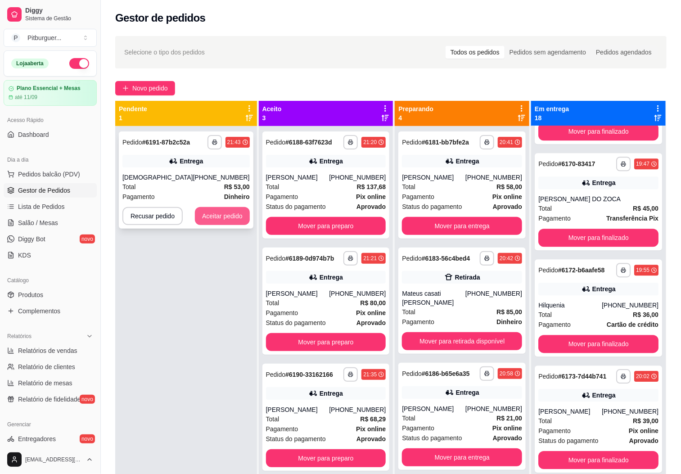
click at [220, 215] on button "Aceitar pedido" at bounding box center [222, 216] width 55 height 18
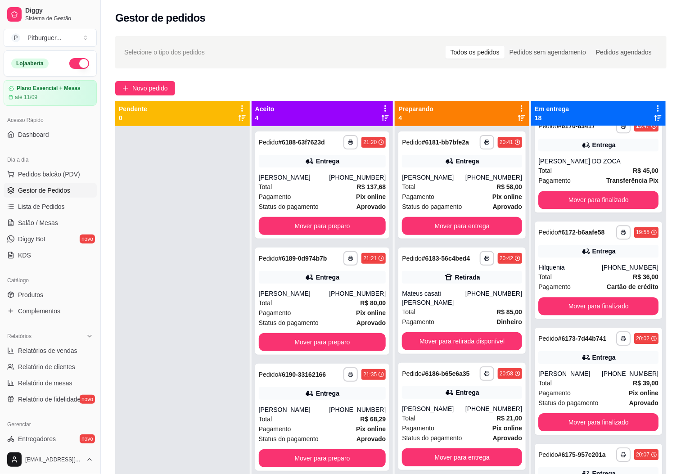
scroll to position [953, 0]
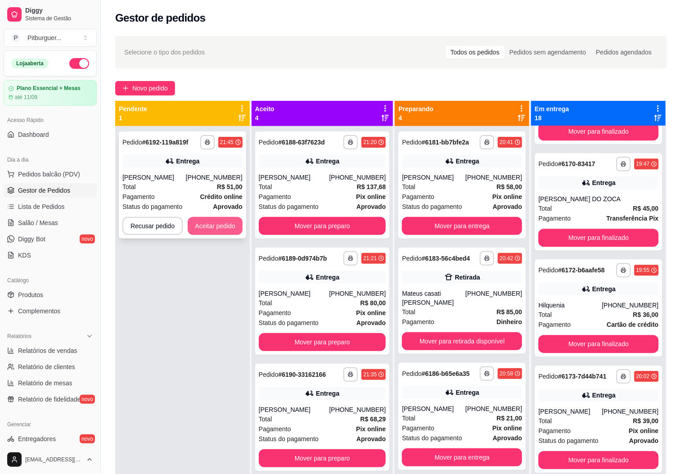
click at [207, 234] on button "Aceitar pedido" at bounding box center [215, 226] width 55 height 18
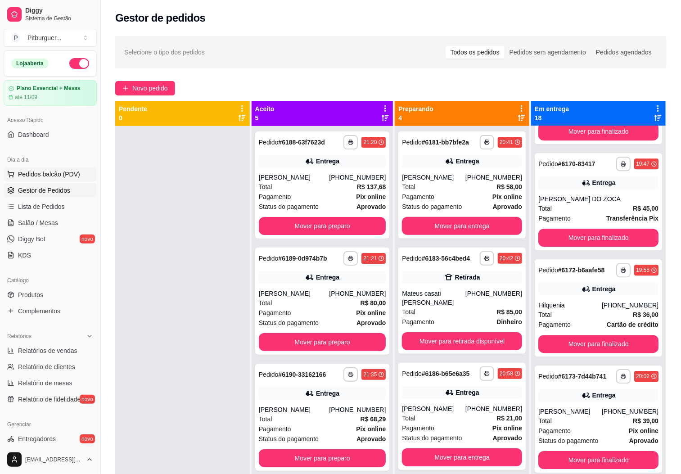
click at [62, 178] on span "Pedidos balcão (PDV)" at bounding box center [49, 174] width 62 height 9
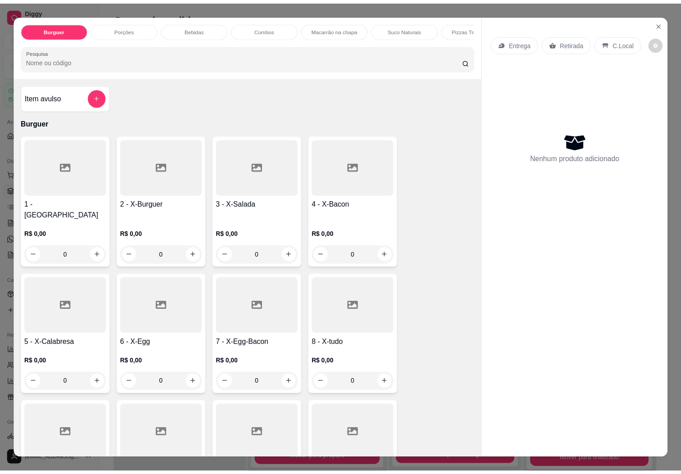
scroll to position [960, 0]
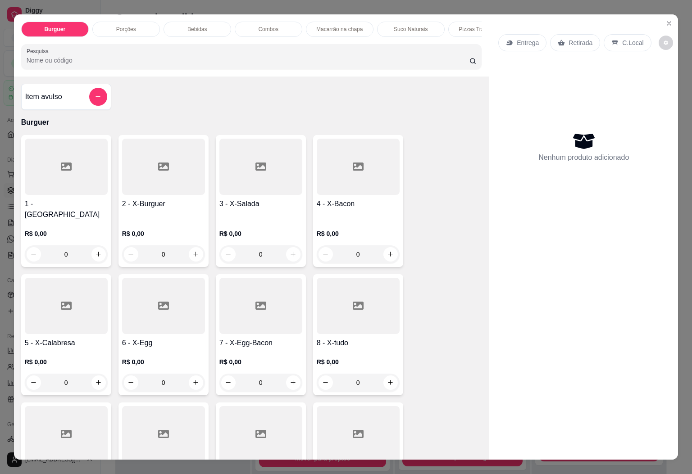
click at [368, 221] on div "R$ 0,00 0" at bounding box center [358, 241] width 83 height 43
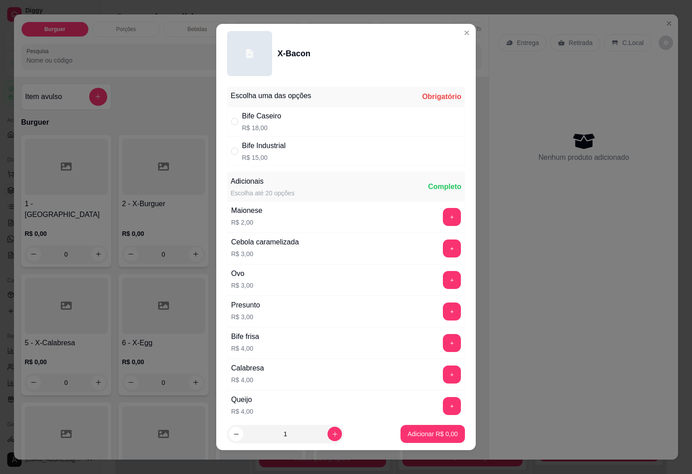
click at [278, 168] on div "Escolha uma das opções Obrigatório Bife Caseiro R$ 18,00 Bife Industrial R$ 15,…" at bounding box center [345, 250] width 259 height 335
click at [285, 154] on div "Bife Industrial R$ 15,00" at bounding box center [346, 151] width 238 height 30
radio input "true"
click at [425, 433] on p "Adicionar R$ 15,00" at bounding box center [431, 434] width 52 height 9
type input "1"
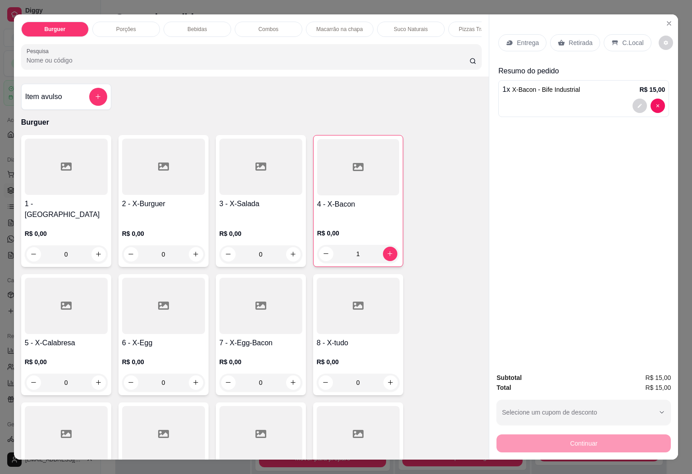
click at [519, 45] on div "Entrega" at bounding box center [522, 42] width 48 height 17
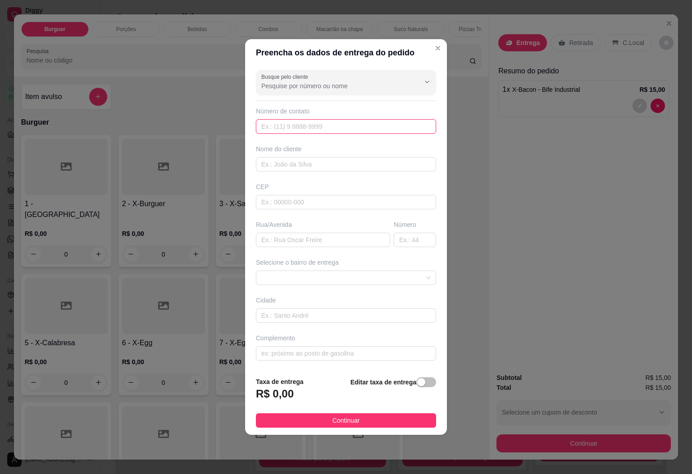
click at [319, 123] on input "text" at bounding box center [346, 126] width 180 height 14
type input "[PHONE_NUMBER]"
click at [305, 159] on input "text" at bounding box center [346, 164] width 180 height 14
type input "[PERSON_NAME]"
click at [357, 360] on input "text" at bounding box center [346, 353] width 180 height 14
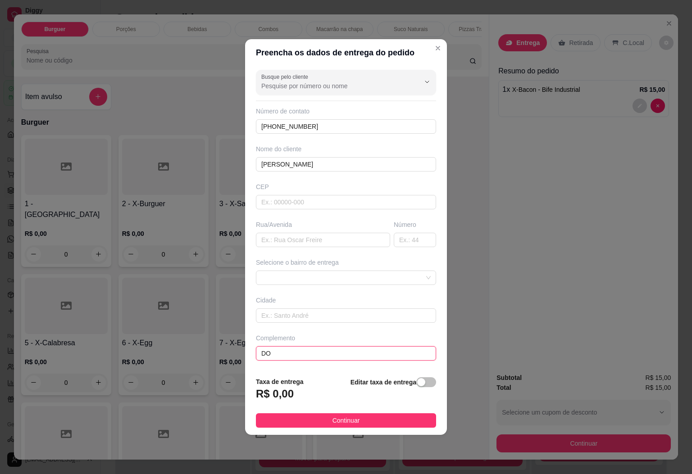
type input "D"
type input "DO LADO DA CAS DA ROSA"
click at [418, 387] on span "button" at bounding box center [426, 382] width 20 height 10
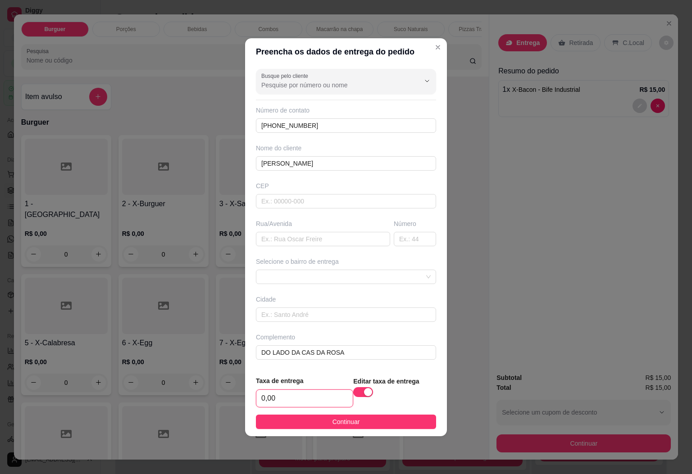
drag, startPoint x: 285, startPoint y: 407, endPoint x: 234, endPoint y: 408, distance: 50.9
click at [234, 408] on div "Preencha os dados de entrega do pedido Busque pelo cliente Número de contato [P…" at bounding box center [346, 237] width 692 height 474
type input "1,00"
click at [294, 423] on button "Continuar" at bounding box center [346, 422] width 180 height 14
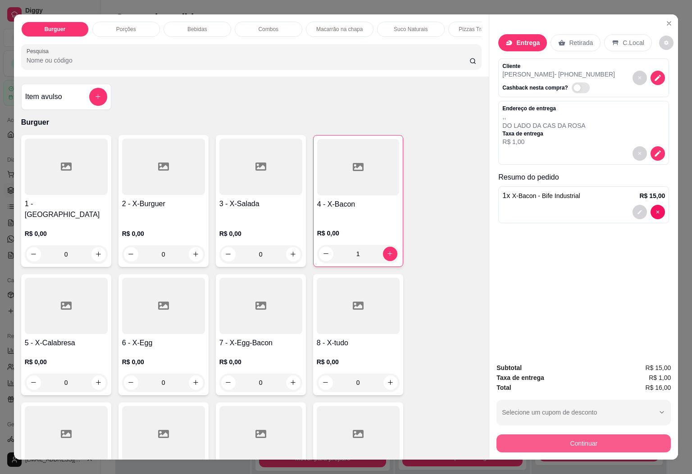
click at [527, 434] on button "Continuar" at bounding box center [583, 443] width 174 height 18
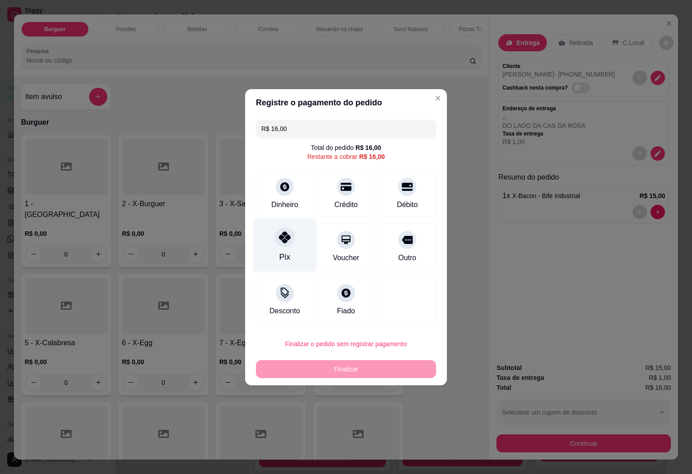
click at [288, 246] on div "Pix" at bounding box center [284, 245] width 63 height 53
type input "R$ 0,00"
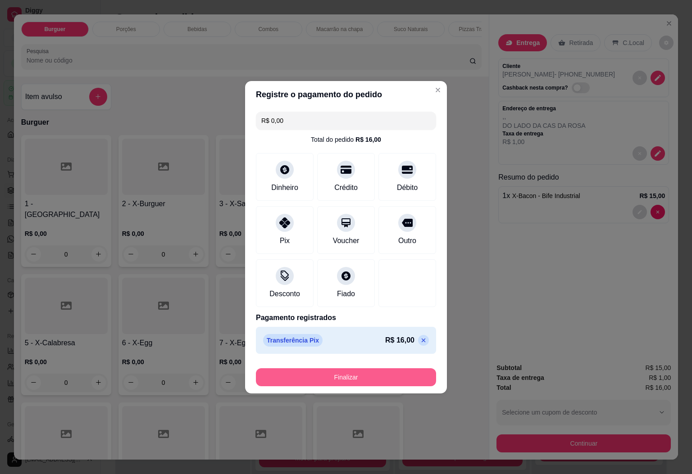
click at [350, 369] on button "Finalizar" at bounding box center [346, 377] width 180 height 18
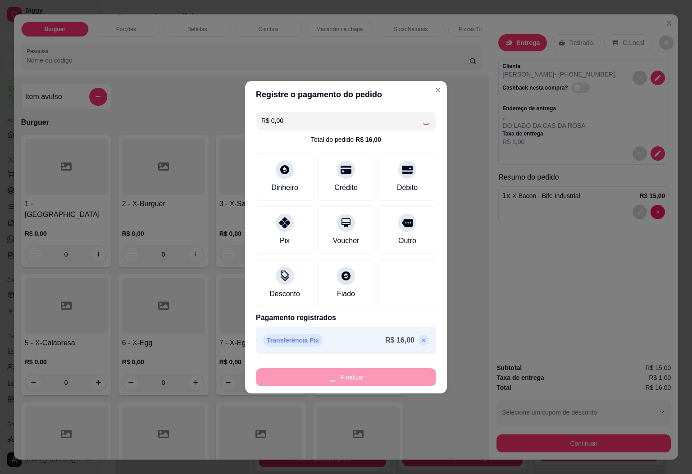
type input "0"
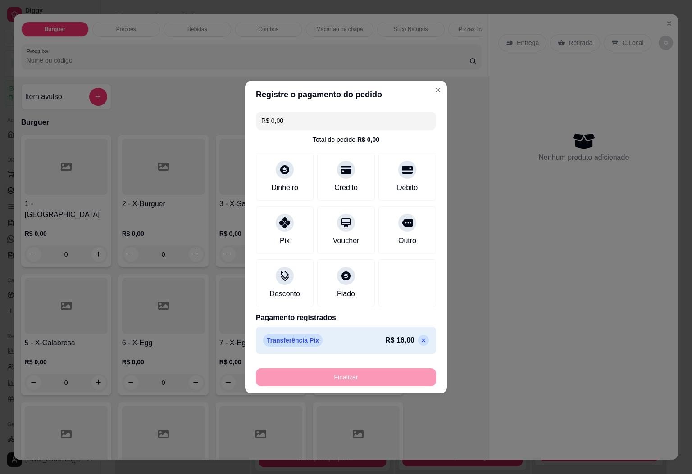
type input "-R$ 16,00"
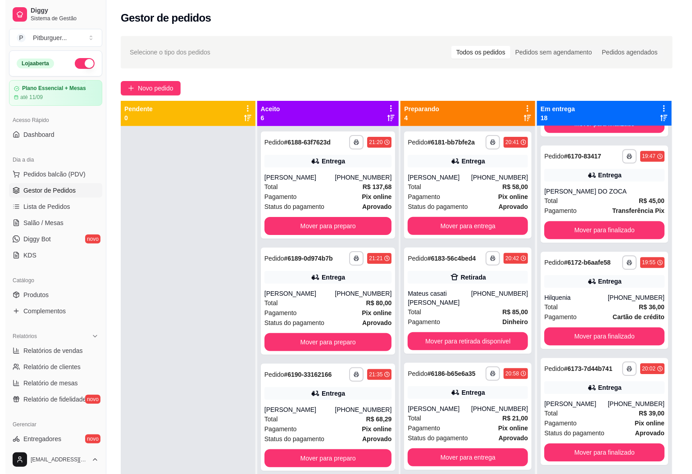
scroll to position [953, 0]
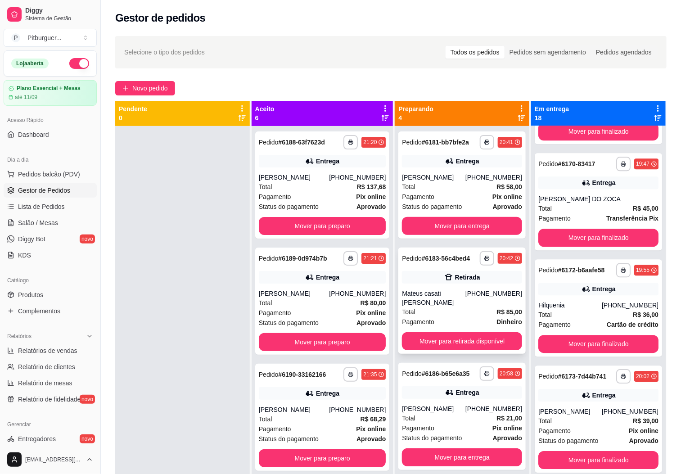
click at [432, 296] on div "Mateus casati [PERSON_NAME]" at bounding box center [433, 298] width 63 height 18
click at [442, 284] on div "**********" at bounding box center [461, 301] width 127 height 106
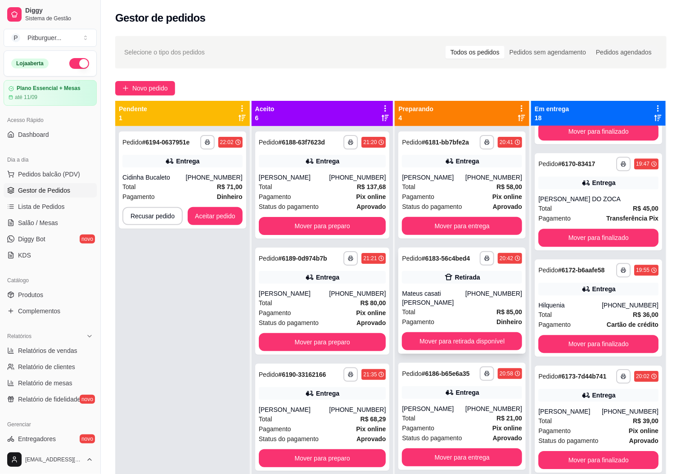
click at [433, 292] on div "Mateus casati [PERSON_NAME]" at bounding box center [433, 298] width 63 height 18
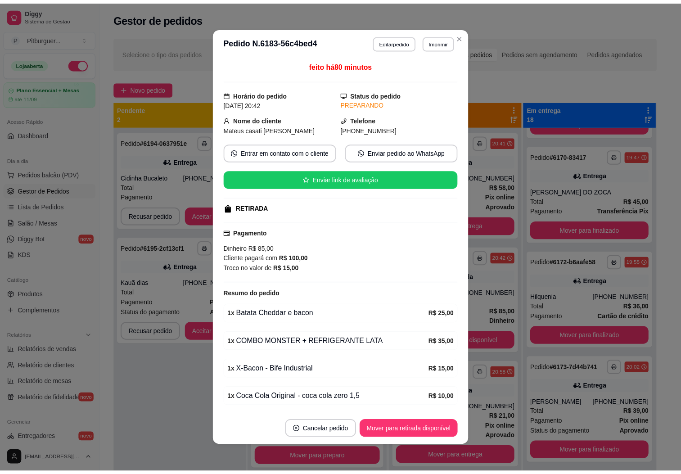
scroll to position [47, 0]
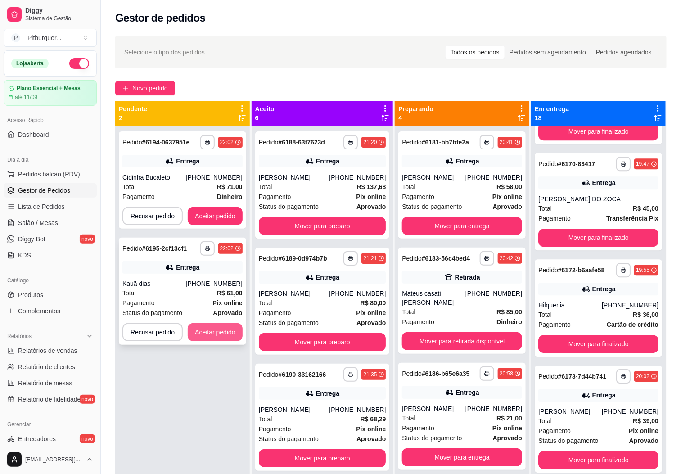
click at [217, 332] on button "Aceitar pedido" at bounding box center [215, 332] width 55 height 18
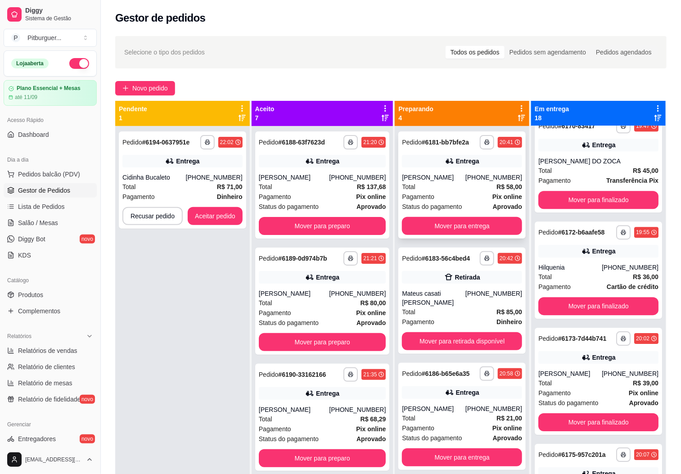
scroll to position [953, 0]
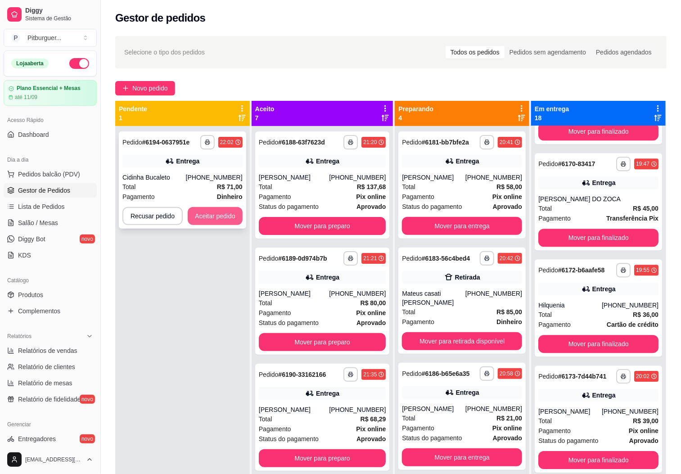
click at [233, 219] on button "Aceitar pedido" at bounding box center [215, 216] width 55 height 18
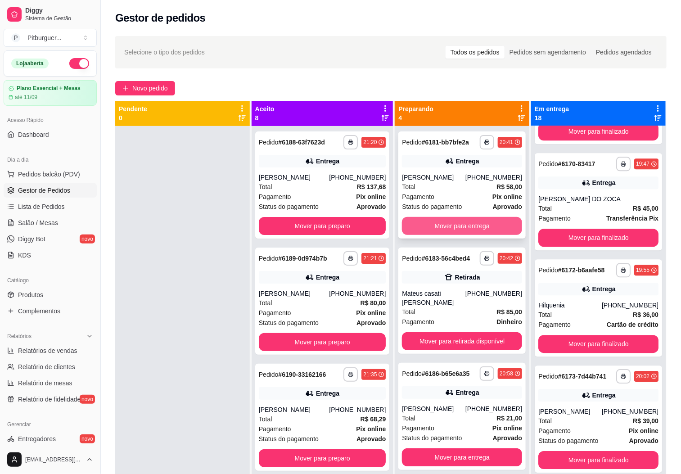
click at [435, 222] on button "Mover para entrega" at bounding box center [462, 226] width 120 height 18
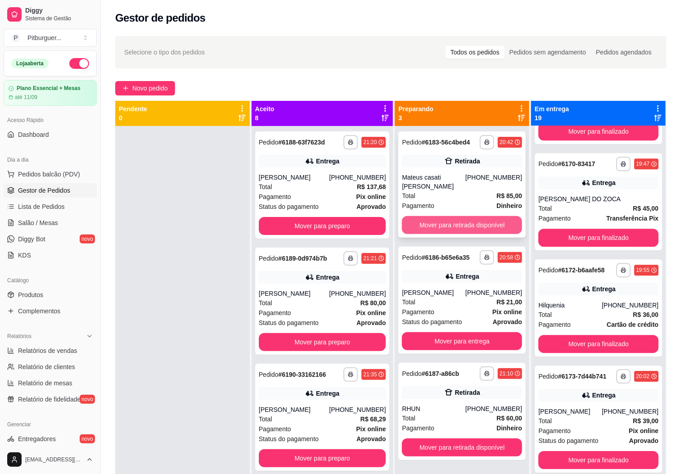
click at [438, 217] on button "Mover para retirada disponível" at bounding box center [462, 225] width 120 height 18
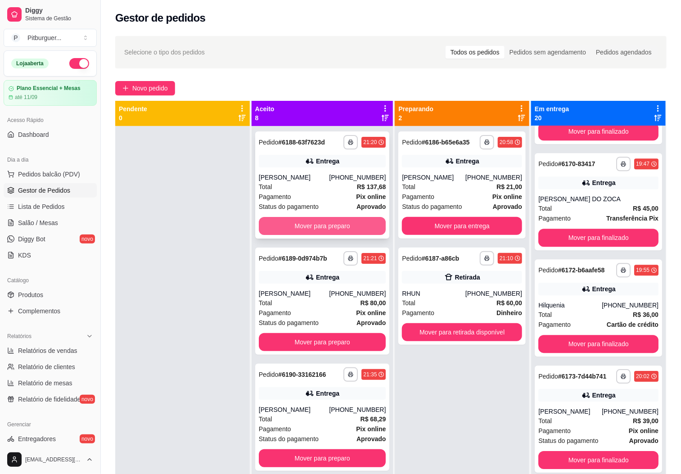
click at [348, 230] on button "Mover para preparo" at bounding box center [322, 226] width 127 height 18
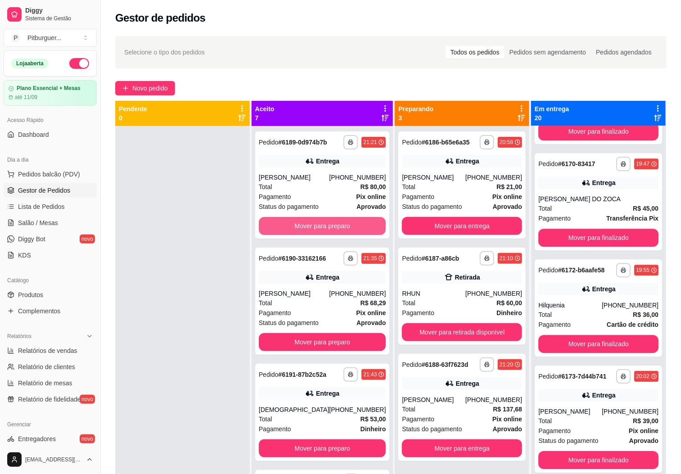
click at [347, 230] on button "Mover para preparo" at bounding box center [322, 226] width 127 height 18
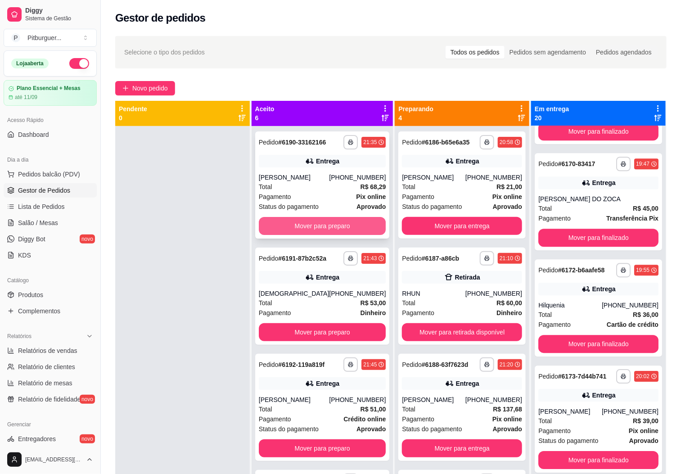
click at [346, 232] on button "Mover para preparo" at bounding box center [322, 226] width 127 height 18
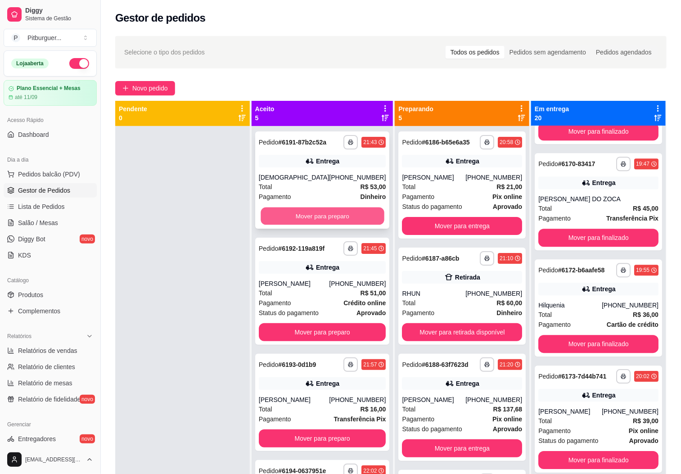
click at [350, 215] on button "Mover para preparo" at bounding box center [322, 217] width 123 height 18
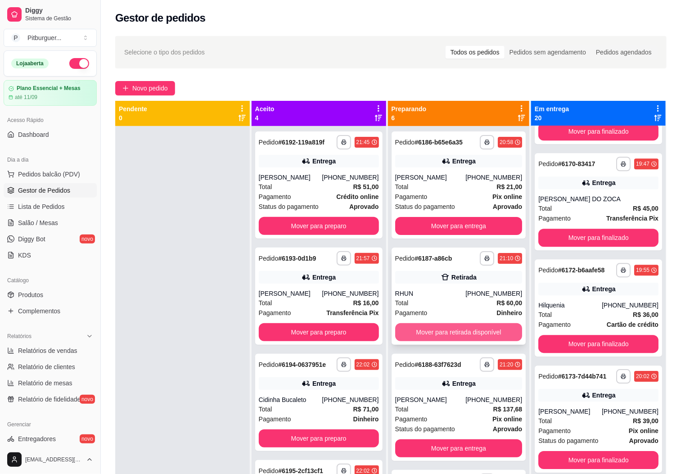
click at [448, 335] on button "Mover para retirada disponível" at bounding box center [458, 332] width 127 height 18
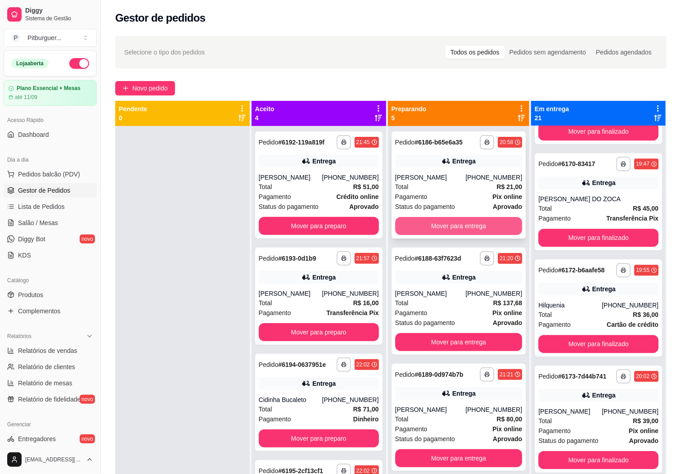
click at [427, 234] on button "Mover para entrega" at bounding box center [458, 226] width 127 height 18
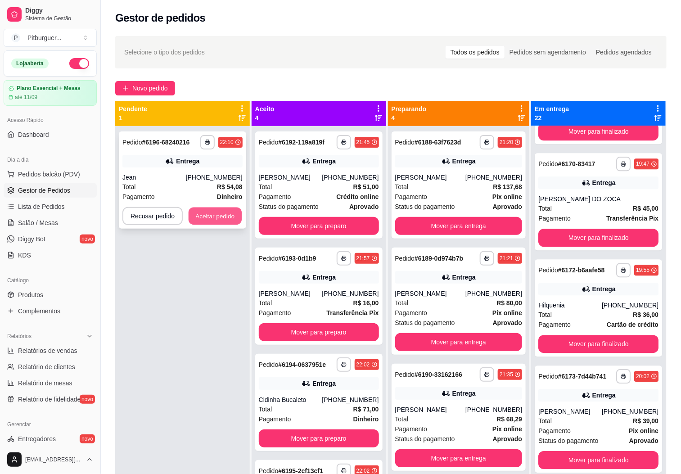
click at [205, 218] on button "Aceitar pedido" at bounding box center [215, 217] width 53 height 18
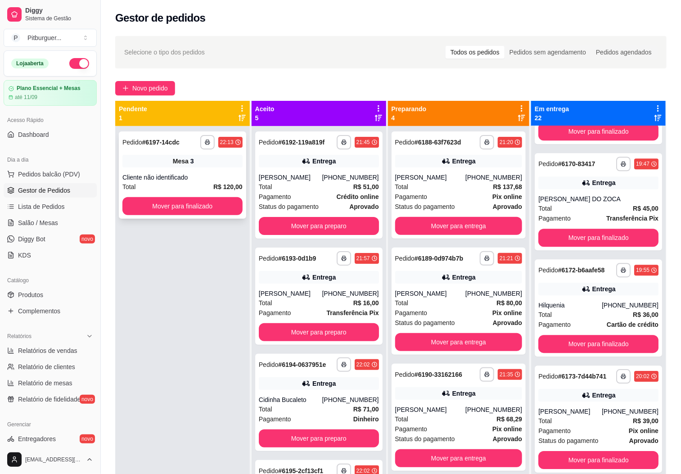
click at [174, 167] on div "Mesa 3" at bounding box center [182, 161] width 120 height 13
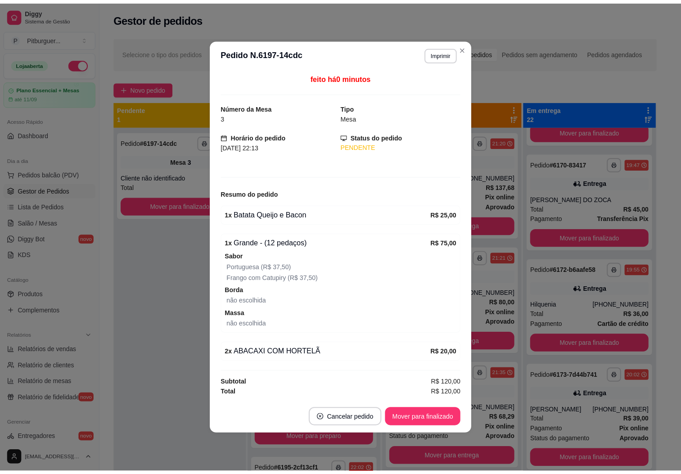
scroll to position [960, 0]
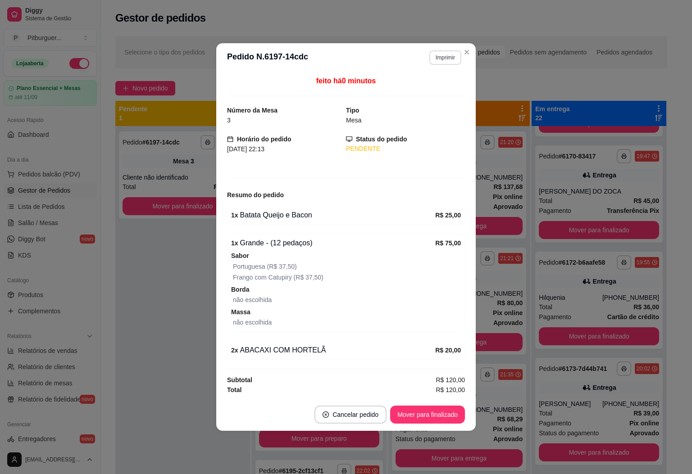
click at [452, 52] on button "Imprimir" at bounding box center [445, 57] width 32 height 14
click at [443, 99] on button "IMPRESSORA" at bounding box center [429, 106] width 65 height 14
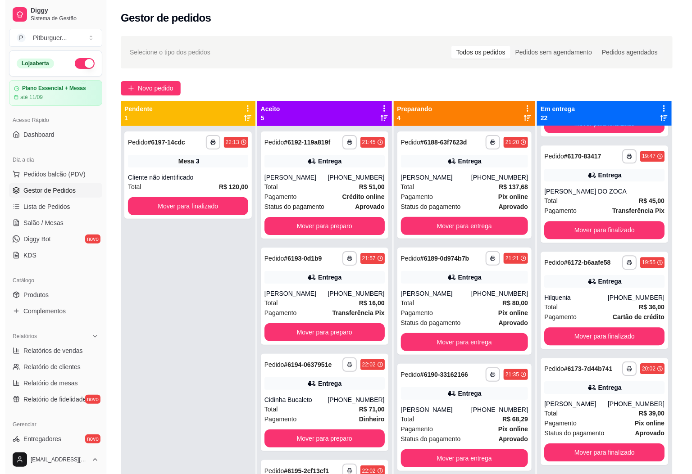
scroll to position [953, 0]
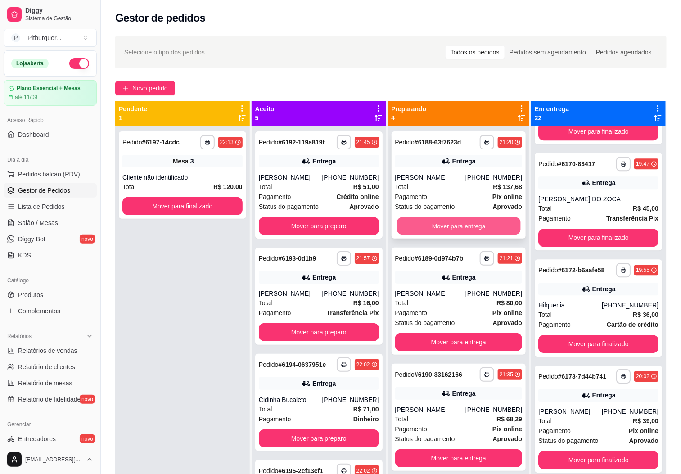
click at [441, 227] on button "Mover para entrega" at bounding box center [458, 226] width 123 height 18
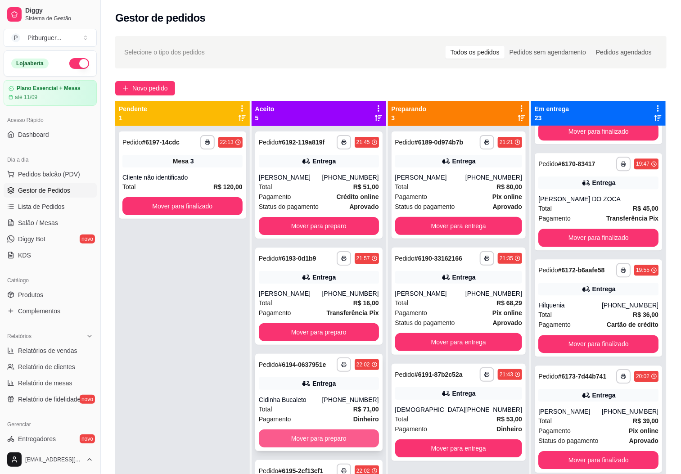
click at [353, 448] on button "Mover para preparo" at bounding box center [319, 439] width 120 height 18
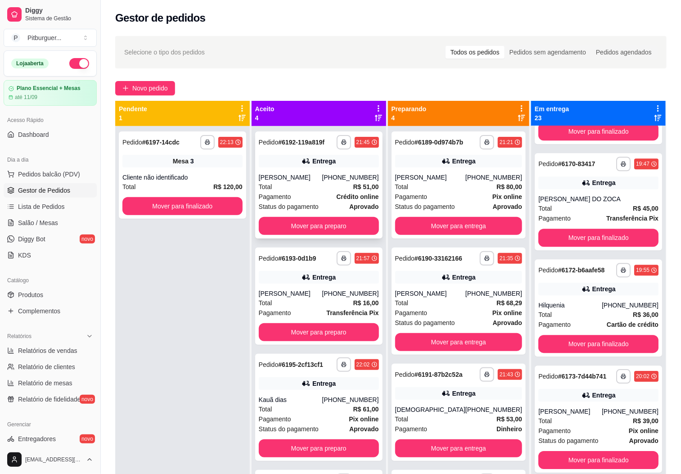
click at [301, 202] on div "Pagamento Crédito online" at bounding box center [319, 197] width 120 height 10
click at [416, 337] on button "Mover para entrega" at bounding box center [458, 342] width 127 height 18
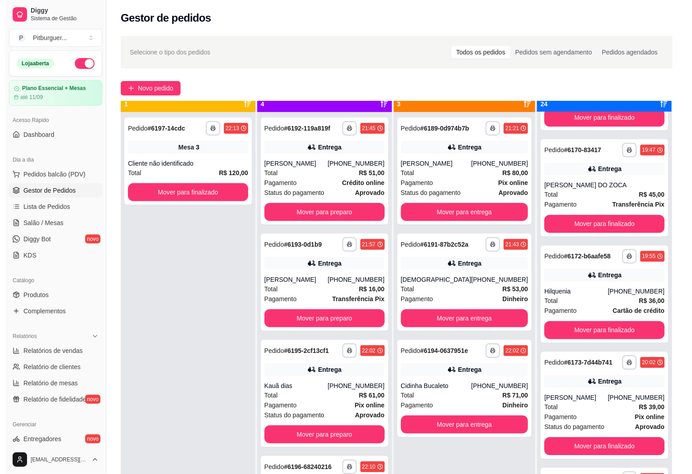
scroll to position [25, 0]
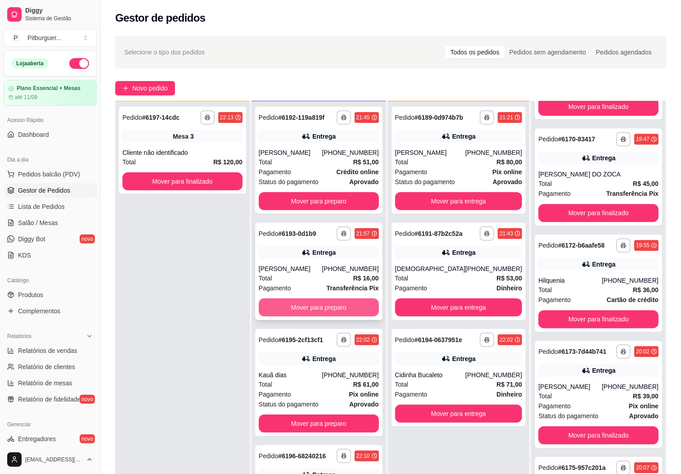
click at [304, 317] on button "Mover para preparo" at bounding box center [319, 308] width 120 height 18
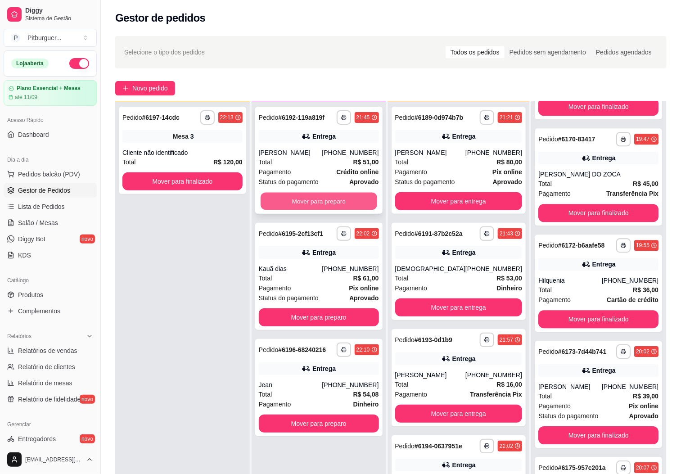
click at [312, 206] on button "Mover para preparo" at bounding box center [319, 202] width 117 height 18
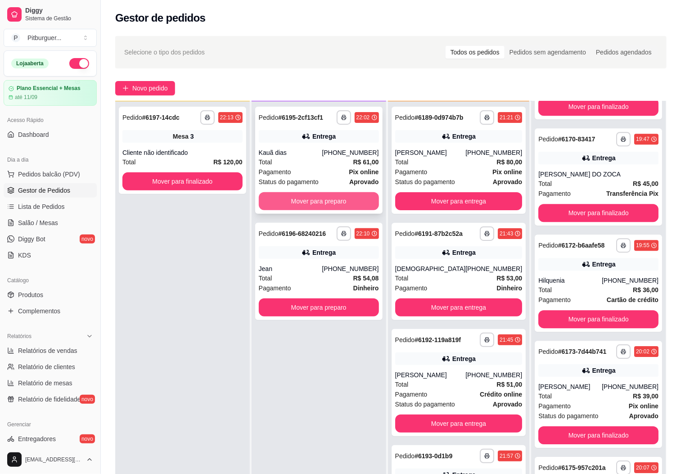
click at [322, 204] on button "Mover para preparo" at bounding box center [319, 201] width 120 height 18
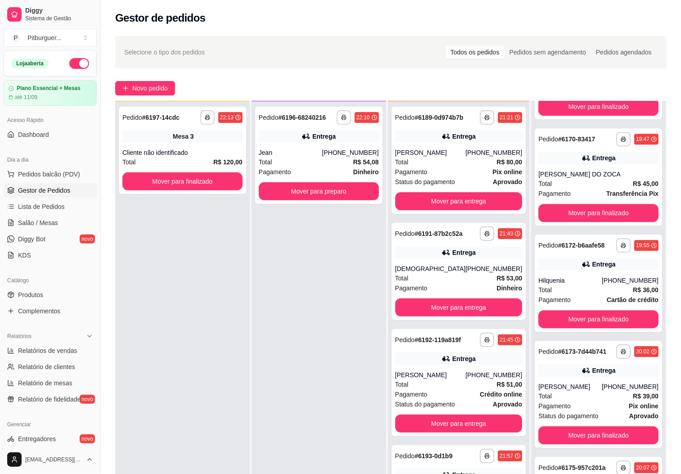
click at [314, 242] on div "**********" at bounding box center [319, 338] width 135 height 474
click at [465, 177] on div "Pagamento Pix online" at bounding box center [458, 172] width 127 height 10
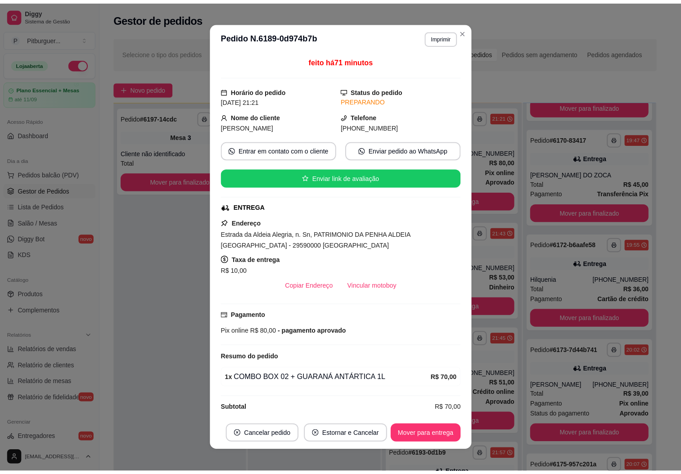
scroll to position [960, 0]
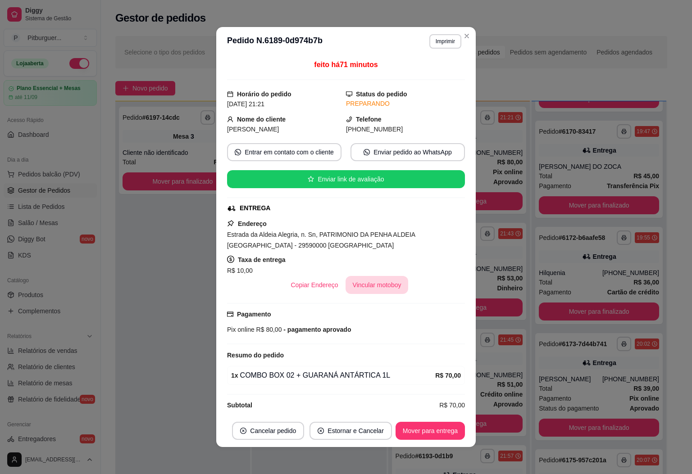
click at [382, 290] on button "Vincular motoboy" at bounding box center [376, 285] width 63 height 18
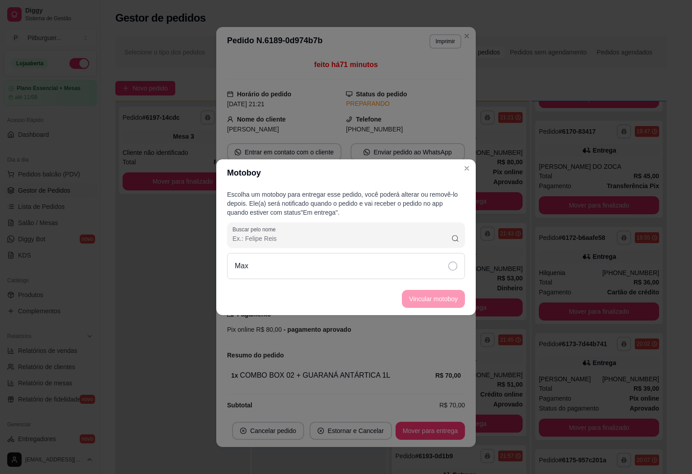
click at [450, 262] on icon at bounding box center [452, 266] width 9 height 9
click at [451, 297] on button "Vincular motoboy" at bounding box center [433, 299] width 63 height 18
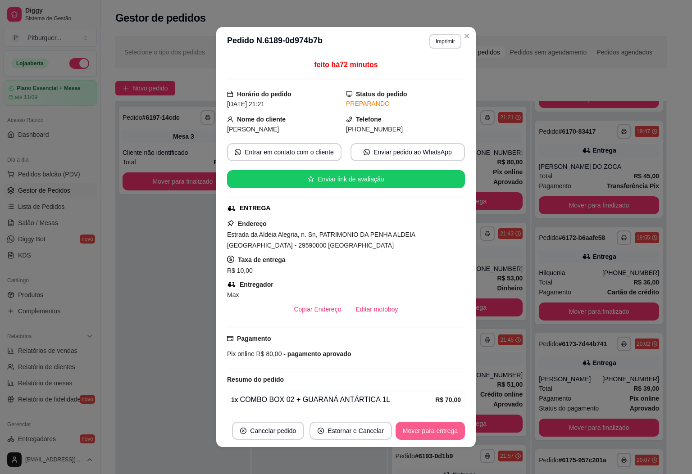
click at [433, 431] on button "Mover para entrega" at bounding box center [429, 431] width 69 height 18
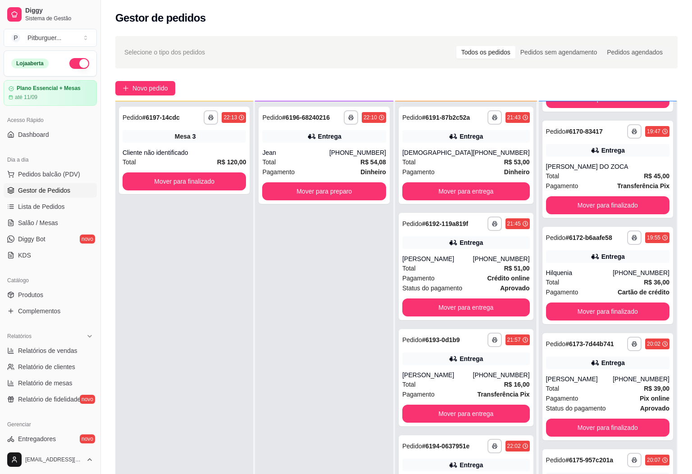
scroll to position [953, 0]
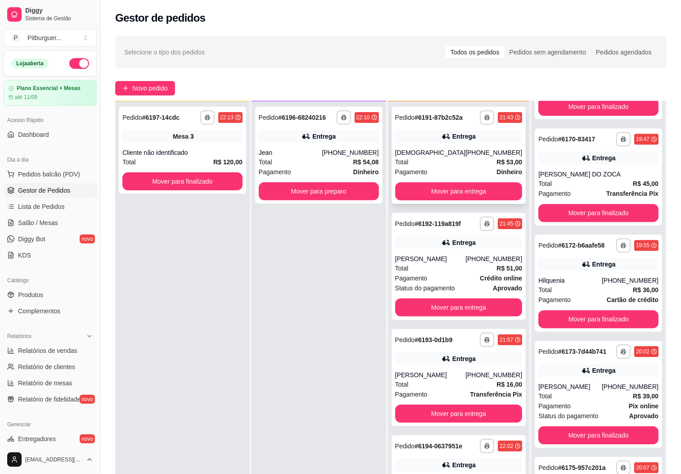
click at [435, 157] on div "[DEMOGRAPHIC_DATA]" at bounding box center [430, 152] width 71 height 9
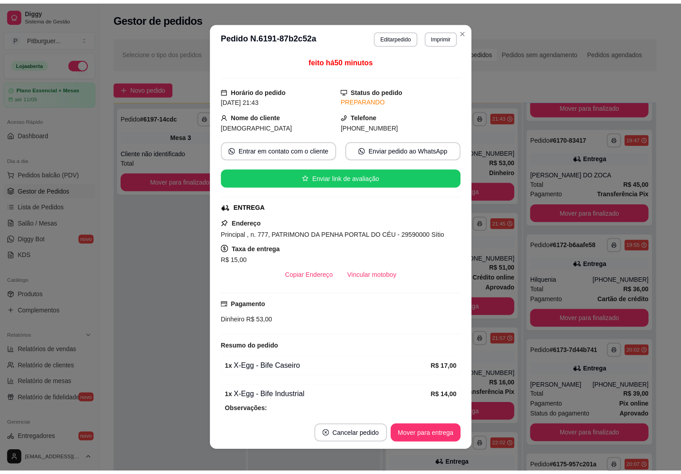
scroll to position [960, 0]
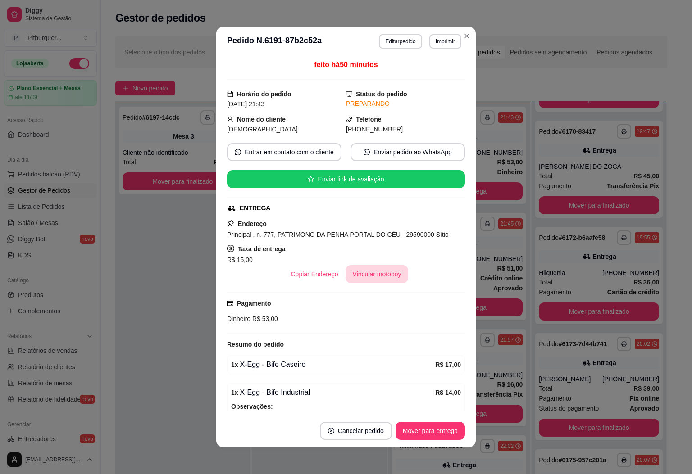
click at [370, 281] on button "Vincular motoboy" at bounding box center [376, 274] width 63 height 18
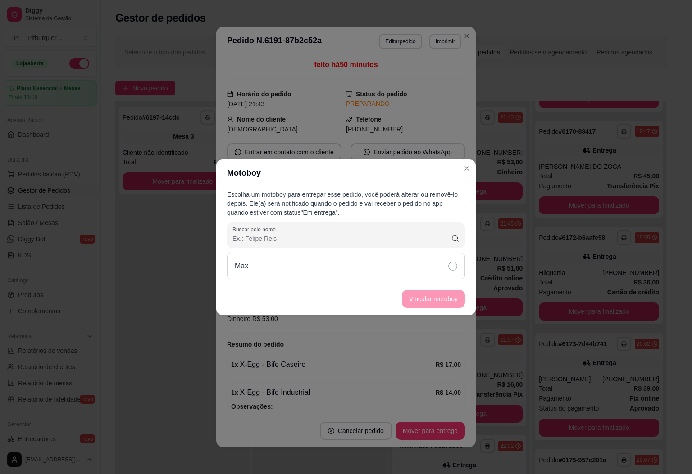
click at [451, 263] on icon at bounding box center [452, 266] width 9 height 9
click at [448, 302] on button "Vincular motoboy" at bounding box center [433, 299] width 61 height 18
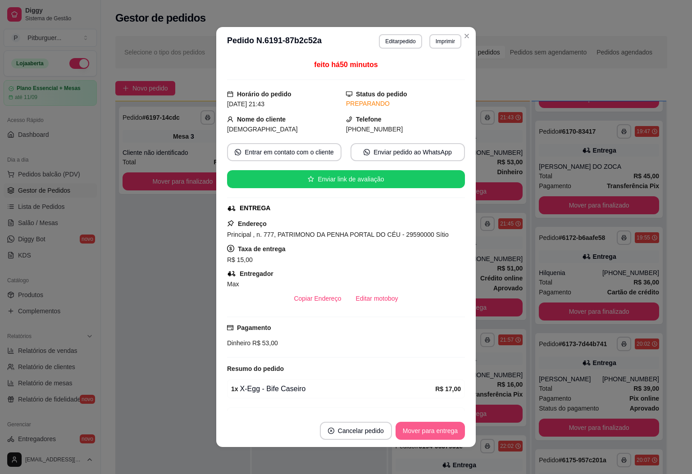
click at [435, 431] on button "Mover para entrega" at bounding box center [429, 431] width 69 height 18
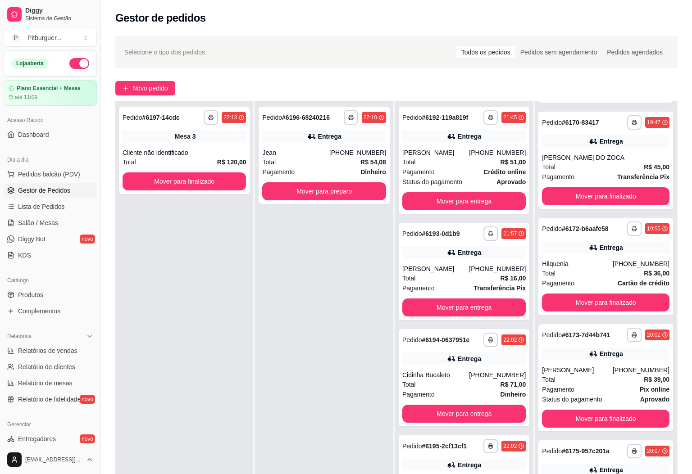
scroll to position [953, 0]
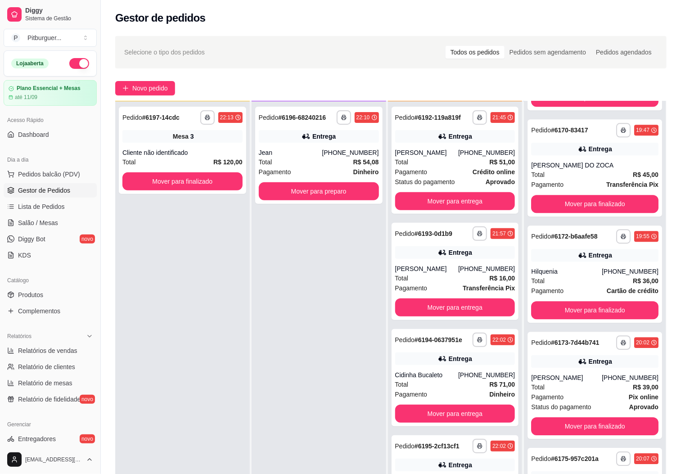
click at [372, 269] on div "**********" at bounding box center [319, 338] width 135 height 474
click at [411, 283] on div "Total R$ 16,00" at bounding box center [455, 278] width 120 height 10
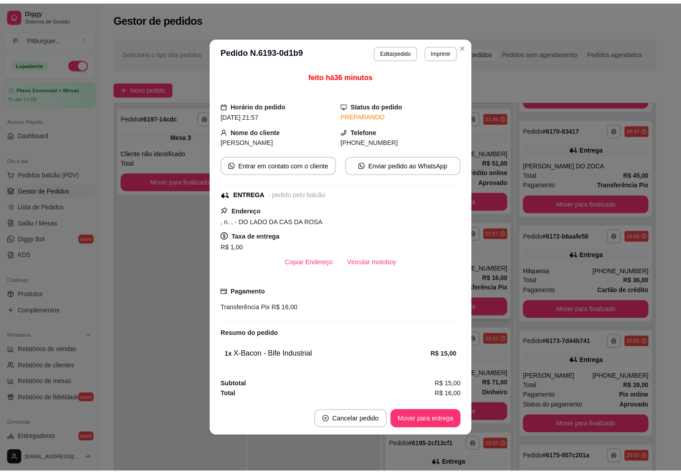
scroll to position [960, 0]
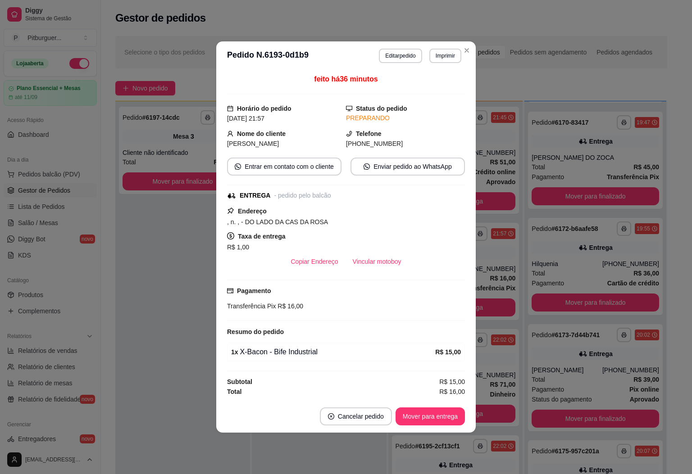
click at [473, 46] on header "**********" at bounding box center [345, 55] width 259 height 29
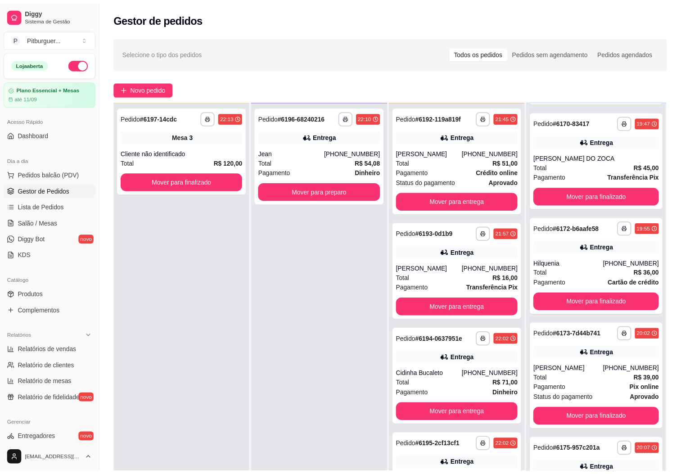
scroll to position [953, 0]
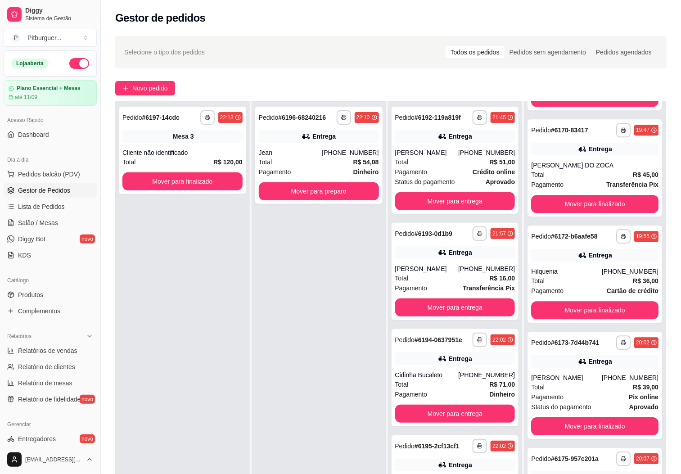
click at [321, 268] on div "**********" at bounding box center [319, 338] width 135 height 474
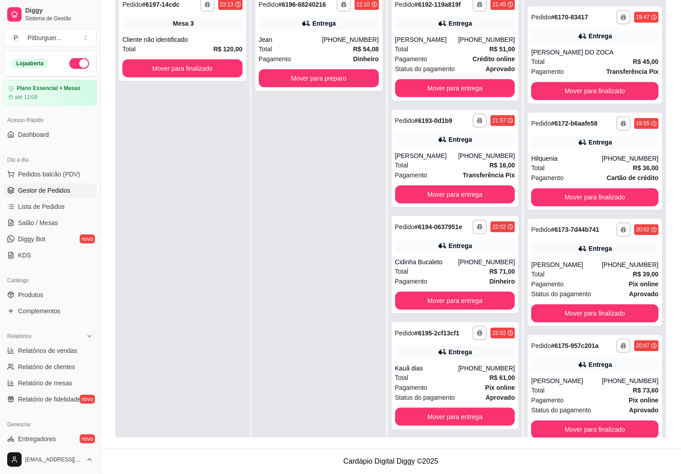
scroll to position [0, 0]
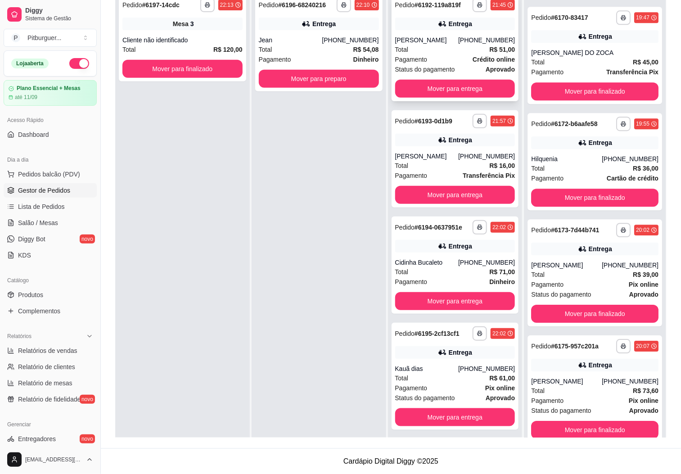
click at [449, 54] on div "Total R$ 51,00" at bounding box center [455, 50] width 120 height 10
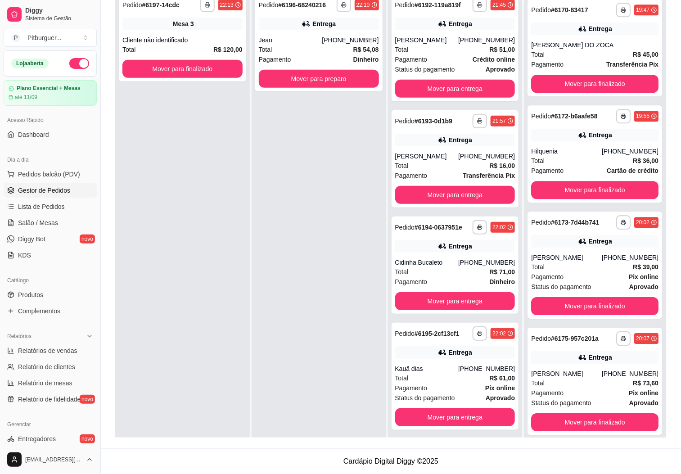
scroll to position [953, 0]
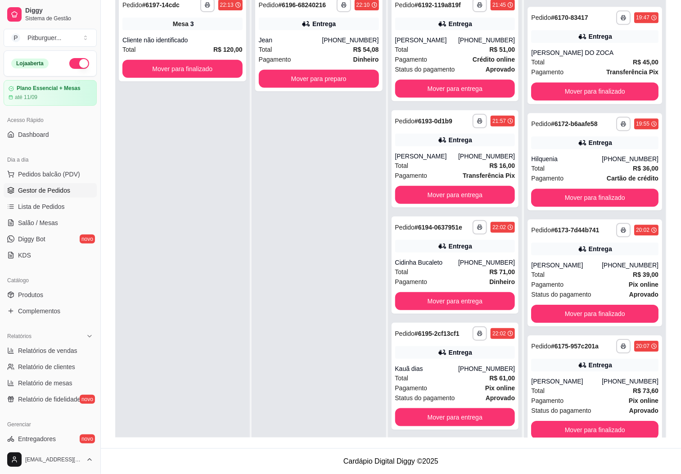
click at [275, 258] on div "**********" at bounding box center [319, 226] width 135 height 474
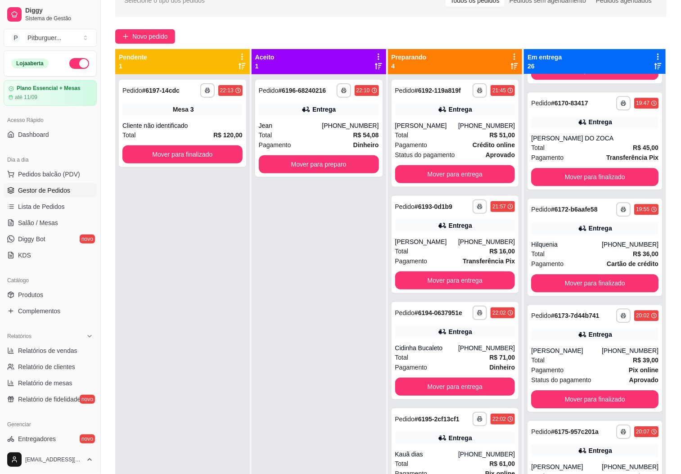
scroll to position [0, 0]
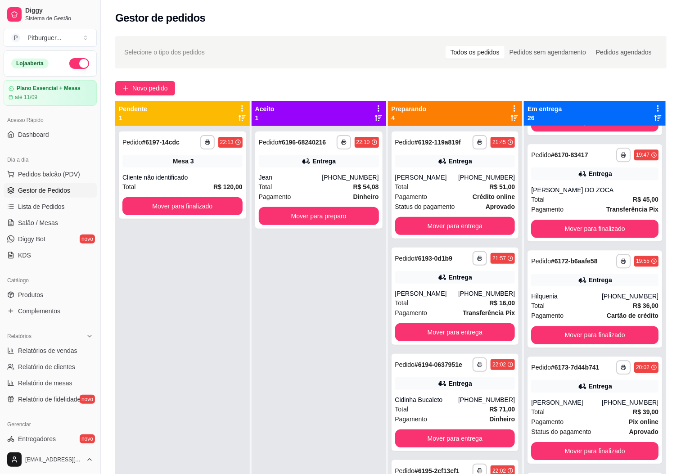
click at [275, 283] on div "**********" at bounding box center [319, 363] width 135 height 474
click at [434, 235] on button "Mover para entrega" at bounding box center [455, 226] width 120 height 18
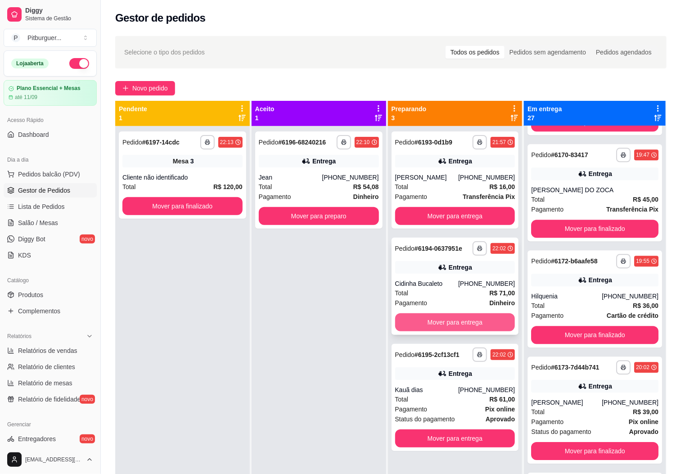
click at [451, 319] on button "Mover para entrega" at bounding box center [455, 322] width 120 height 18
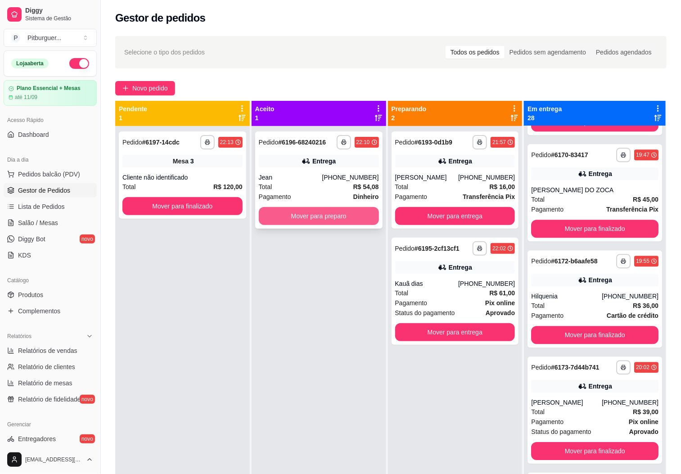
click at [361, 210] on button "Mover para preparo" at bounding box center [319, 216] width 120 height 18
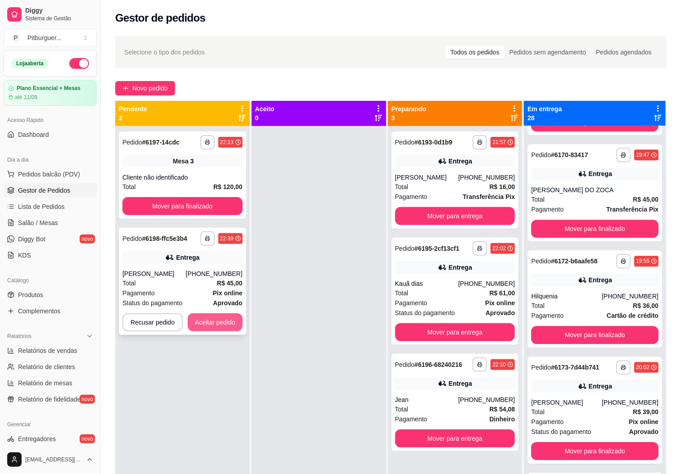
click at [203, 324] on button "Aceitar pedido" at bounding box center [215, 322] width 55 height 18
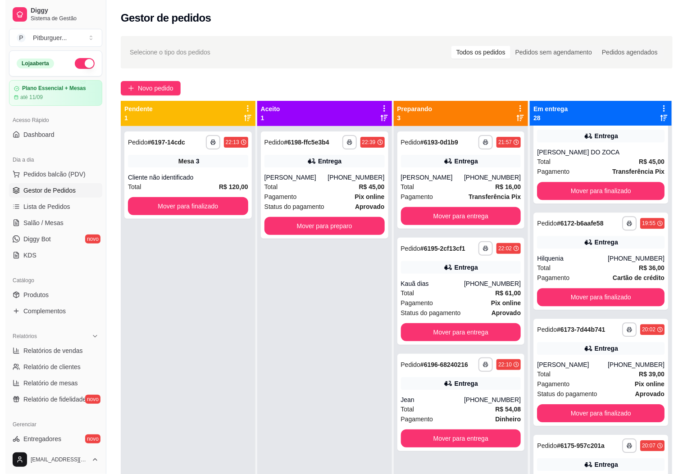
scroll to position [953, 0]
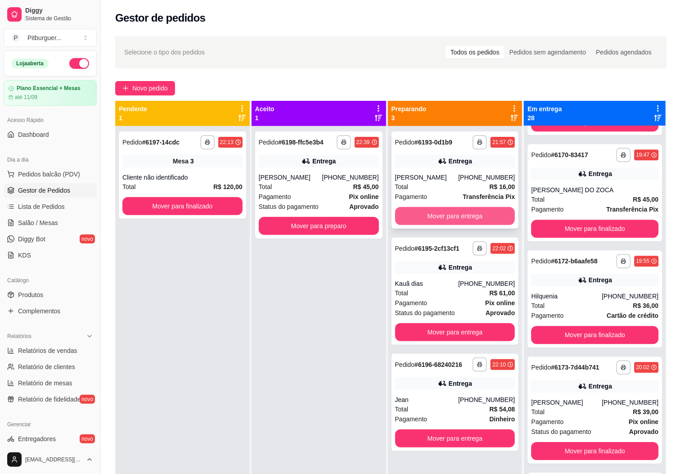
click at [432, 222] on button "Mover para entrega" at bounding box center [455, 216] width 120 height 18
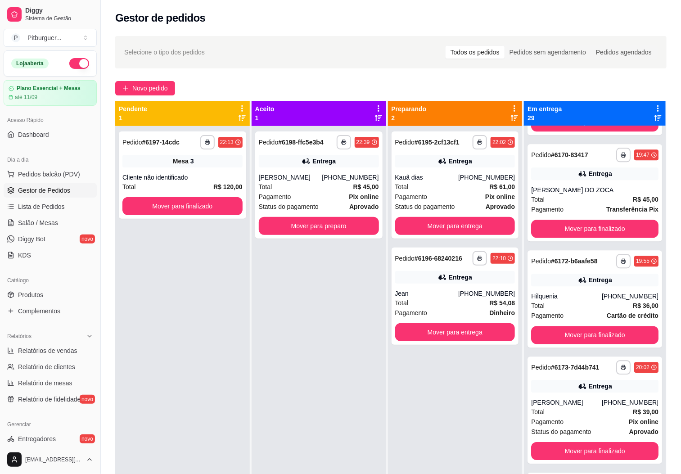
click at [335, 321] on div "**********" at bounding box center [319, 363] width 135 height 474
click at [341, 185] on div "Total R$ 45,00" at bounding box center [319, 187] width 120 height 10
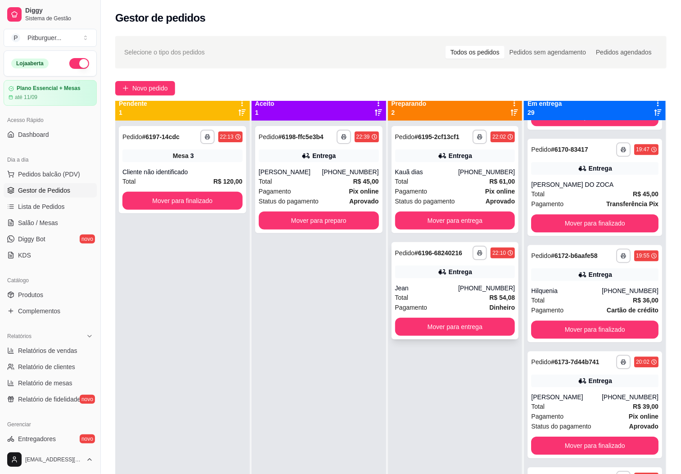
scroll to position [0, 0]
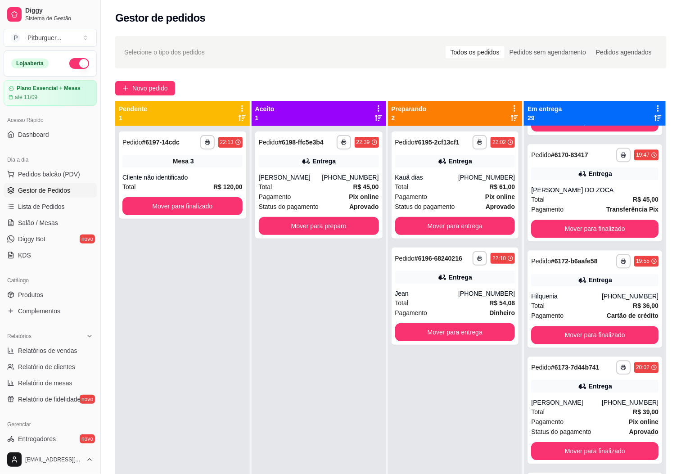
click at [333, 322] on div "**********" at bounding box center [319, 363] width 135 height 474
click at [54, 357] on link "Relatórios de vendas" at bounding box center [50, 351] width 93 height 14
select select "ALL"
select select "0"
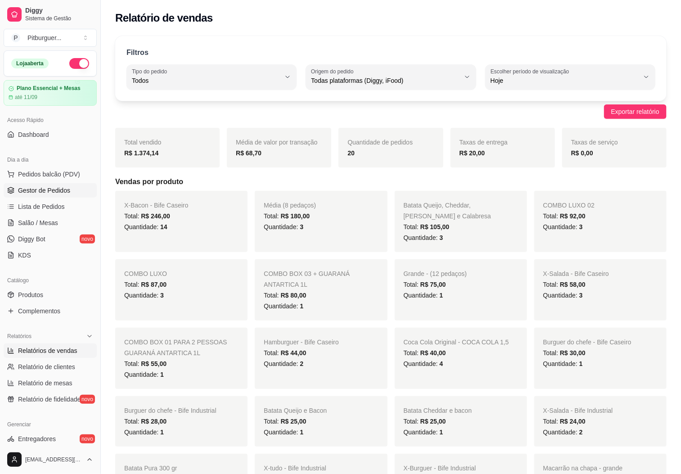
click at [48, 194] on span "Gestor de Pedidos" at bounding box center [44, 190] width 52 height 9
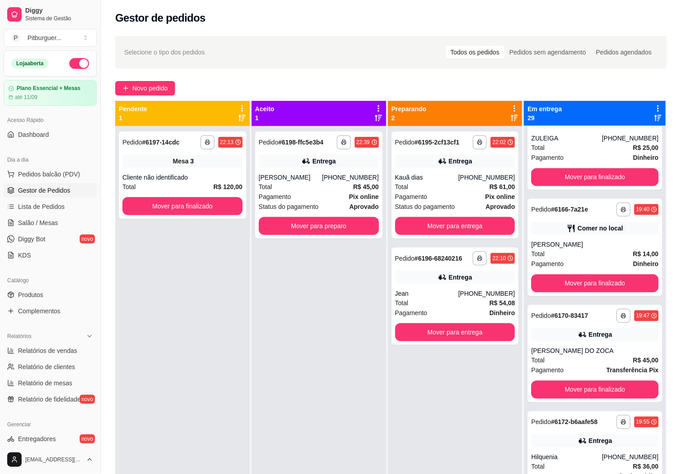
scroll to position [821, 0]
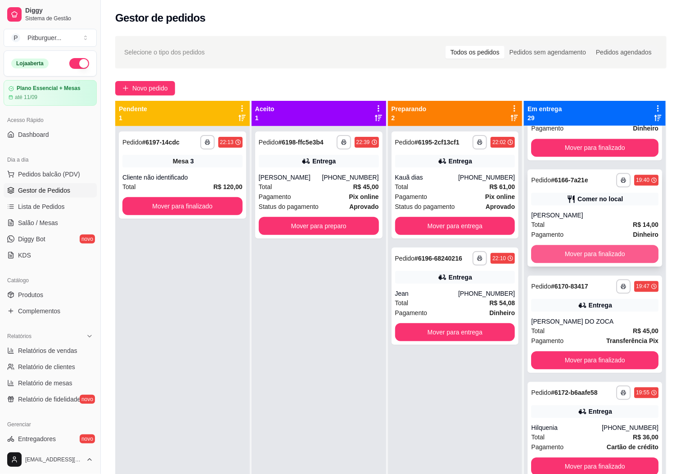
click at [629, 263] on button "Mover para finalizado" at bounding box center [594, 254] width 127 height 18
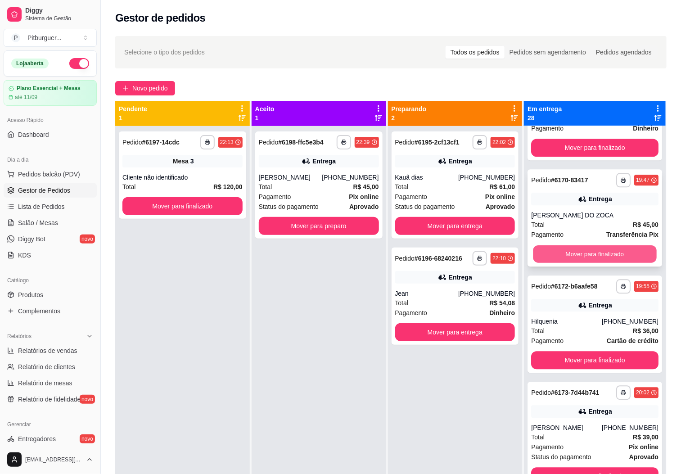
click at [616, 258] on button "Mover para finalizado" at bounding box center [595, 254] width 123 height 18
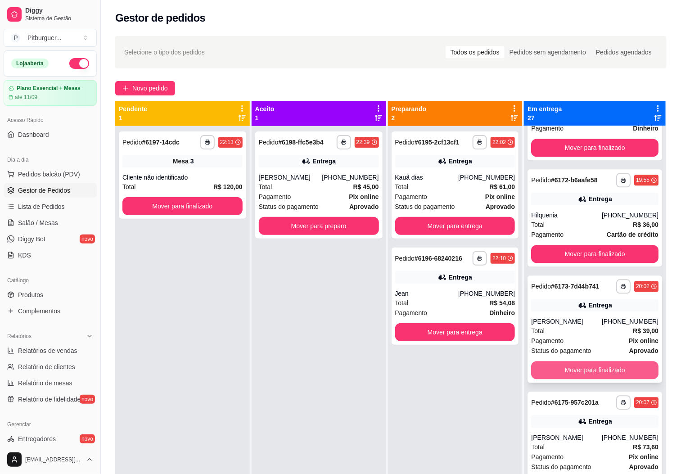
click at [616, 379] on button "Mover para finalizado" at bounding box center [594, 370] width 127 height 18
click at [612, 379] on button "Mover para finalizado" at bounding box center [594, 370] width 127 height 18
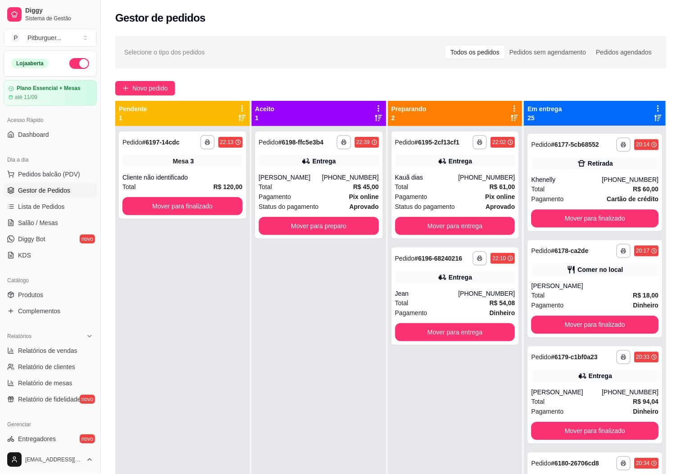
scroll to position [984, 0]
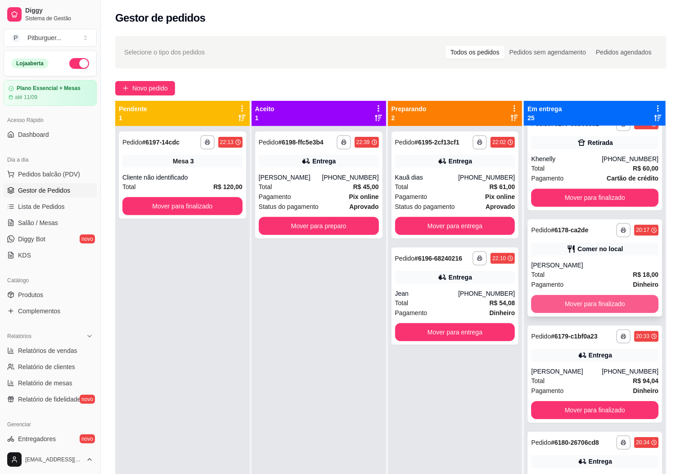
click at [622, 313] on button "Mover para finalizado" at bounding box center [594, 304] width 127 height 18
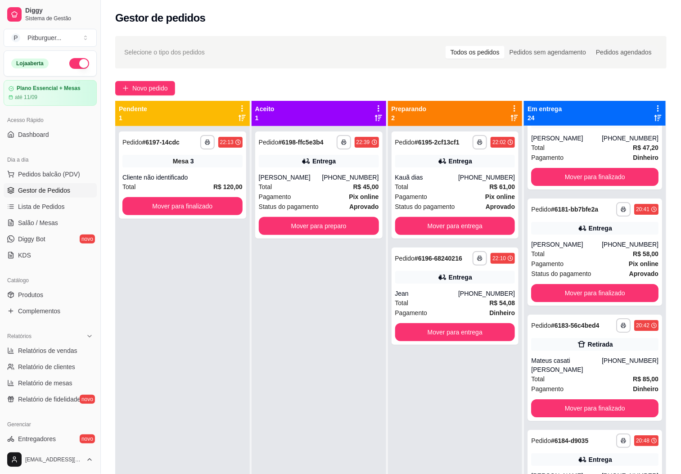
scroll to position [1221, 0]
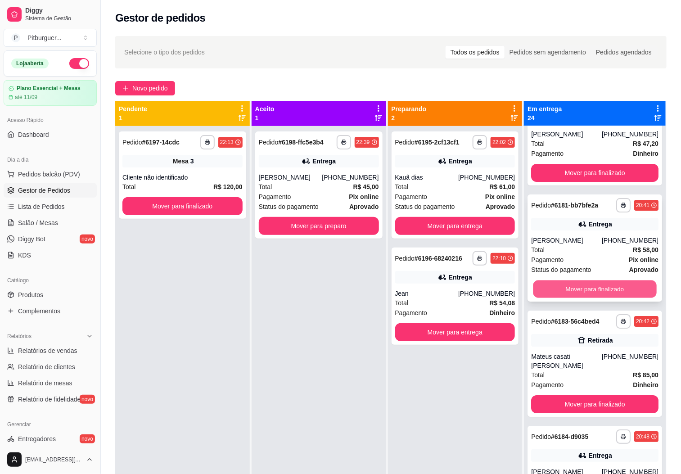
click at [620, 298] on button "Mover para finalizado" at bounding box center [595, 289] width 123 height 18
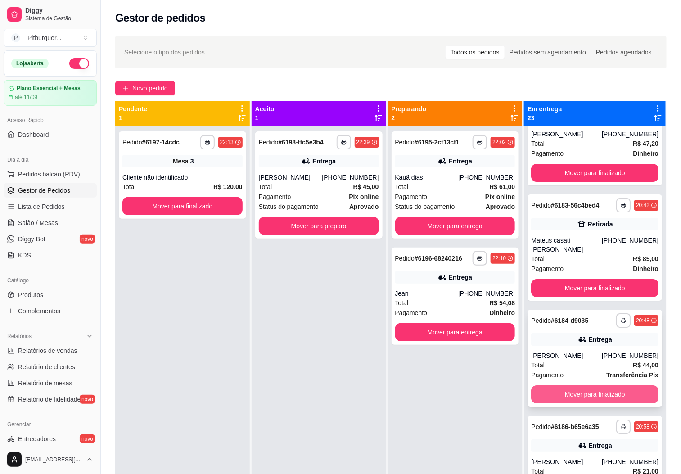
click at [627, 395] on button "Mover para finalizado" at bounding box center [594, 394] width 127 height 18
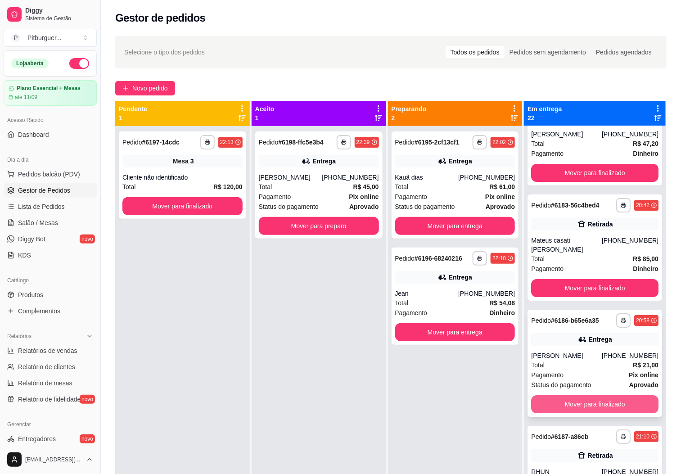
click at [629, 413] on button "Mover para finalizado" at bounding box center [594, 404] width 127 height 18
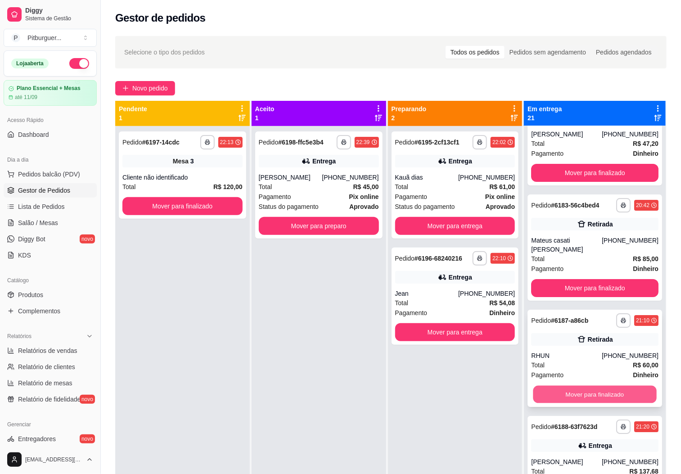
click at [618, 394] on button "Mover para finalizado" at bounding box center [595, 395] width 123 height 18
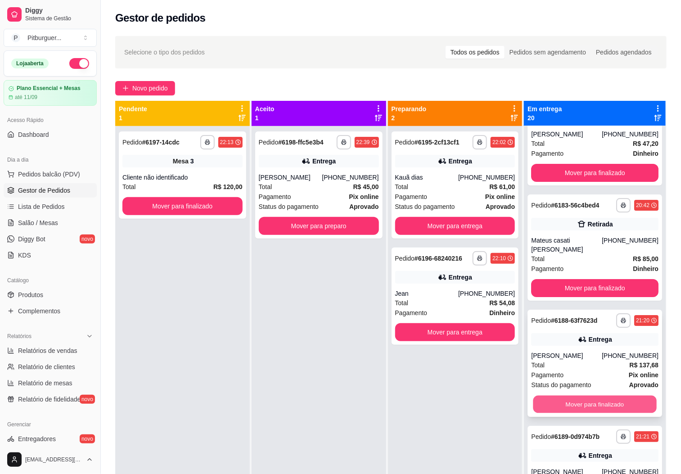
click at [613, 410] on button "Mover para finalizado" at bounding box center [595, 405] width 123 height 18
click at [611, 413] on button "Mover para finalizado" at bounding box center [594, 404] width 127 height 18
click at [611, 413] on button "Mover para finalizado" at bounding box center [595, 405] width 123 height 18
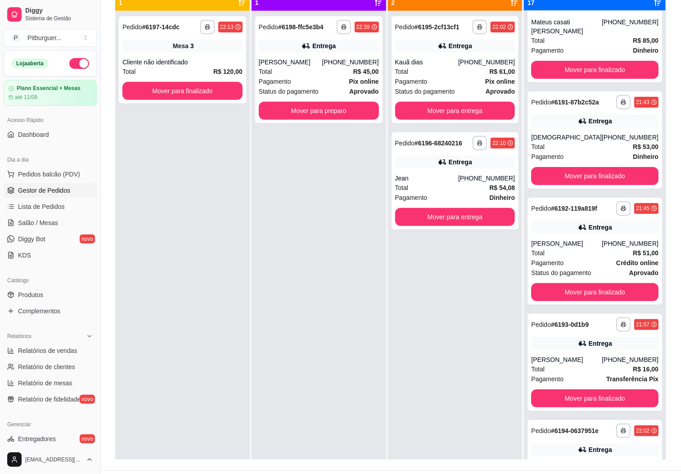
scroll to position [1335, 0]
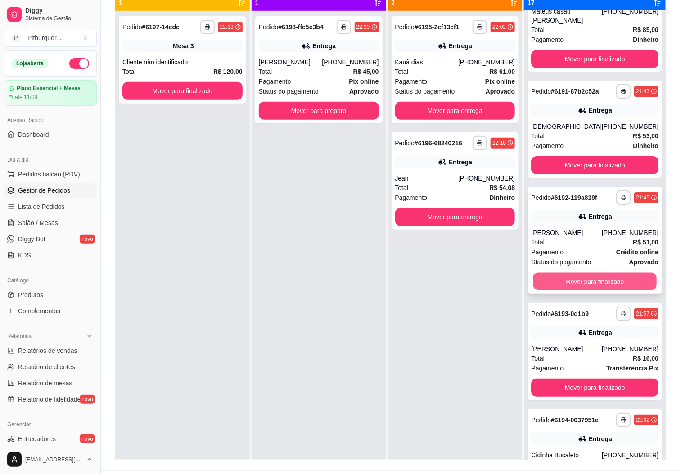
click at [625, 290] on button "Mover para finalizado" at bounding box center [595, 282] width 123 height 18
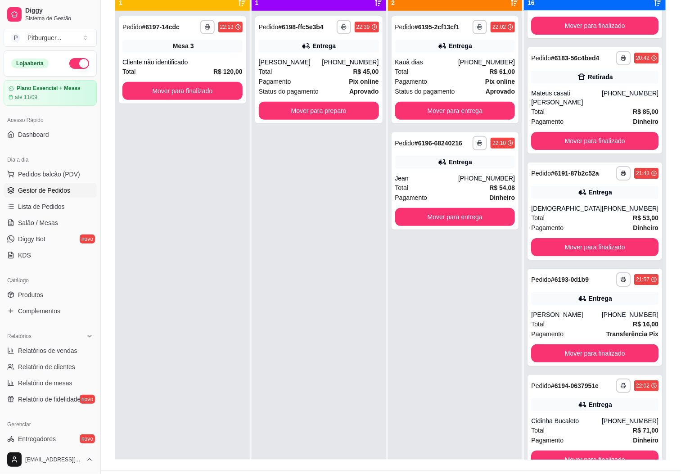
scroll to position [1259, 0]
click at [594, 348] on button "Mover para finalizado" at bounding box center [595, 354] width 123 height 18
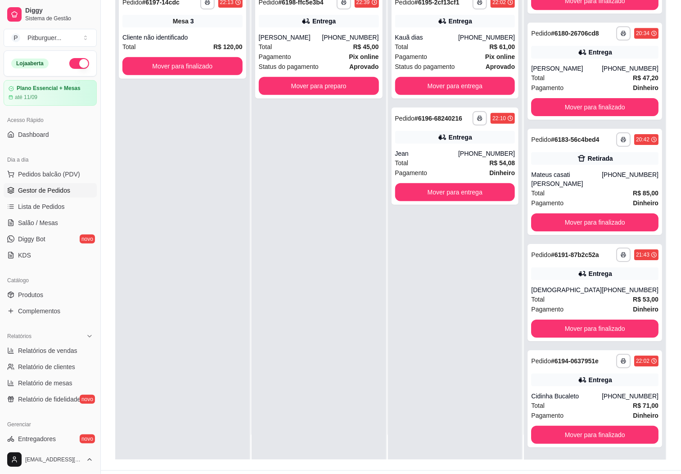
scroll to position [0, 0]
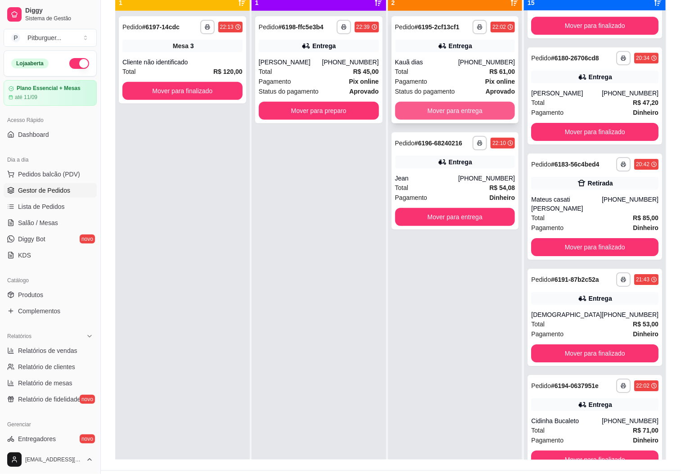
click at [423, 111] on button "Mover para entrega" at bounding box center [455, 111] width 120 height 18
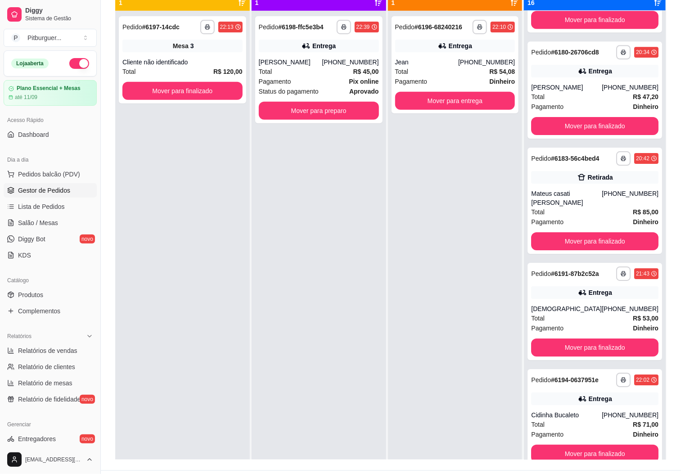
scroll to position [1259, 0]
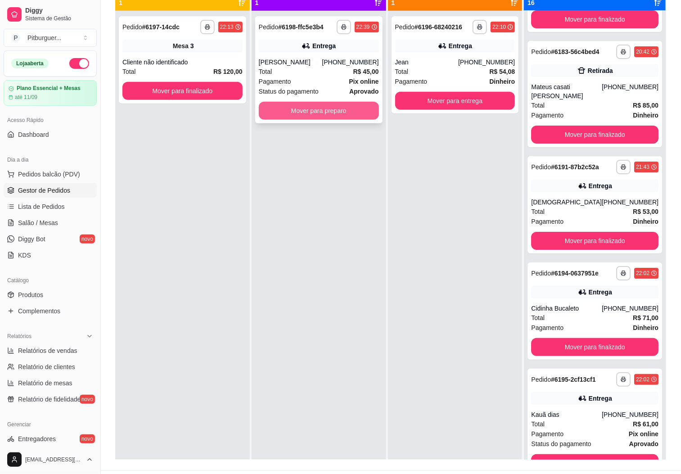
click at [311, 109] on button "Mover para preparo" at bounding box center [319, 111] width 120 height 18
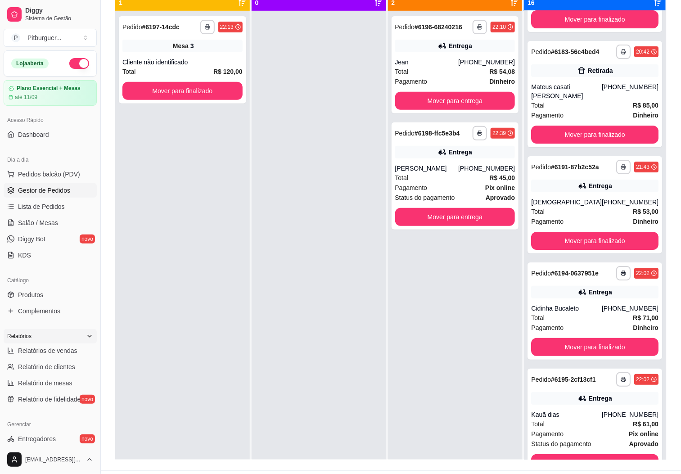
click at [32, 343] on div "Relatórios" at bounding box center [50, 336] width 93 height 14
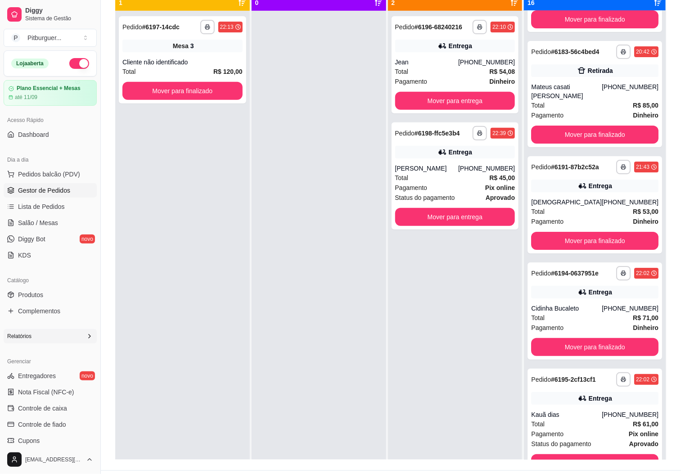
click at [86, 334] on icon at bounding box center [89, 336] width 7 height 7
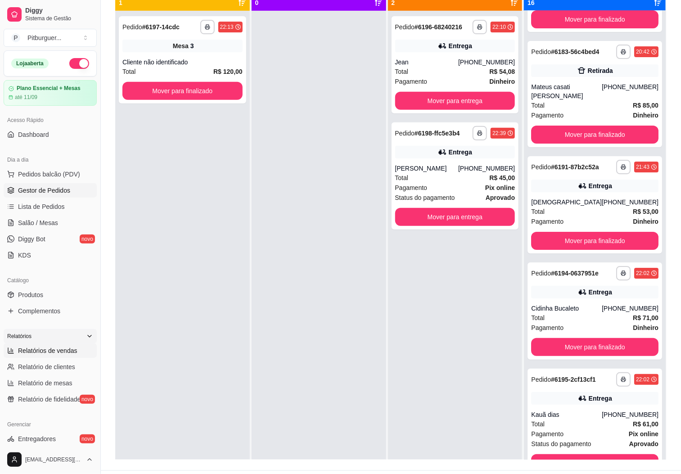
click at [52, 353] on span "Relatórios de vendas" at bounding box center [47, 350] width 59 height 9
select select "ALL"
select select "0"
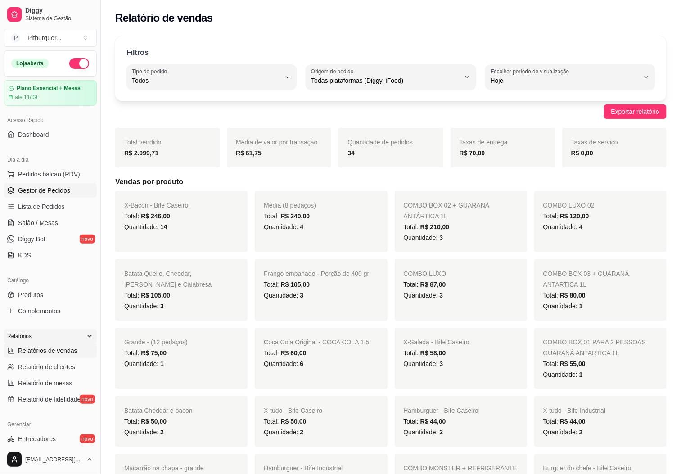
click at [54, 190] on span "Gestor de Pedidos" at bounding box center [44, 190] width 52 height 9
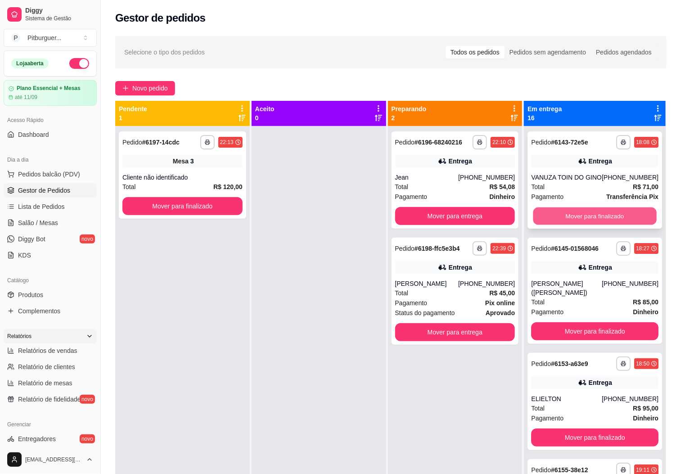
click at [579, 225] on button "Mover para finalizado" at bounding box center [595, 217] width 123 height 18
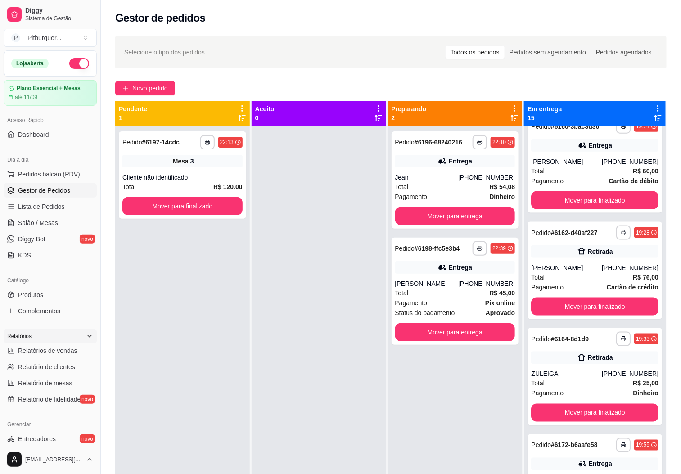
scroll to position [452, 0]
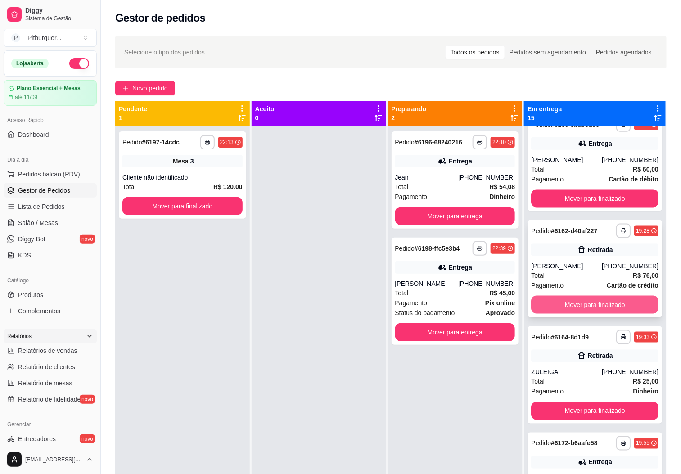
click at [585, 300] on button "Mover para finalizado" at bounding box center [594, 305] width 127 height 18
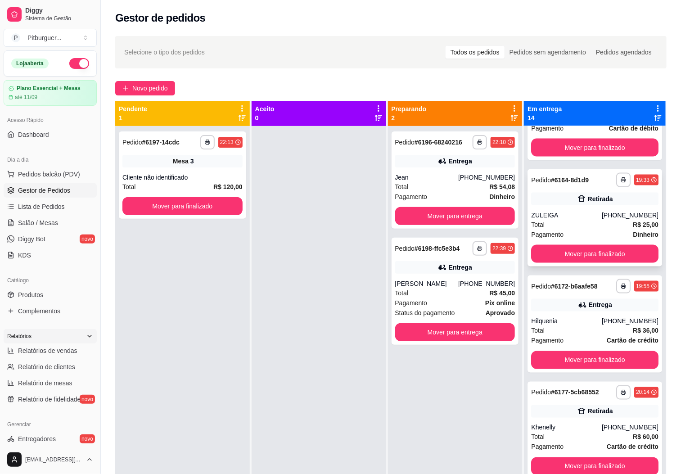
click at [593, 233] on div "Pagamento Dinheiro" at bounding box center [594, 235] width 127 height 10
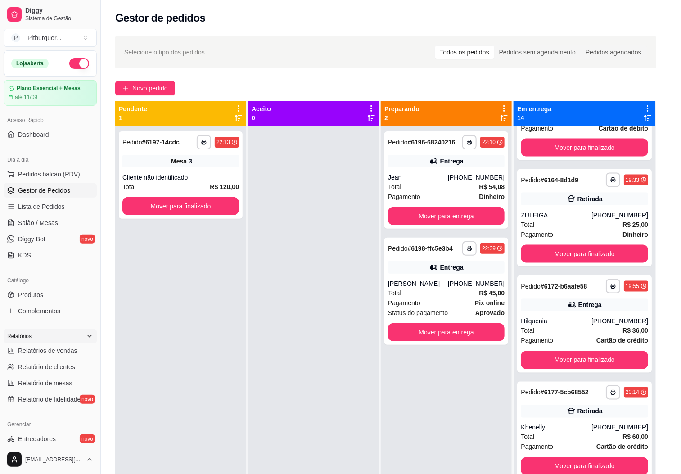
scroll to position [509, 0]
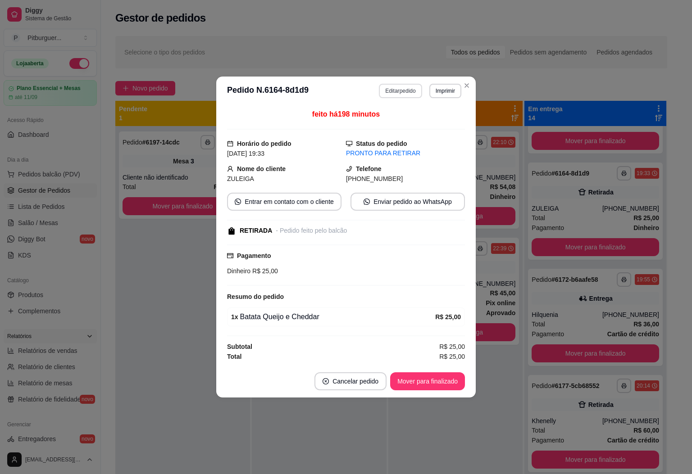
click at [396, 90] on button "Editar pedido" at bounding box center [400, 91] width 43 height 14
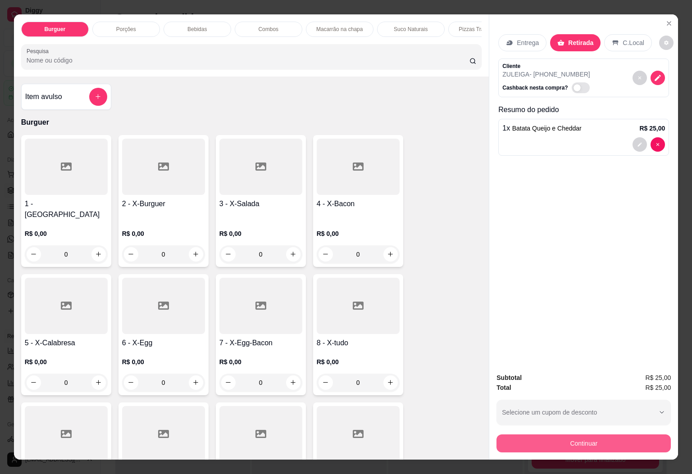
click at [554, 436] on button "Continuar" at bounding box center [583, 443] width 174 height 18
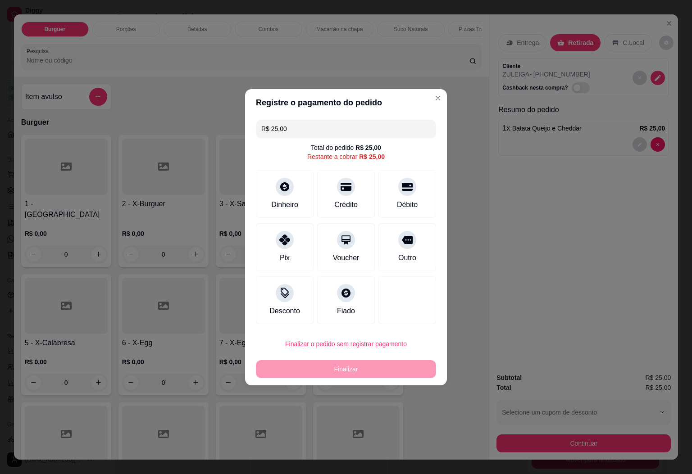
click at [345, 308] on div "Fiado" at bounding box center [346, 311] width 18 height 11
type input "R$ 0,00"
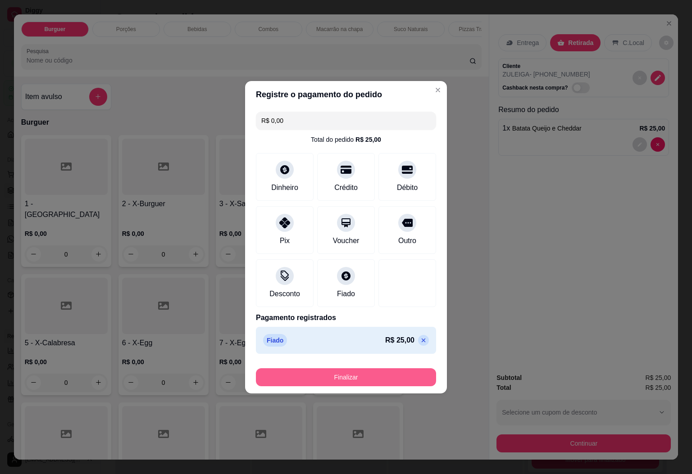
click at [382, 375] on button "Finalizar" at bounding box center [346, 377] width 180 height 18
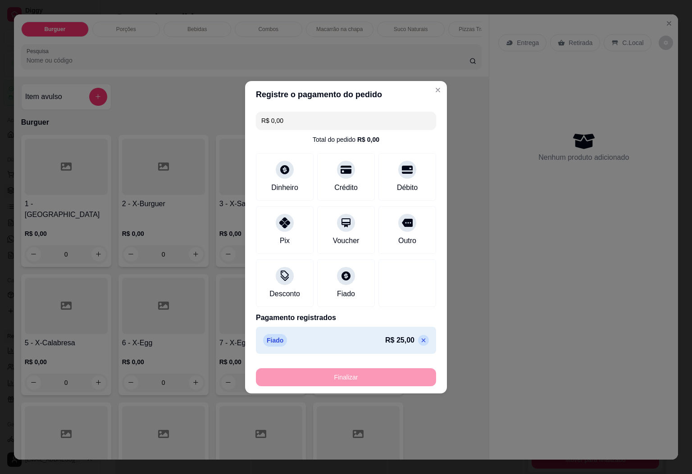
type input "0"
type input "-R$ 25,00"
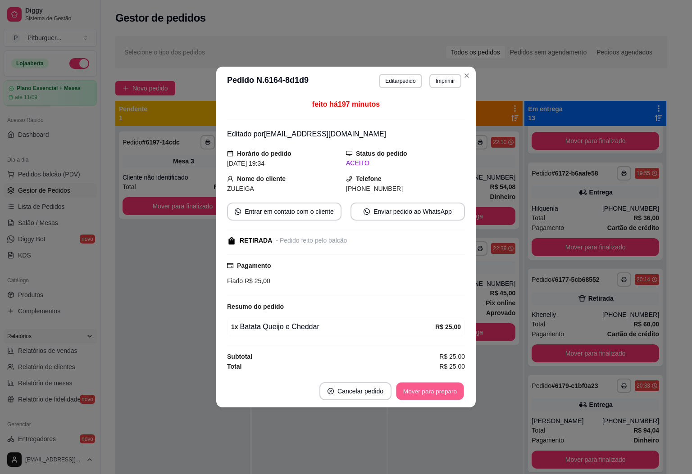
click at [430, 396] on button "Mover para preparo" at bounding box center [430, 392] width 68 height 18
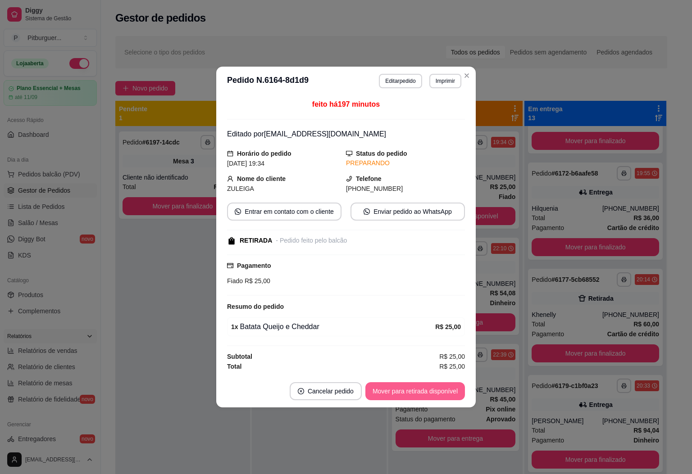
click at [430, 396] on button "Mover para retirada disponível" at bounding box center [415, 391] width 100 height 18
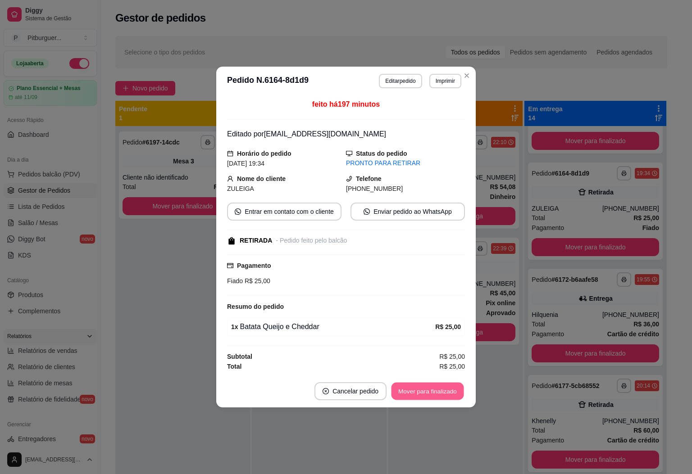
click at [430, 396] on button "Mover para finalizado" at bounding box center [427, 392] width 72 height 18
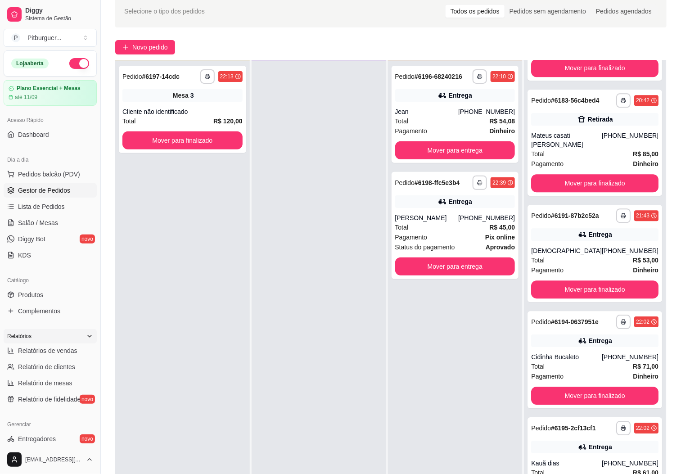
scroll to position [138, 0]
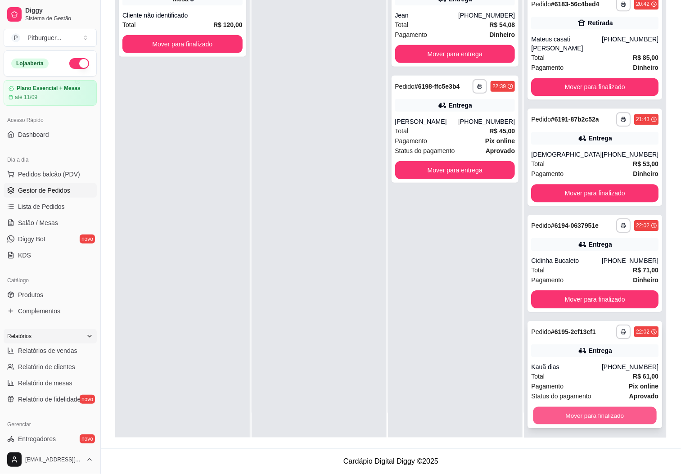
click at [609, 409] on button "Mover para finalizado" at bounding box center [595, 416] width 123 height 18
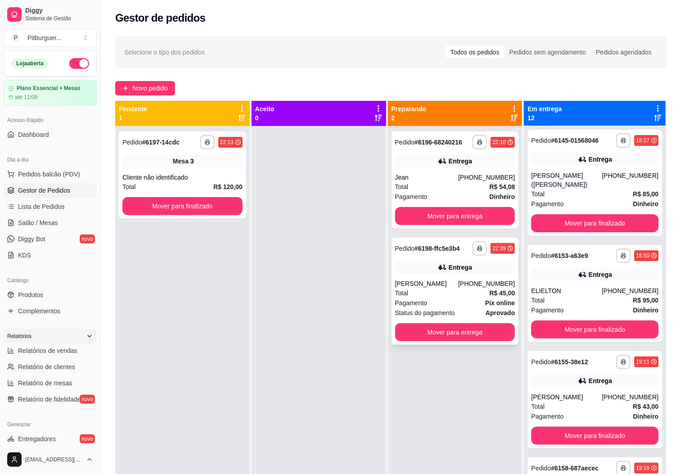
scroll to position [0, 0]
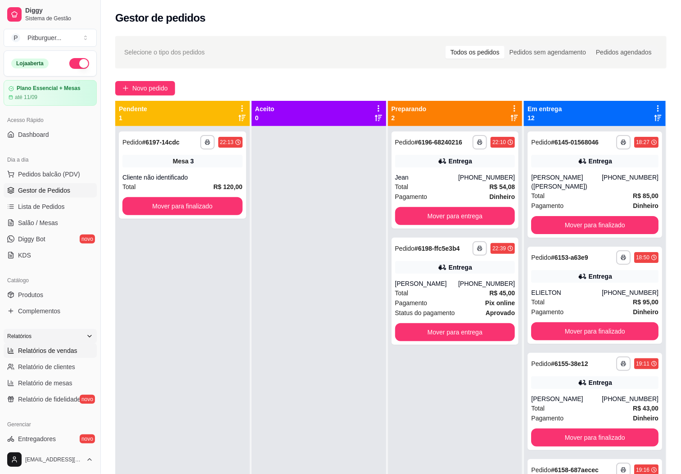
click at [49, 351] on span "Relatórios de vendas" at bounding box center [47, 350] width 59 height 9
select select "ALL"
select select "0"
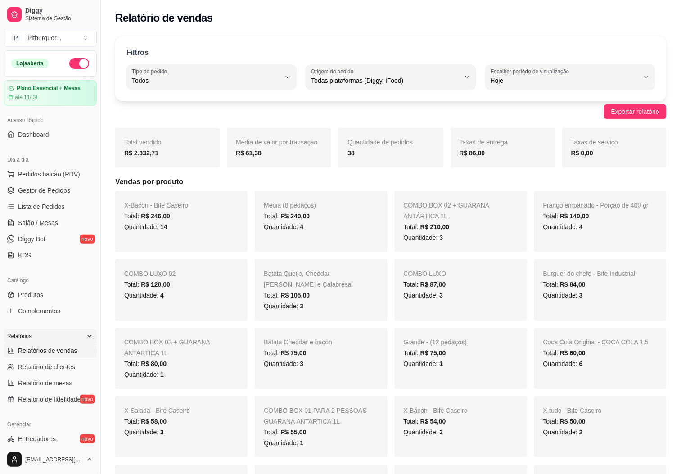
click at [191, 144] on div "Total vendido R$ 2.332,71" at bounding box center [167, 148] width 104 height 40
click at [167, 144] on div "Total vendido R$ 2.332,71" at bounding box center [167, 148] width 104 height 40
click at [29, 196] on link "Gestor de Pedidos" at bounding box center [50, 190] width 93 height 14
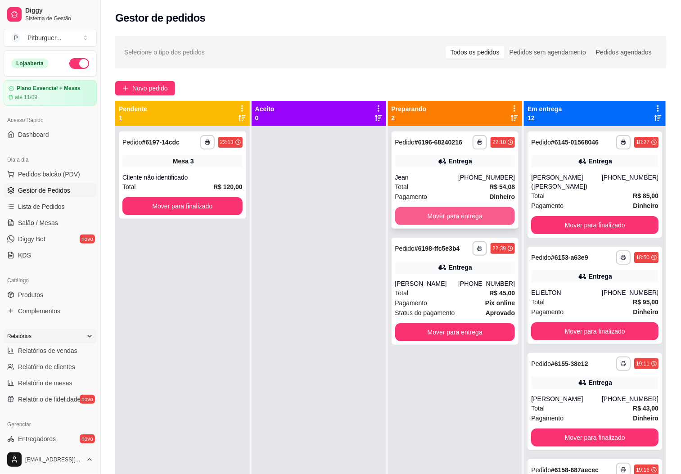
click at [411, 211] on button "Mover para entrega" at bounding box center [455, 216] width 120 height 18
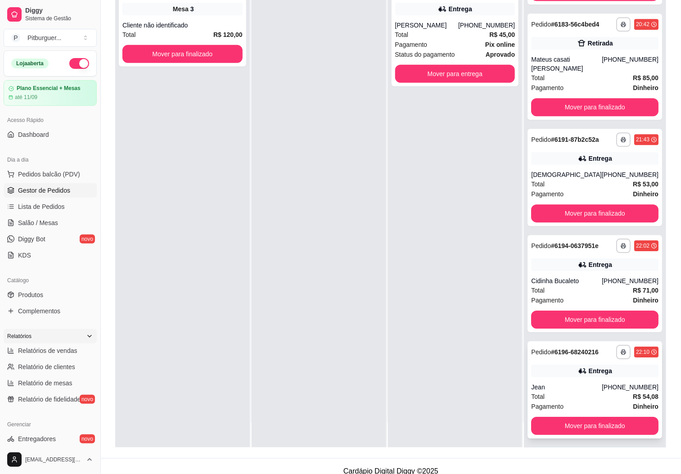
scroll to position [138, 0]
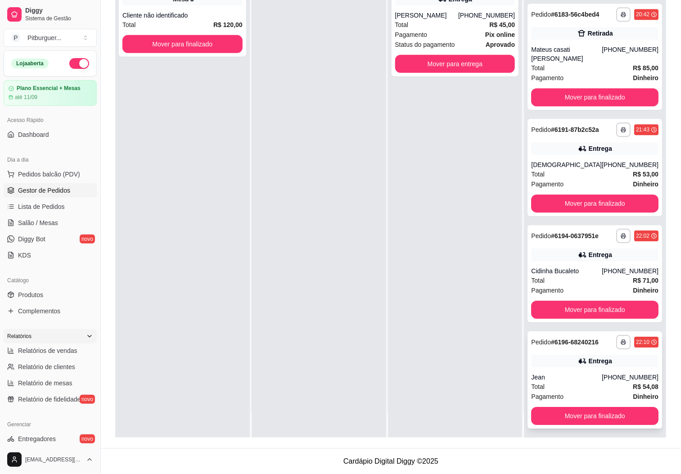
click at [588, 382] on div "Total R$ 54,08" at bounding box center [594, 387] width 127 height 10
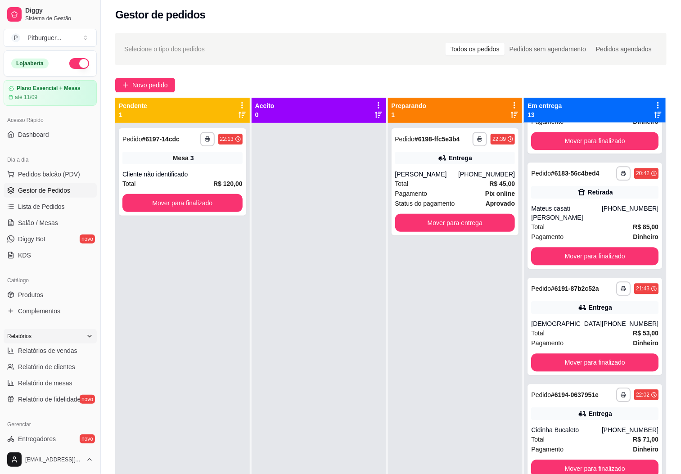
scroll to position [0, 0]
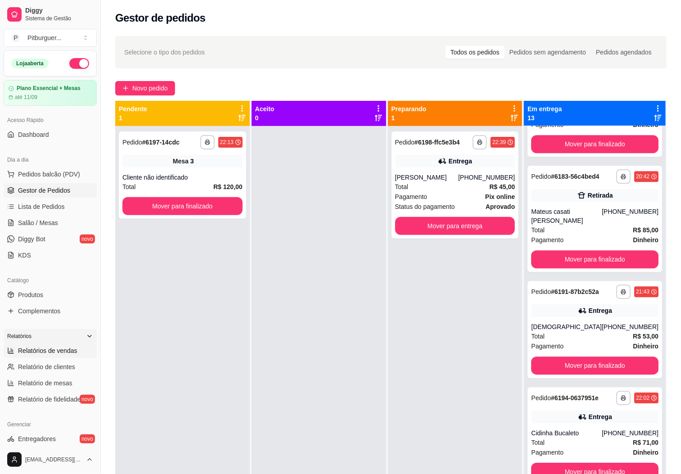
click at [64, 349] on span "Relatórios de vendas" at bounding box center [47, 350] width 59 height 9
select select "ALL"
select select "0"
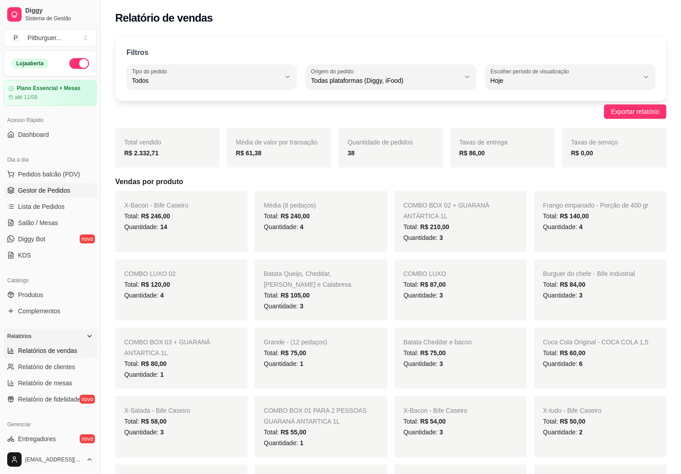
click at [45, 188] on span "Gestor de Pedidos" at bounding box center [44, 190] width 52 height 9
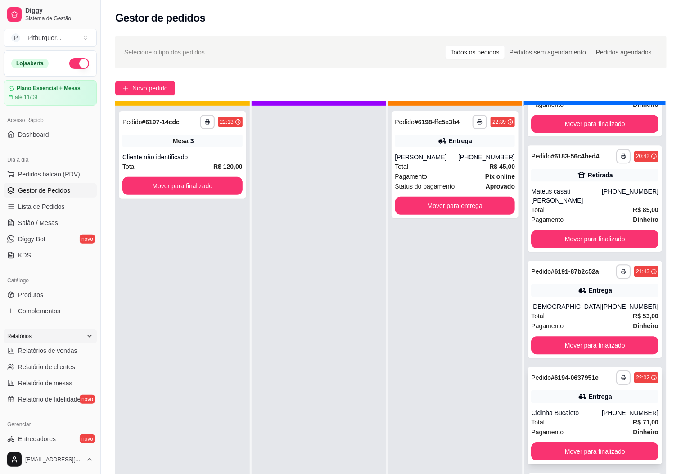
scroll to position [25, 0]
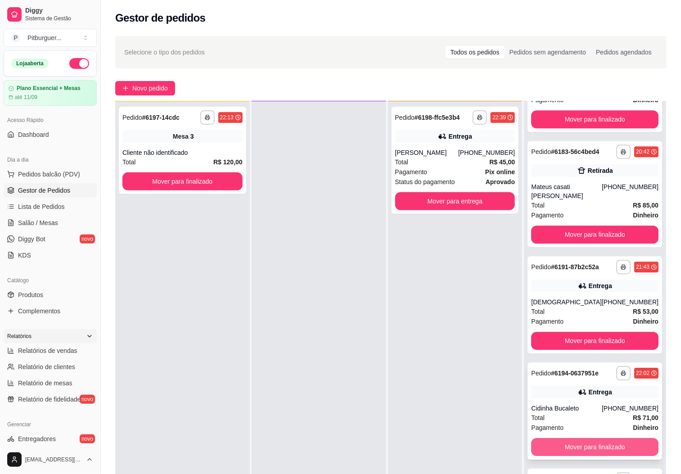
click at [580, 442] on button "Mover para finalizado" at bounding box center [594, 447] width 127 height 18
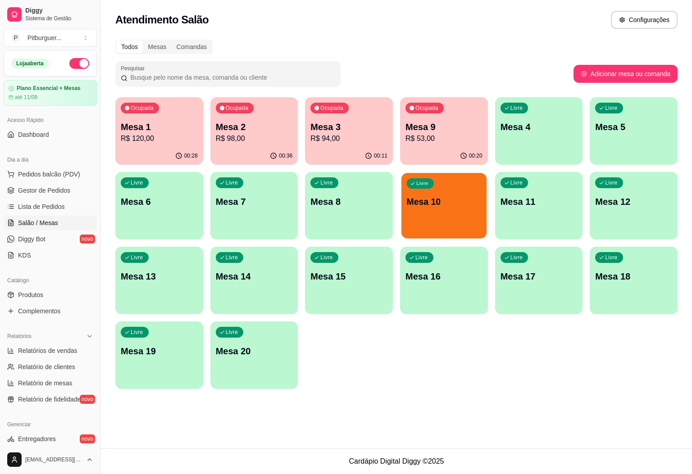
click at [428, 203] on p "Mesa 10" at bounding box center [444, 202] width 75 height 12
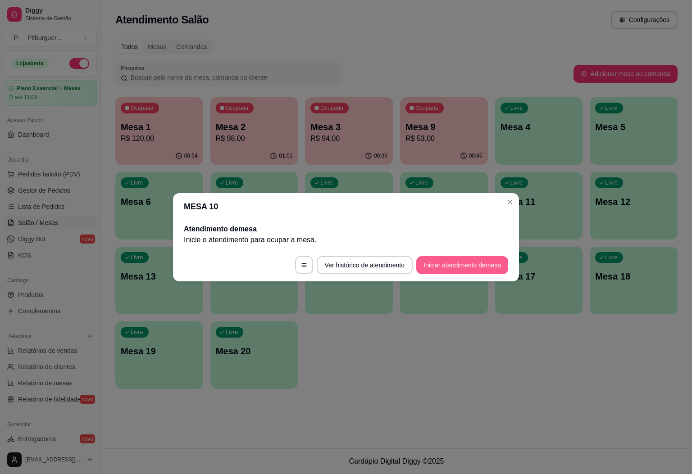
click at [412, 264] on footer "Ver histórico de atendimento Iniciar atendimento de mesa" at bounding box center [346, 265] width 346 height 32
click at [380, 257] on button "Ver histórico de atendimento" at bounding box center [365, 265] width 96 height 18
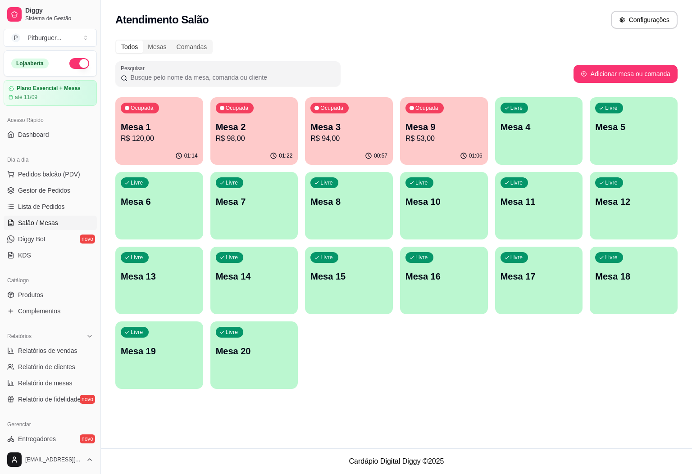
click at [174, 142] on p "R$ 120,00" at bounding box center [159, 138] width 77 height 11
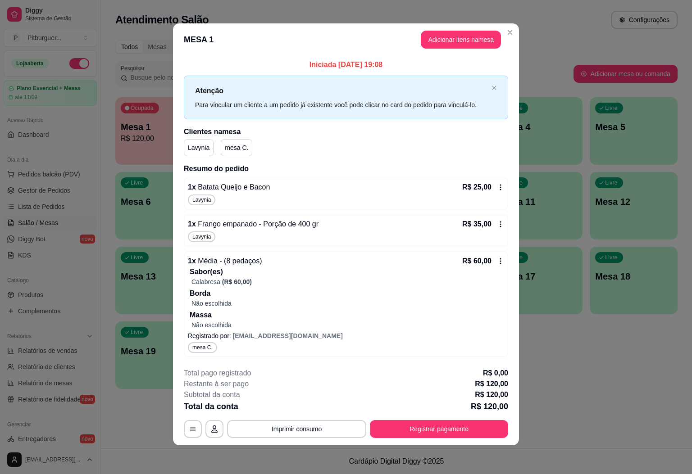
scroll to position [4, 0]
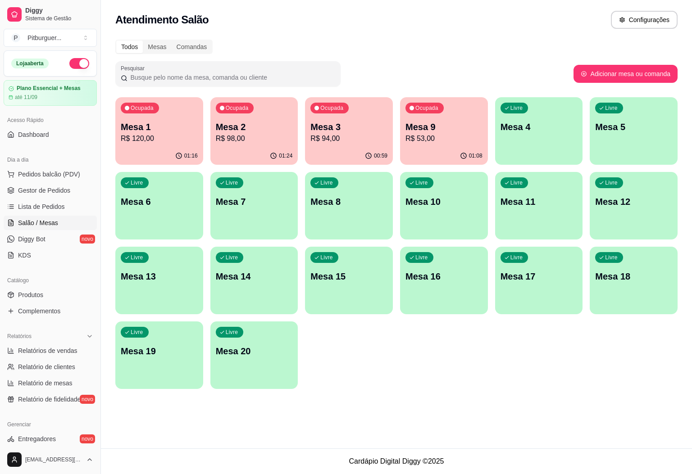
click at [135, 131] on p "Mesa 1" at bounding box center [159, 127] width 77 height 13
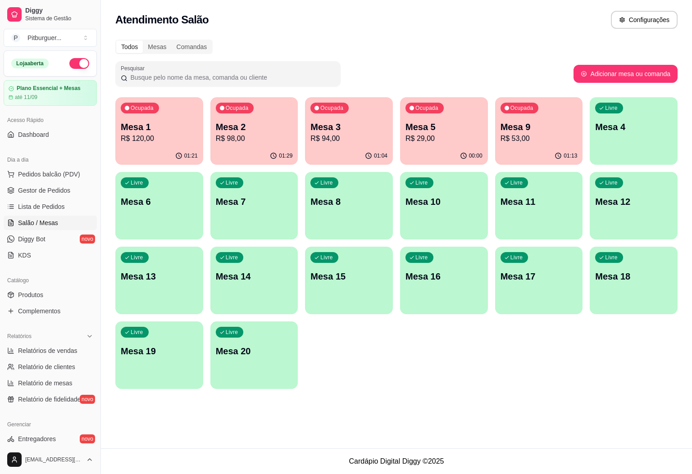
click at [241, 130] on p "Mesa 2" at bounding box center [254, 127] width 77 height 13
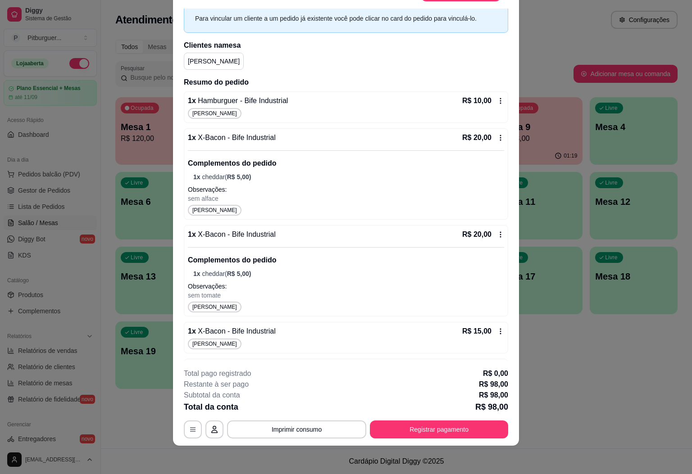
scroll to position [0, 0]
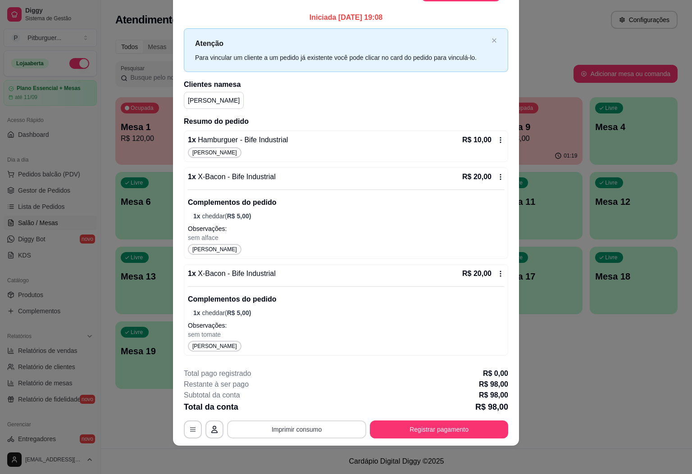
click at [289, 427] on button "Imprimir consumo" at bounding box center [296, 430] width 139 height 18
click at [292, 408] on button "IMPRESSORA" at bounding box center [293, 408] width 63 height 14
click at [461, 427] on button "Registrar pagamento" at bounding box center [439, 430] width 138 height 18
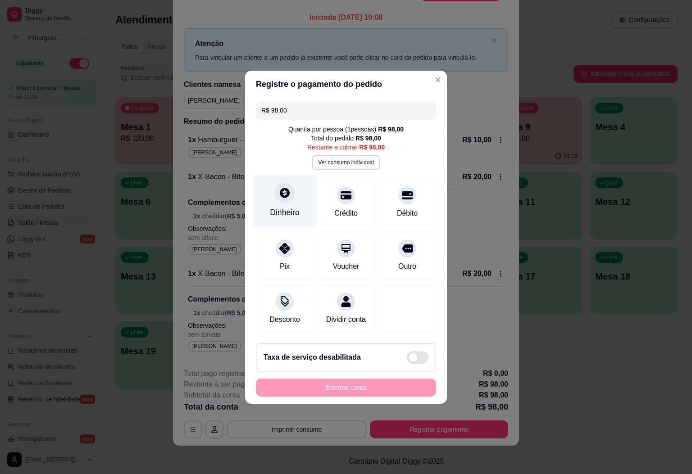
click at [289, 196] on div "Dinheiro" at bounding box center [284, 200] width 63 height 53
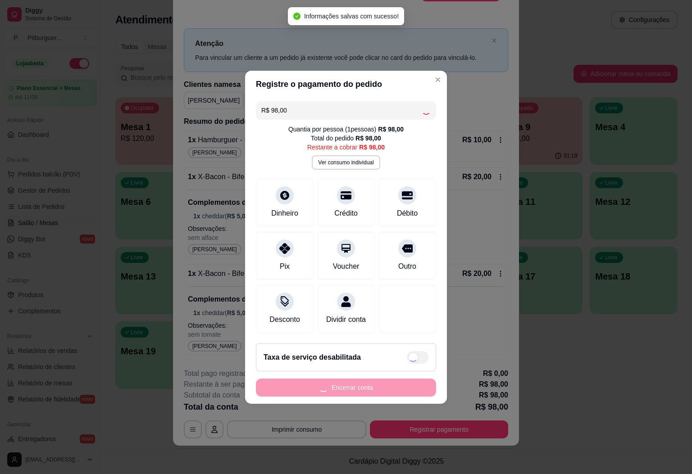
type input "R$ 0,00"
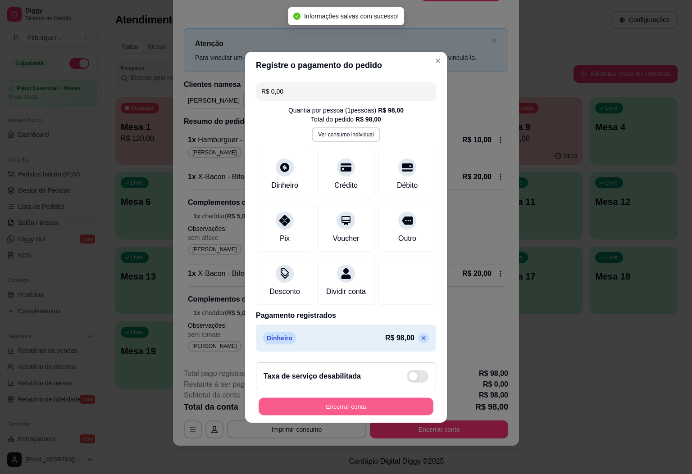
click at [393, 412] on button "Encerrar conta" at bounding box center [345, 407] width 175 height 18
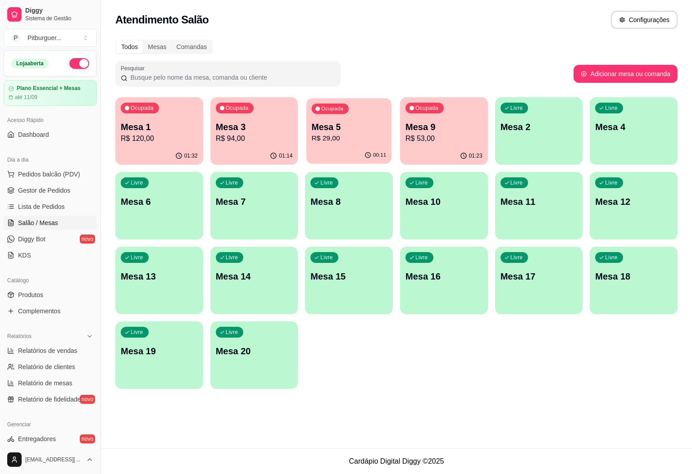
click at [380, 150] on div "00:11" at bounding box center [348, 155] width 85 height 17
click at [431, 110] on p "Ocupada" at bounding box center [427, 108] width 22 height 7
click at [167, 132] on p "Mesa 1" at bounding box center [159, 127] width 77 height 13
click at [250, 136] on p "R$ 94,00" at bounding box center [254, 138] width 75 height 10
click at [357, 127] on p "Mesa 5" at bounding box center [348, 127] width 77 height 13
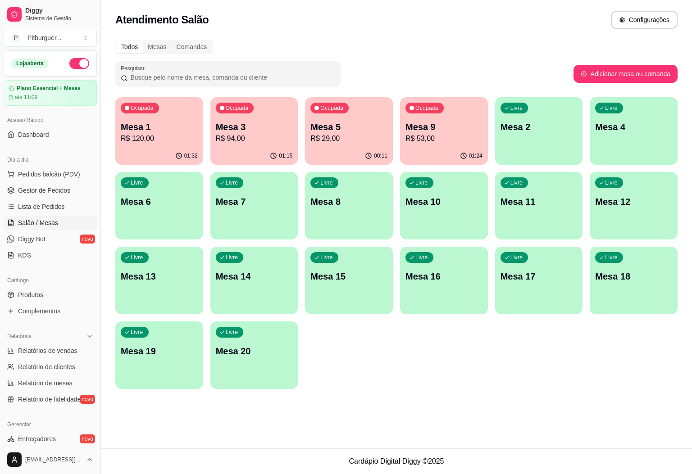
click at [436, 123] on p "Mesa 9" at bounding box center [443, 127] width 77 height 13
click at [348, 122] on p "Mesa 5" at bounding box center [348, 127] width 77 height 13
click at [426, 125] on p "Mesa 9" at bounding box center [444, 127] width 75 height 12
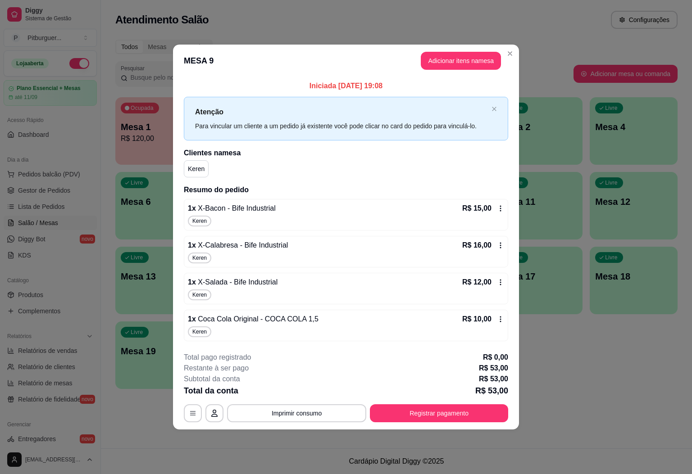
click at [457, 419] on button "Registrar pagamento" at bounding box center [439, 413] width 138 height 18
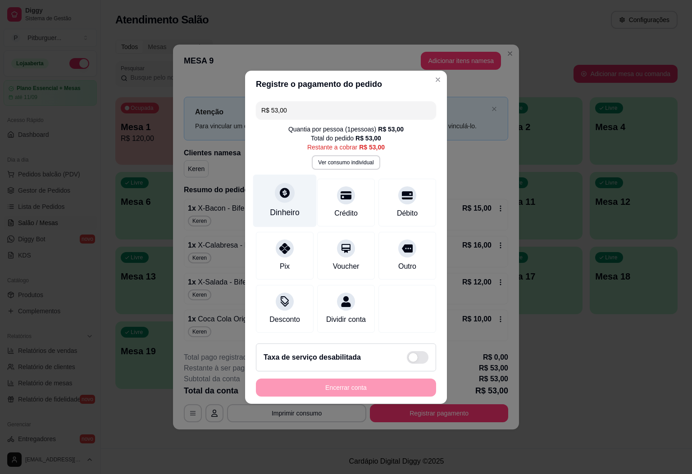
click at [292, 199] on div "Dinheiro" at bounding box center [284, 200] width 63 height 53
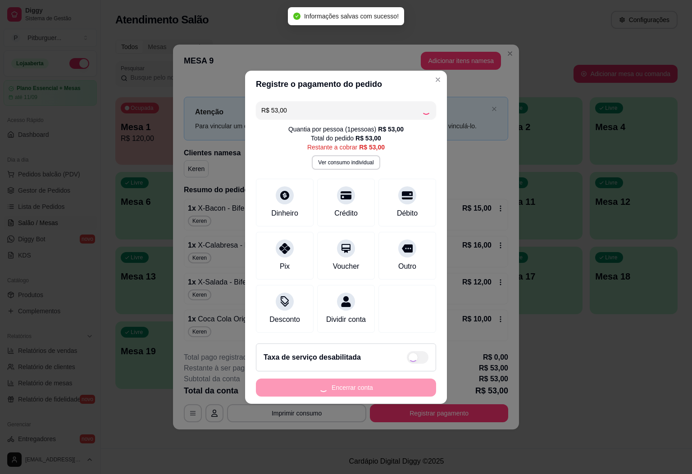
type input "R$ 0,00"
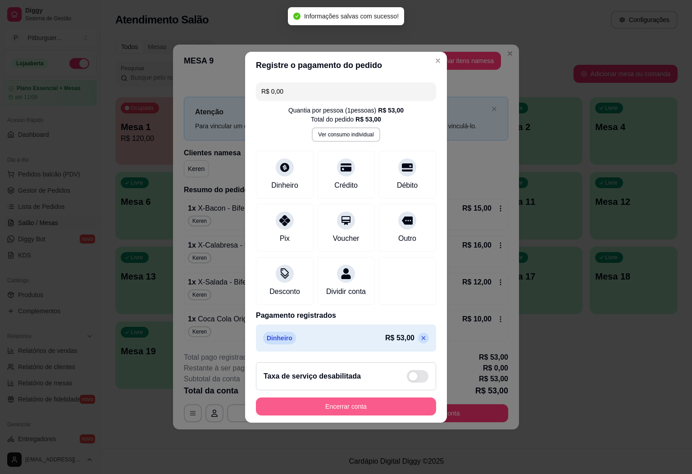
click at [381, 409] on button "Encerrar conta" at bounding box center [346, 407] width 180 height 18
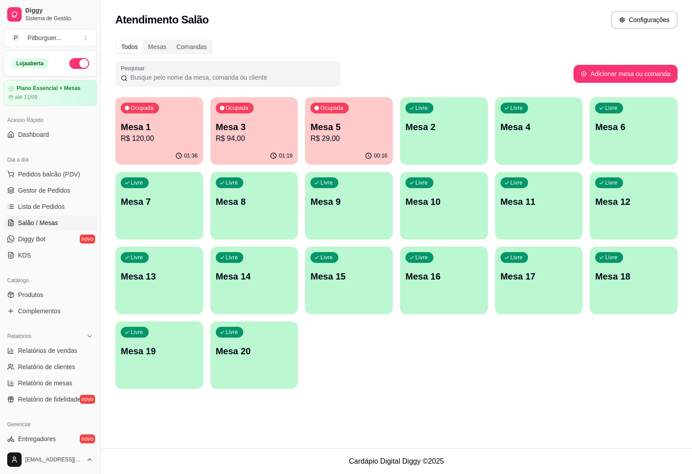
click at [425, 381] on div "Ocupada Mesa 1 R$ 120,00 01:36 Ocupada Mesa 3 R$ 94,00 01:19 Ocupada Mesa 5 R$ …" at bounding box center [396, 243] width 562 height 292
click at [62, 177] on span "Pedidos balcão (PDV)" at bounding box center [49, 174] width 62 height 9
click at [145, 133] on p "R$ 120,00" at bounding box center [159, 138] width 77 height 11
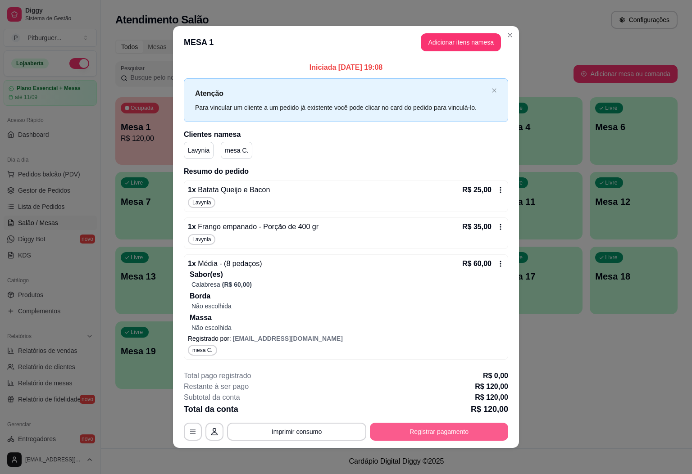
click at [415, 431] on button "Registrar pagamento" at bounding box center [439, 432] width 138 height 18
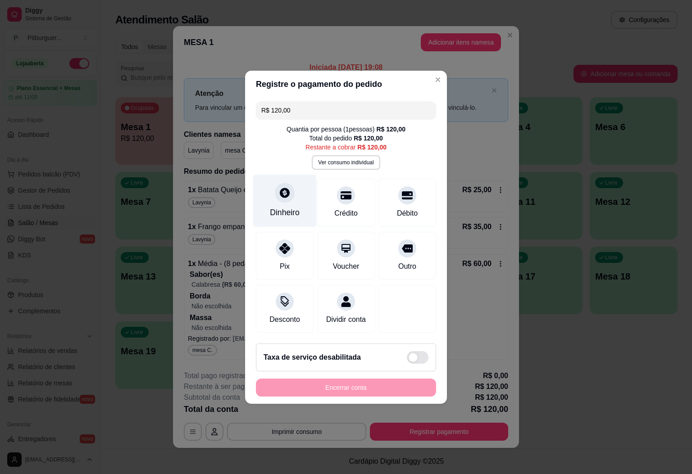
click at [281, 187] on icon at bounding box center [285, 193] width 12 height 12
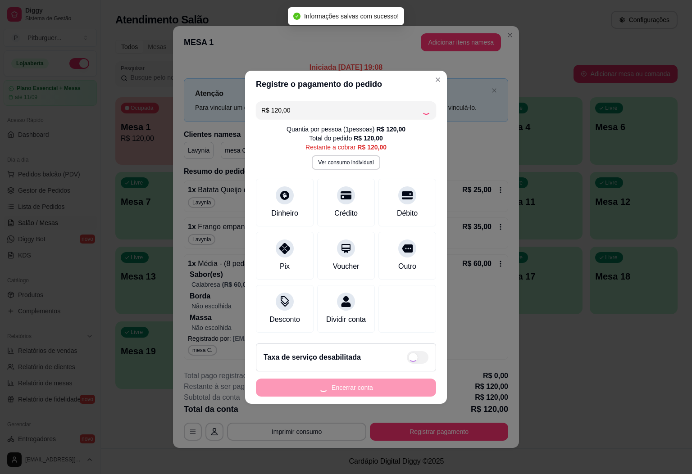
type input "R$ 0,00"
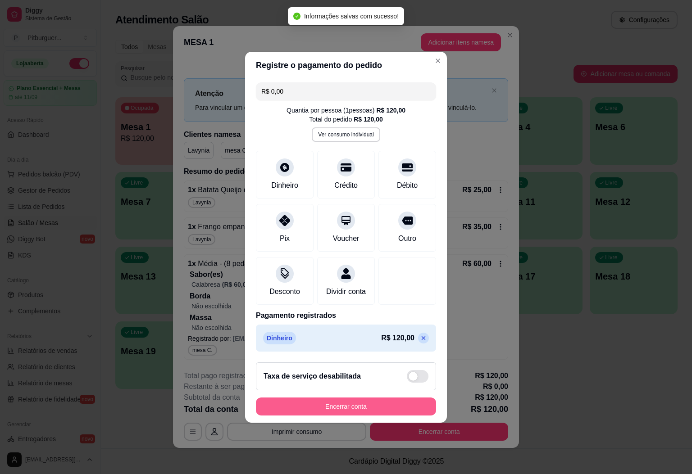
click at [369, 407] on button "Encerrar conta" at bounding box center [346, 407] width 180 height 18
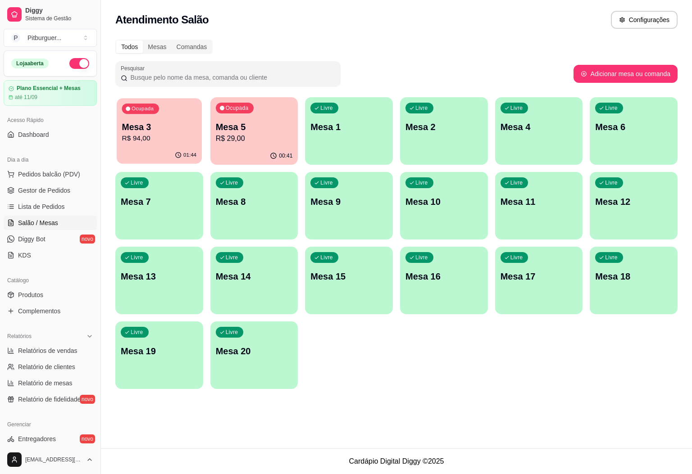
click at [183, 127] on p "Mesa 3" at bounding box center [159, 127] width 75 height 12
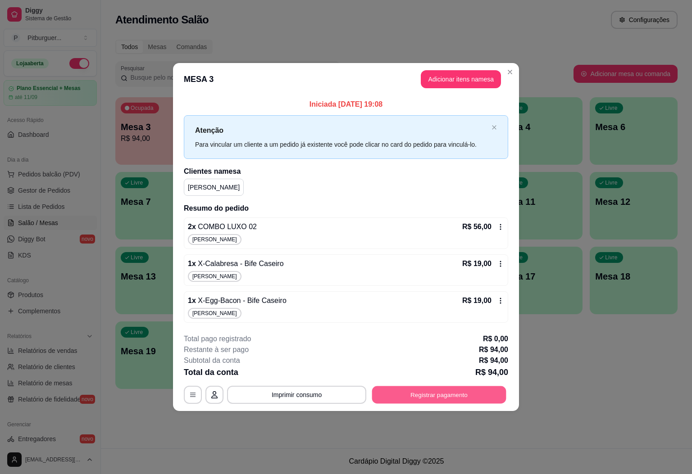
click at [415, 392] on button "Registrar pagamento" at bounding box center [439, 395] width 134 height 18
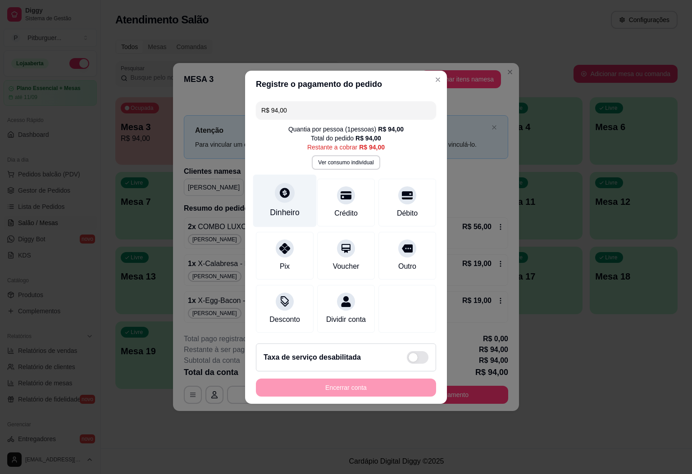
click at [282, 210] on div "Dinheiro" at bounding box center [285, 213] width 30 height 12
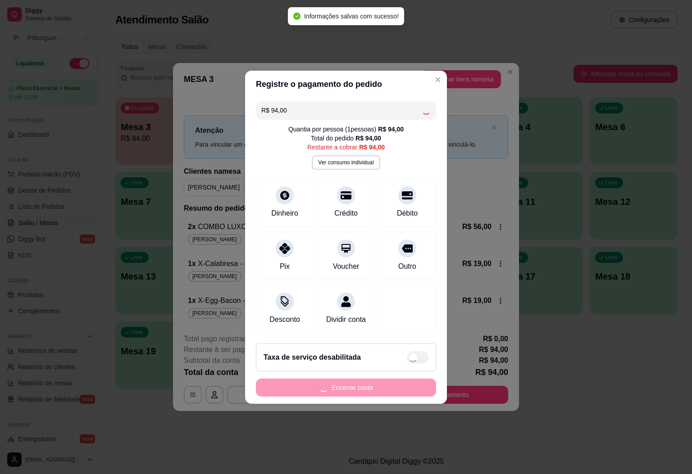
type input "R$ 0,00"
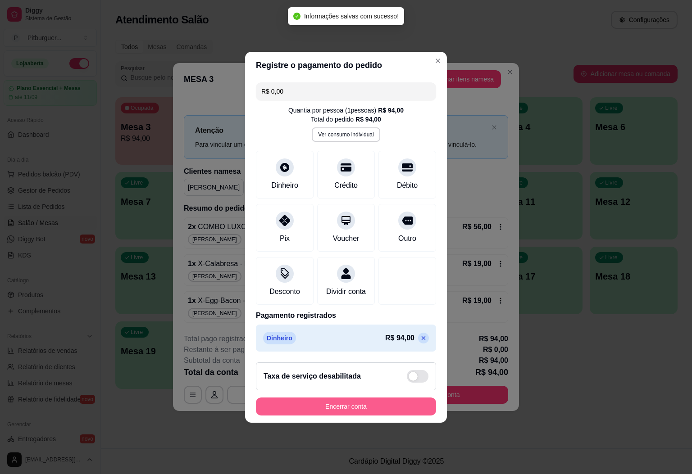
click at [366, 408] on button "Encerrar conta" at bounding box center [346, 407] width 180 height 18
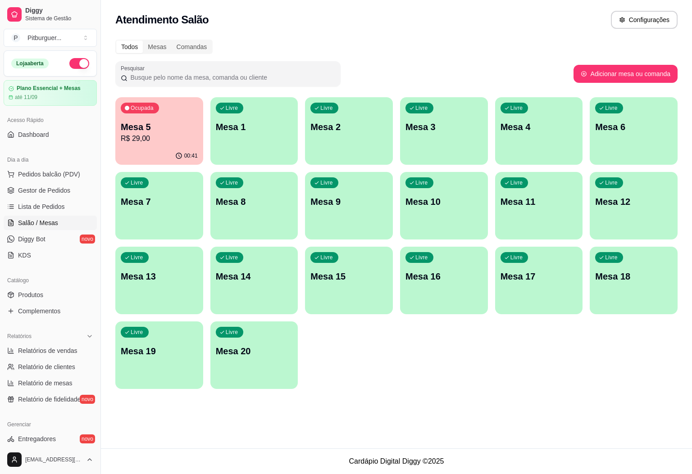
click at [169, 143] on p "R$ 29,00" at bounding box center [159, 138] width 77 height 11
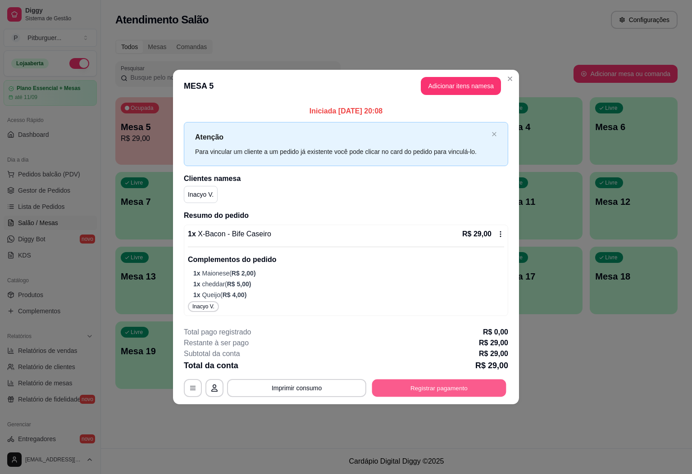
click at [398, 384] on button "Registrar pagamento" at bounding box center [439, 388] width 134 height 18
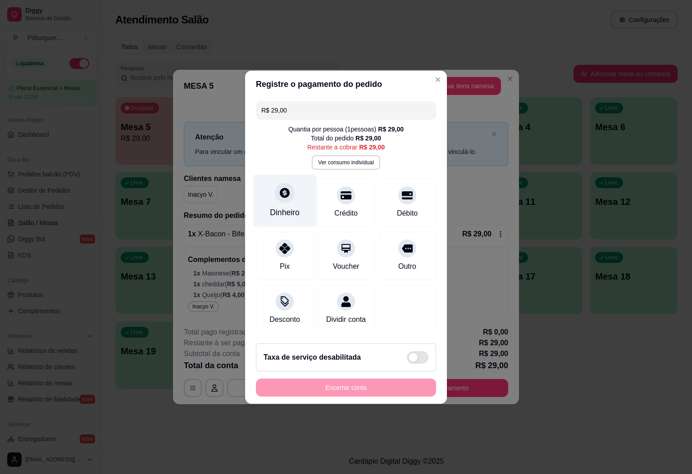
click at [289, 207] on div "Dinheiro" at bounding box center [285, 213] width 30 height 12
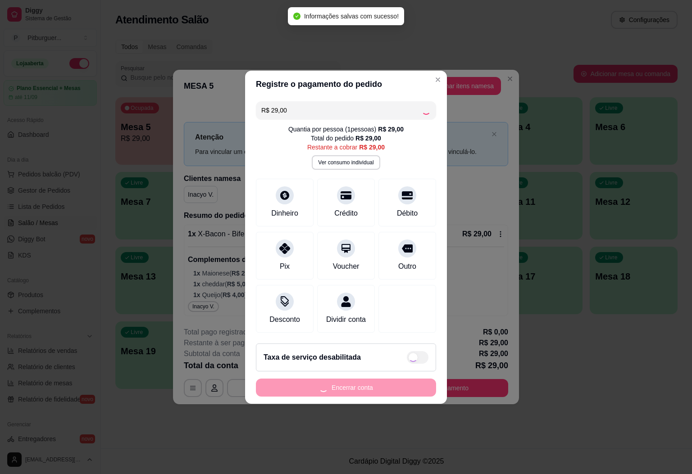
type input "R$ 0,00"
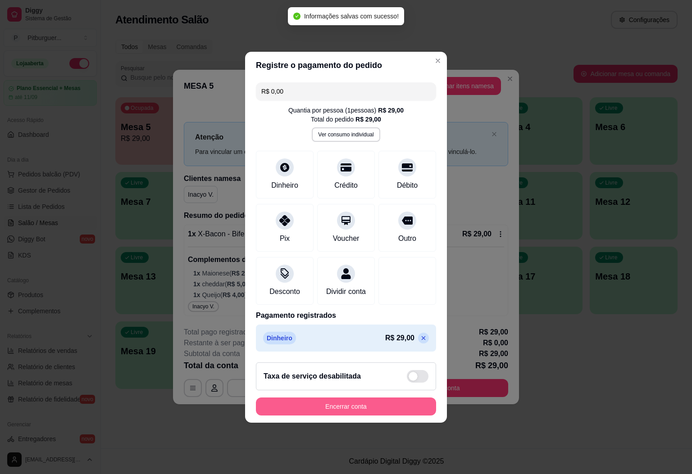
click at [356, 414] on button "Encerrar conta" at bounding box center [346, 407] width 180 height 18
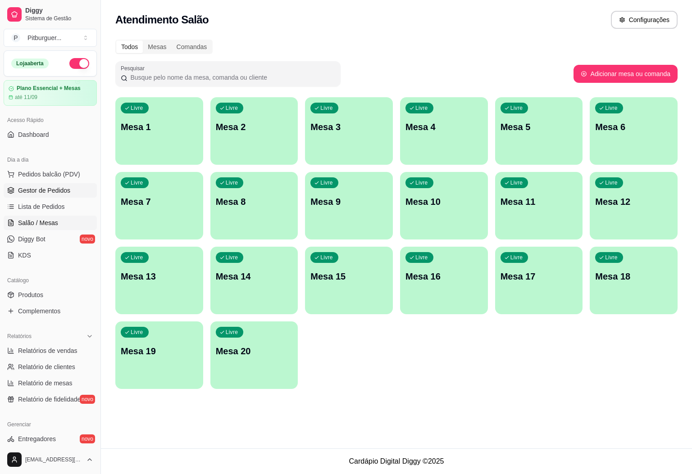
click at [53, 192] on span "Gestor de Pedidos" at bounding box center [44, 190] width 52 height 9
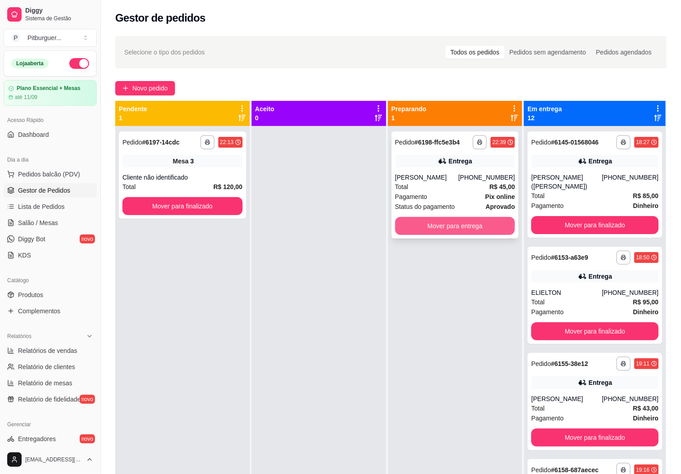
click at [473, 233] on button "Mover para entrega" at bounding box center [455, 226] width 120 height 18
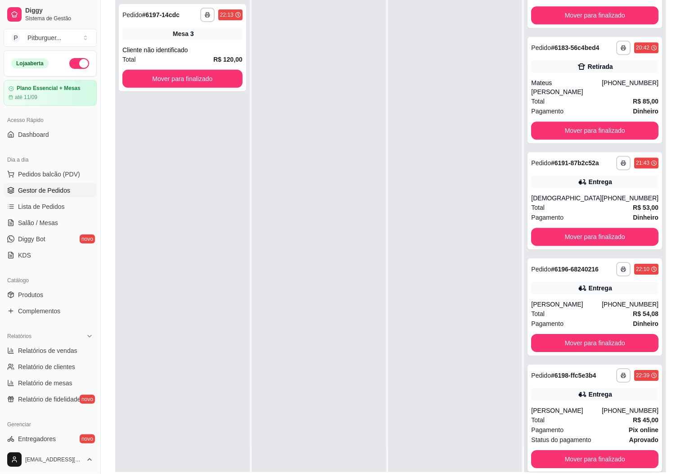
scroll to position [138, 0]
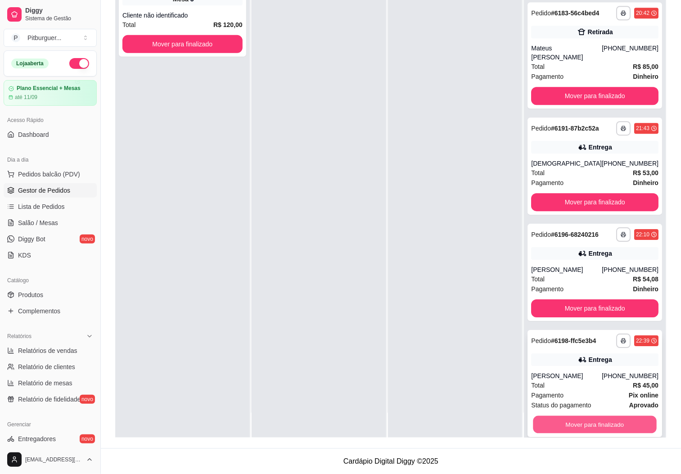
click at [600, 416] on button "Mover para finalizado" at bounding box center [595, 425] width 123 height 18
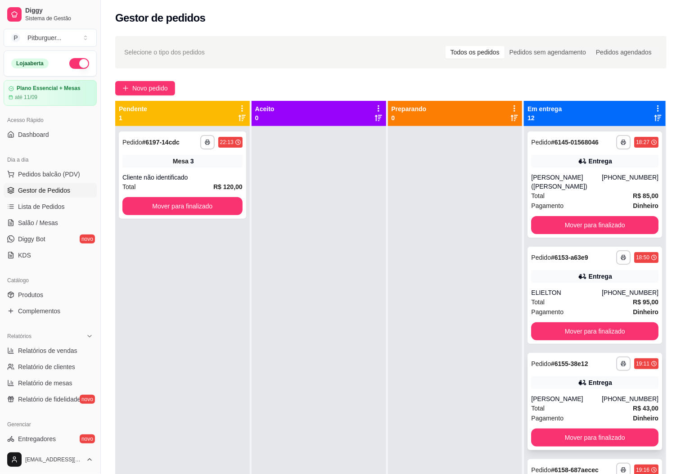
scroll to position [0, 0]
click at [543, 229] on button "Mover para finalizado" at bounding box center [594, 225] width 127 height 18
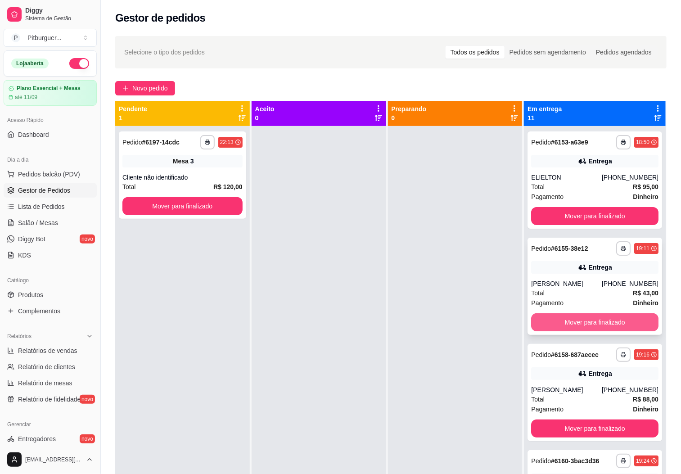
click at [583, 324] on button "Mover para finalizado" at bounding box center [594, 322] width 127 height 18
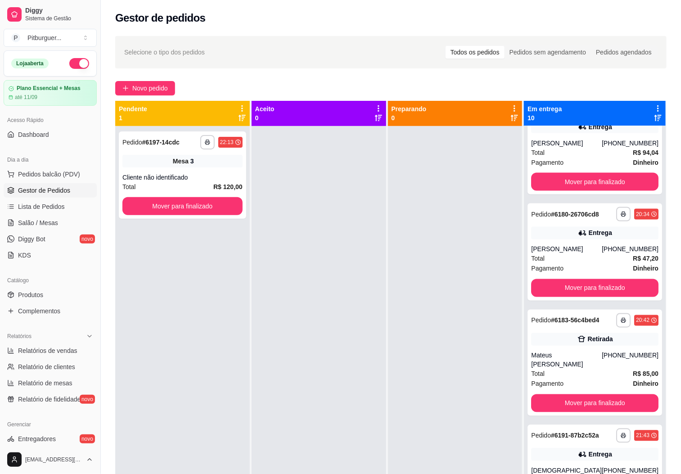
scroll to position [604, 0]
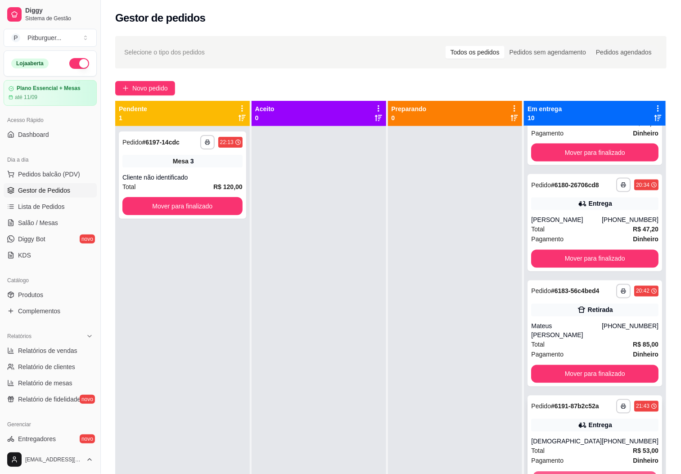
click at [589, 472] on button "Mover para finalizado" at bounding box center [595, 481] width 123 height 18
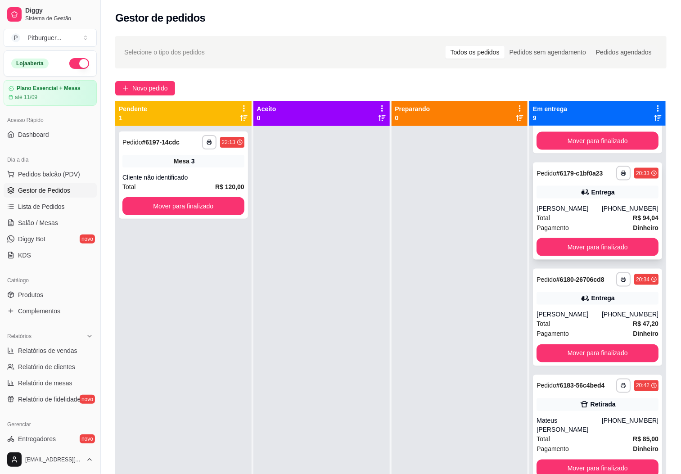
scroll to position [498, 0]
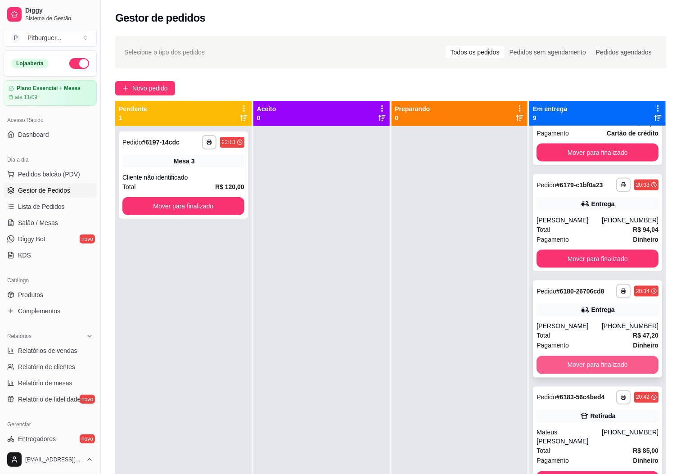
click at [563, 357] on button "Mover para finalizado" at bounding box center [598, 365] width 122 height 18
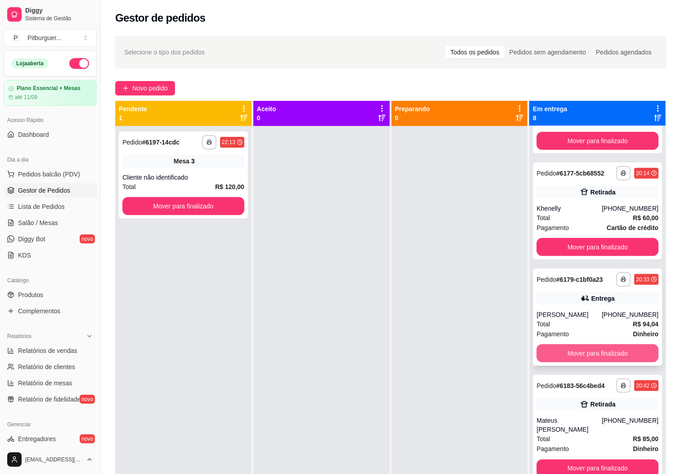
scroll to position [392, 0]
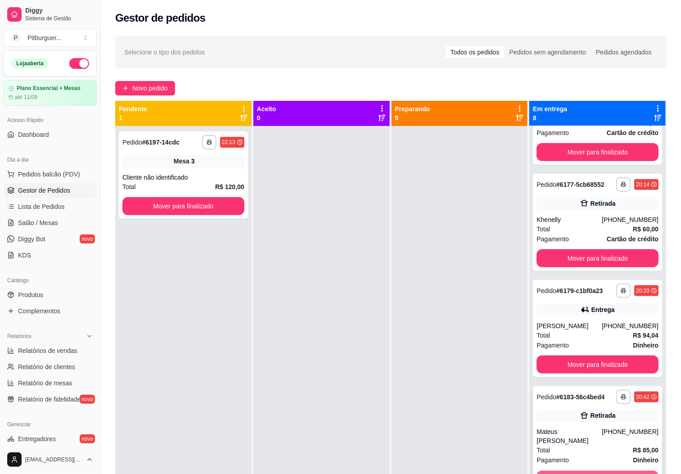
click at [580, 471] on button "Mover para finalizado" at bounding box center [598, 480] width 122 height 18
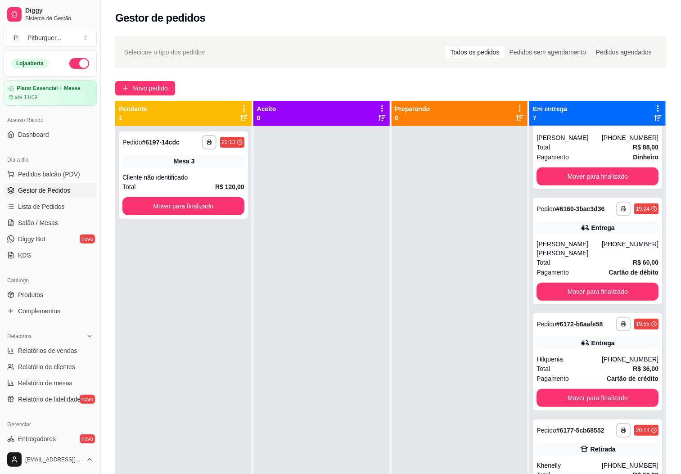
scroll to position [145, 0]
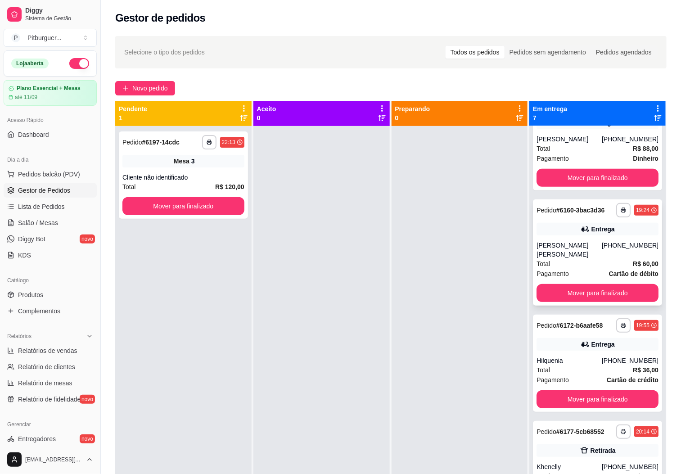
click at [570, 269] on div "Pagamento Cartão de débito" at bounding box center [598, 274] width 122 height 10
click at [588, 285] on button "Mover para finalizado" at bounding box center [597, 294] width 118 height 18
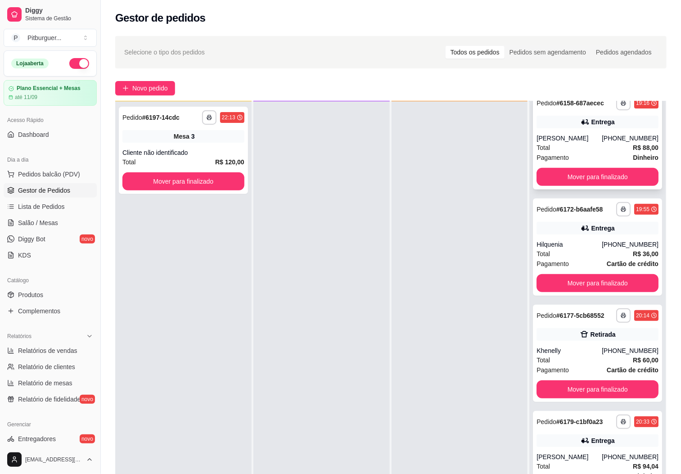
scroll to position [172, 0]
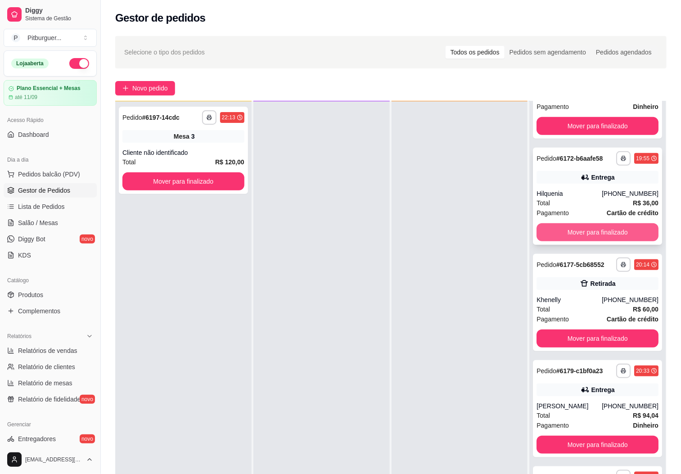
click at [585, 229] on button "Mover para finalizado" at bounding box center [598, 232] width 122 height 18
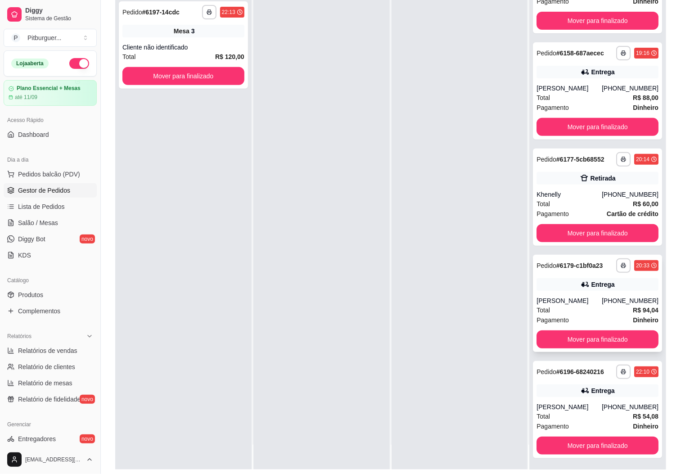
scroll to position [138, 0]
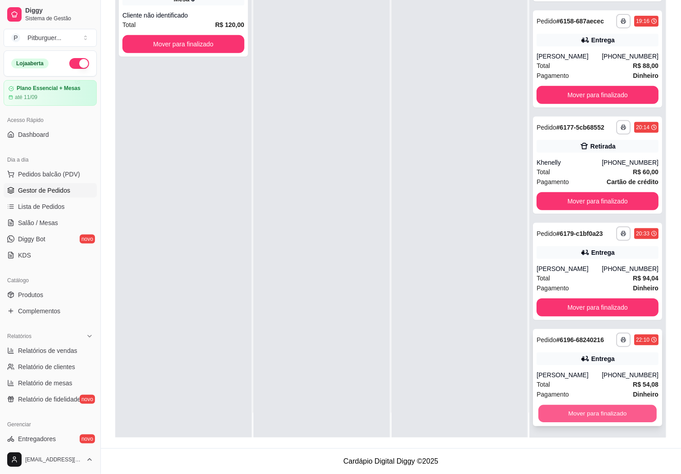
click at [585, 411] on button "Mover para finalizado" at bounding box center [597, 414] width 118 height 18
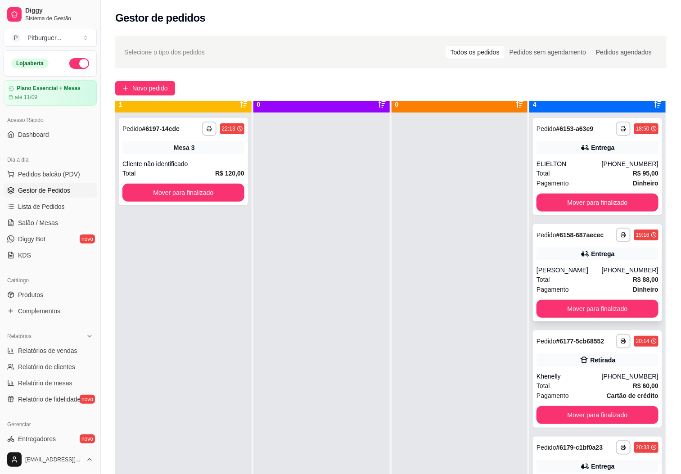
scroll to position [25, 0]
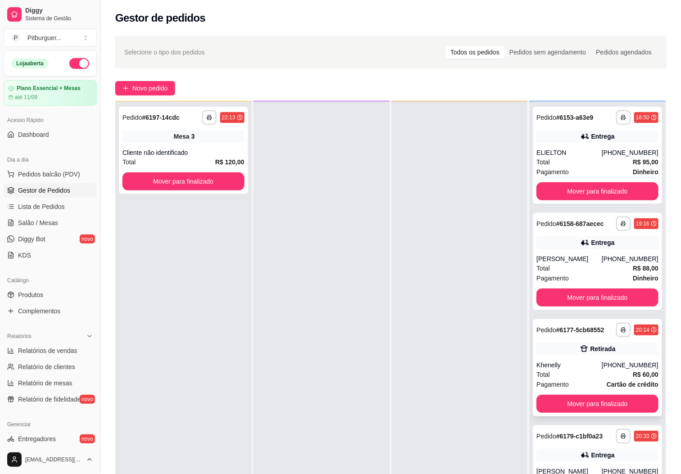
click at [577, 362] on div "Khenelly" at bounding box center [569, 365] width 65 height 9
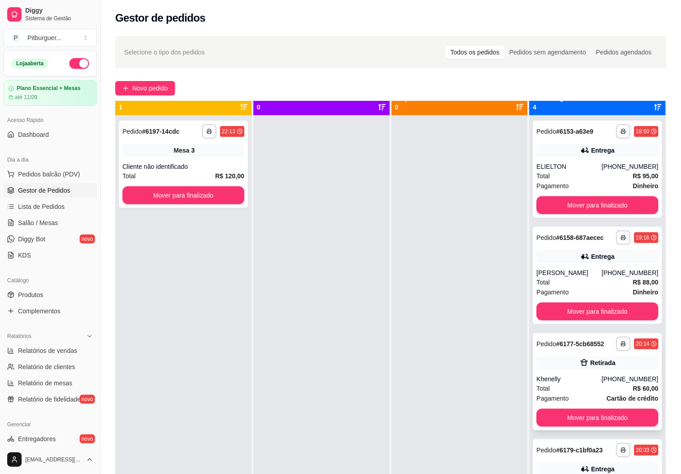
scroll to position [0, 0]
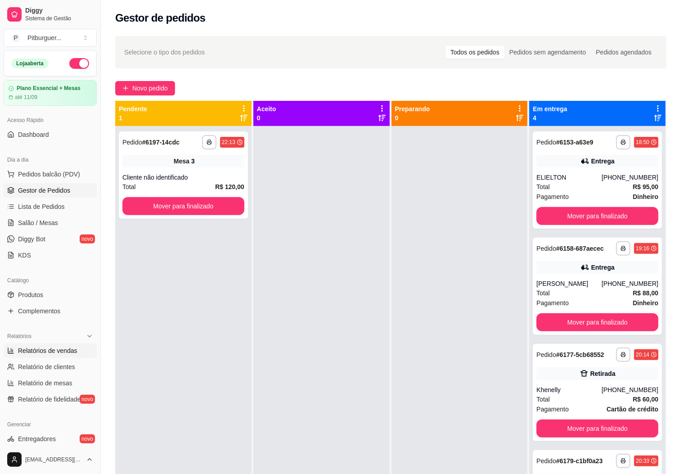
click at [54, 344] on link "Relatórios de vendas" at bounding box center [50, 351] width 93 height 14
select select "ALL"
select select "0"
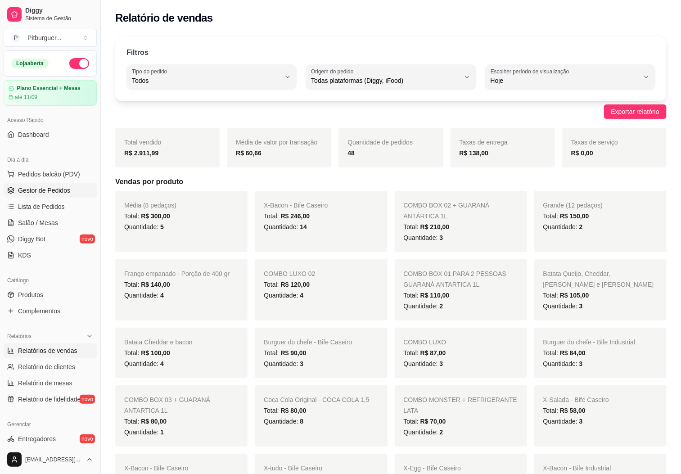
click at [46, 195] on span "Gestor de Pedidos" at bounding box center [44, 190] width 52 height 9
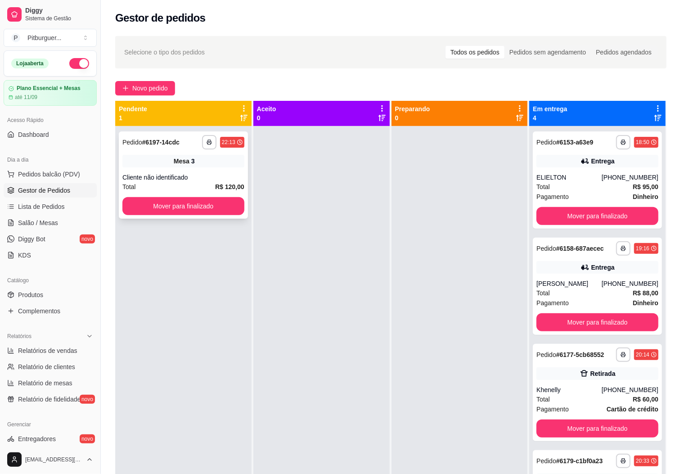
click at [168, 215] on div "**********" at bounding box center [183, 174] width 129 height 87
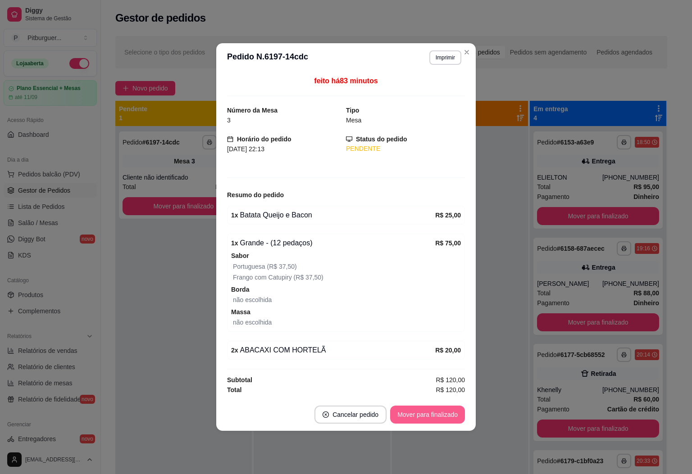
click at [428, 417] on button "Mover para finalizado" at bounding box center [427, 415] width 75 height 18
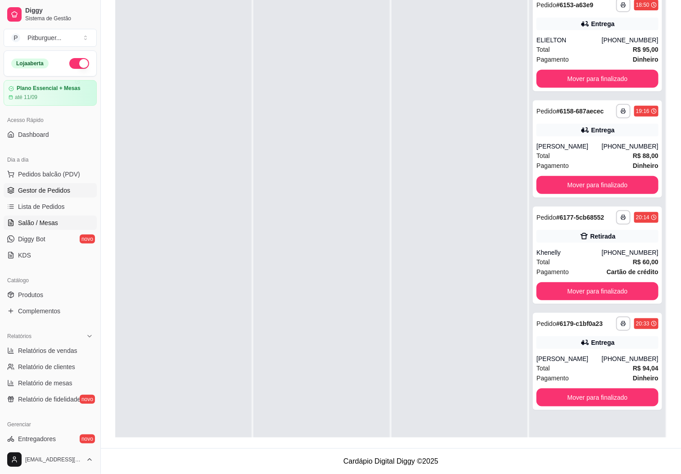
click at [45, 223] on span "Salão / Mesas" at bounding box center [38, 222] width 40 height 9
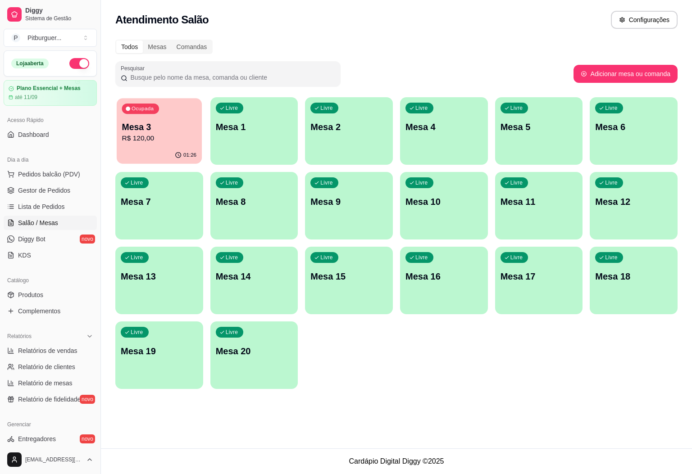
click at [138, 149] on div "01:26" at bounding box center [159, 155] width 85 height 17
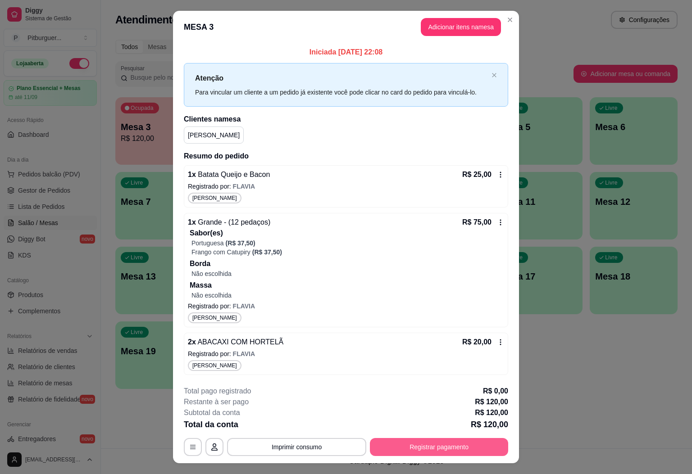
click at [419, 445] on button "Registrar pagamento" at bounding box center [439, 447] width 138 height 18
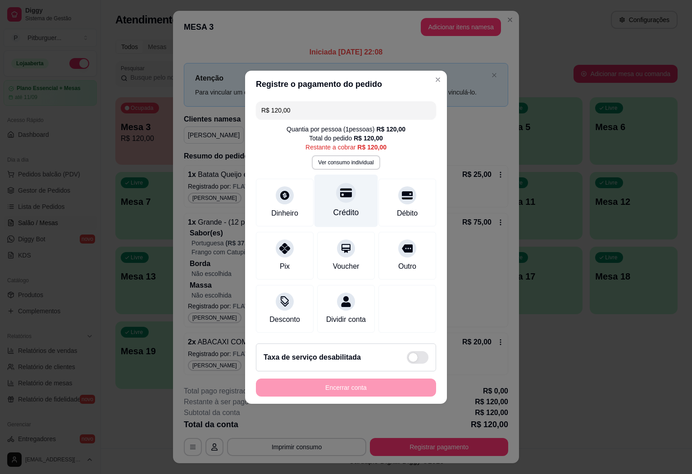
click at [350, 192] on div "Crédito" at bounding box center [345, 200] width 63 height 53
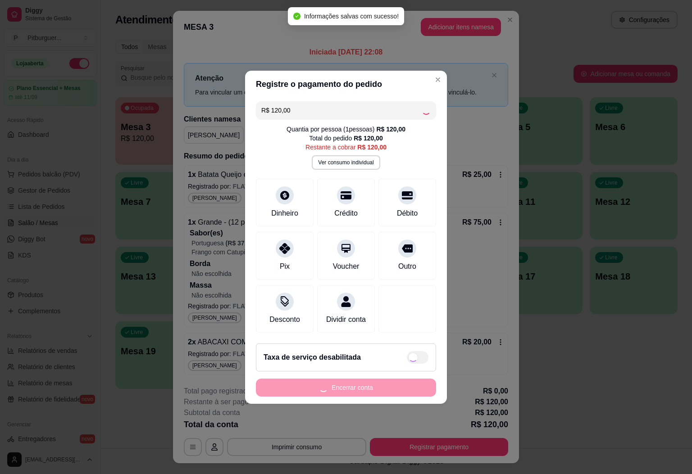
type input "R$ 0,00"
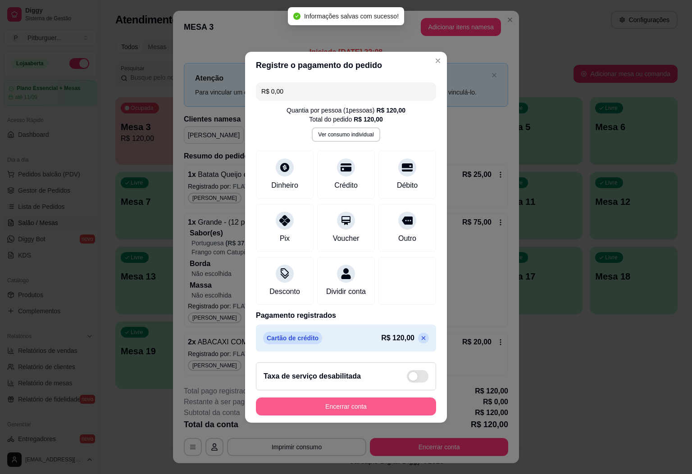
click at [374, 415] on button "Encerrar conta" at bounding box center [346, 407] width 180 height 18
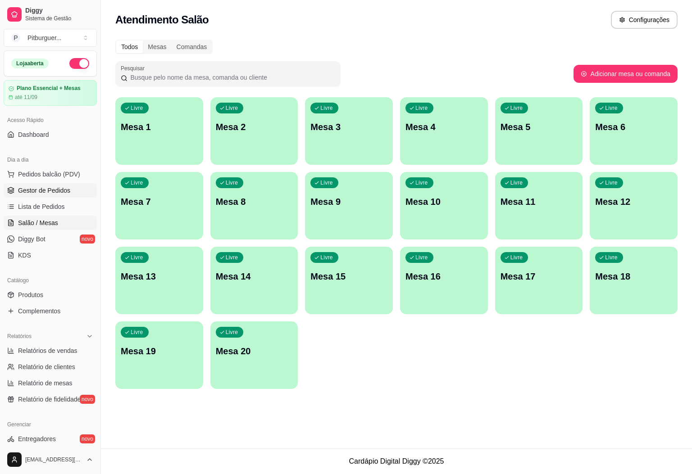
click at [58, 193] on span "Gestor de Pedidos" at bounding box center [44, 190] width 52 height 9
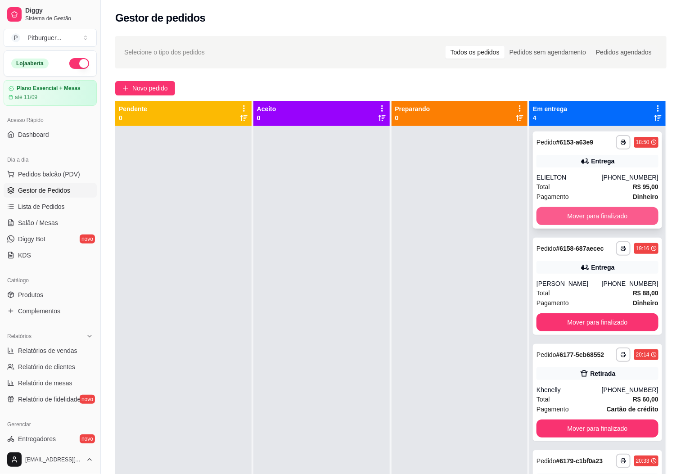
click at [588, 214] on button "Mover para finalizado" at bounding box center [598, 216] width 122 height 18
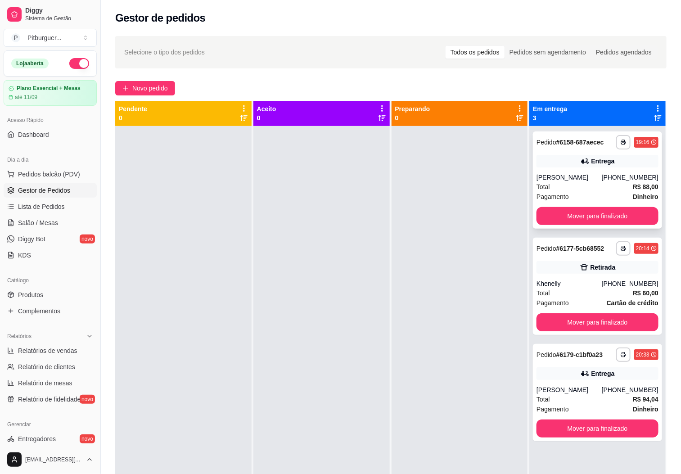
click at [546, 182] on div "Total R$ 88,00" at bounding box center [598, 187] width 122 height 10
click at [574, 321] on button "Mover para finalizado" at bounding box center [598, 322] width 122 height 18
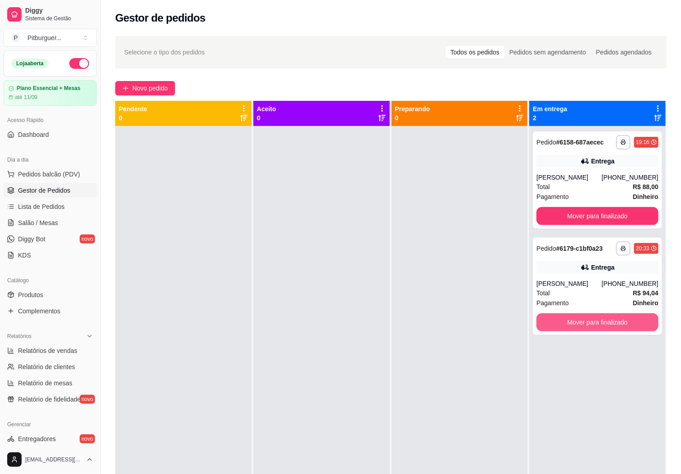
click at [574, 321] on button "Mover para finalizado" at bounding box center [598, 322] width 122 height 18
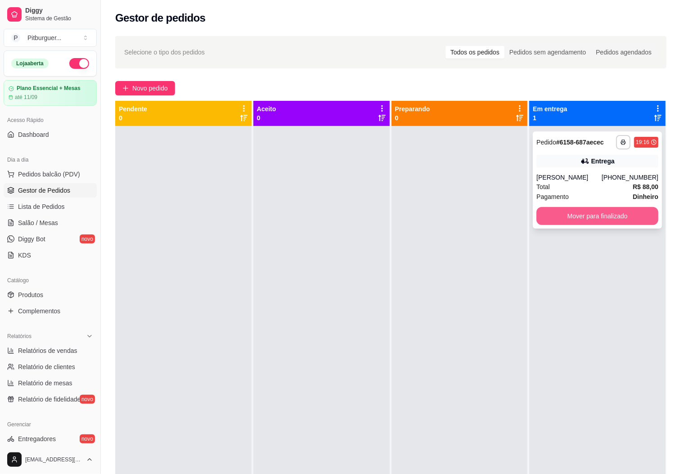
click at [564, 218] on button "Mover para finalizado" at bounding box center [598, 216] width 122 height 18
